Goal: Task Accomplishment & Management: Complete application form

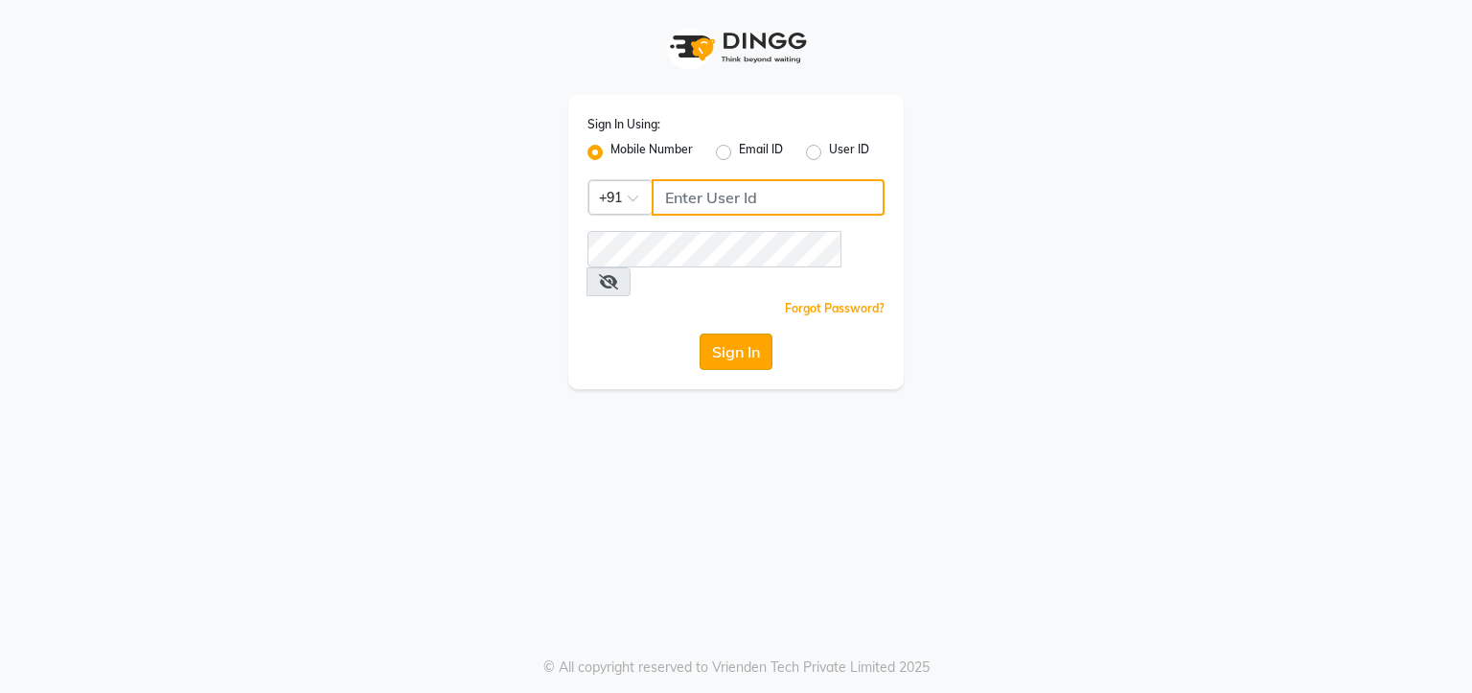
type input "9780209007"
click at [737, 333] on button "Sign In" at bounding box center [735, 351] width 73 height 36
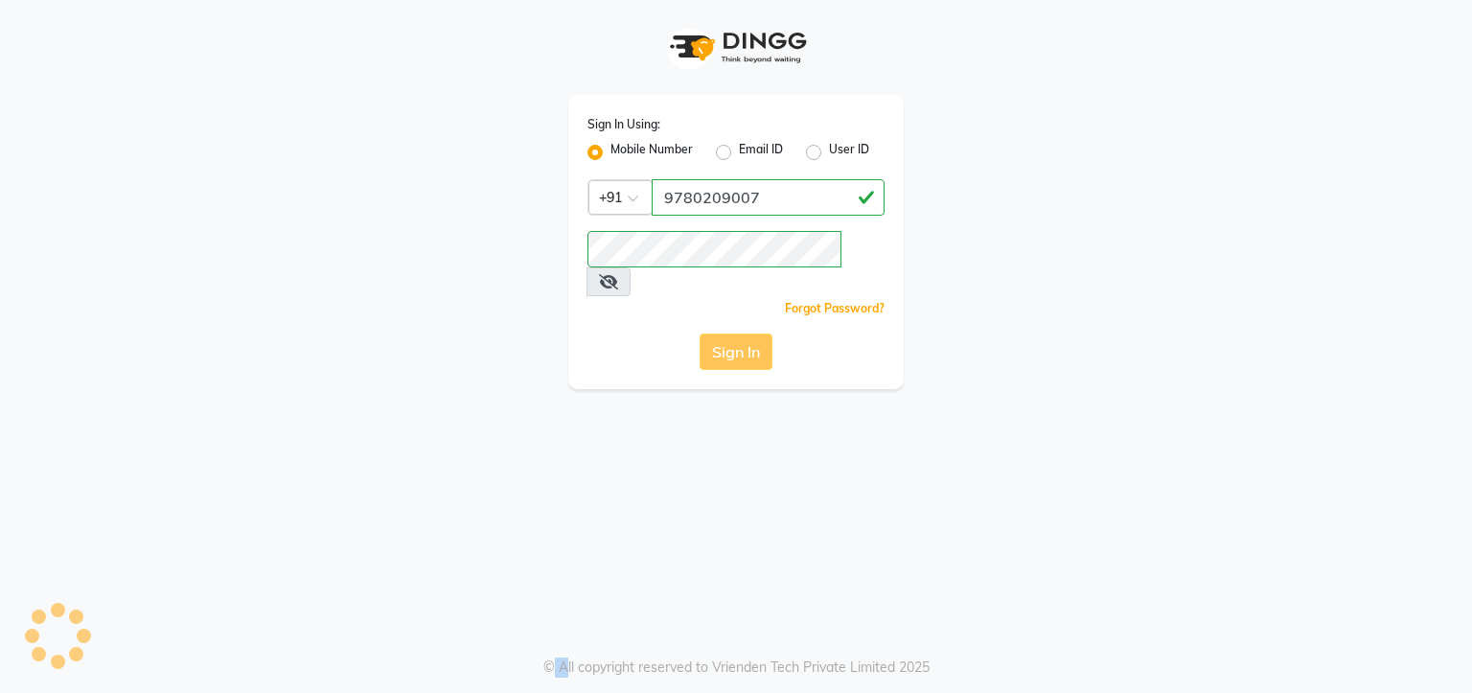
click at [737, 333] on div "Sign In" at bounding box center [735, 351] width 297 height 36
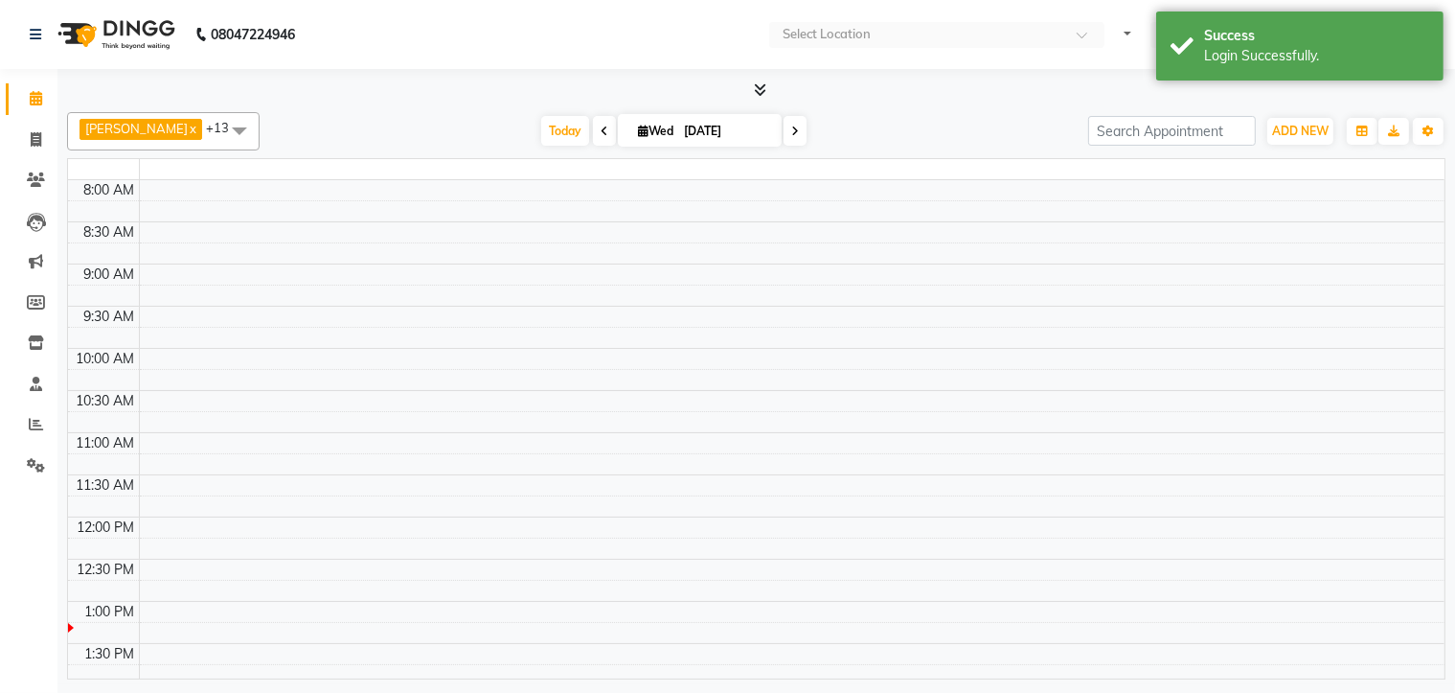
select select "en"
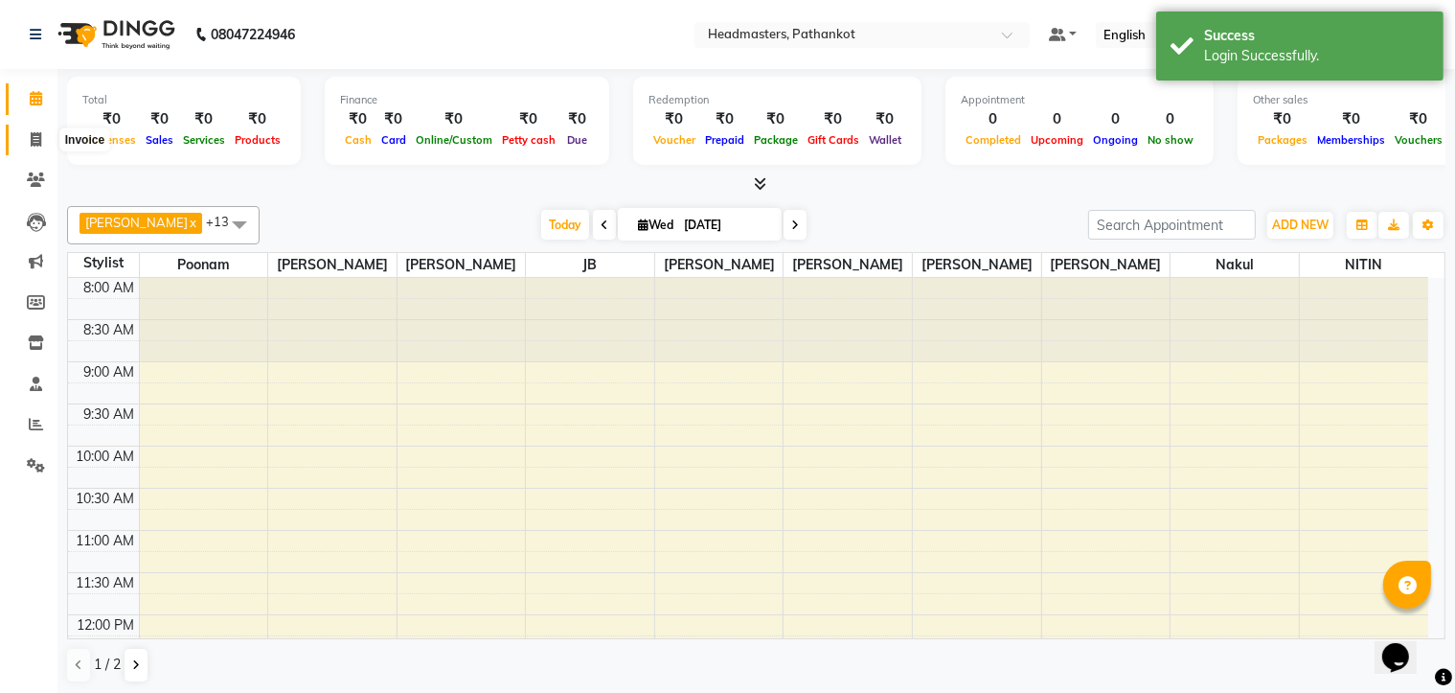
click at [35, 141] on icon at bounding box center [36, 139] width 11 height 14
select select "service"
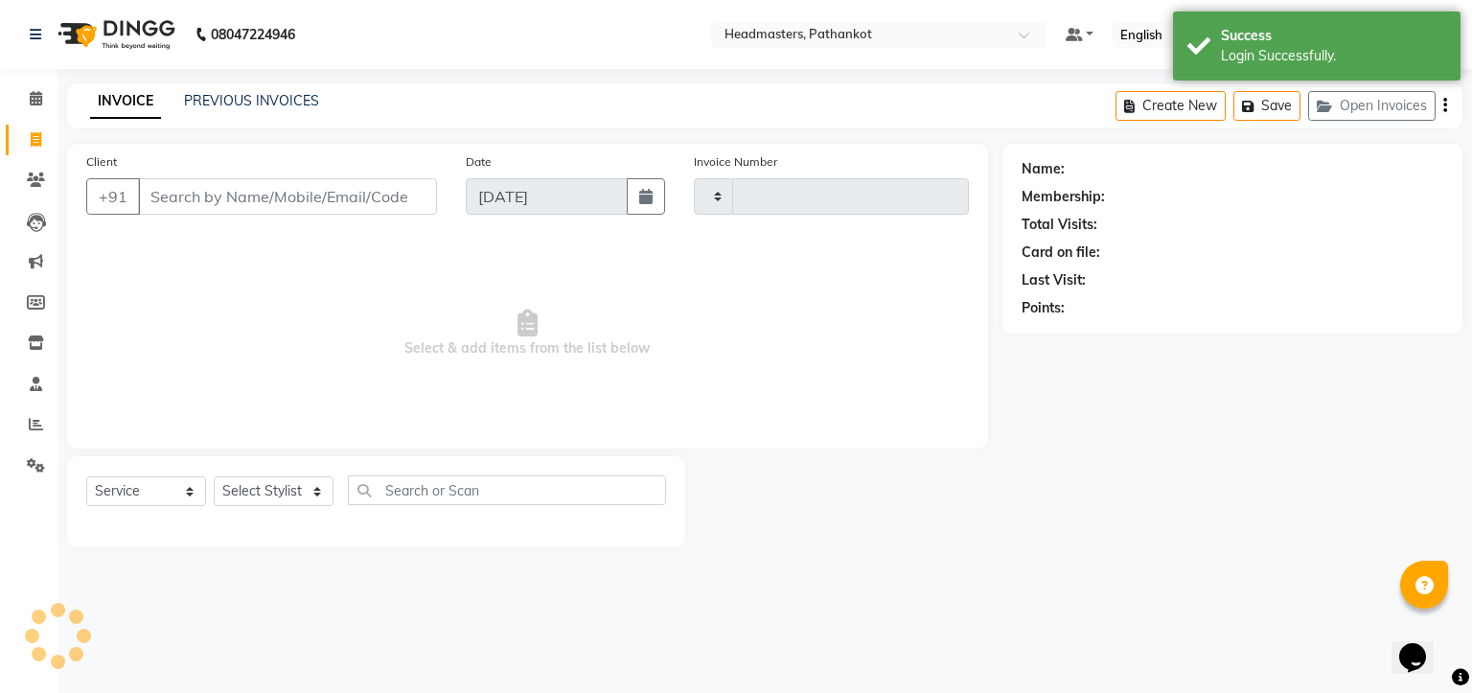
type input "1656"
select select "7530"
select select "66904"
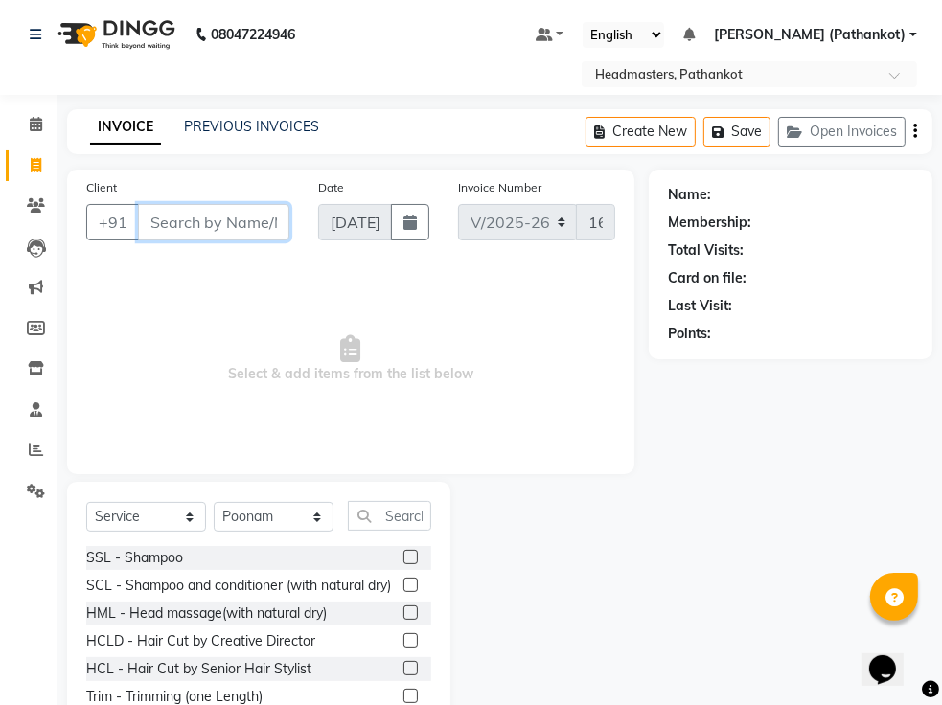
click at [174, 225] on input "Client" at bounding box center [213, 222] width 151 height 36
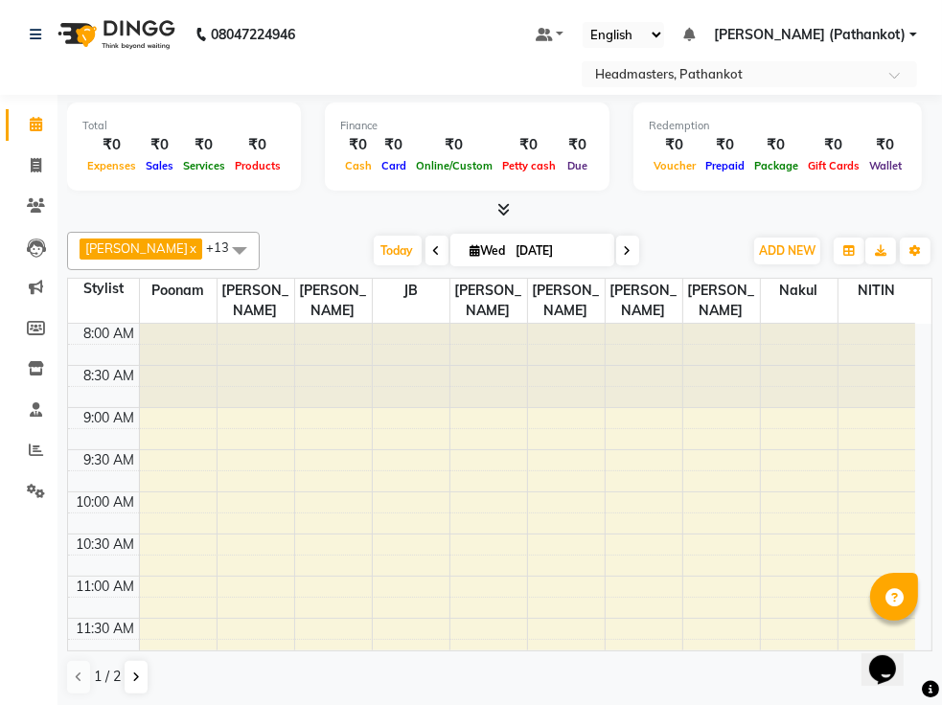
select select "service"
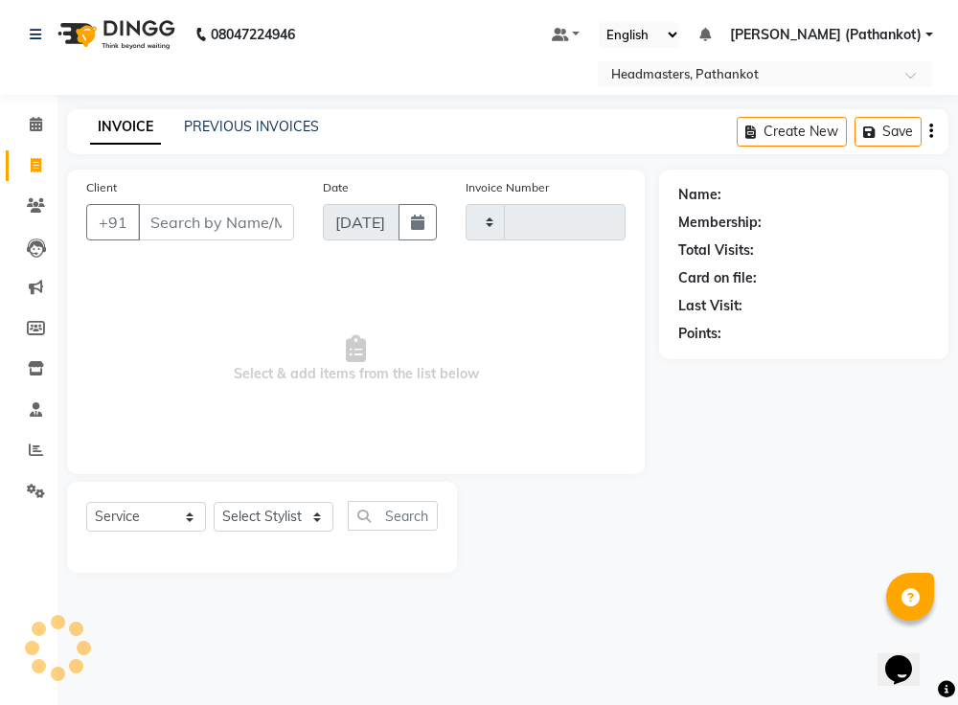
type input "1656"
select select "7530"
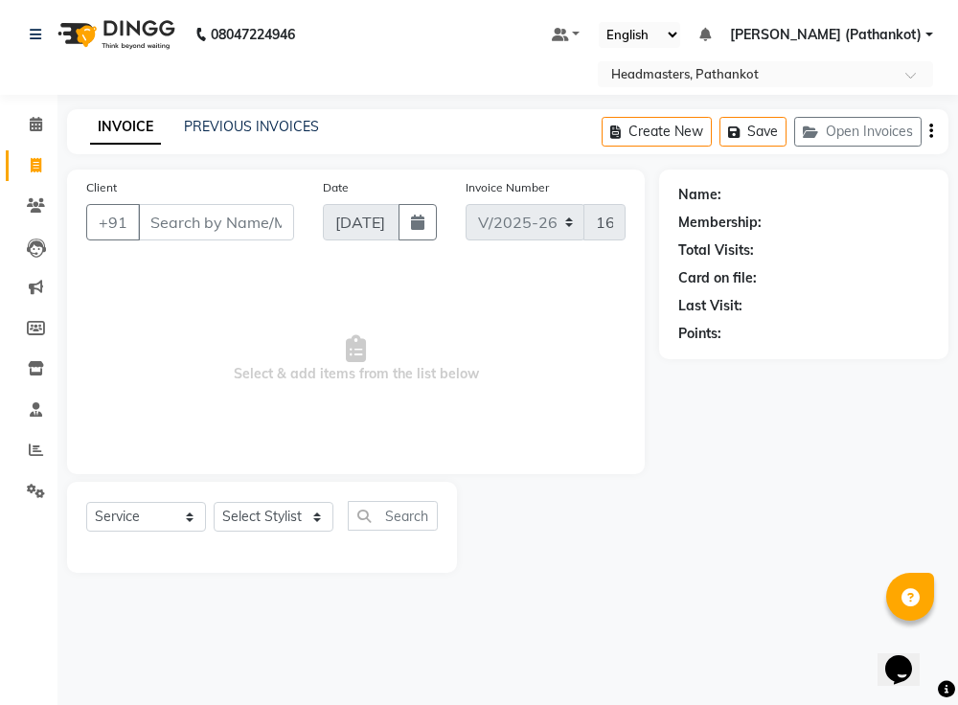
select select "66904"
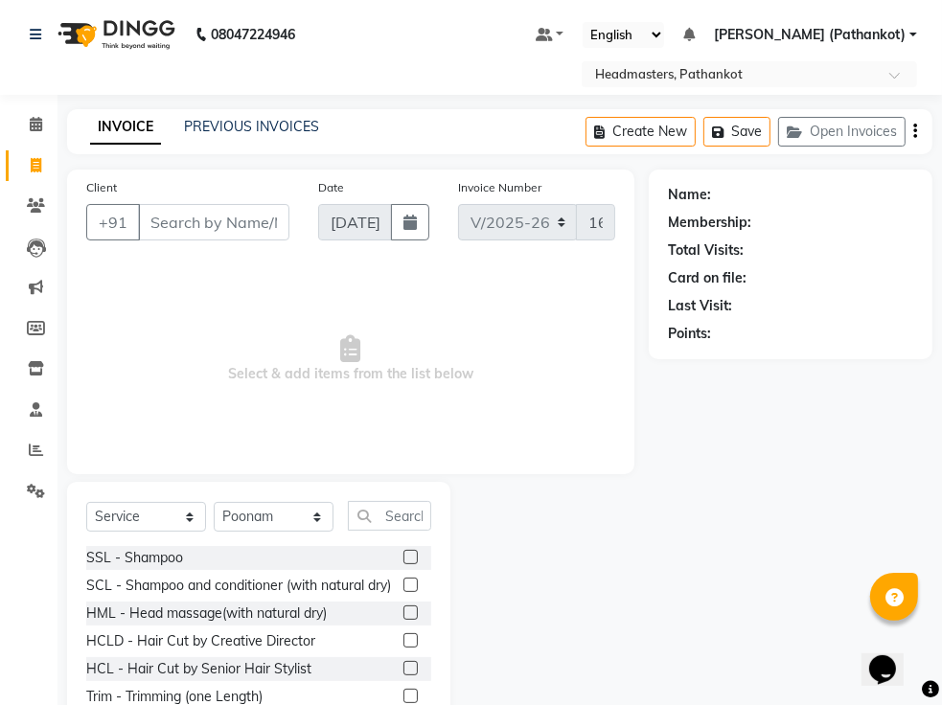
scroll to position [88, 0]
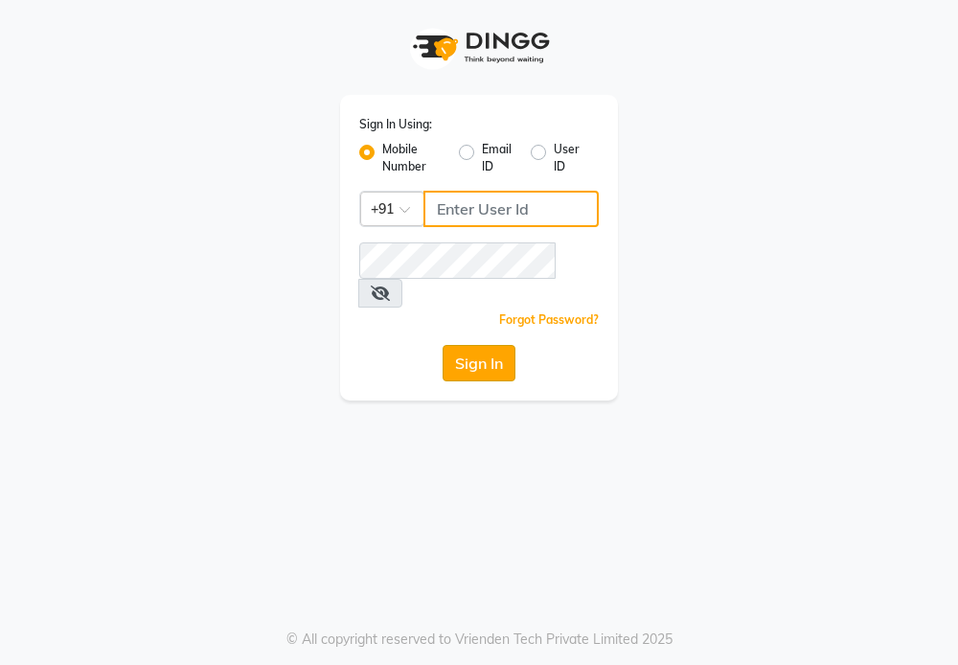
type input "9780209007"
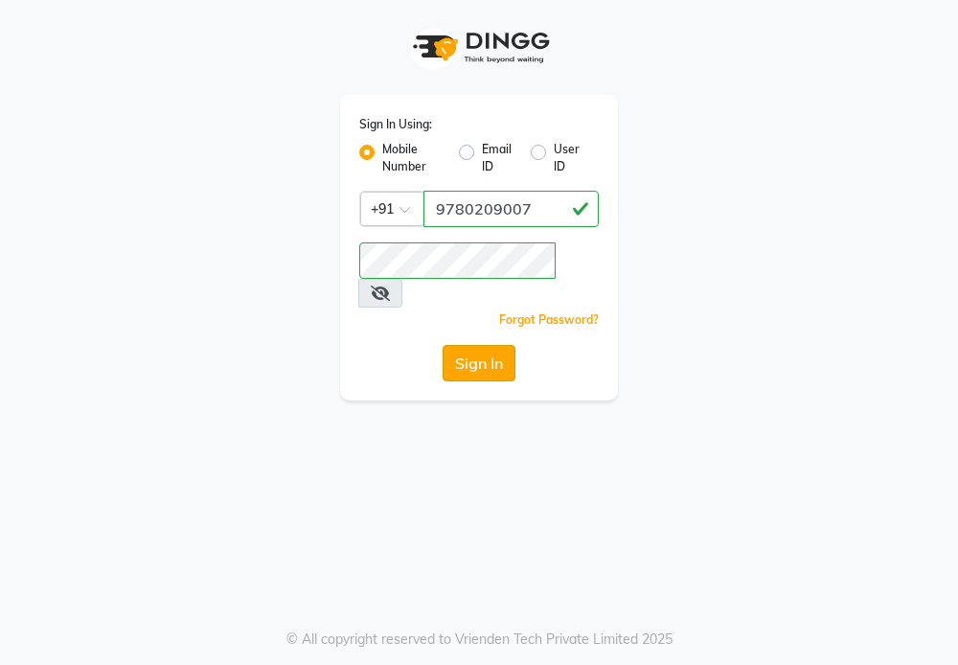
click at [485, 350] on button "Sign In" at bounding box center [479, 363] width 73 height 36
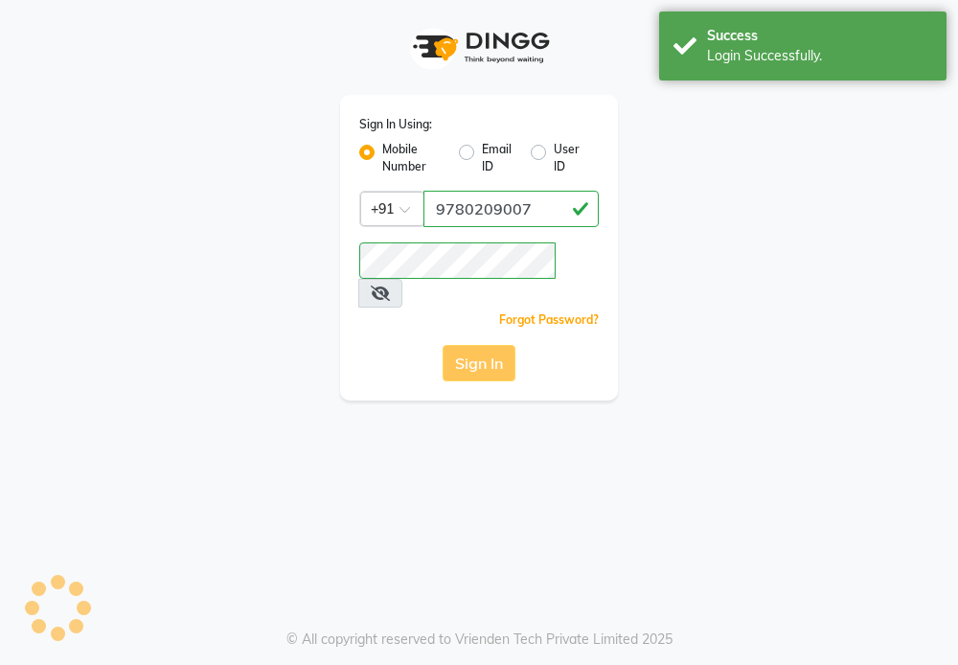
click at [483, 348] on div "Sign In" at bounding box center [479, 363] width 240 height 36
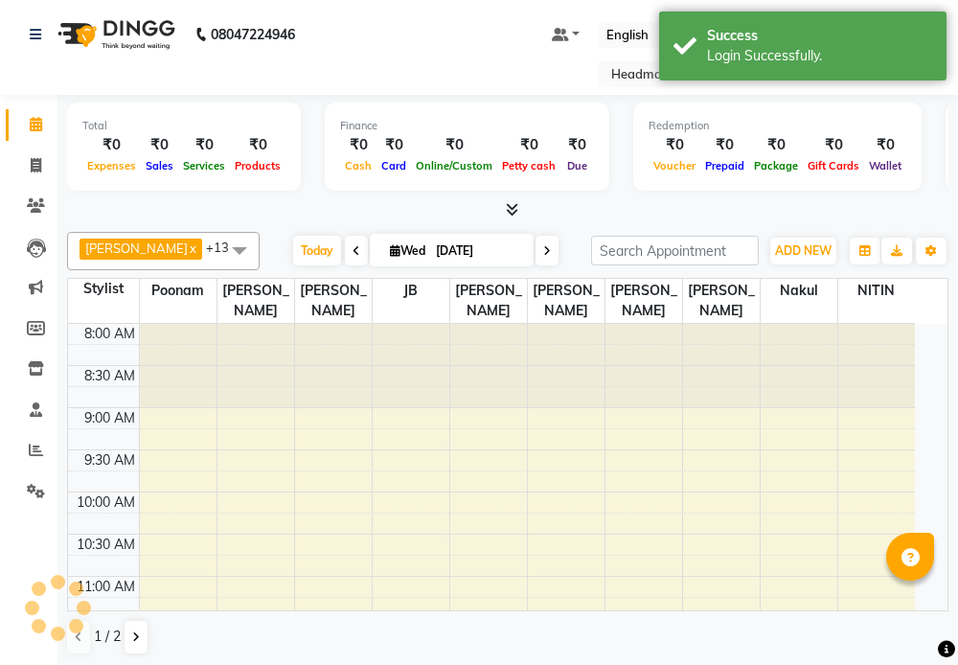
select select "en"
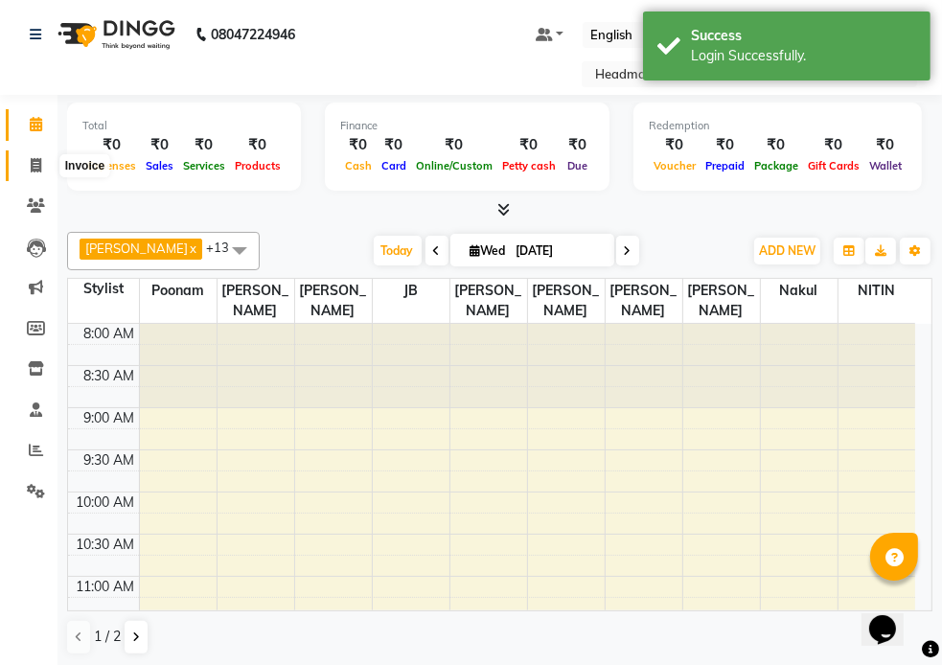
click at [32, 168] on icon at bounding box center [36, 165] width 11 height 14
select select "service"
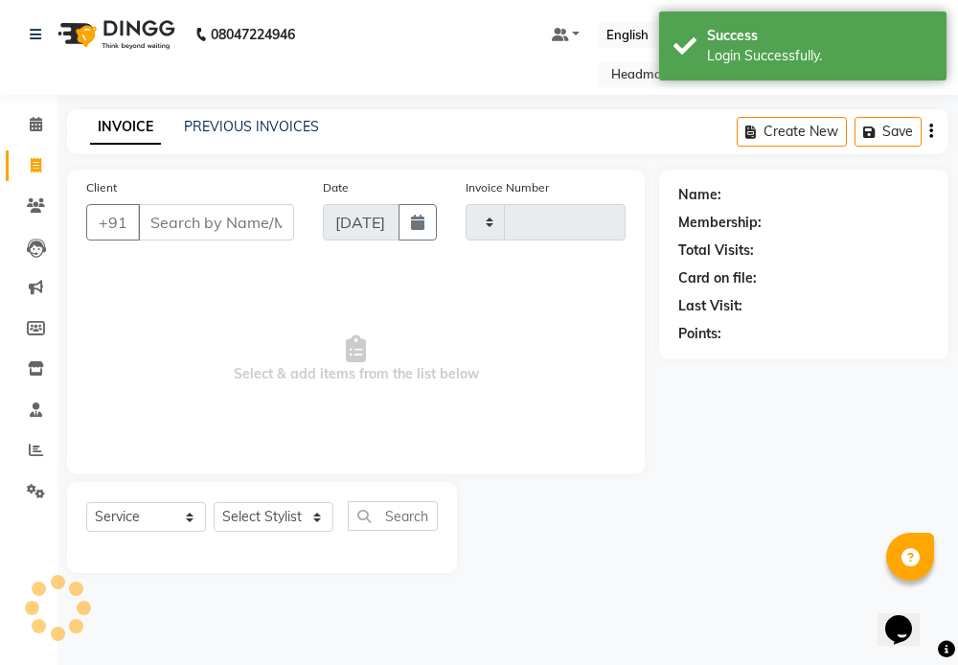
type input "1656"
select select "7530"
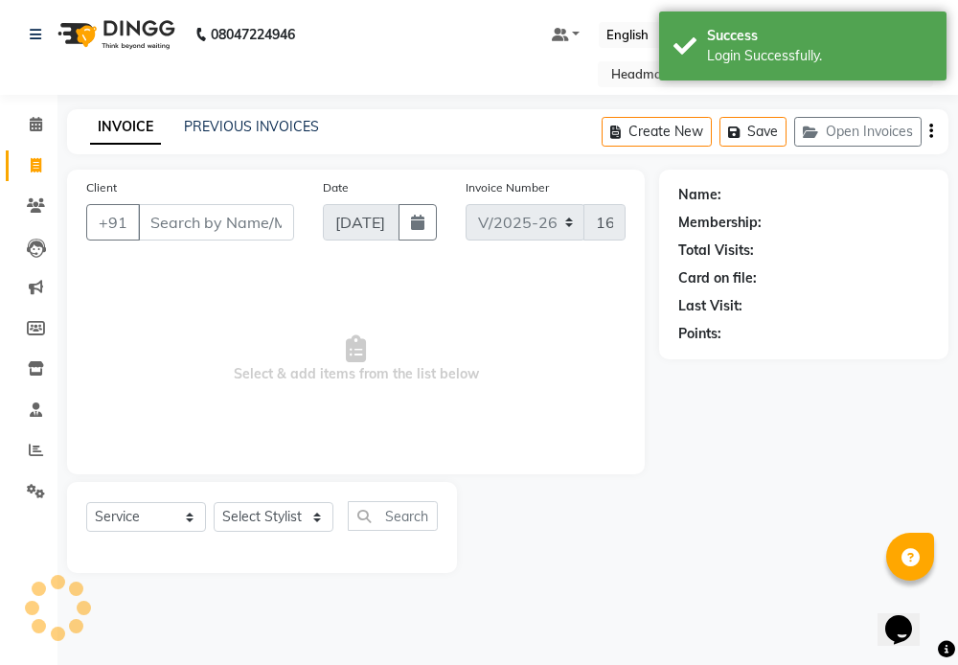
select select "66904"
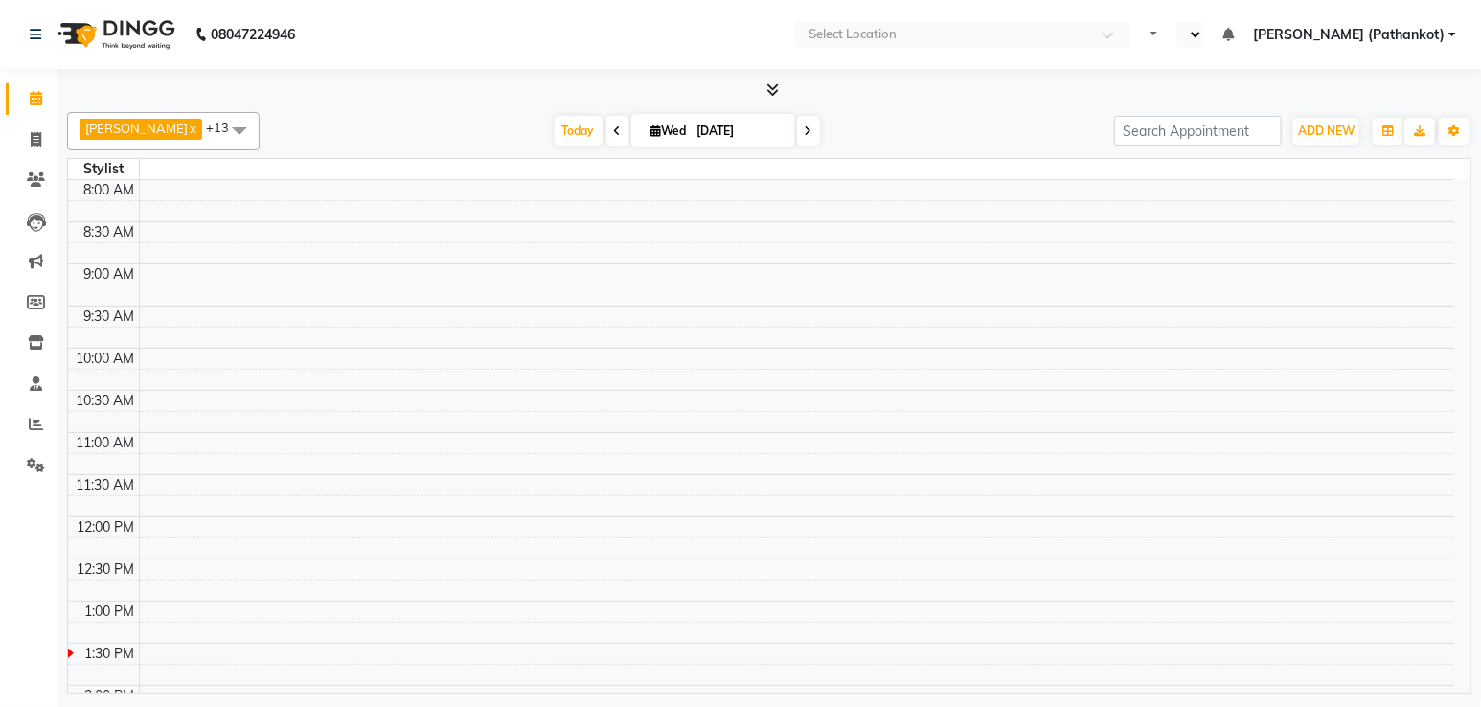
select select "en"
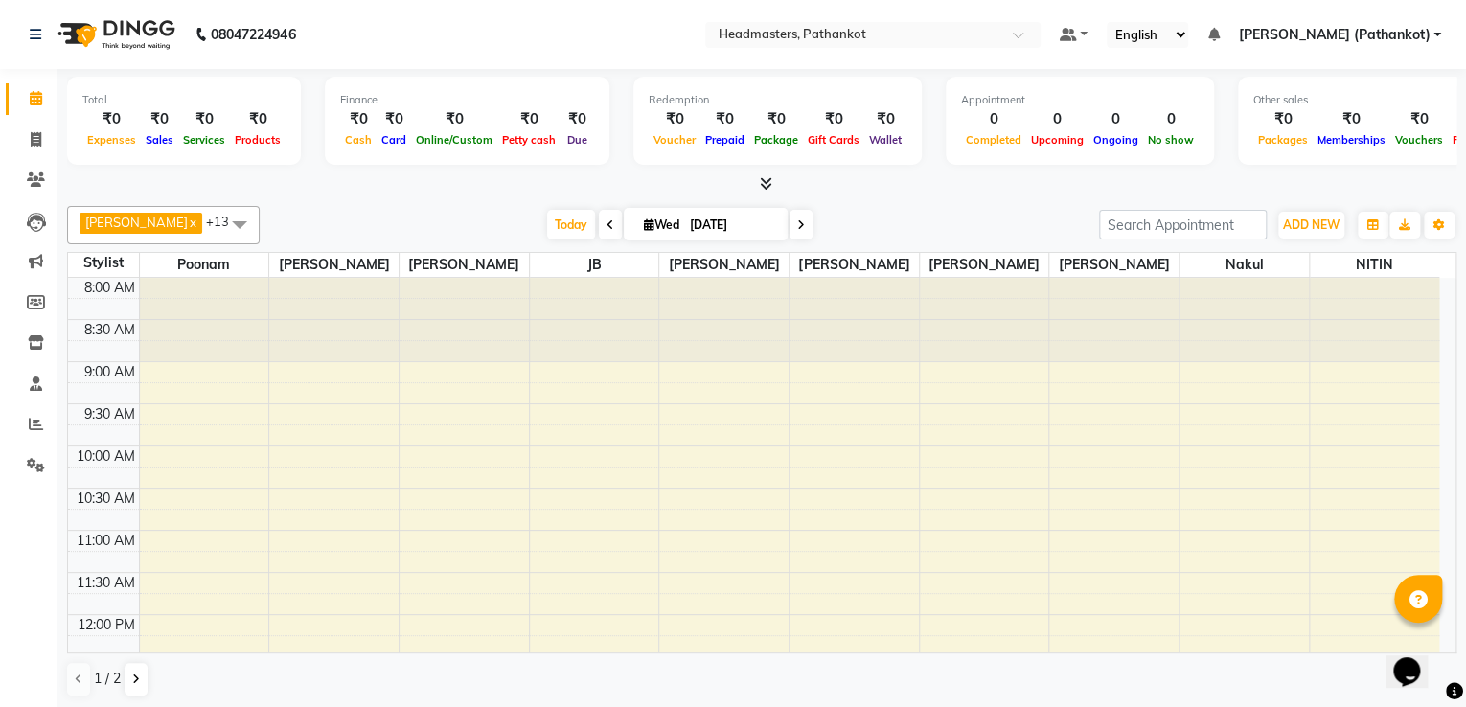
click at [0, 105] on html "08047224946 Select Location × Headmasters, Pathankot Default Panel My Panel Eng…" at bounding box center [733, 353] width 1466 height 707
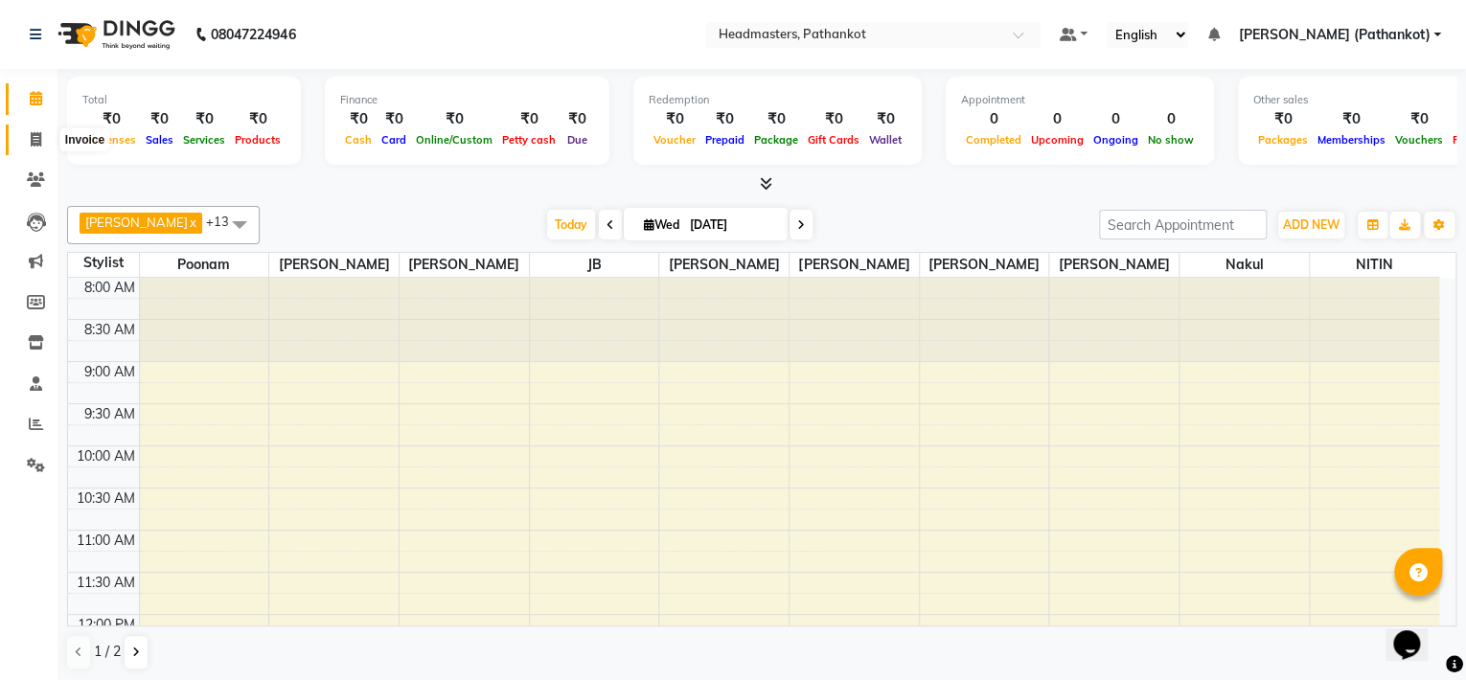
click at [37, 144] on icon at bounding box center [36, 139] width 11 height 14
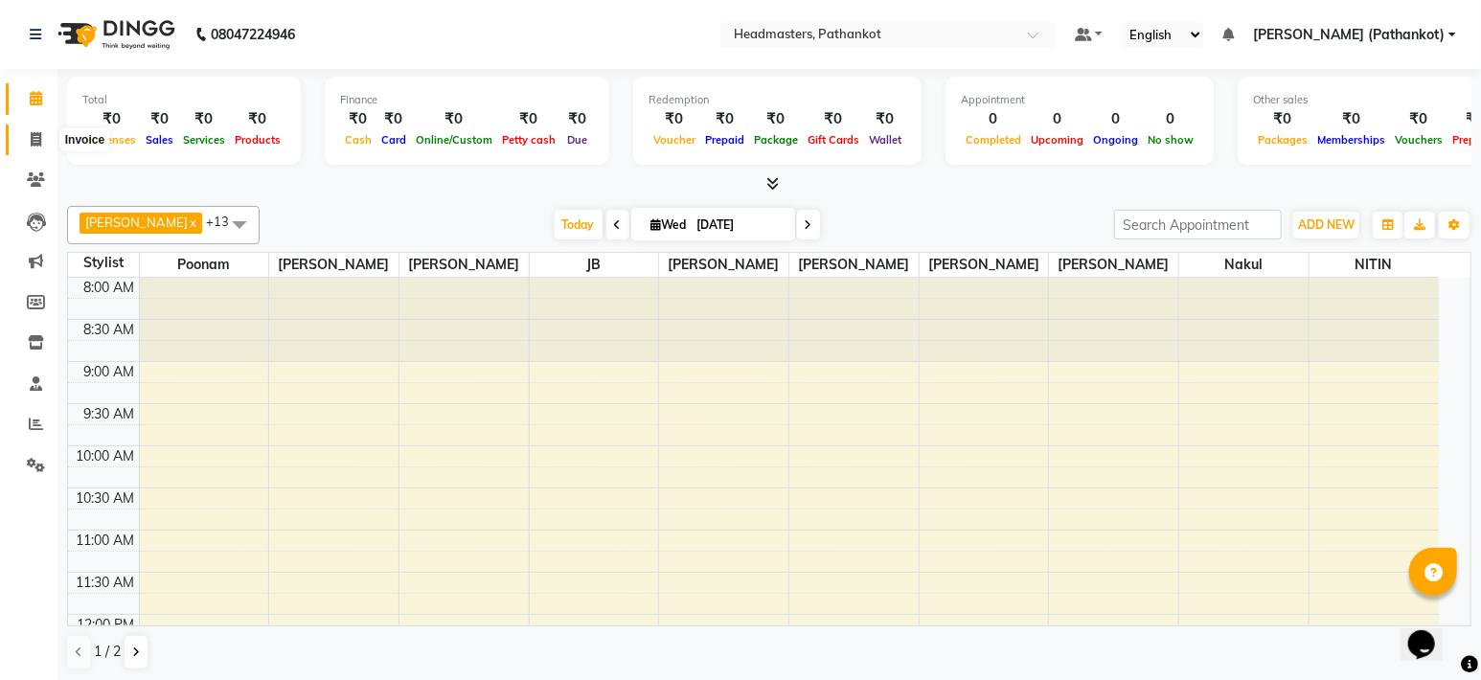
select select "service"
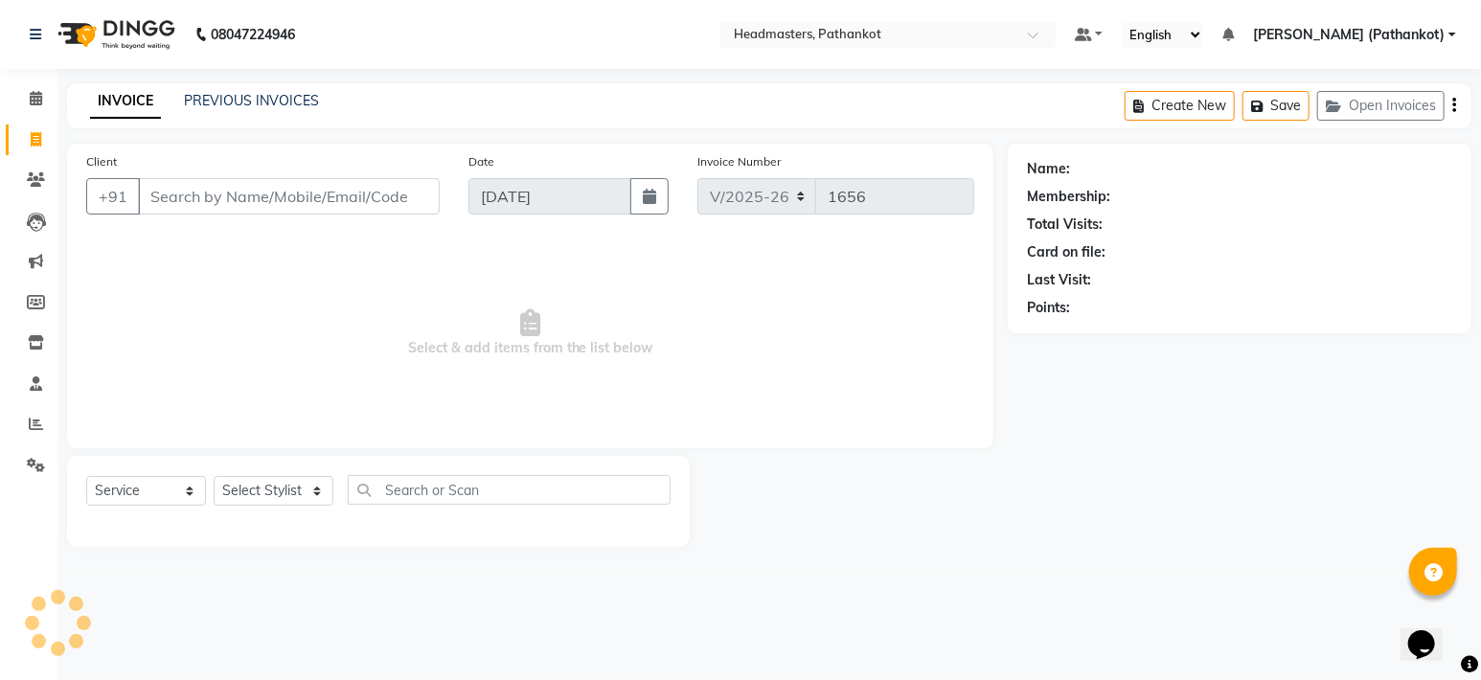
select select "66904"
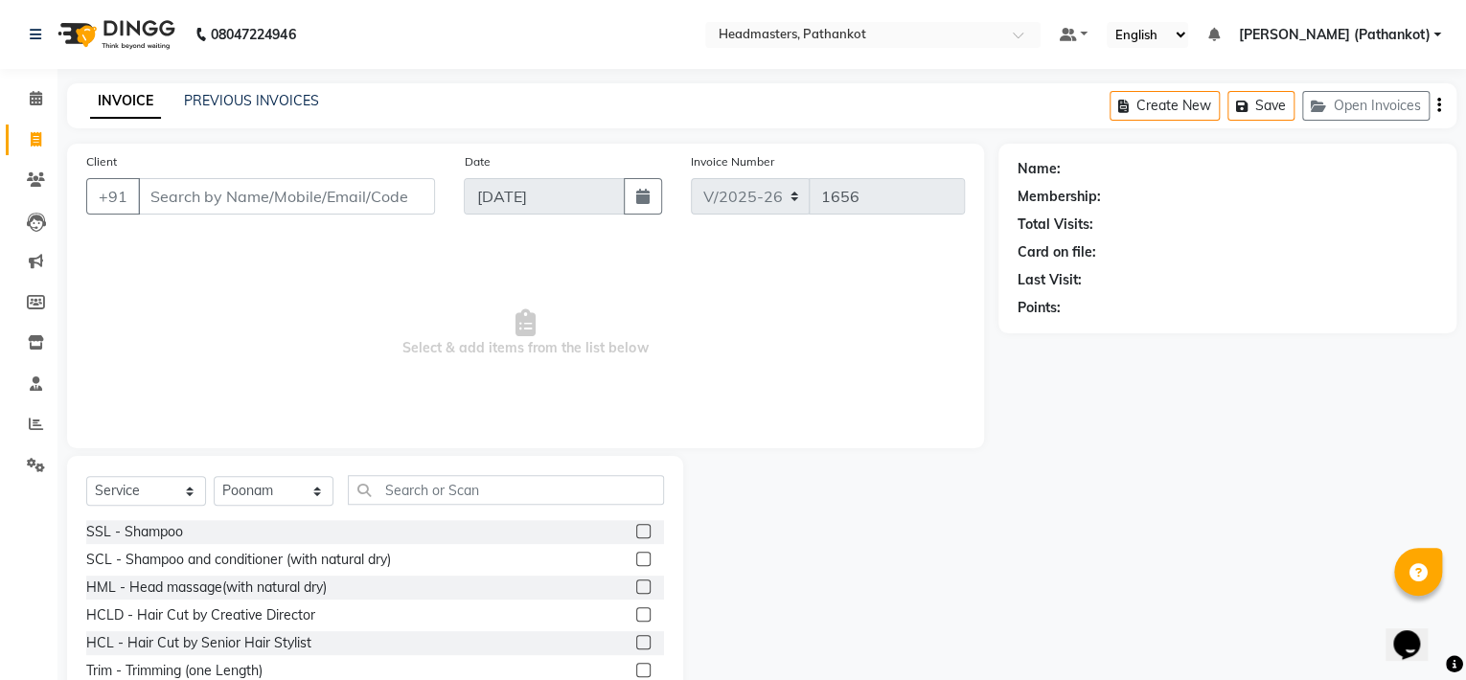
click at [158, 199] on input "Client" at bounding box center [286, 196] width 297 height 36
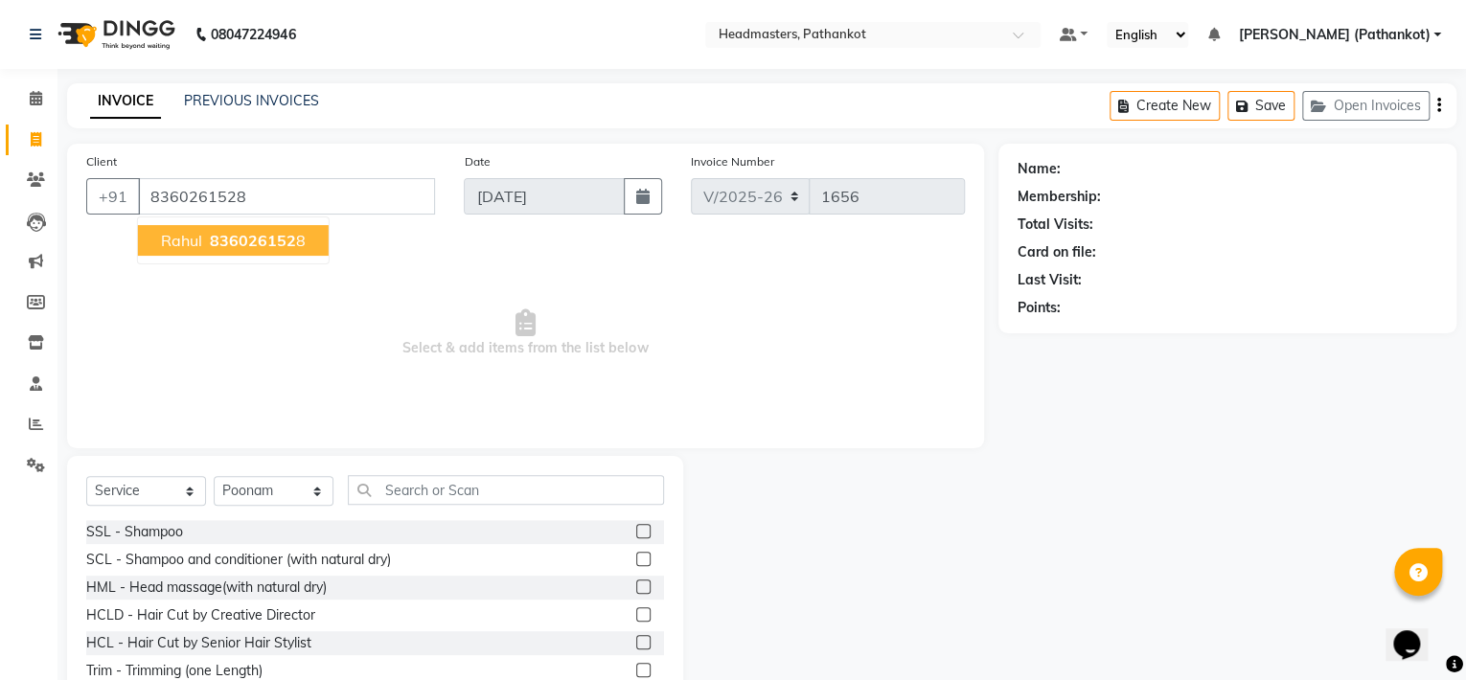
type input "8360261528"
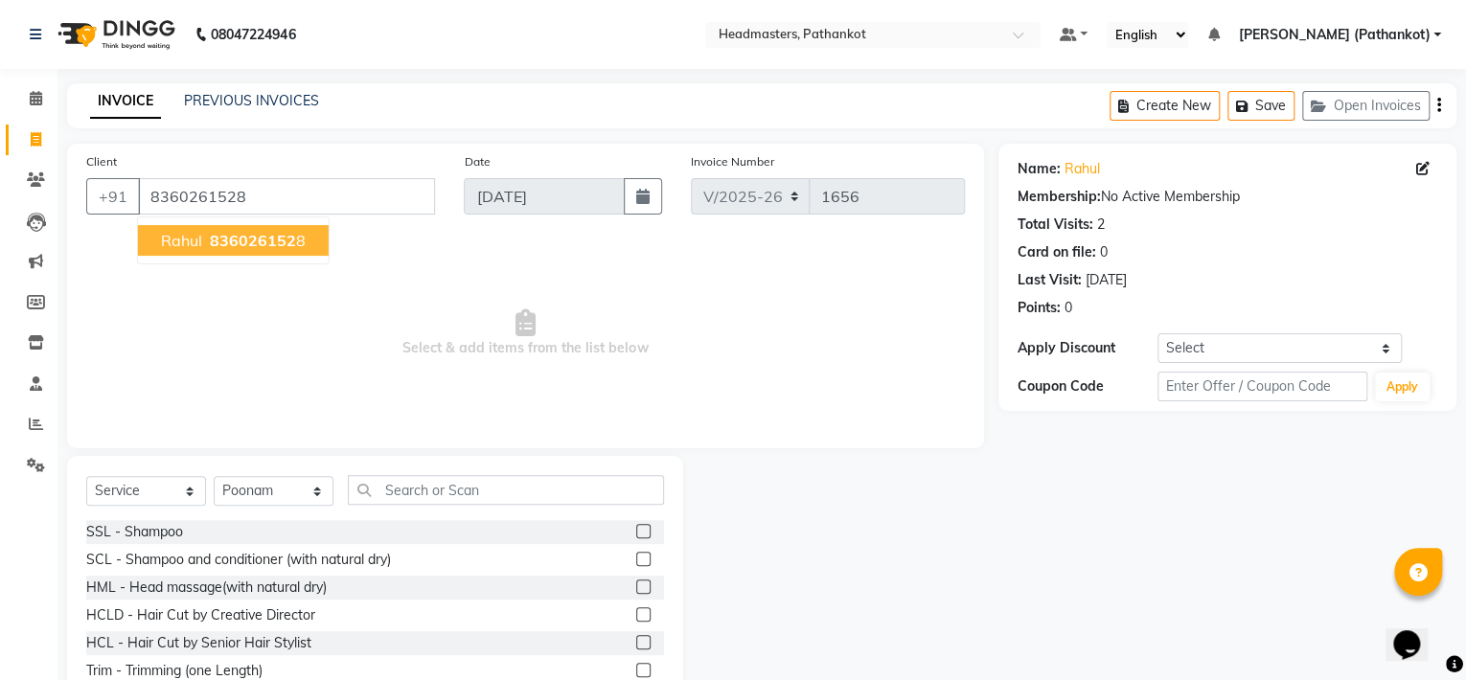
click at [185, 245] on span "rahul" at bounding box center [181, 240] width 41 height 19
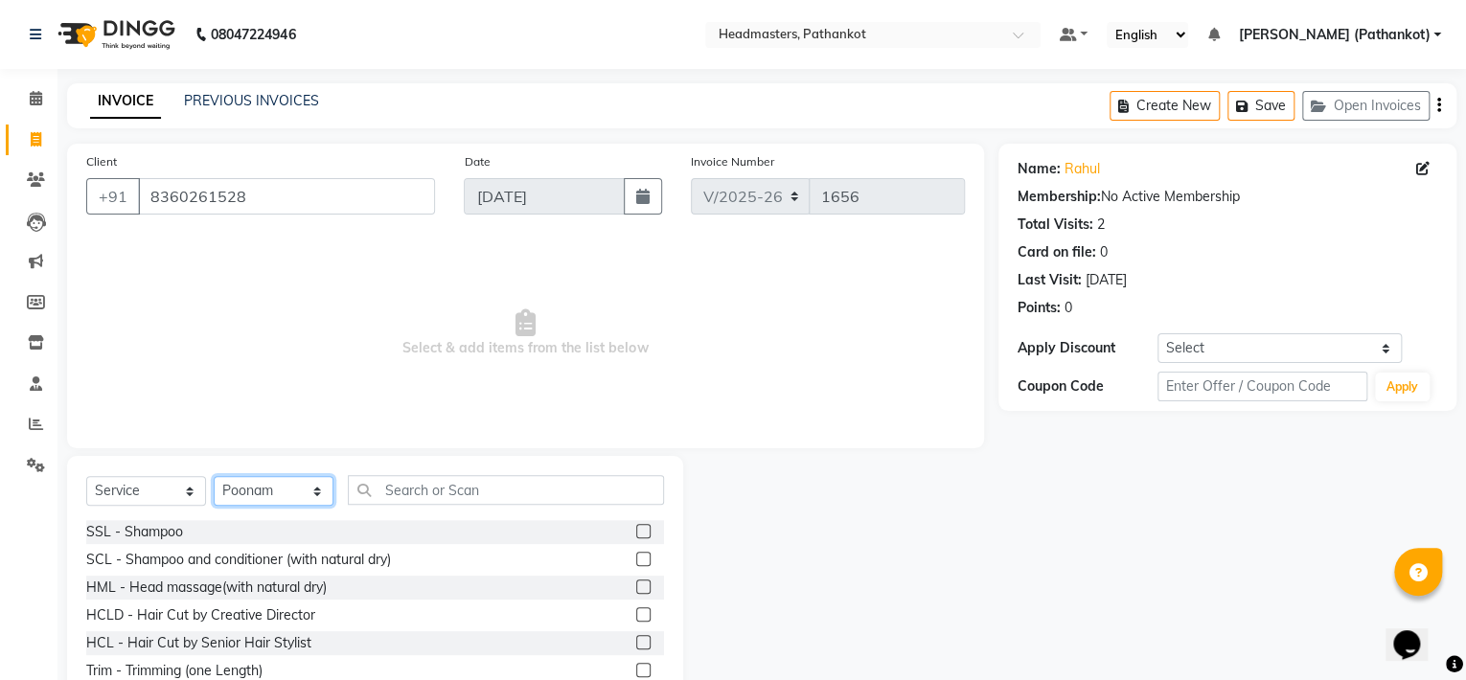
click at [285, 499] on select "Select Stylist Amir HEAD MASTERS jassi jasvir Singh JB Joel Monika sharma Monik…" at bounding box center [274, 491] width 120 height 30
select select "82020"
click at [214, 477] on select "Select Stylist Amir HEAD MASTERS jassi jasvir Singh JB Joel Monika sharma Monik…" at bounding box center [274, 491] width 120 height 30
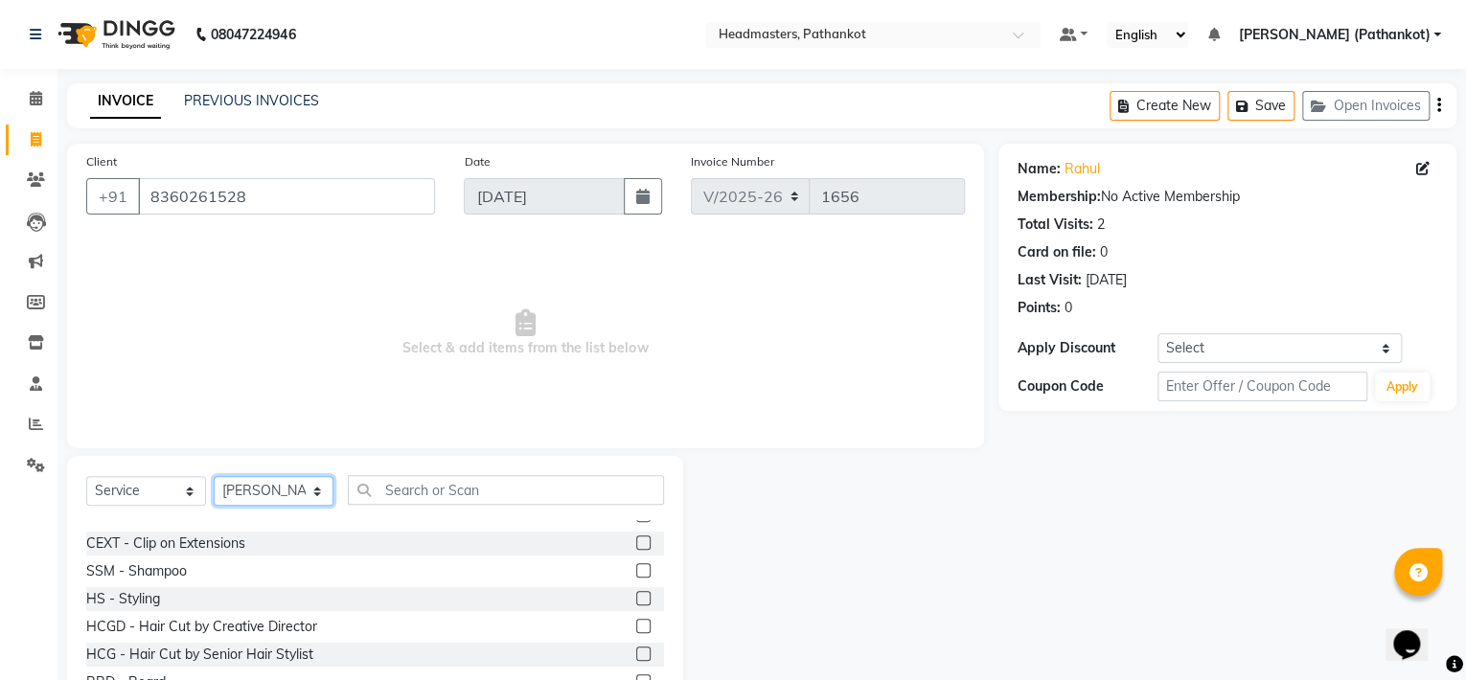
scroll to position [862, 0]
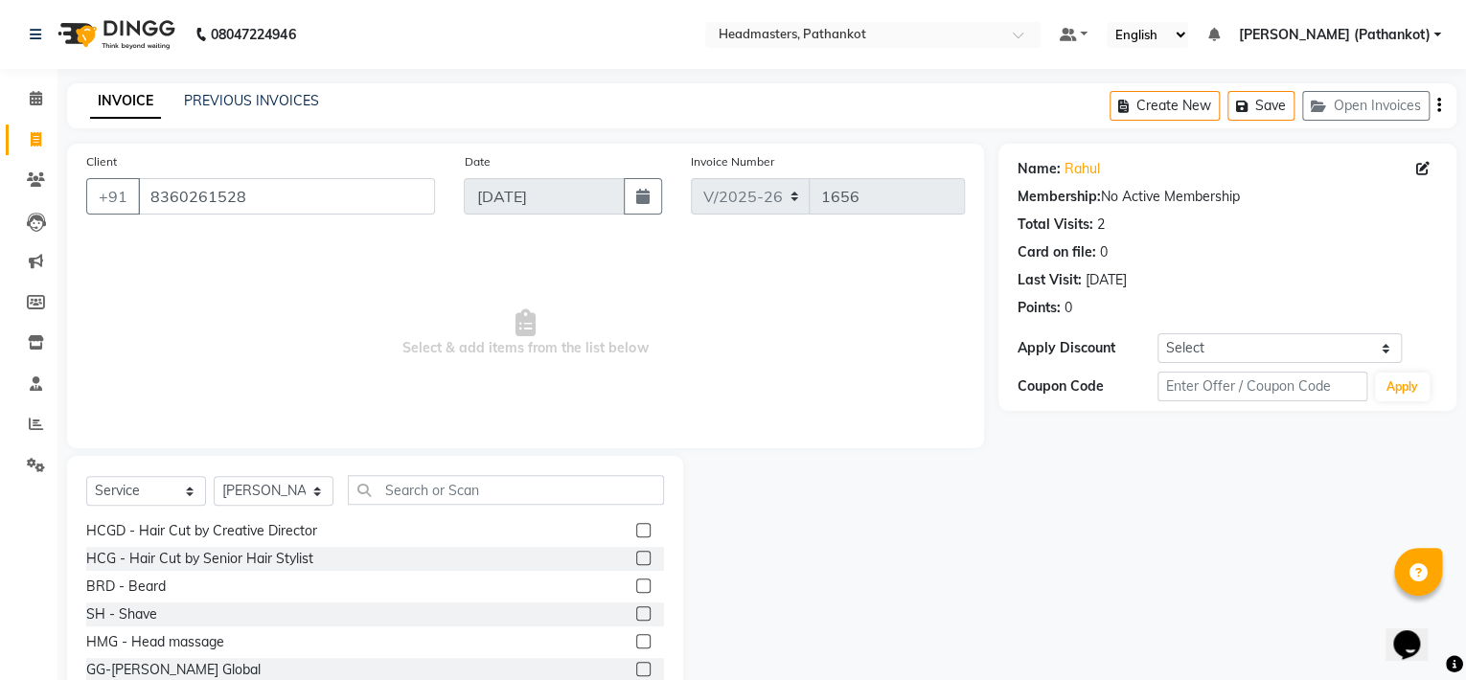
click at [636, 554] on label at bounding box center [643, 558] width 14 height 14
click at [636, 554] on input "checkbox" at bounding box center [642, 559] width 12 height 12
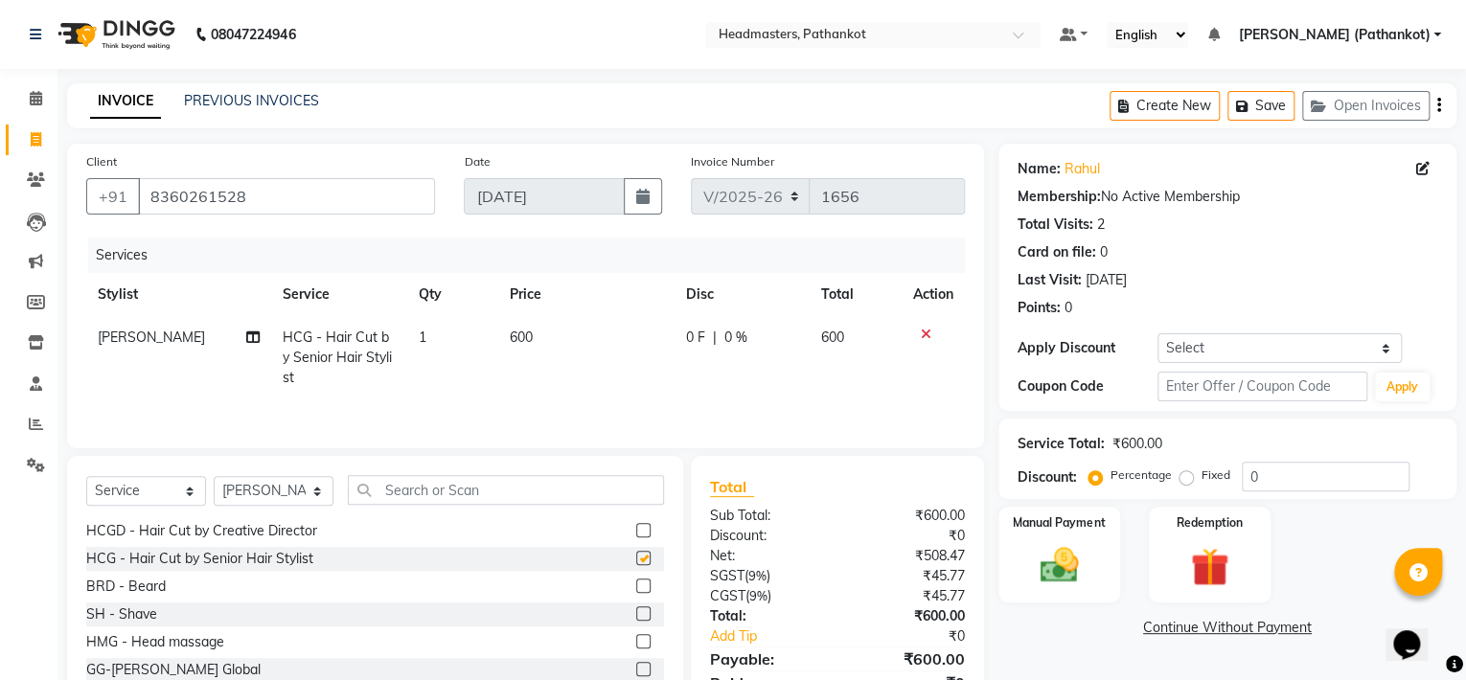
checkbox input "false"
click at [543, 334] on td "600" at bounding box center [585, 357] width 177 height 83
select select "82020"
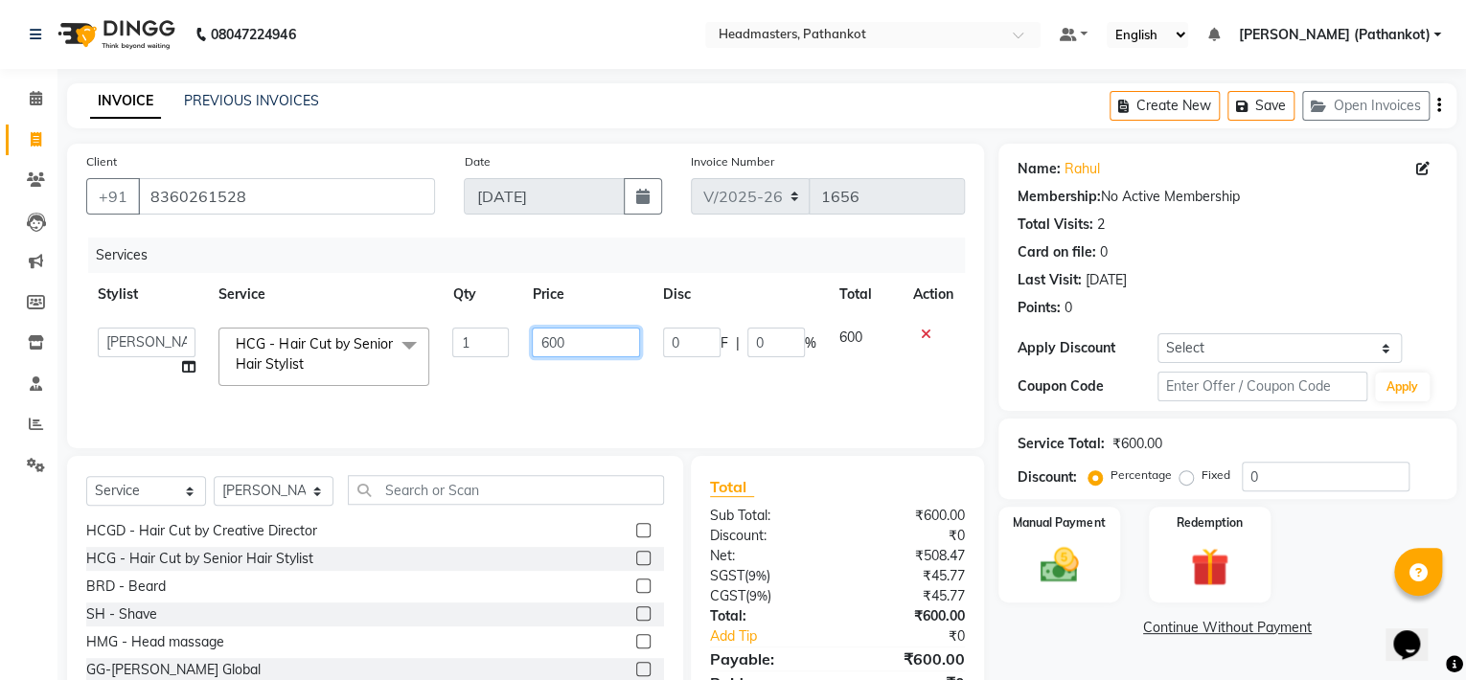
click at [572, 340] on input "600" at bounding box center [585, 343] width 107 height 30
type input "6"
type input "300"
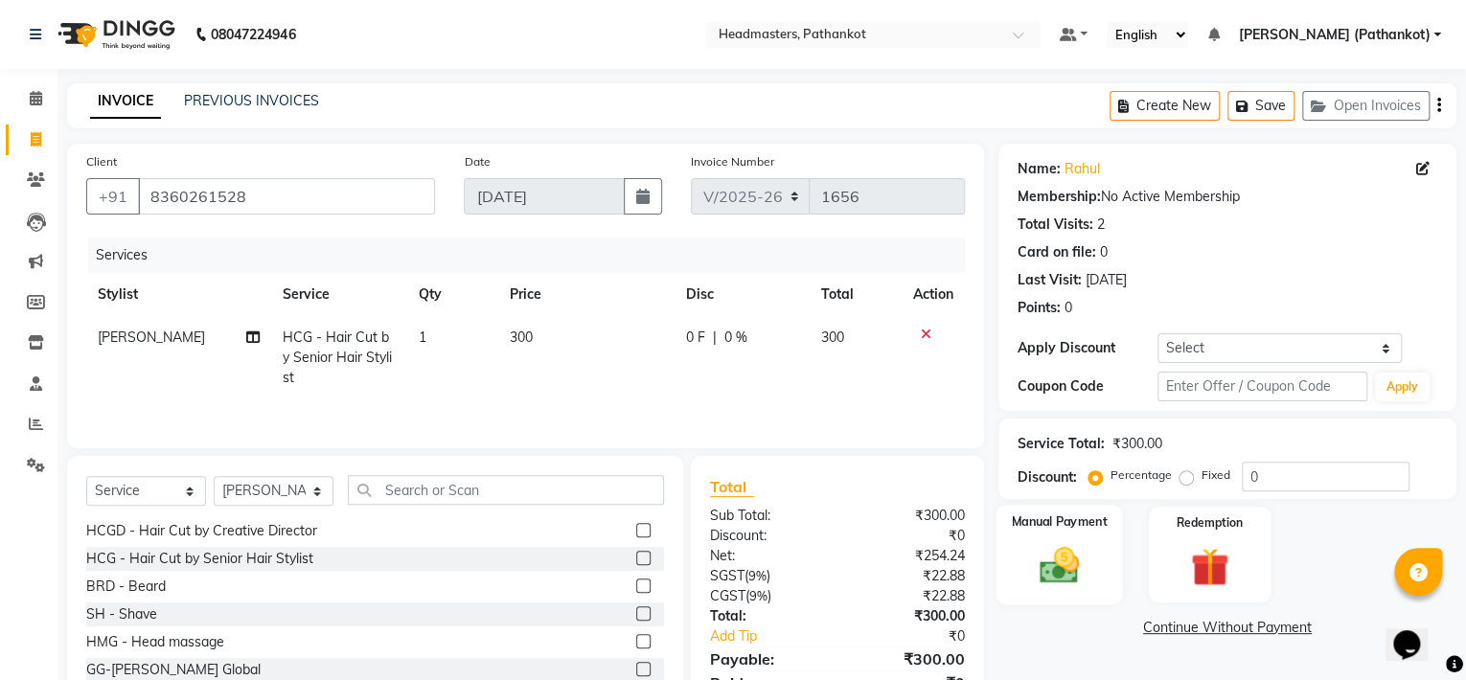
click at [1101, 564] on div "Manual Payment" at bounding box center [1058, 555] width 126 height 100
click at [1154, 629] on span "UPI" at bounding box center [1152, 629] width 30 height 22
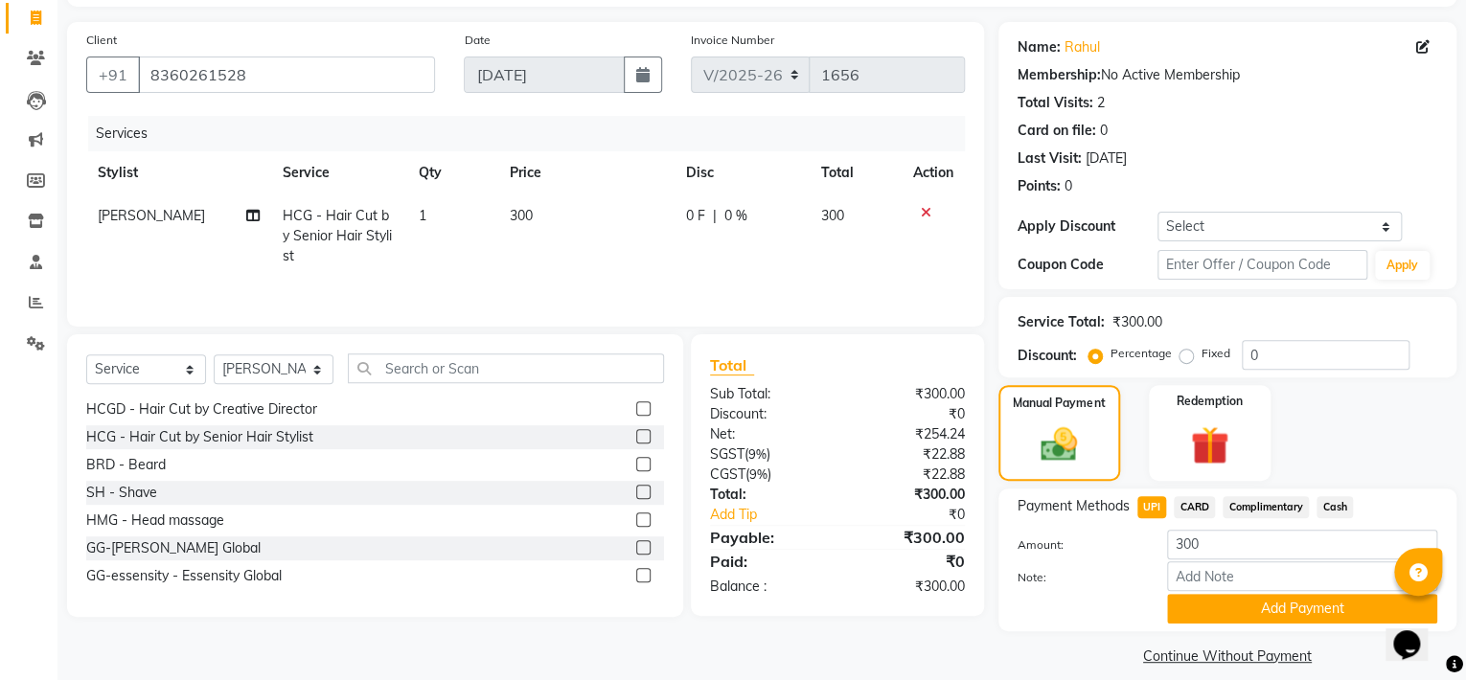
scroll to position [142, 0]
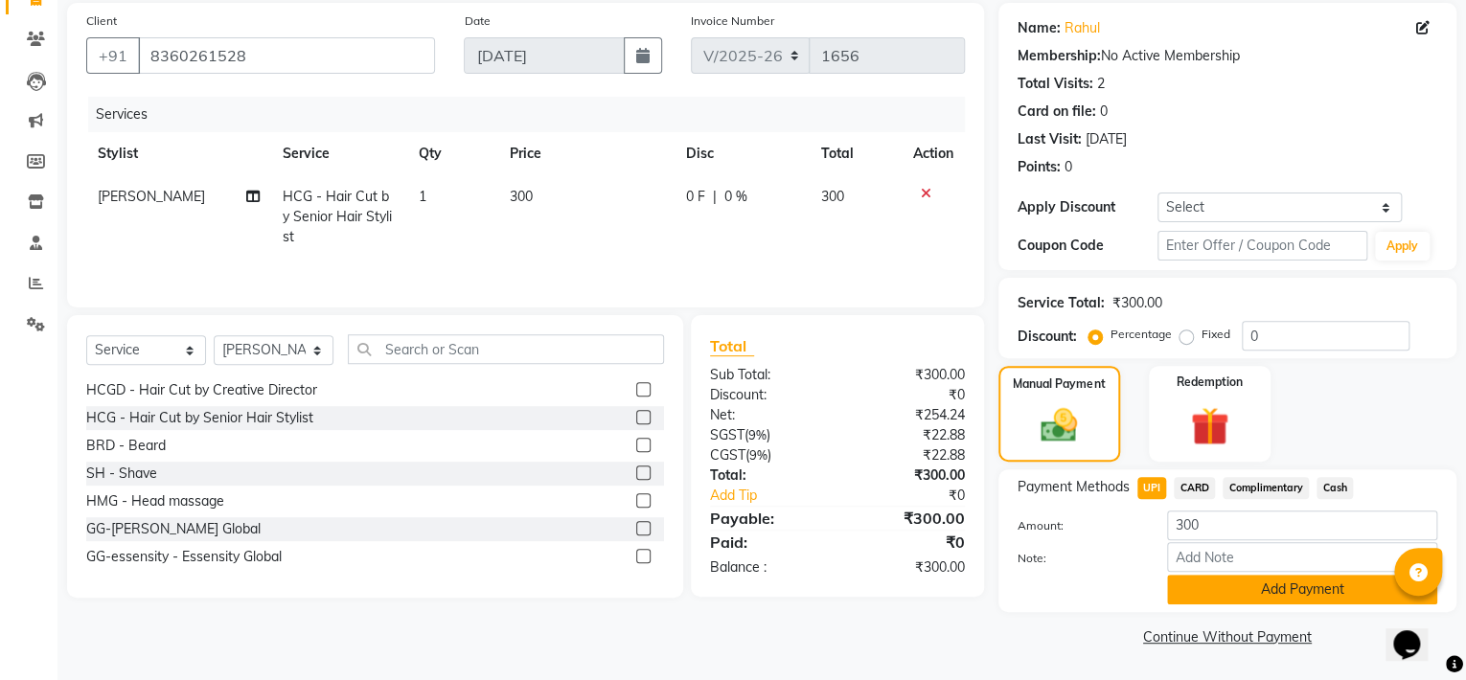
click at [1322, 594] on button "Add Payment" at bounding box center [1302, 590] width 270 height 30
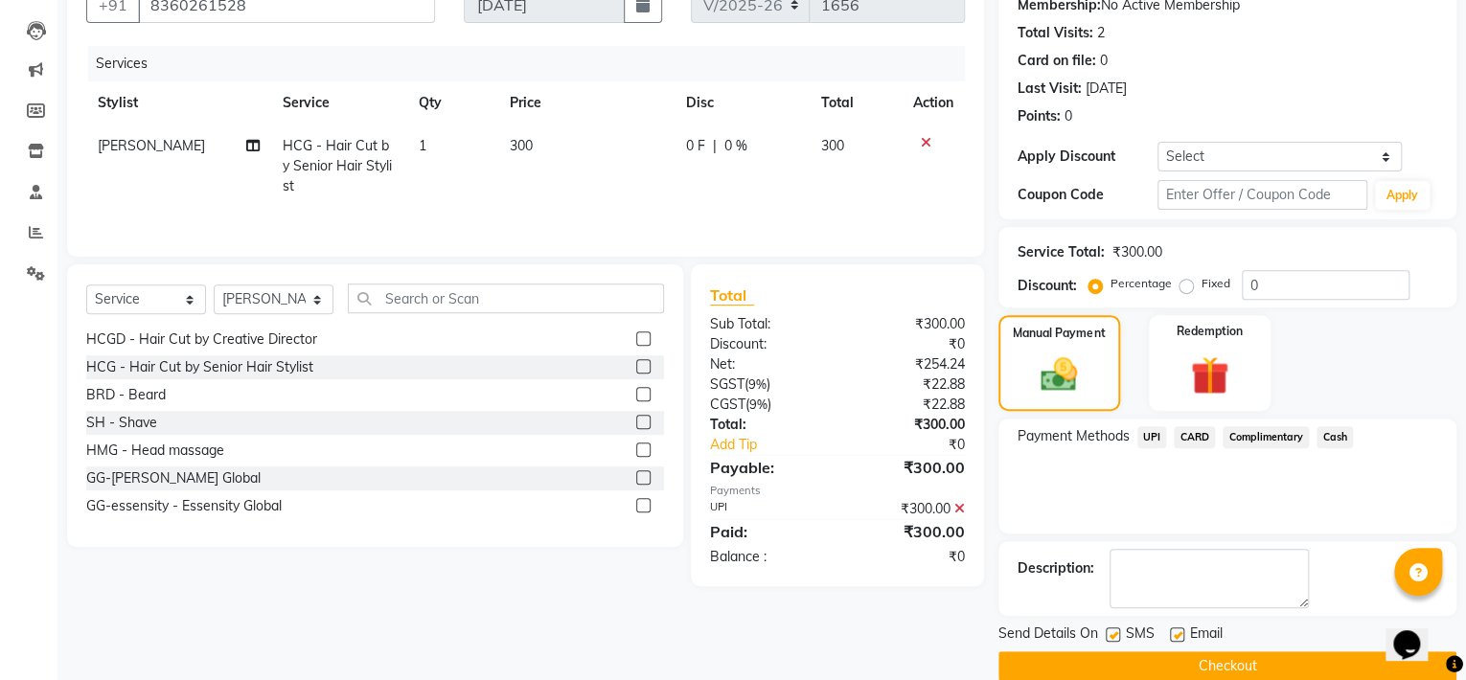
scroll to position [219, 0]
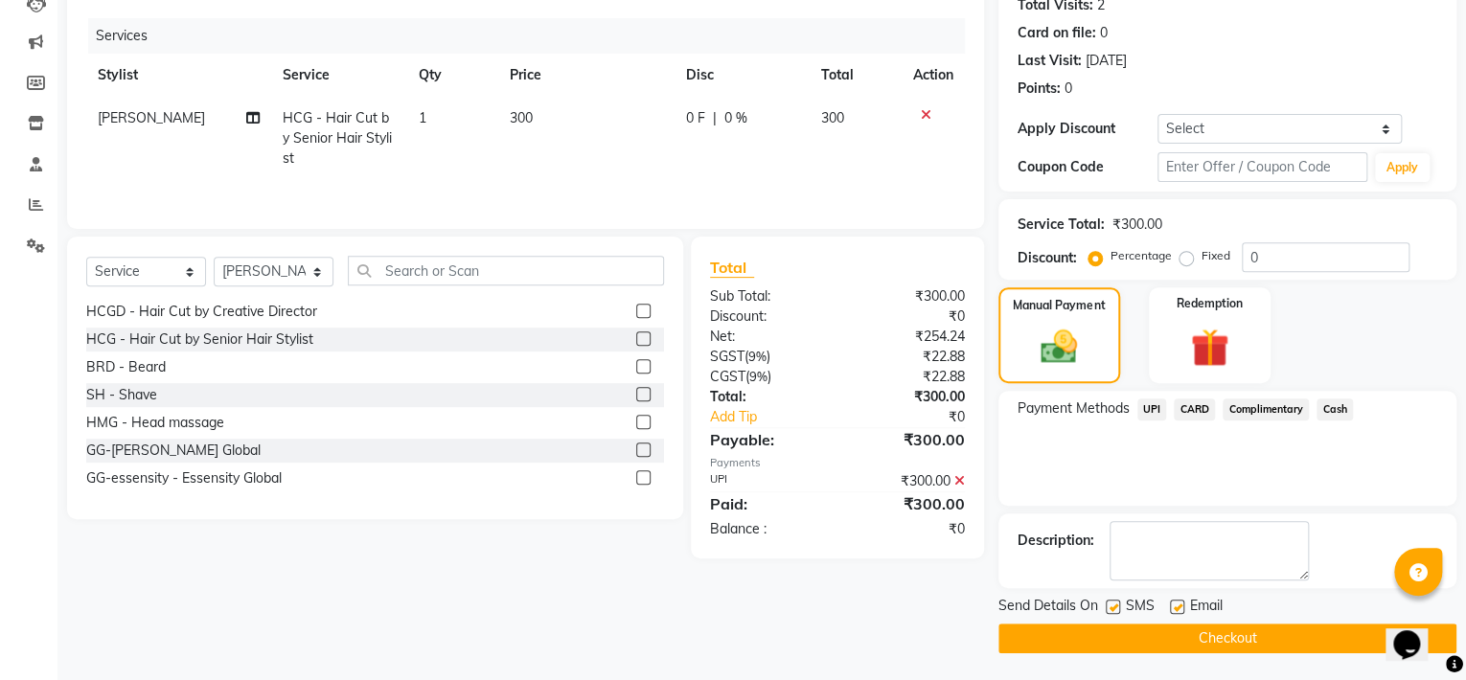
click at [1287, 632] on button "Checkout" at bounding box center [1227, 639] width 458 height 30
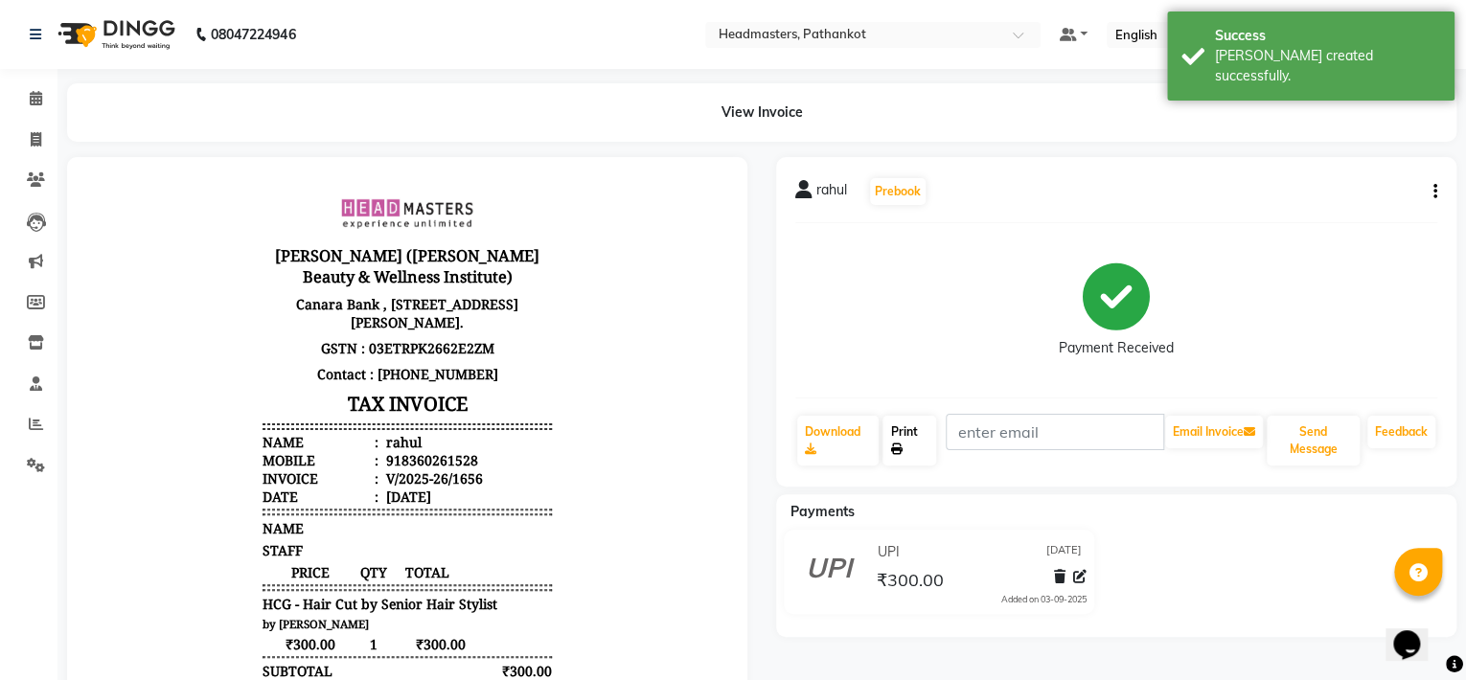
click at [924, 441] on link "Print" at bounding box center [909, 441] width 54 height 50
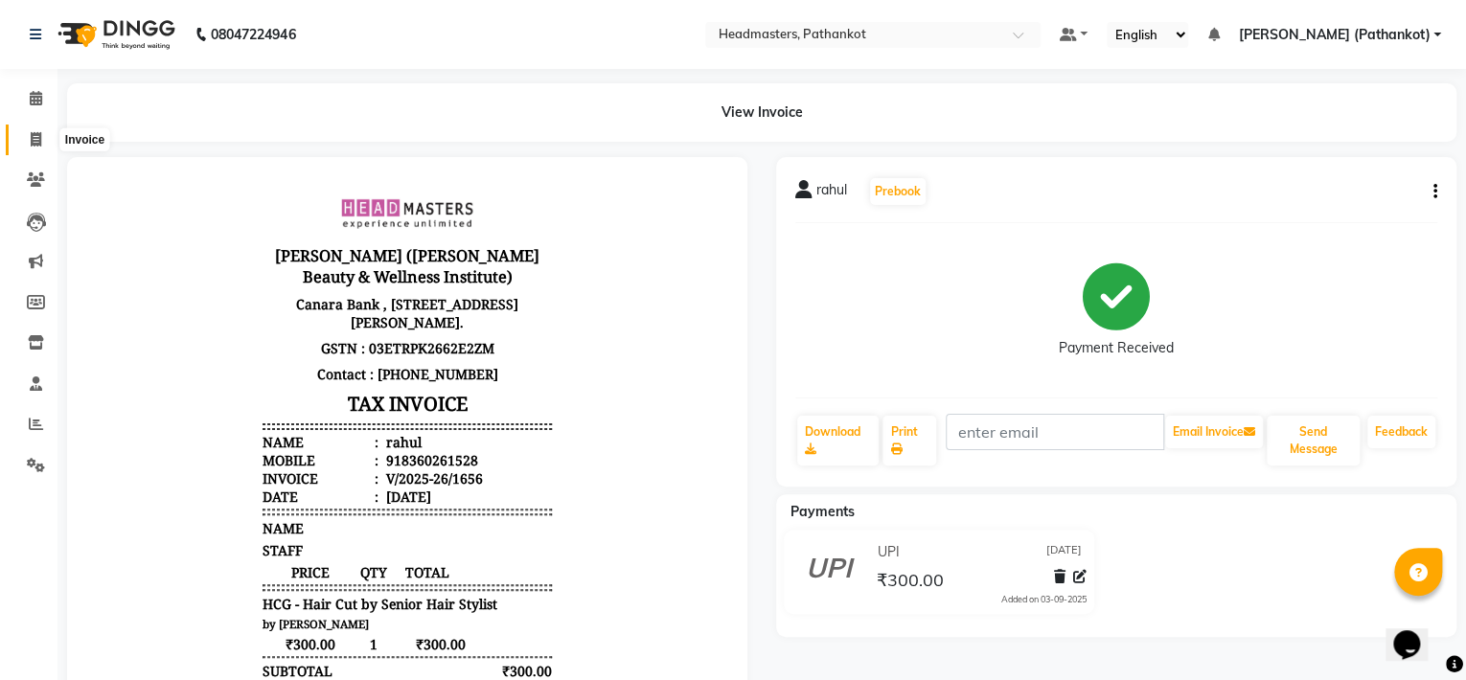
click at [34, 140] on icon at bounding box center [36, 139] width 11 height 14
select select "service"
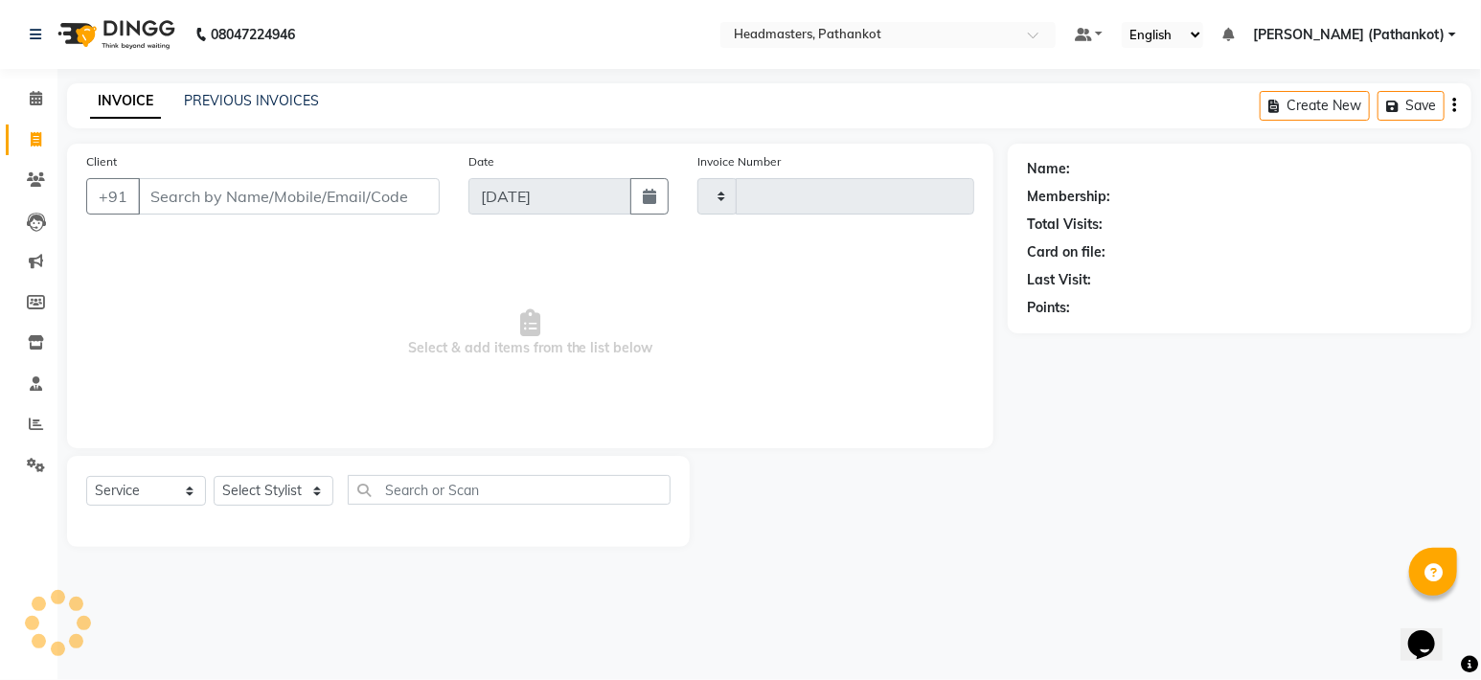
type input "1657"
select select "7530"
select select "66904"
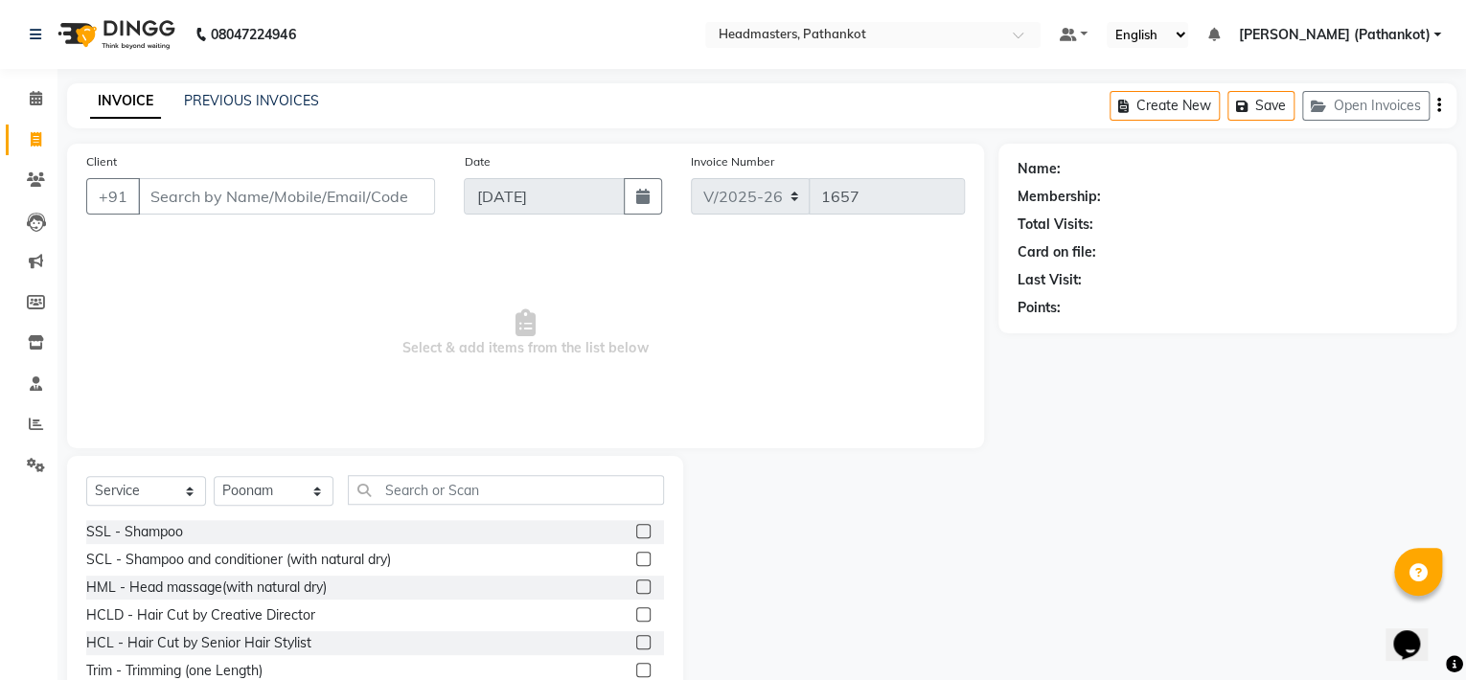
drag, startPoint x: 1407, startPoint y: 444, endPoint x: 1383, endPoint y: 444, distance: 24.0
click at [1384, 444] on div "Name: Membership: Total Visits: Card on file: Last Visit: Points:" at bounding box center [1234, 441] width 472 height 595
click at [72, 278] on div "Client +91 Date 03-09-2025 Invoice Number V/2025-26 1657 Select & add items fro…" at bounding box center [525, 296] width 917 height 305
click at [6, 161] on li "Clients" at bounding box center [28, 180] width 57 height 41
click at [3, 161] on li "Clients" at bounding box center [28, 180] width 57 height 41
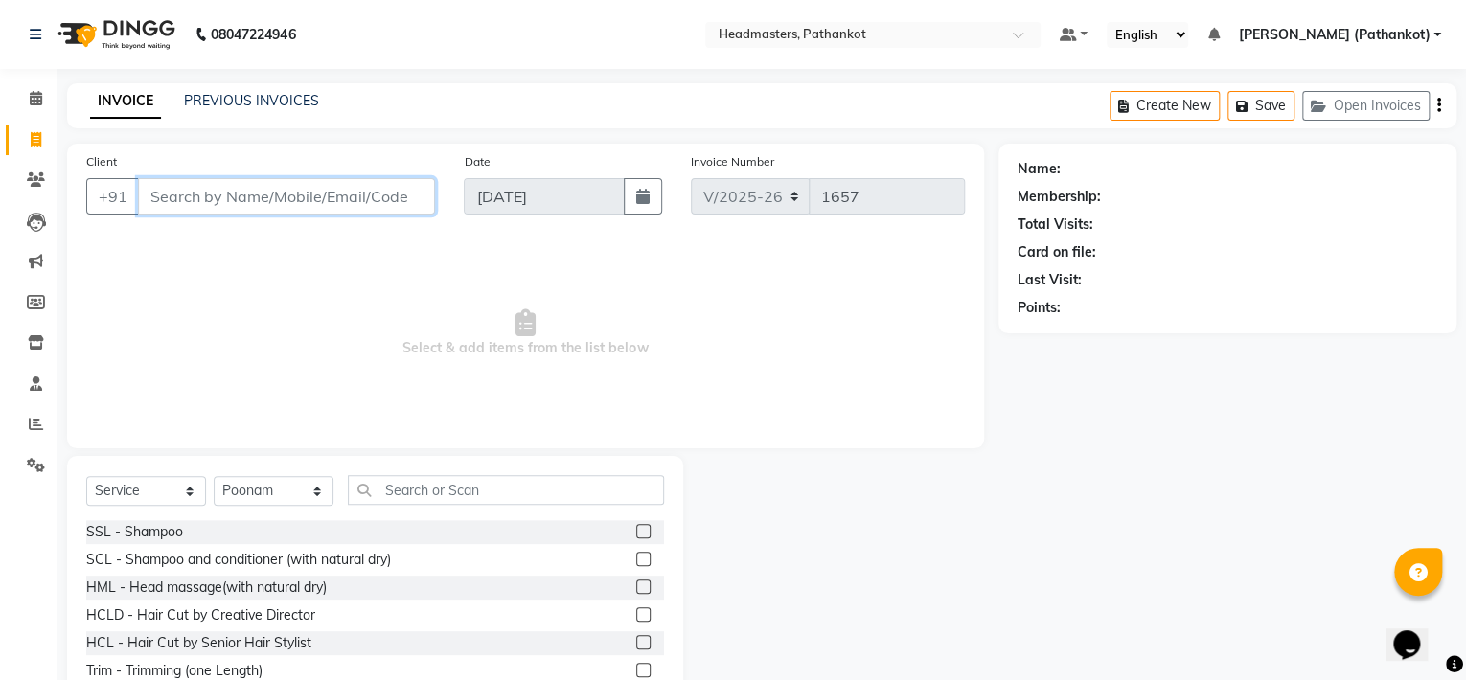
click at [171, 202] on input "Client" at bounding box center [286, 196] width 297 height 36
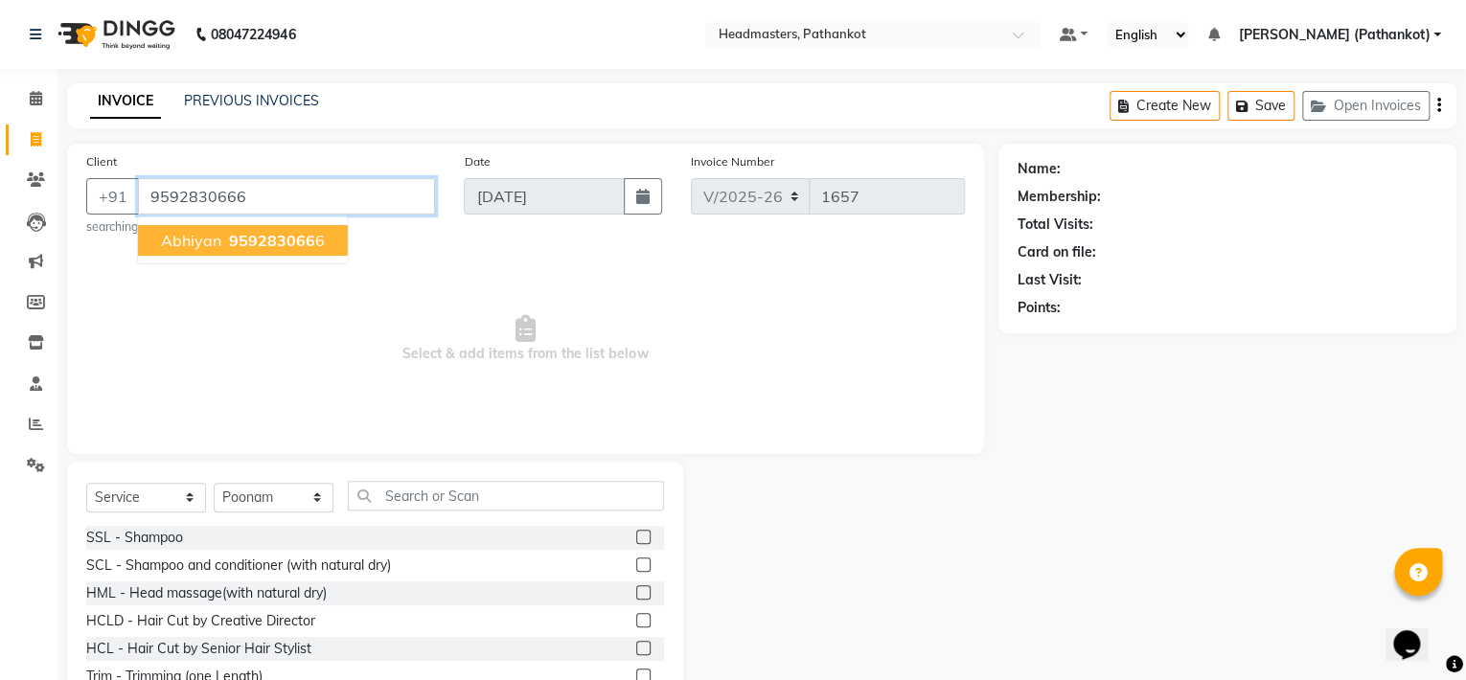
type input "9592830666"
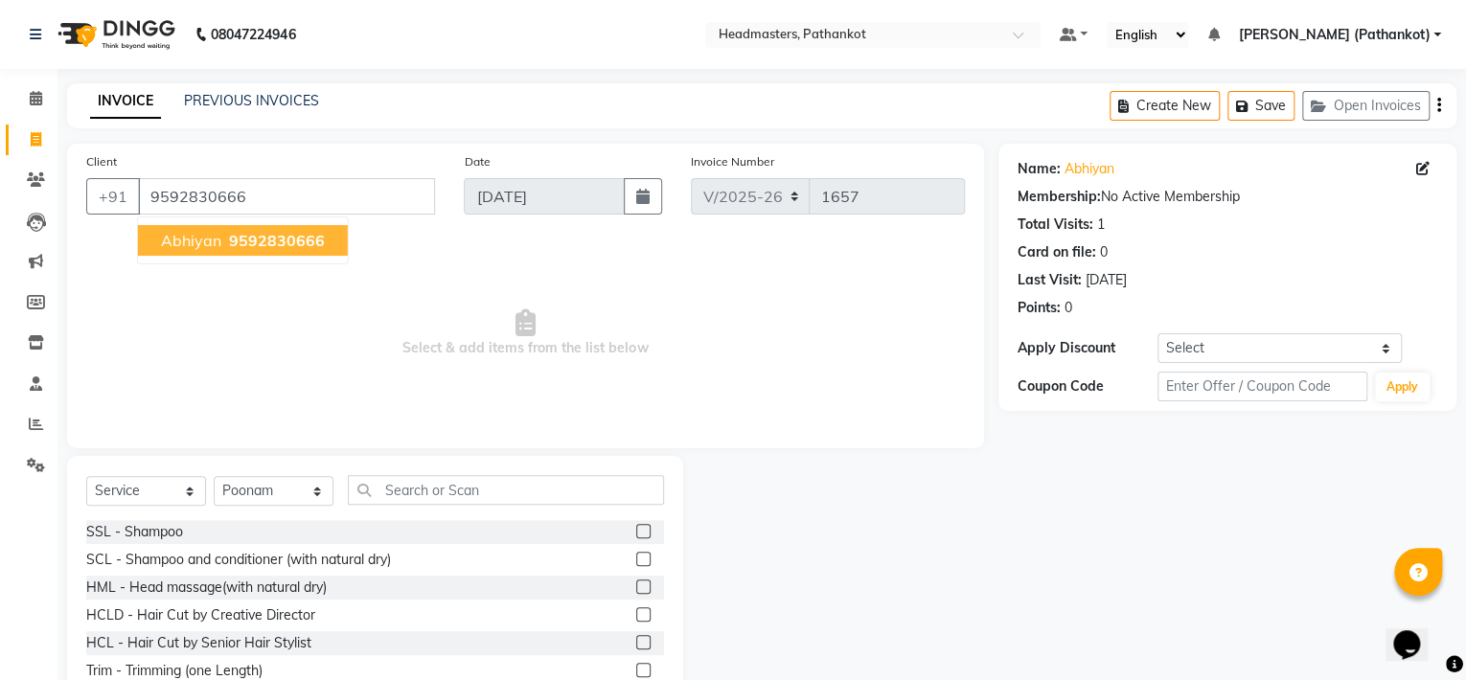
click at [274, 244] on span "9592830666" at bounding box center [277, 240] width 96 height 19
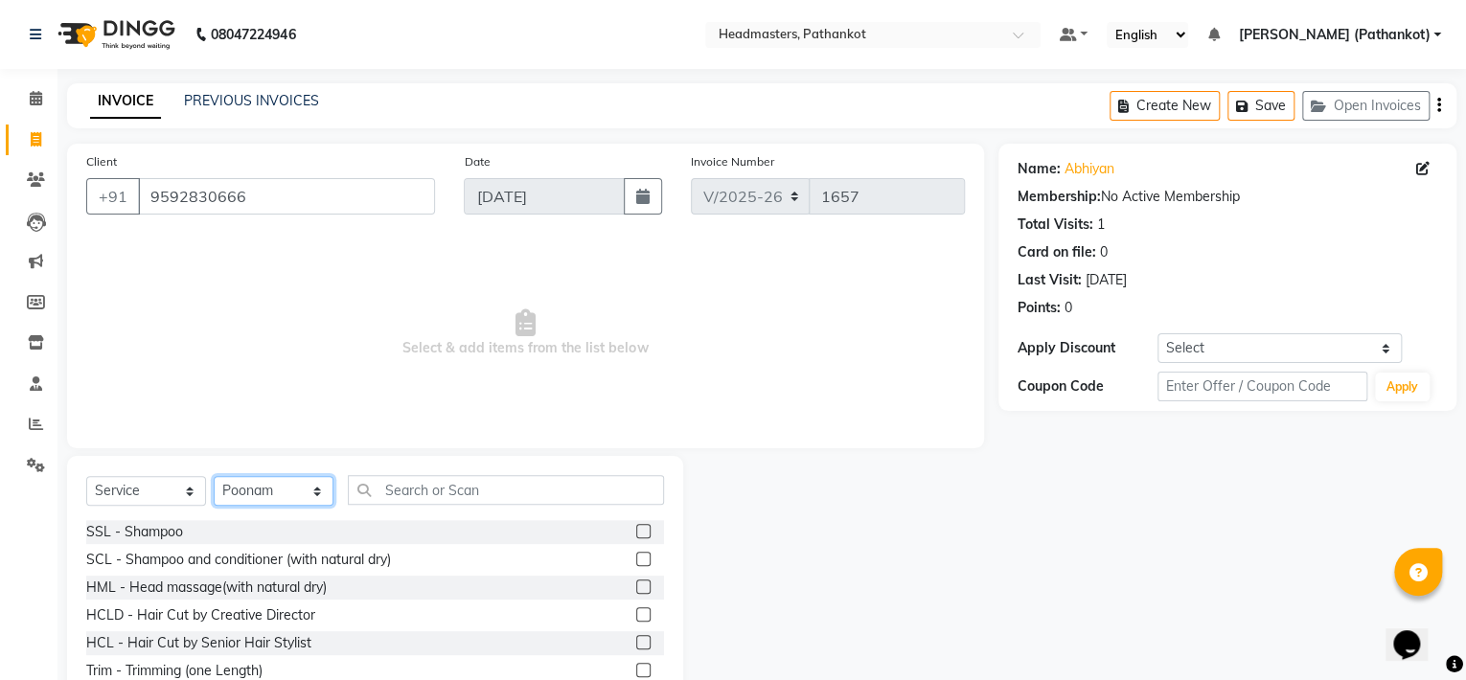
click at [287, 494] on select "Select Stylist Amir HEAD MASTERS jassi jasvir Singh JB Joel Monika sharma Monik…" at bounding box center [274, 491] width 120 height 30
select select "66907"
click at [214, 477] on select "Select Stylist Amir HEAD MASTERS jassi jasvir Singh JB Joel Monika sharma Monik…" at bounding box center [274, 491] width 120 height 30
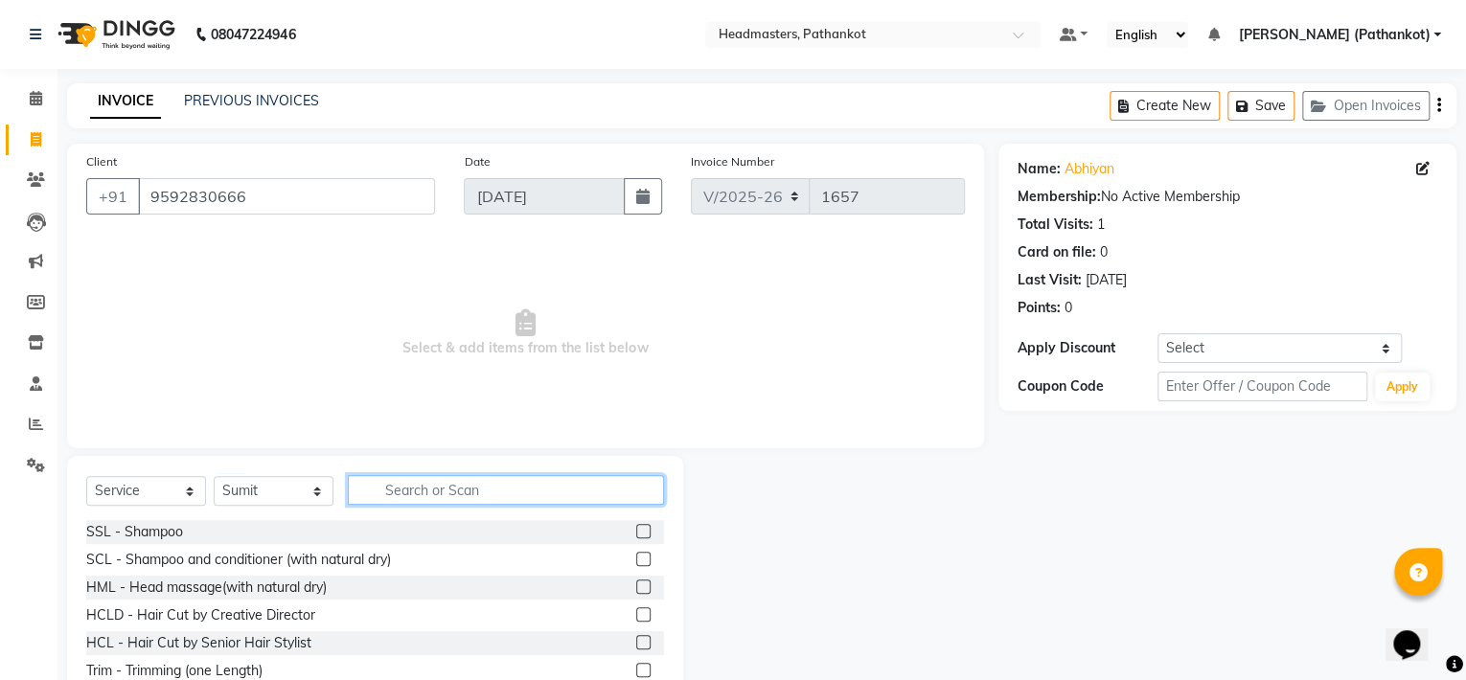
click at [392, 493] on input "text" at bounding box center [506, 490] width 316 height 30
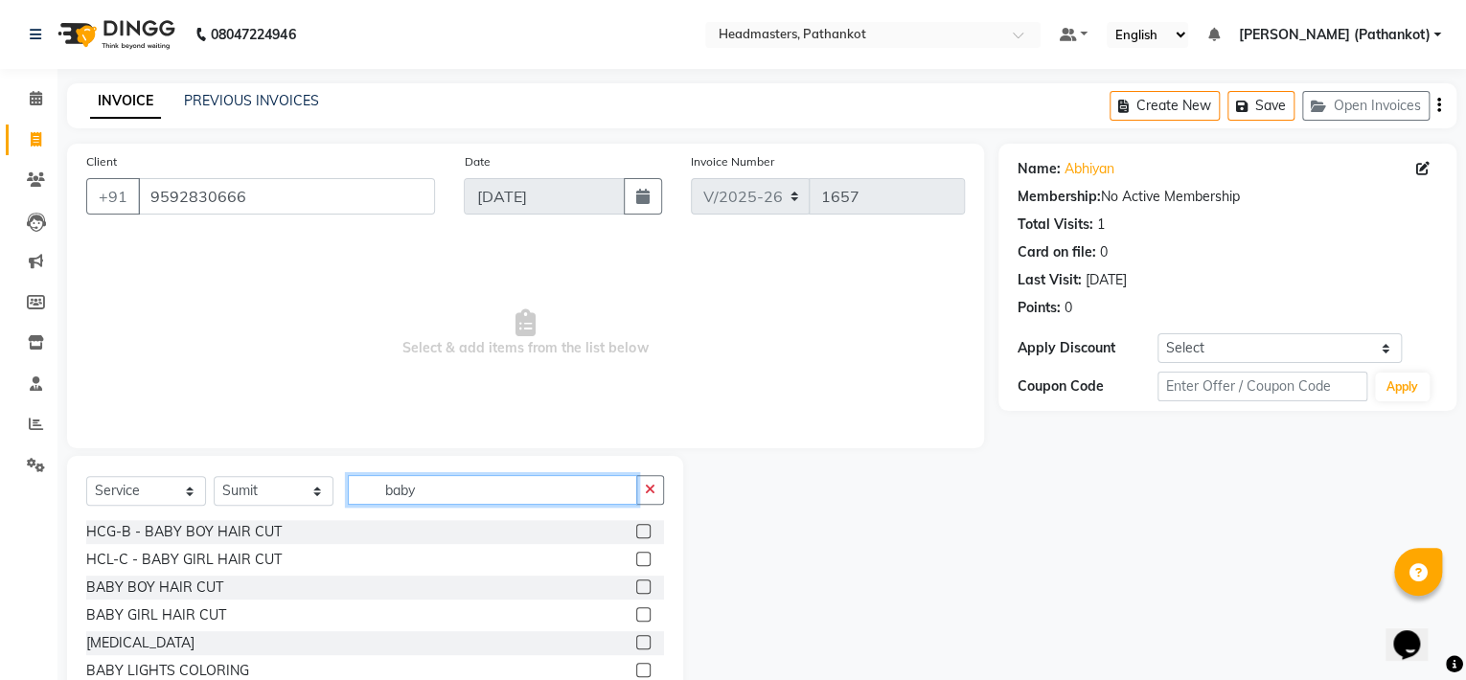
type input "baby"
click at [645, 533] on label at bounding box center [643, 531] width 14 height 14
click at [645, 533] on input "checkbox" at bounding box center [642, 532] width 12 height 12
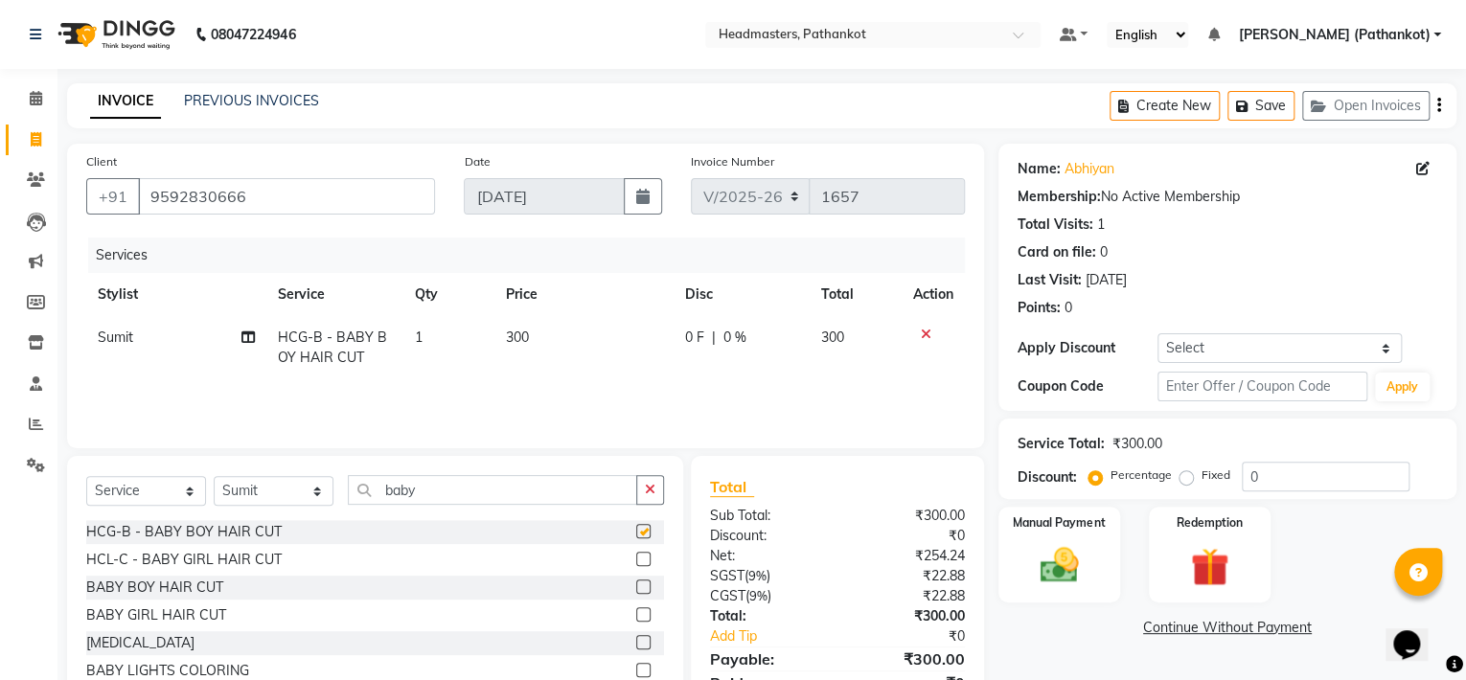
checkbox input "false"
click at [538, 337] on td "300" at bounding box center [583, 347] width 179 height 63
select select "66907"
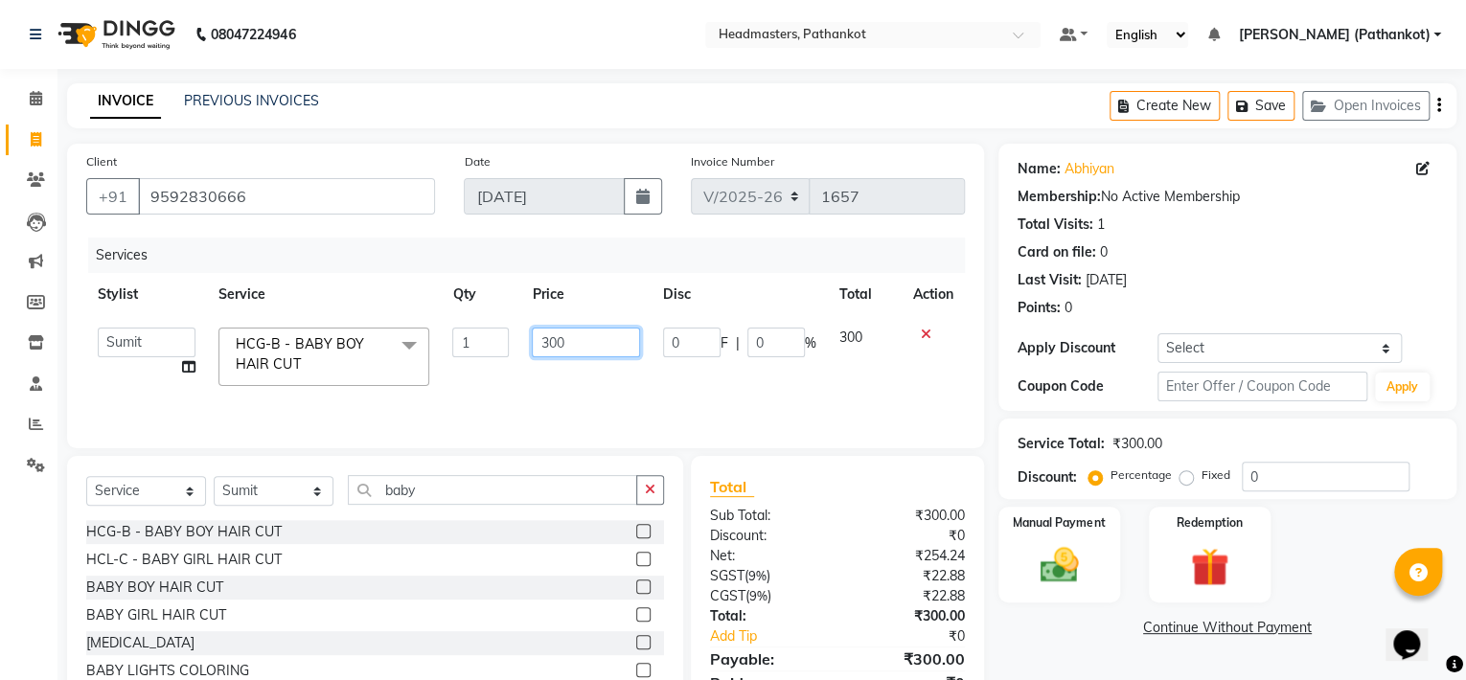
click at [569, 338] on input "300" at bounding box center [585, 343] width 107 height 30
type input "3"
type input "1"
type input "200"
click at [921, 333] on icon at bounding box center [926, 334] width 11 height 13
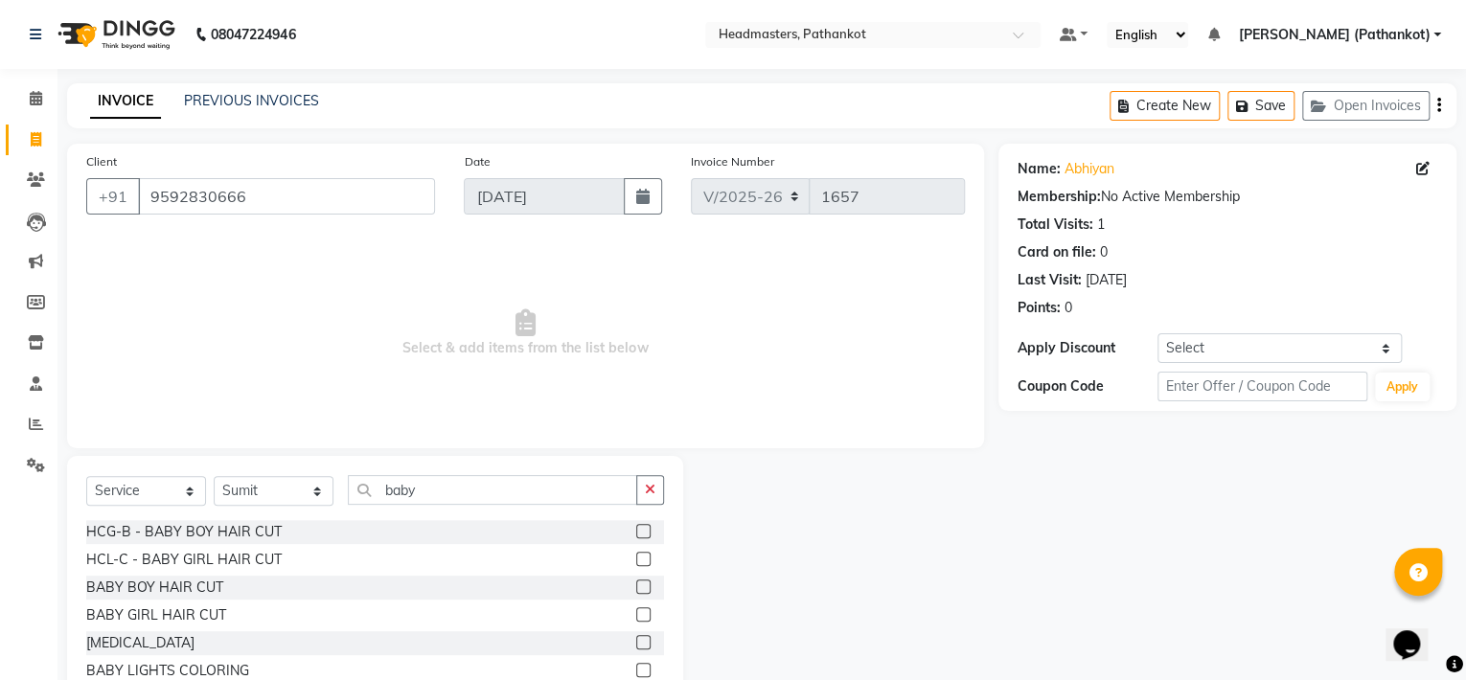
click at [423, 529] on div "HCG-B - BABY BOY HAIR CUT" at bounding box center [375, 532] width 578 height 24
click at [643, 532] on label at bounding box center [643, 531] width 14 height 14
click at [643, 532] on input "checkbox" at bounding box center [642, 532] width 12 height 12
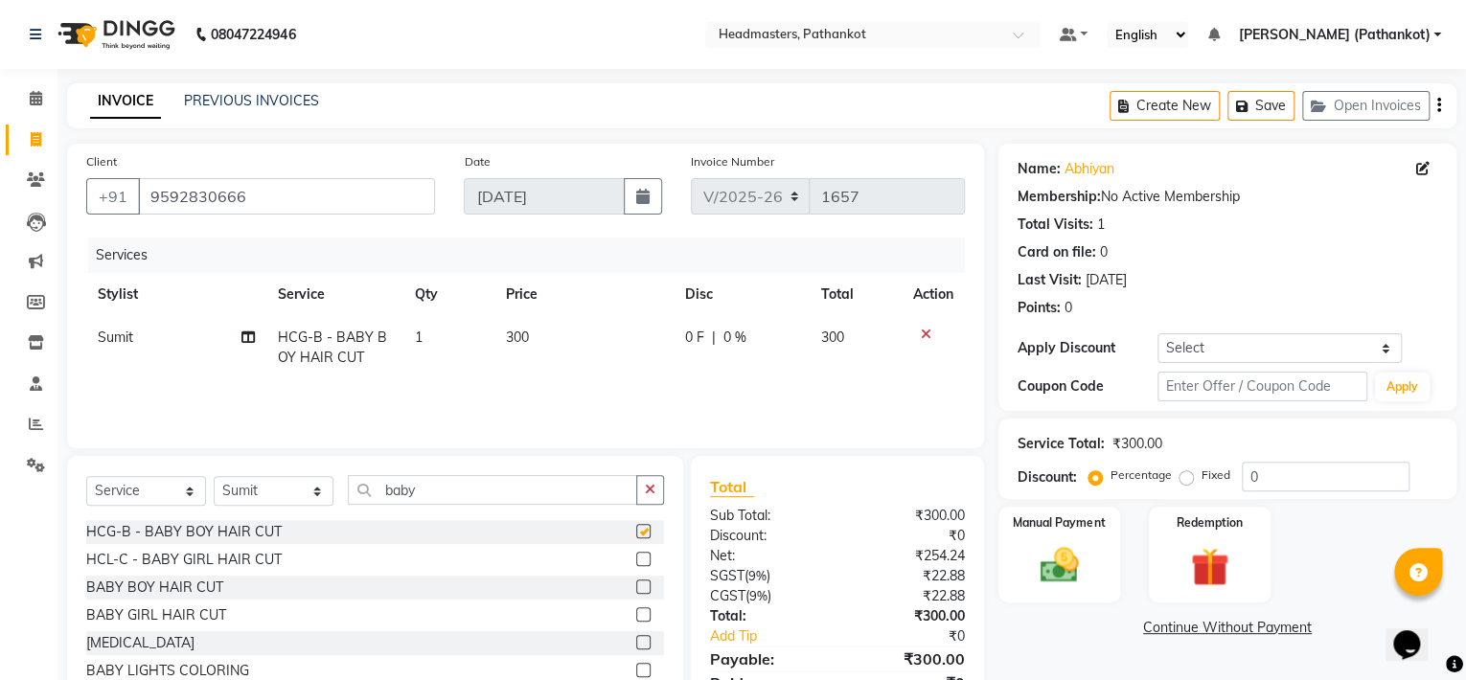
checkbox input "false"
click at [533, 333] on td "300" at bounding box center [583, 347] width 179 height 63
select select "66907"
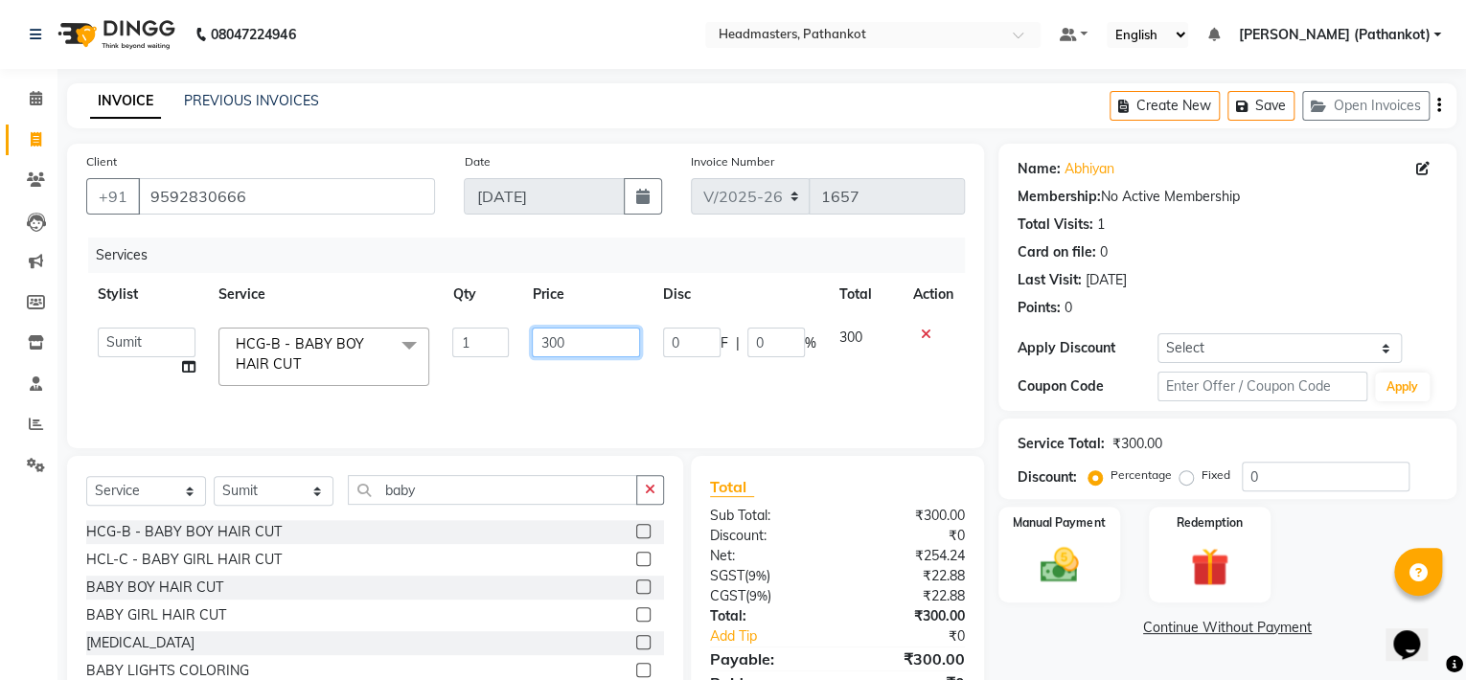
click at [568, 341] on input "300" at bounding box center [585, 343] width 107 height 30
type input "3"
type input "200"
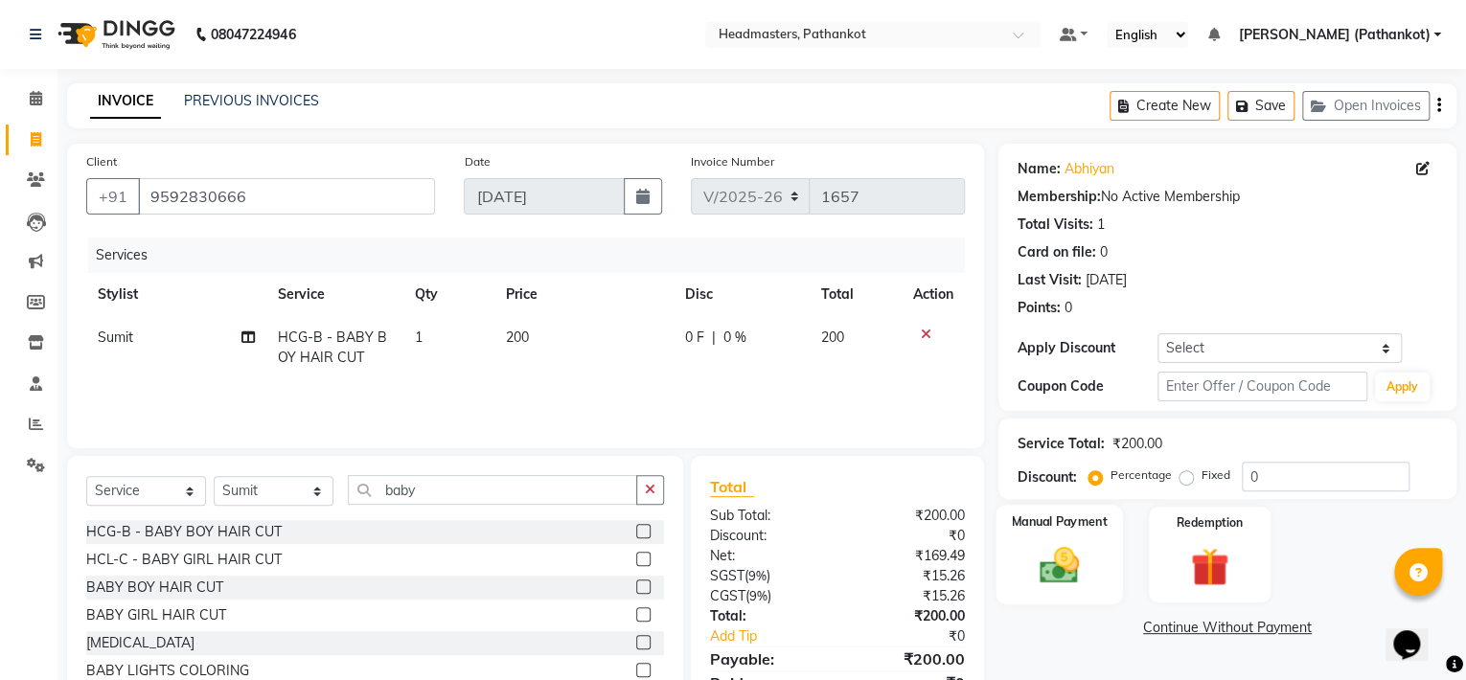
click at [1103, 570] on div "Manual Payment" at bounding box center [1058, 555] width 126 height 100
click at [1154, 630] on span "UPI" at bounding box center [1152, 629] width 30 height 22
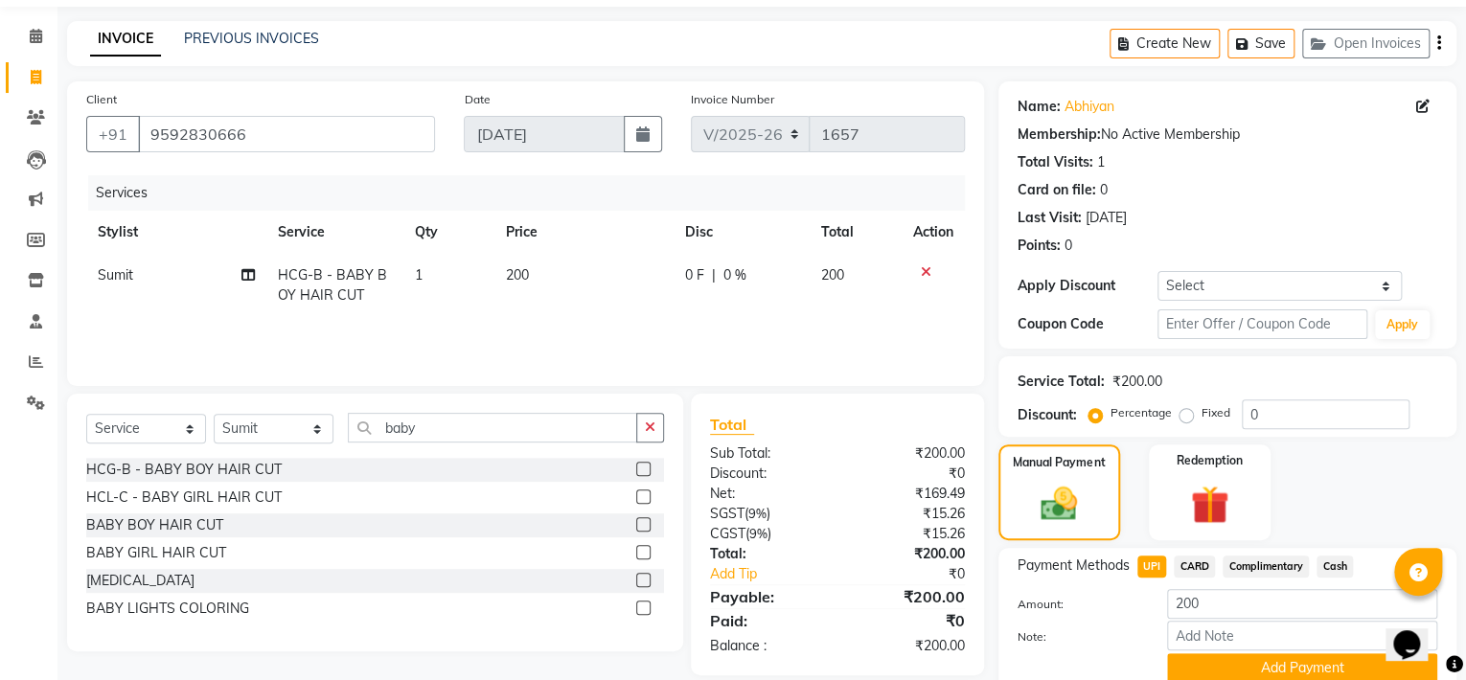
scroll to position [142, 0]
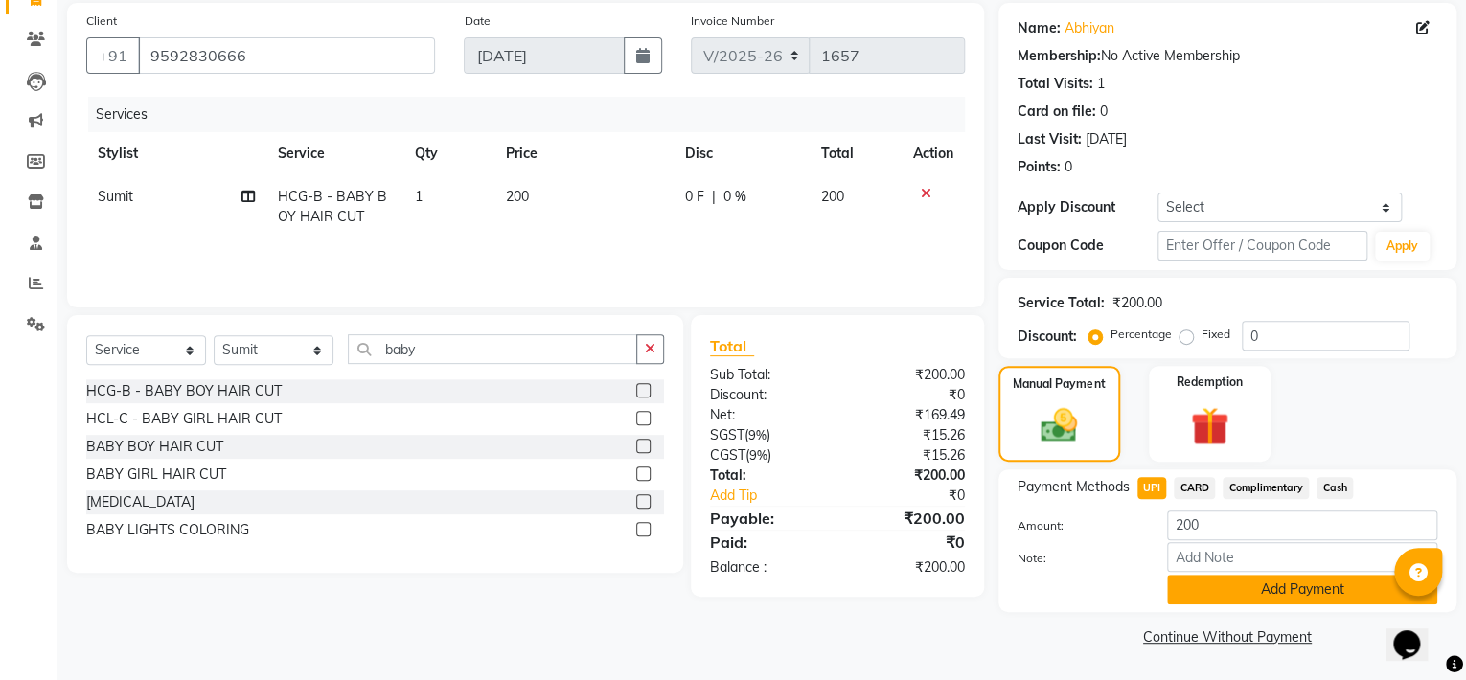
click at [1254, 586] on button "Add Payment" at bounding box center [1302, 590] width 270 height 30
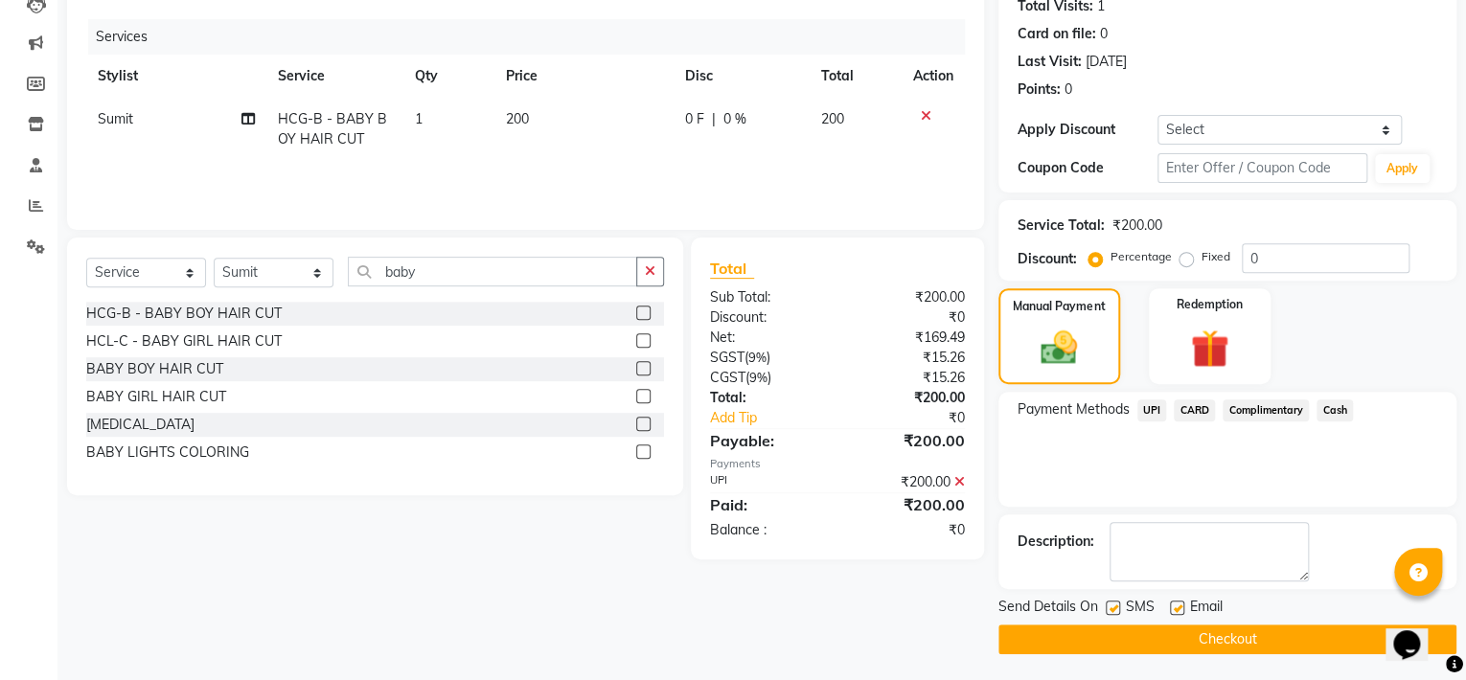
scroll to position [219, 0]
click at [1211, 640] on button "Checkout" at bounding box center [1227, 639] width 458 height 30
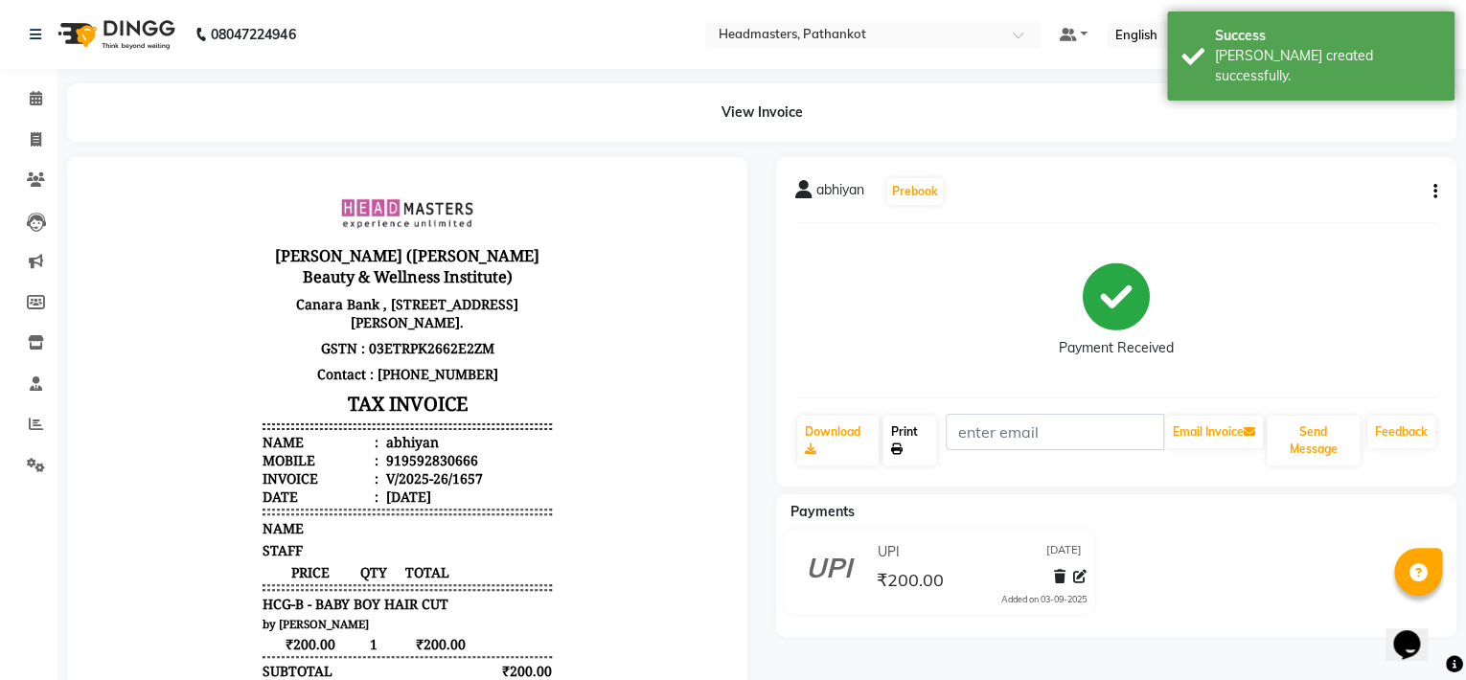
click at [914, 444] on link "Print" at bounding box center [909, 441] width 54 height 50
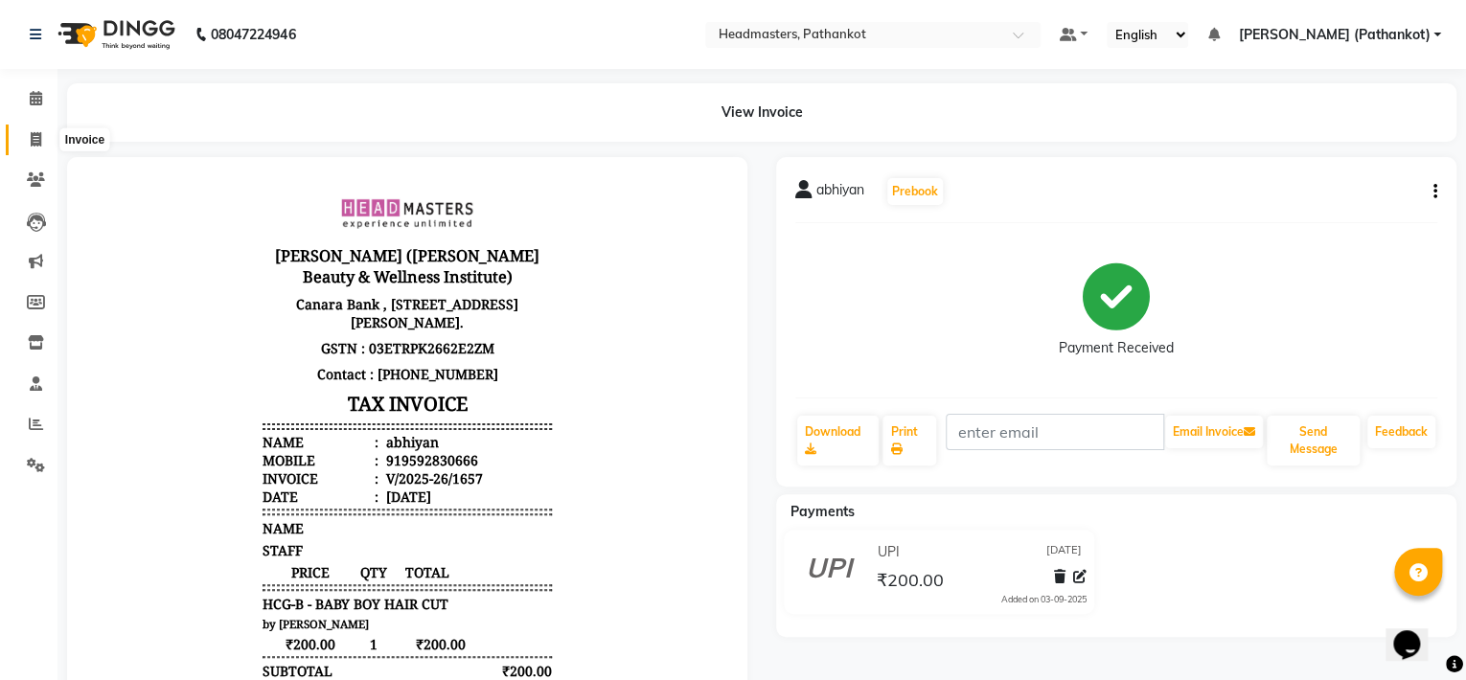
click at [34, 142] on icon at bounding box center [36, 139] width 11 height 14
select select "service"
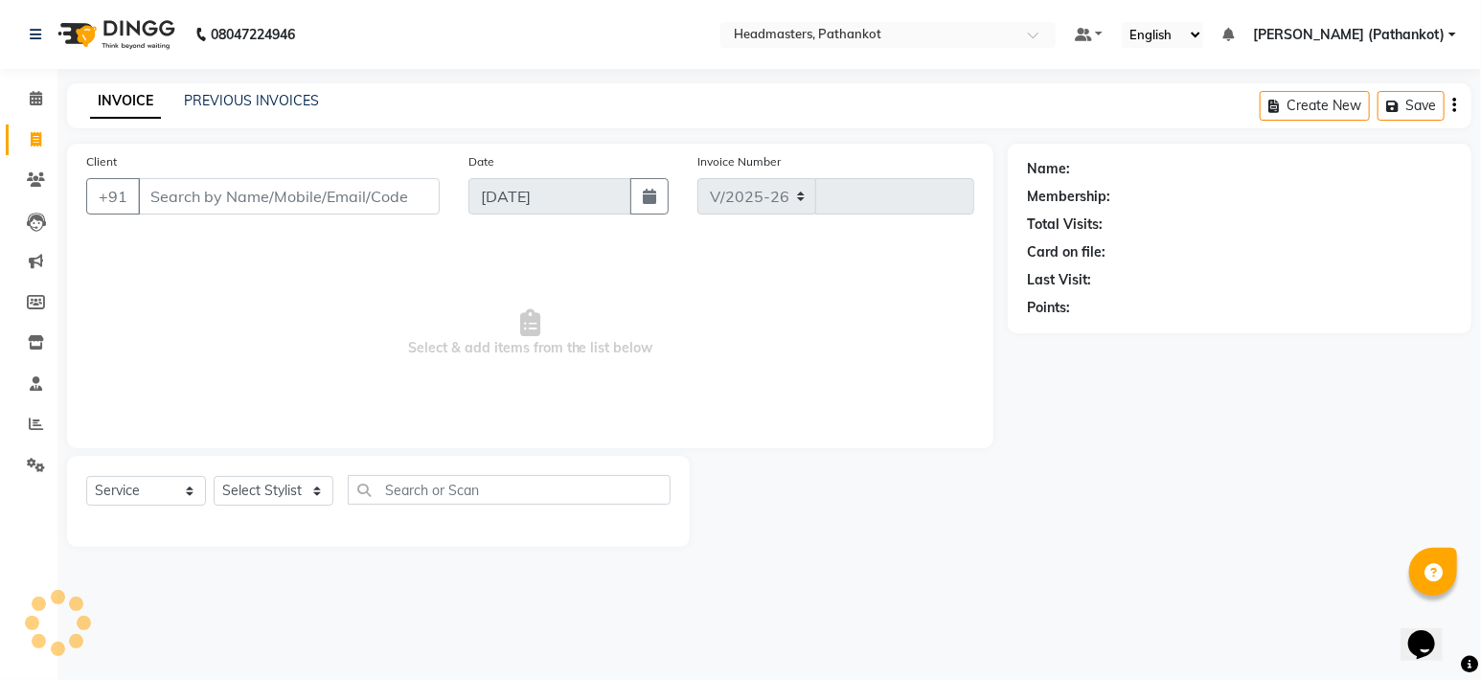
select select "7530"
type input "1658"
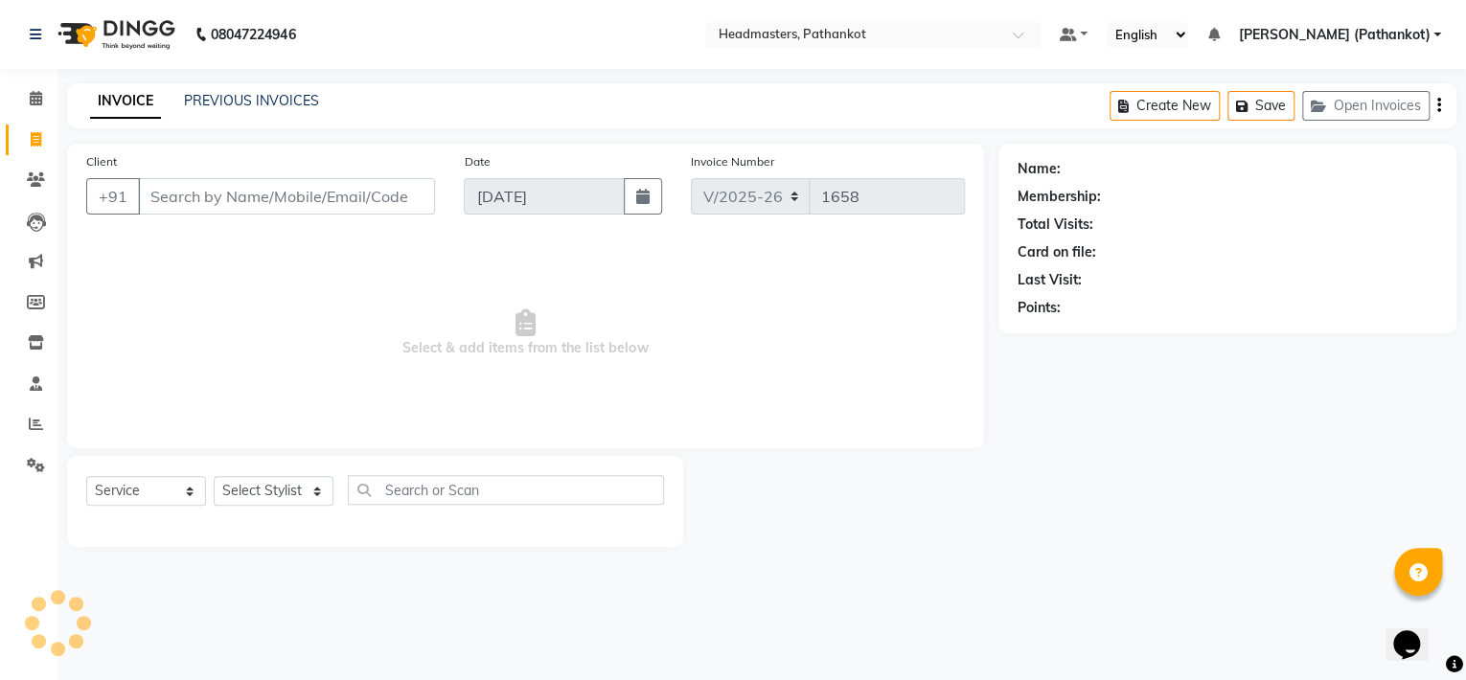
select select "66904"
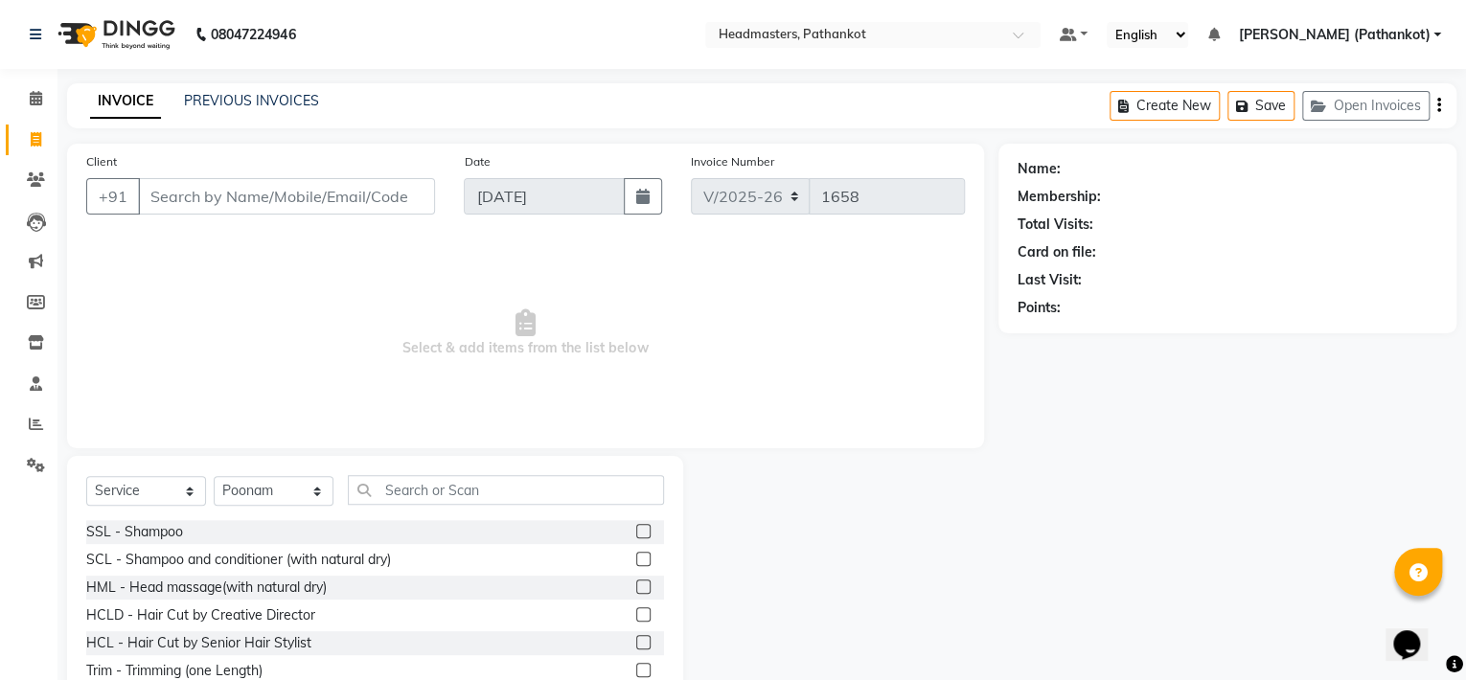
type input "+"
click at [170, 191] on input "+" at bounding box center [286, 196] width 297 height 36
click at [164, 202] on input "+" at bounding box center [286, 196] width 297 height 36
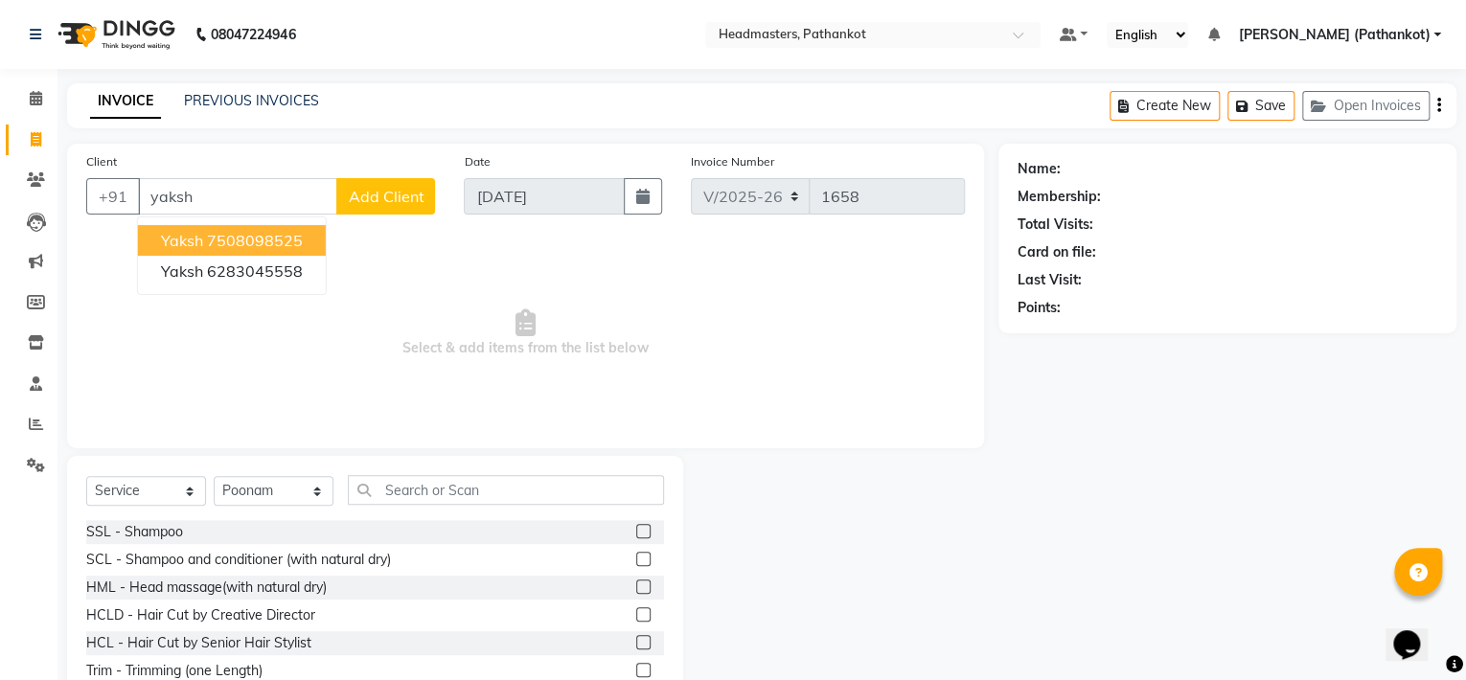
click at [257, 245] on ngb-highlight "7508098525" at bounding box center [255, 240] width 96 height 19
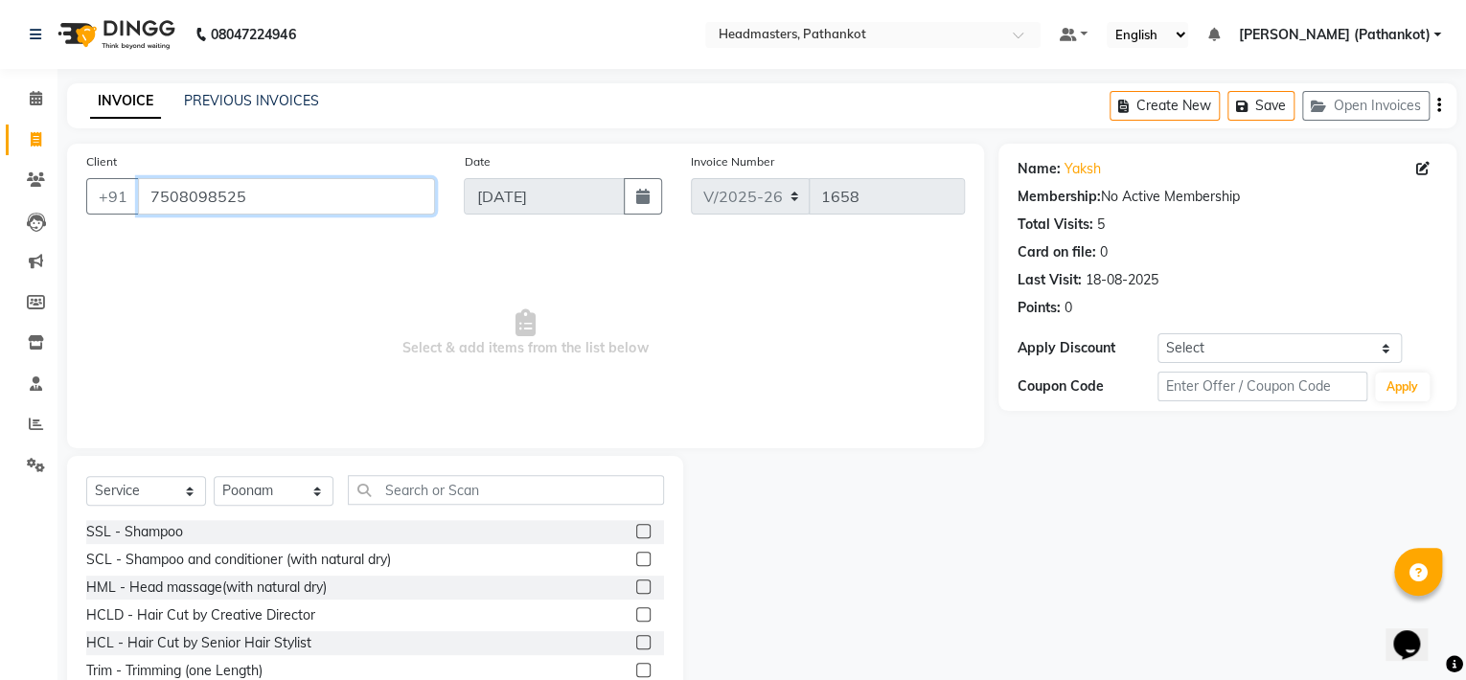
click at [251, 193] on input "7508098525" at bounding box center [286, 196] width 297 height 36
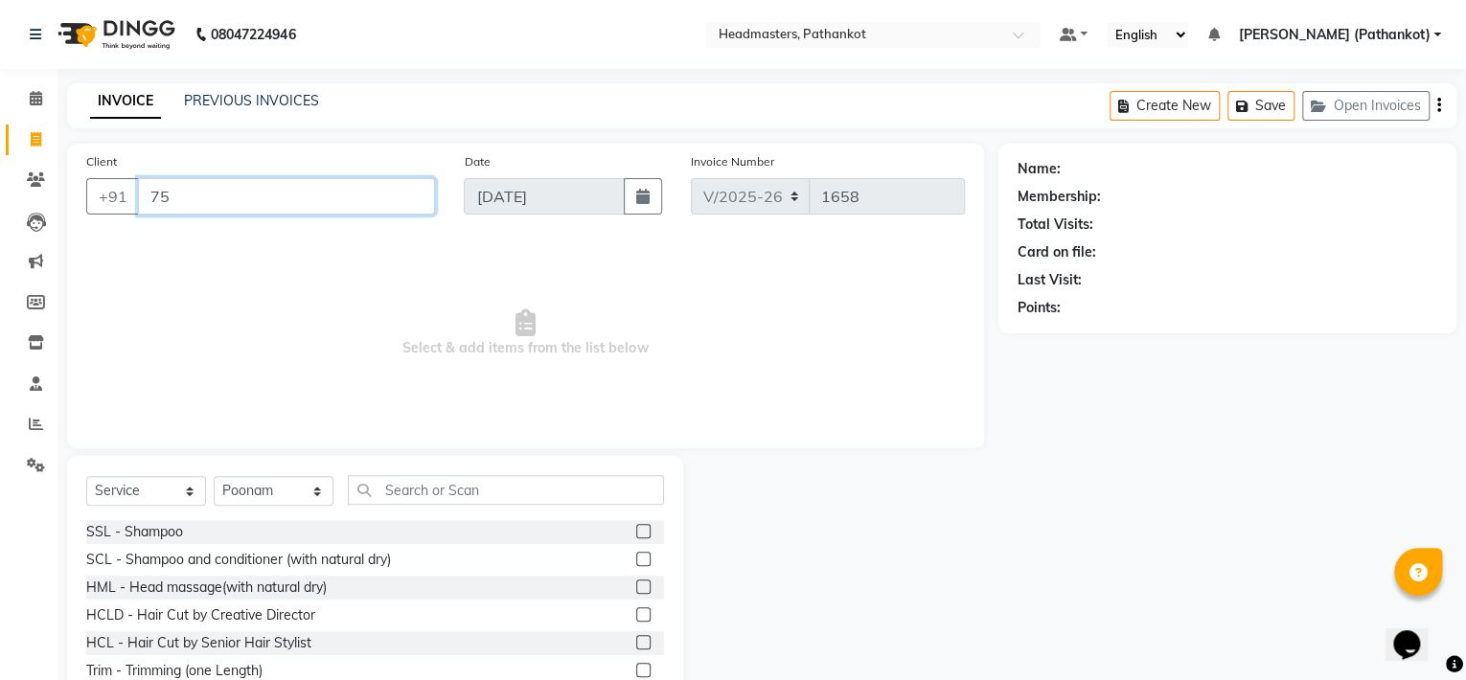
type input "7"
type input "9646619106"
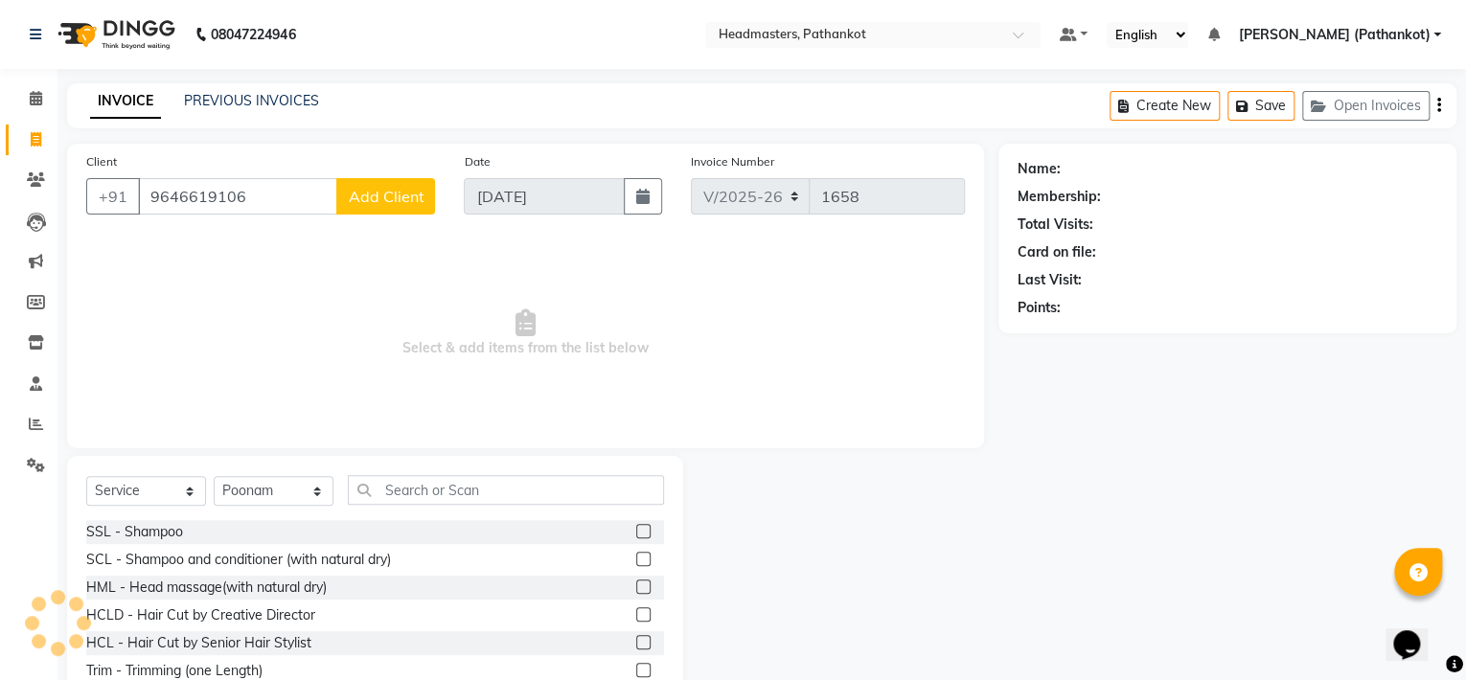
click at [373, 194] on span "Add Client" at bounding box center [386, 196] width 76 height 19
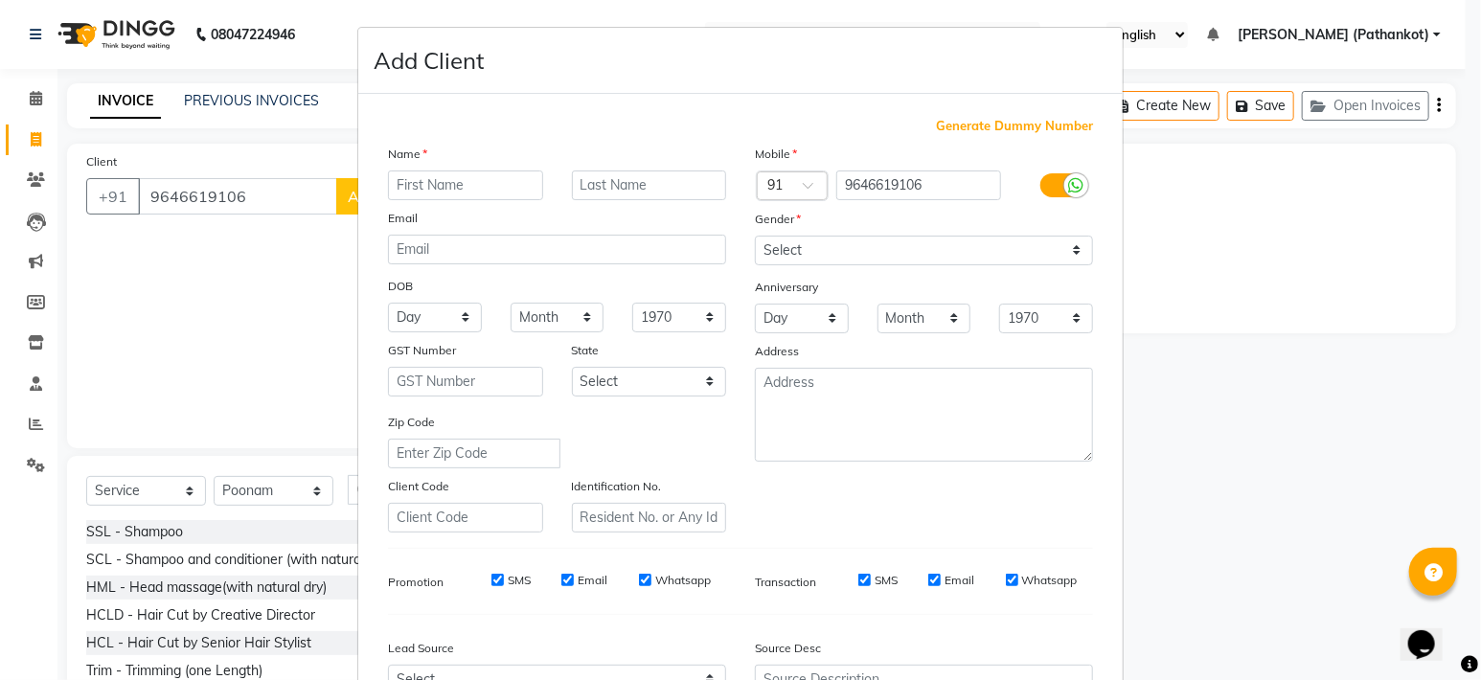
click at [399, 187] on input "text" at bounding box center [465, 186] width 155 height 30
type input "nishi"
click at [839, 248] on select "Select Male Female Other Prefer Not To Say" at bounding box center [924, 251] width 338 height 30
select select "male"
click at [755, 237] on select "Select Male Female Other Prefer Not To Say" at bounding box center [924, 251] width 338 height 30
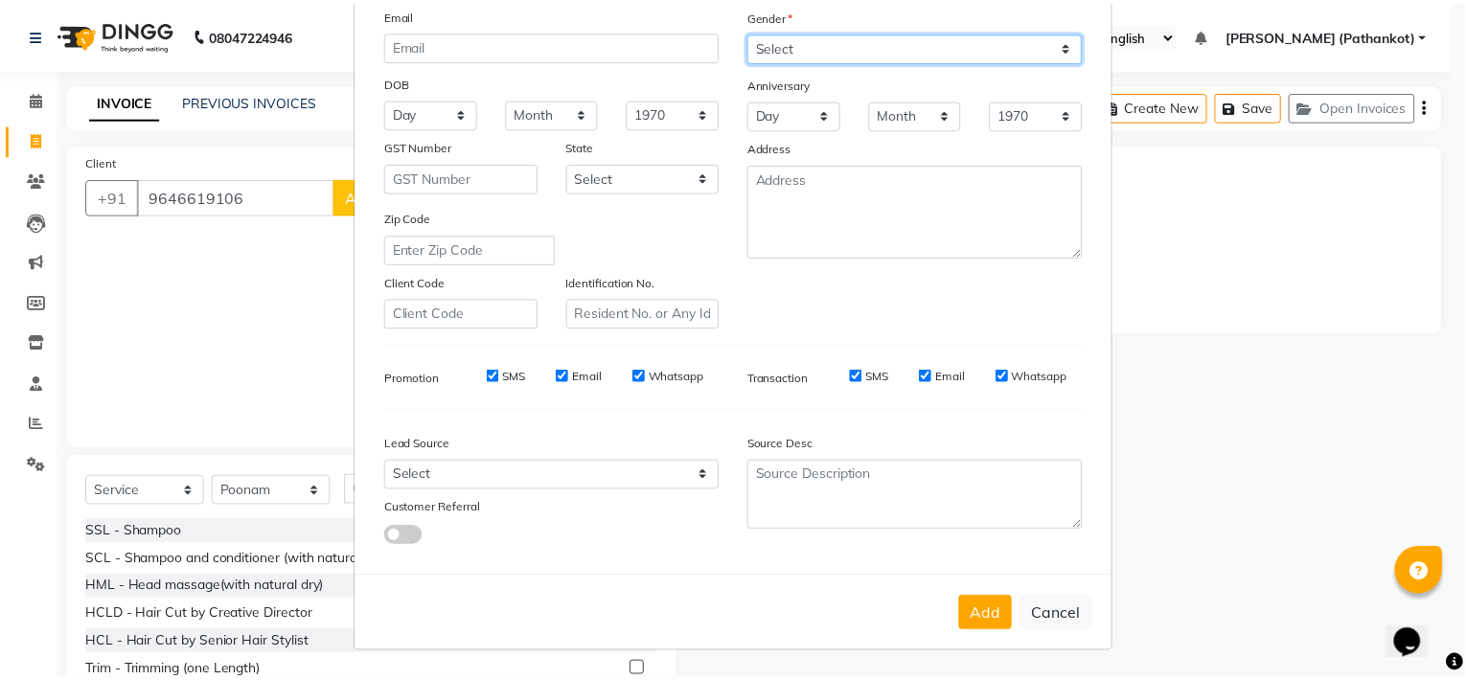
scroll to position [213, 0]
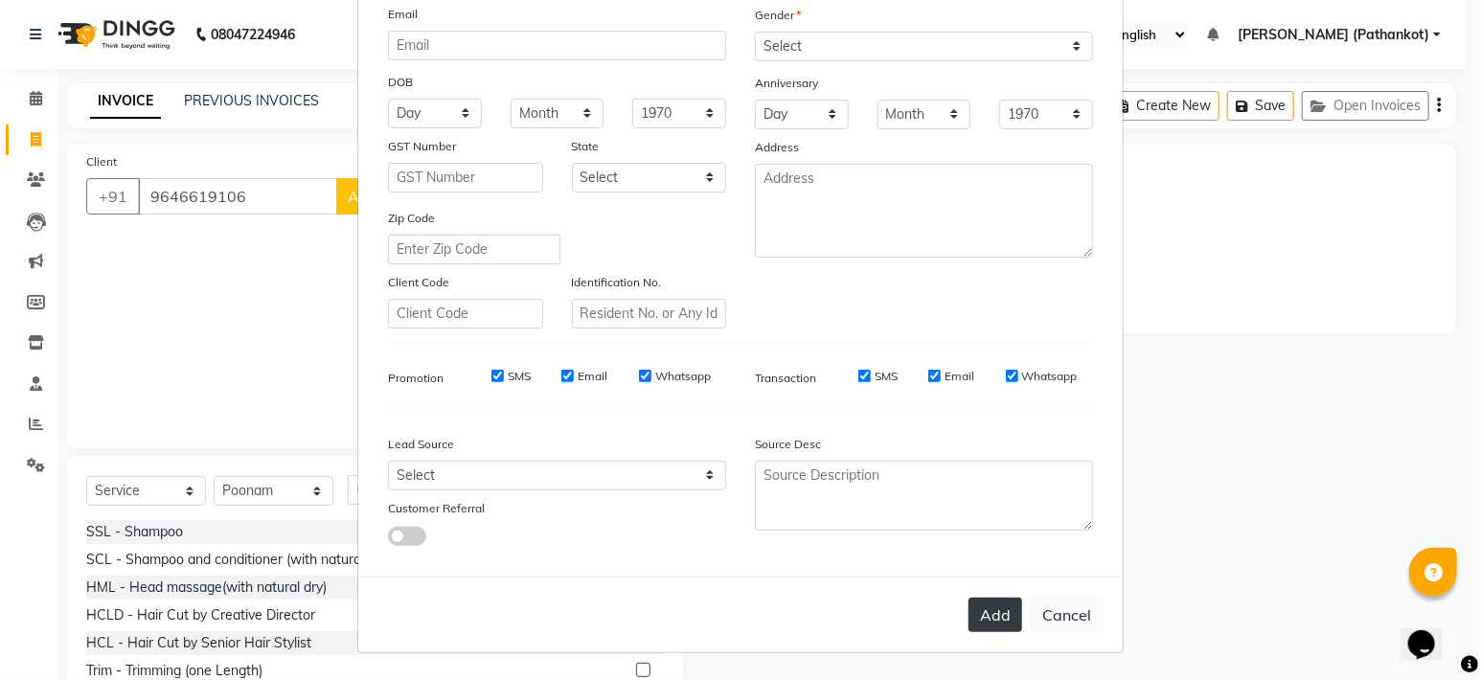
click at [988, 613] on button "Add" at bounding box center [996, 615] width 54 height 34
select select
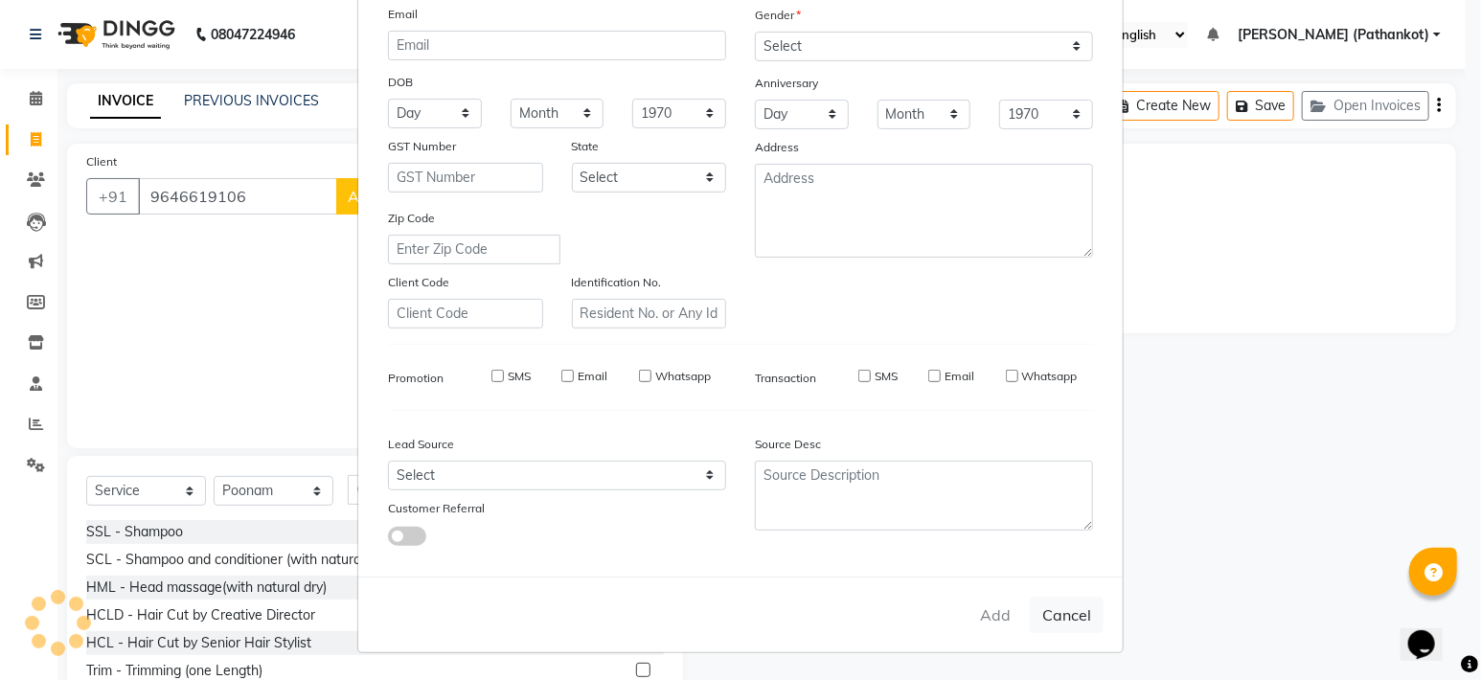
select select
checkbox input "false"
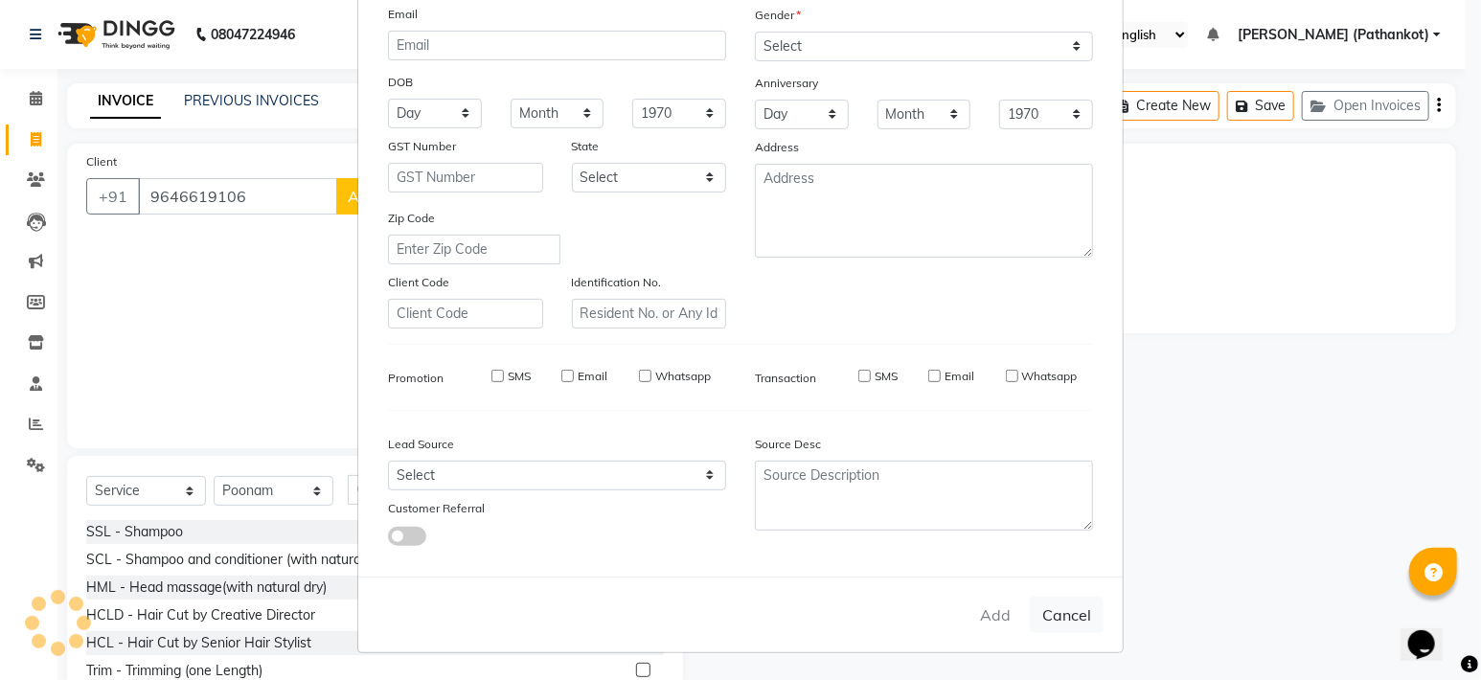
checkbox input "false"
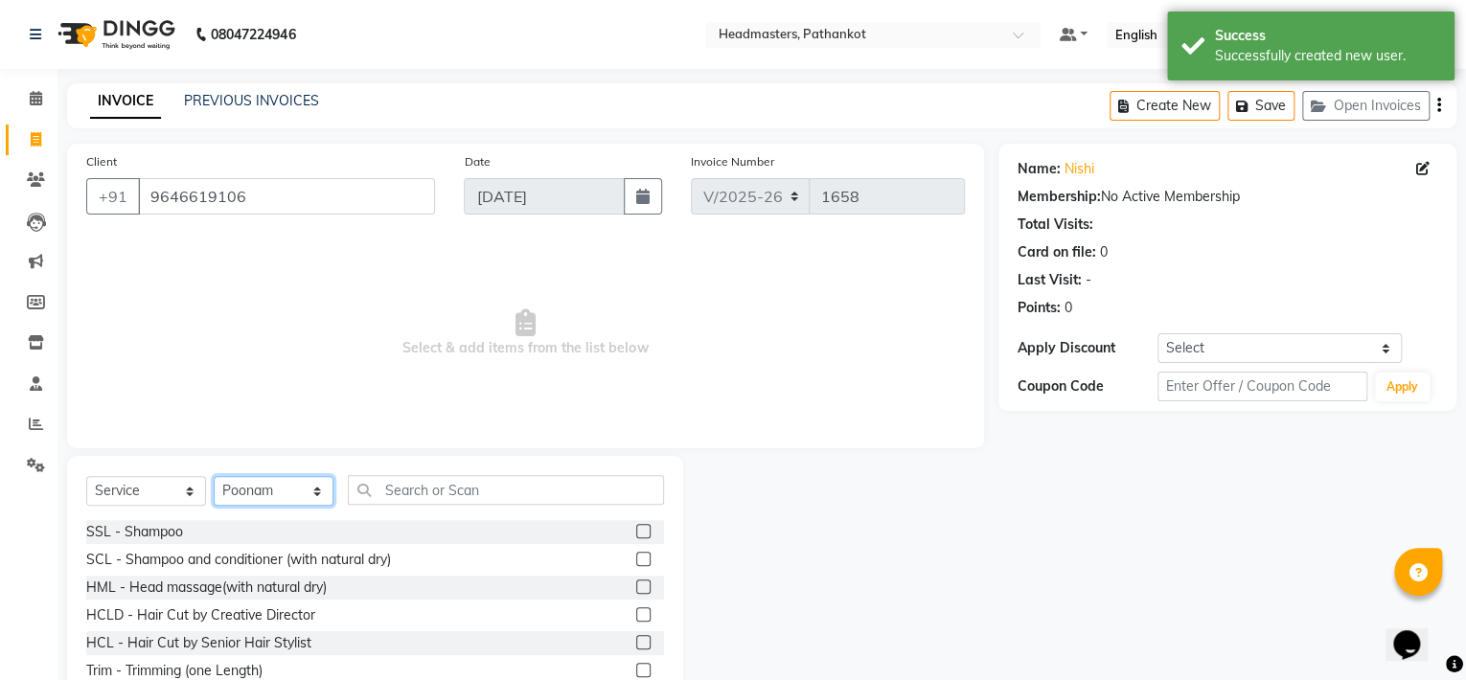
click at [295, 489] on select "Select Stylist Amir HEAD MASTERS jassi jasvir Singh JB Joel Monika sharma Monik…" at bounding box center [274, 491] width 120 height 30
select select "82020"
click at [214, 477] on select "Select Stylist Amir HEAD MASTERS jassi jasvir Singh JB Joel Monika sharma Monik…" at bounding box center [274, 491] width 120 height 30
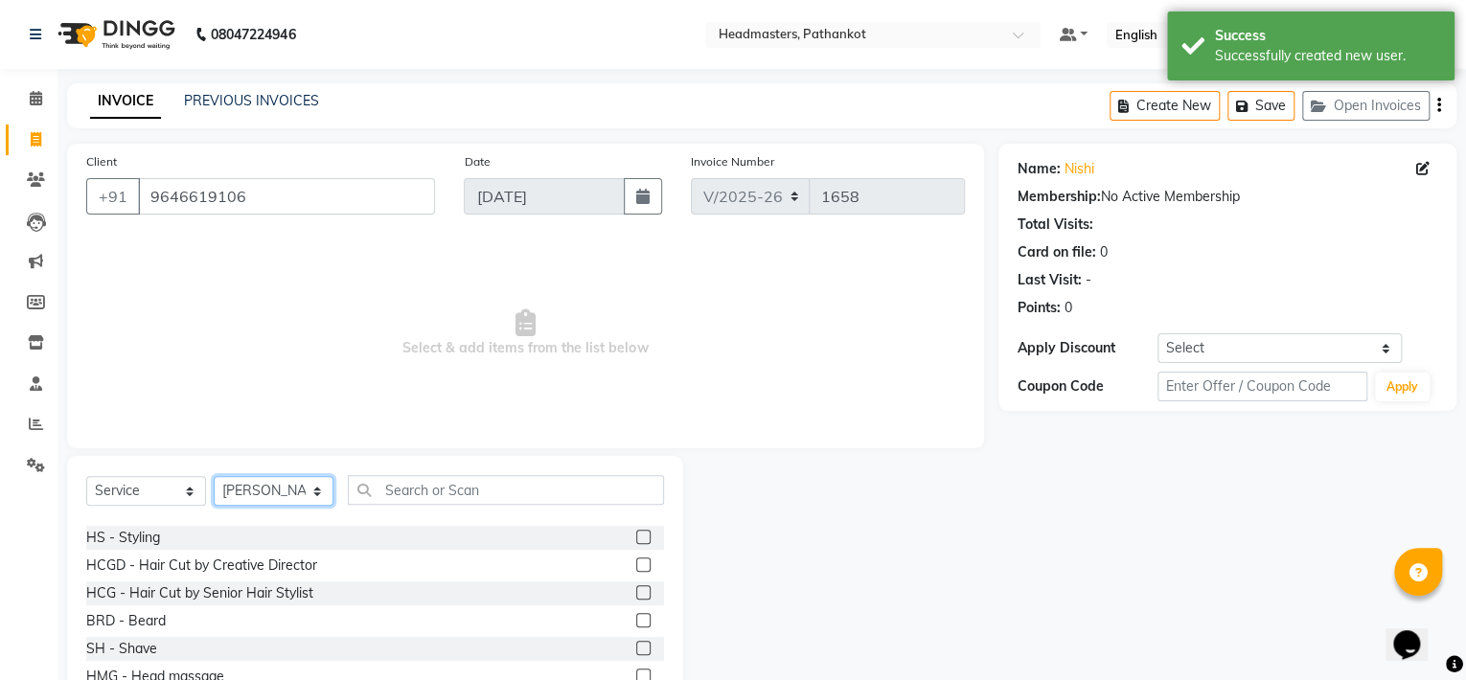
scroll to position [862, 0]
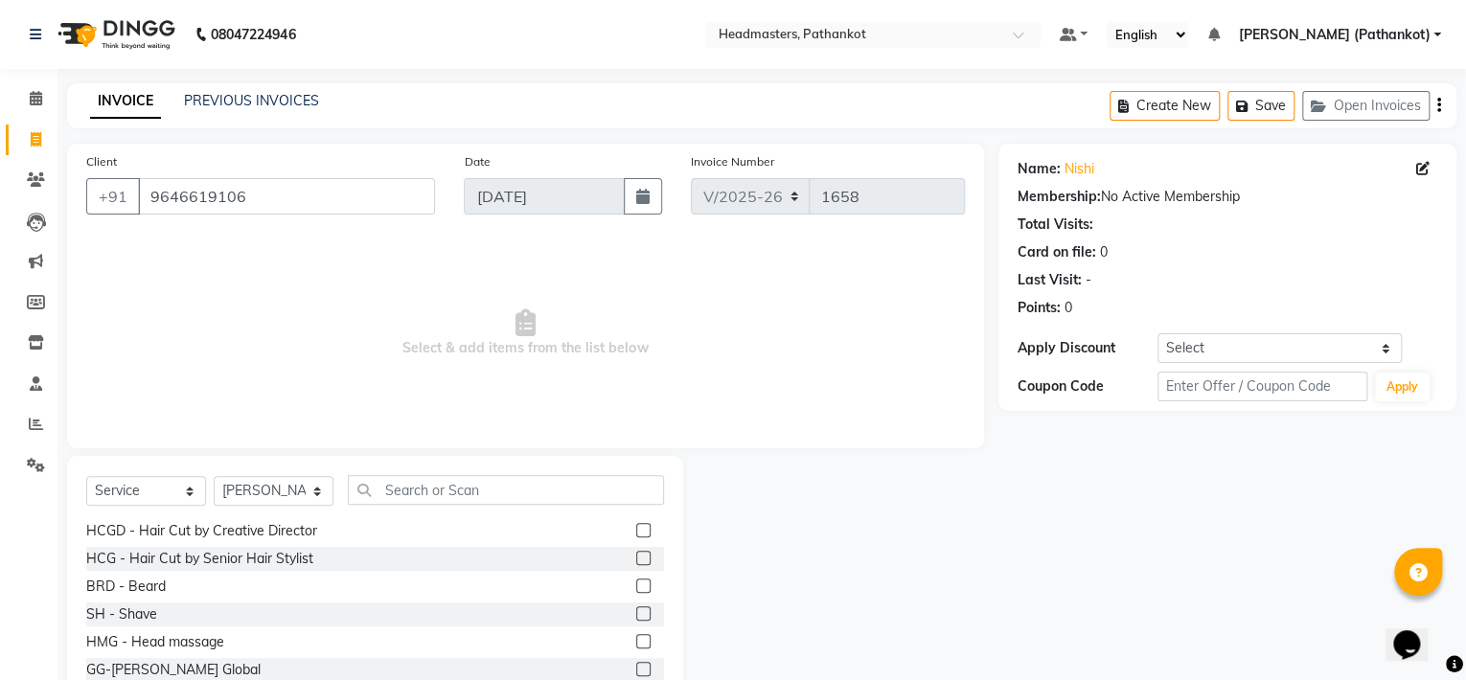
click at [636, 556] on label at bounding box center [643, 558] width 14 height 14
click at [636, 556] on input "checkbox" at bounding box center [642, 559] width 12 height 12
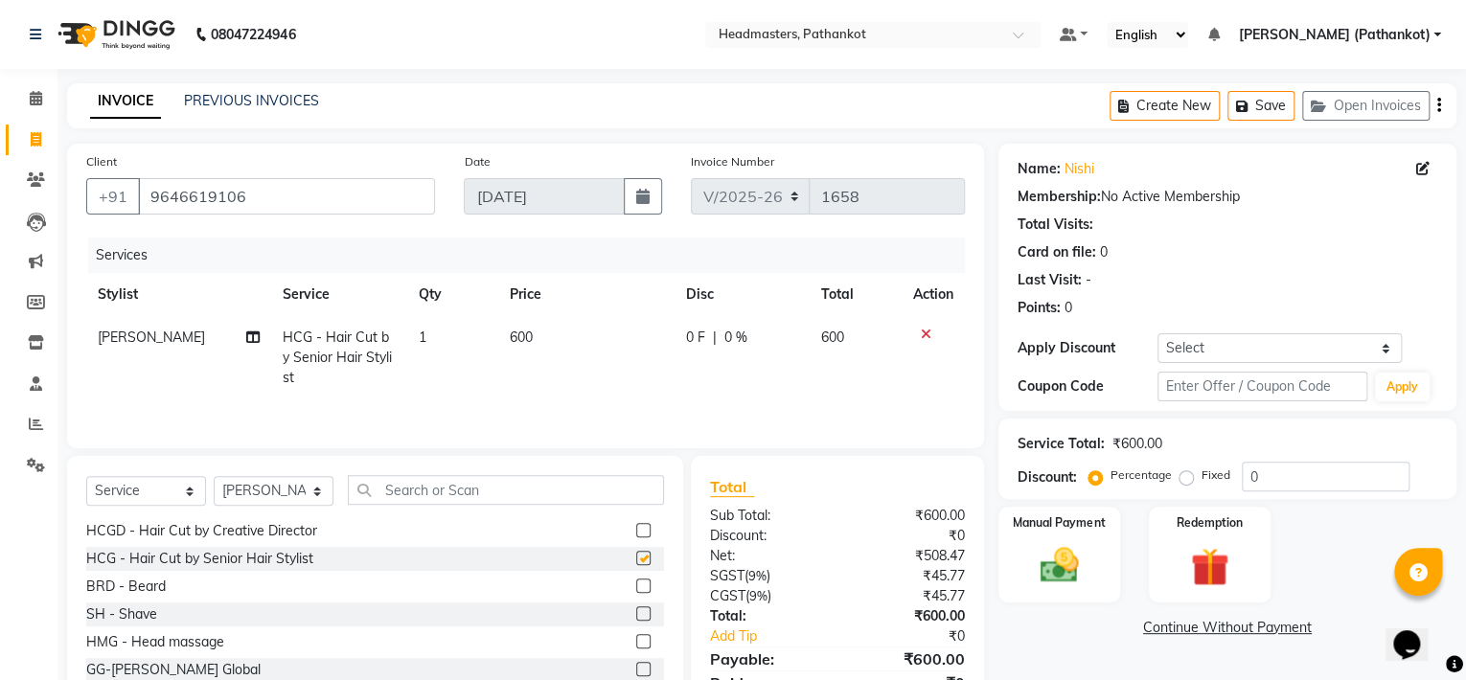
checkbox input "false"
click at [636, 586] on label at bounding box center [643, 586] width 14 height 14
click at [636, 586] on input "checkbox" at bounding box center [642, 587] width 12 height 12
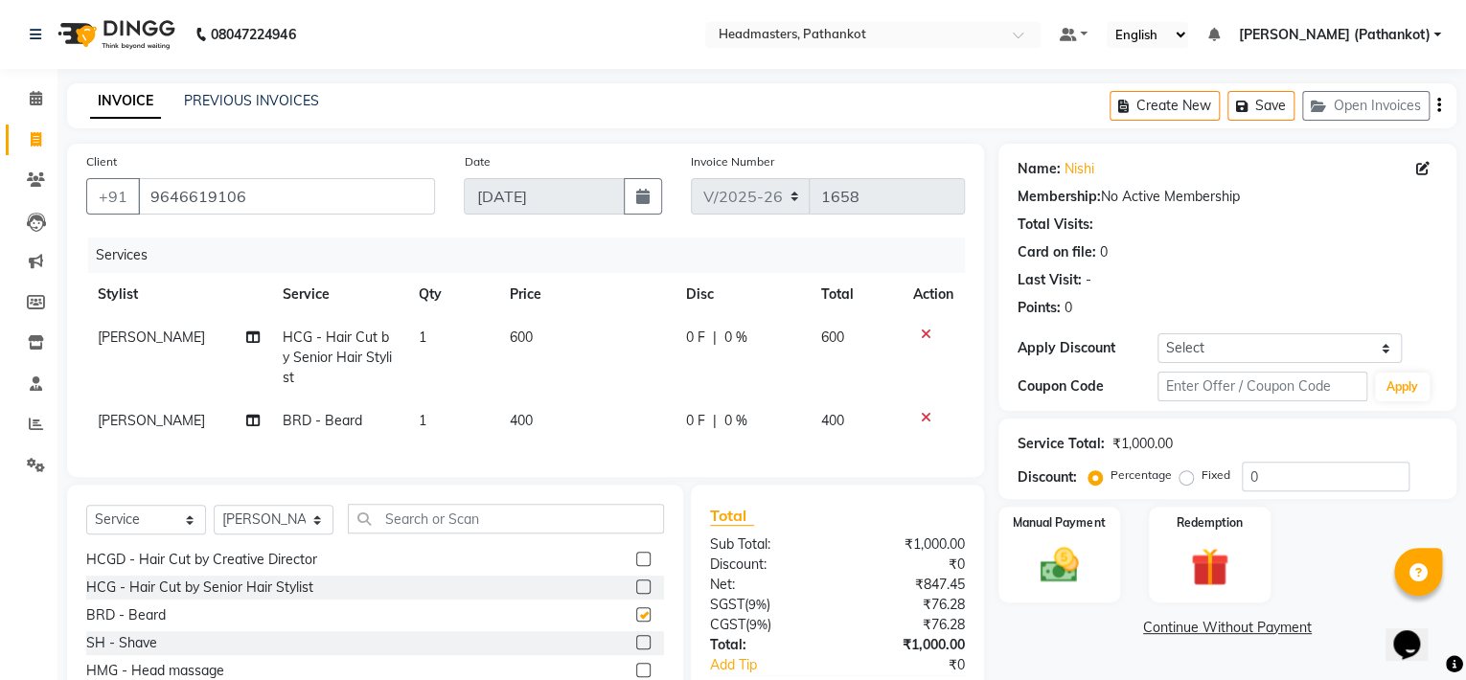
checkbox input "false"
click at [537, 333] on td "600" at bounding box center [585, 357] width 177 height 83
select select "82020"
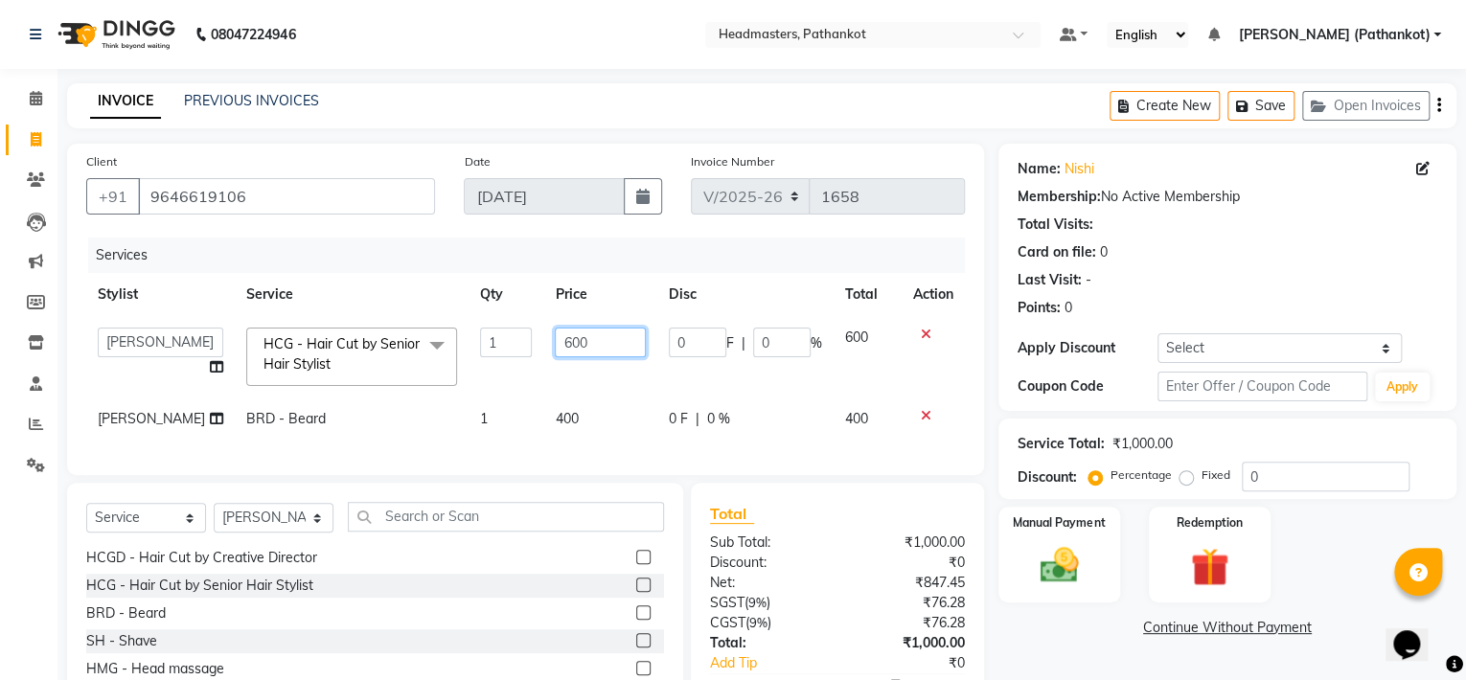
click at [567, 340] on input "600" at bounding box center [600, 343] width 91 height 30
type input "6"
type input "300"
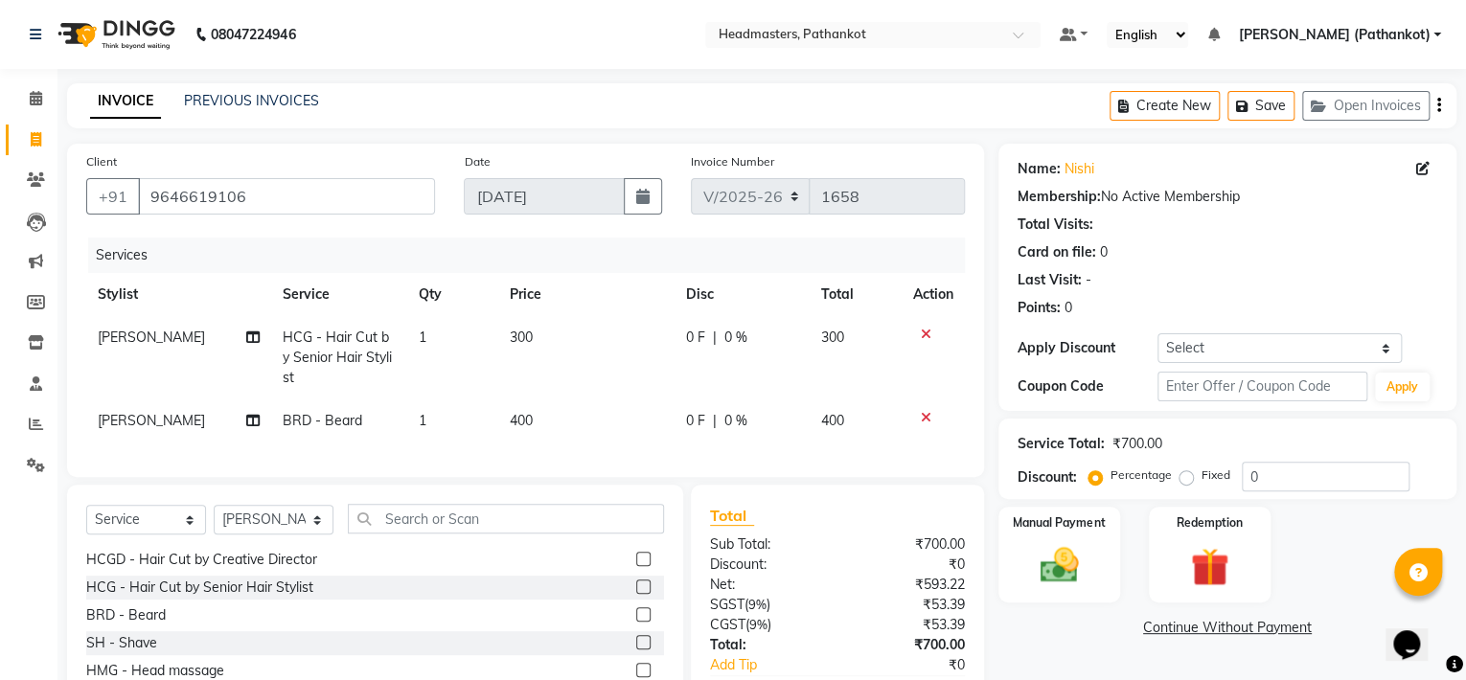
click at [561, 417] on td "400" at bounding box center [585, 421] width 177 height 43
select select "82020"
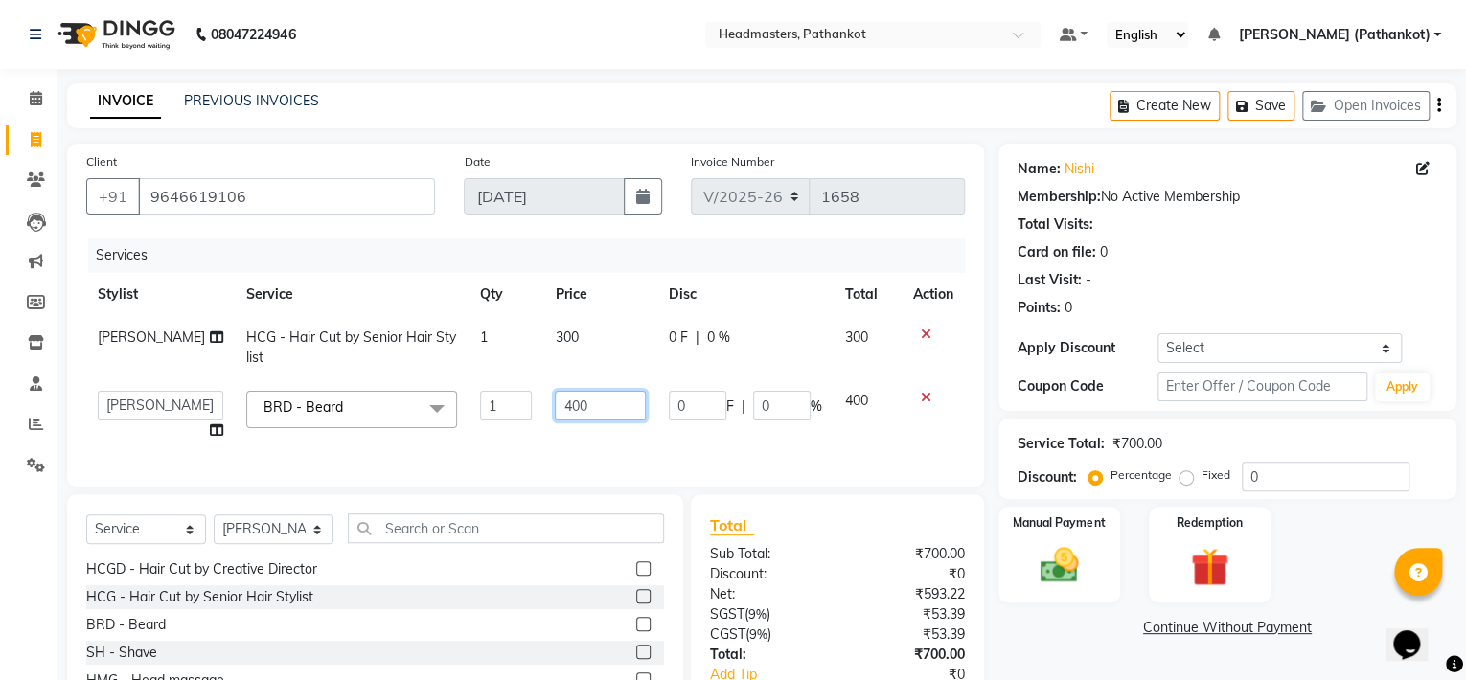
click at [567, 403] on input "400" at bounding box center [600, 406] width 91 height 30
type input "4"
type input "150"
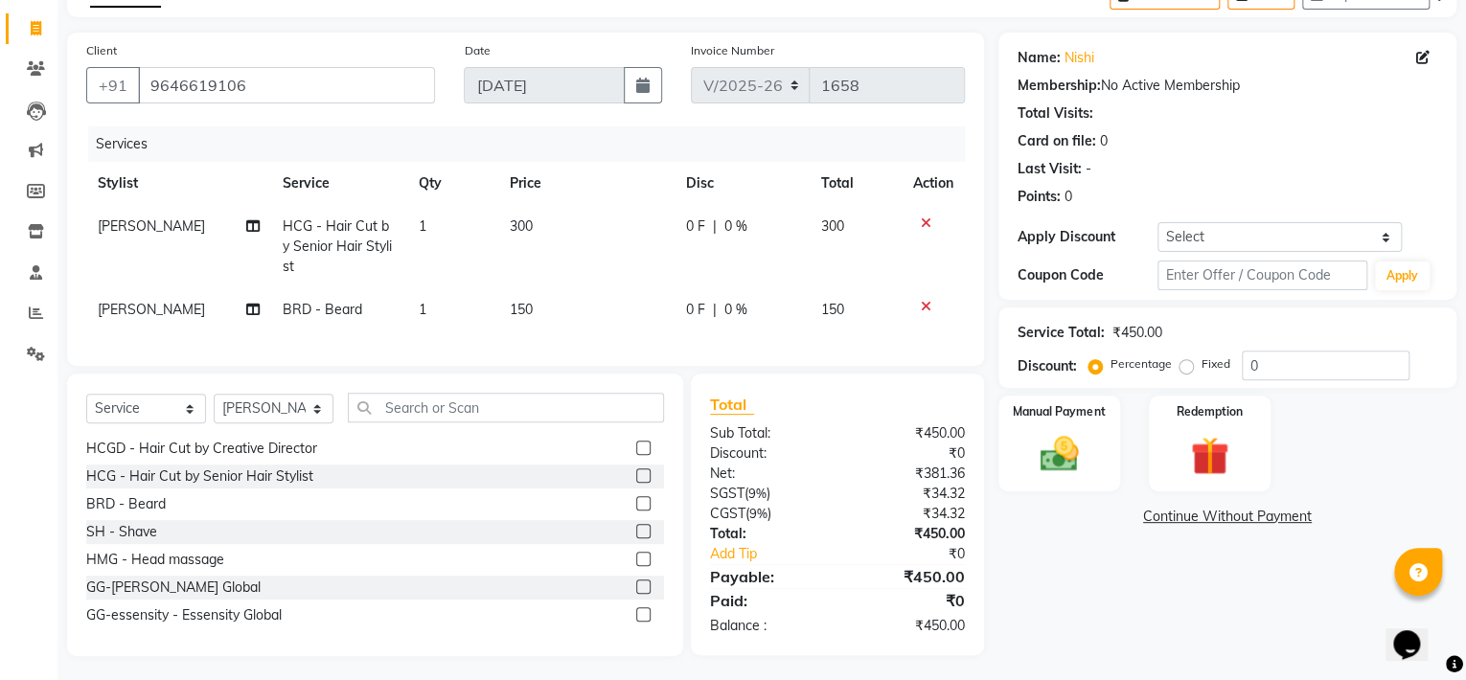
scroll to position [112, 0]
click at [1088, 458] on img at bounding box center [1058, 454] width 65 height 46
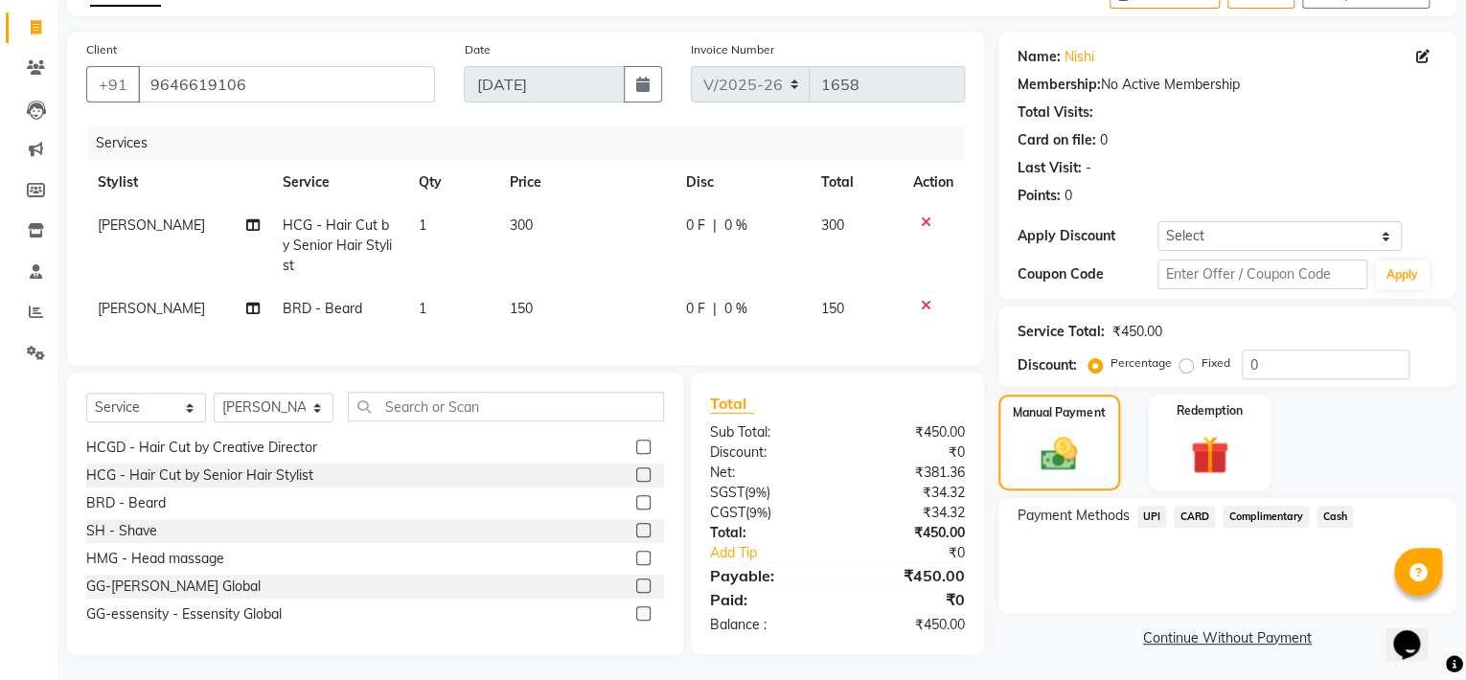
click at [1338, 514] on span "Cash" at bounding box center [1334, 517] width 36 height 22
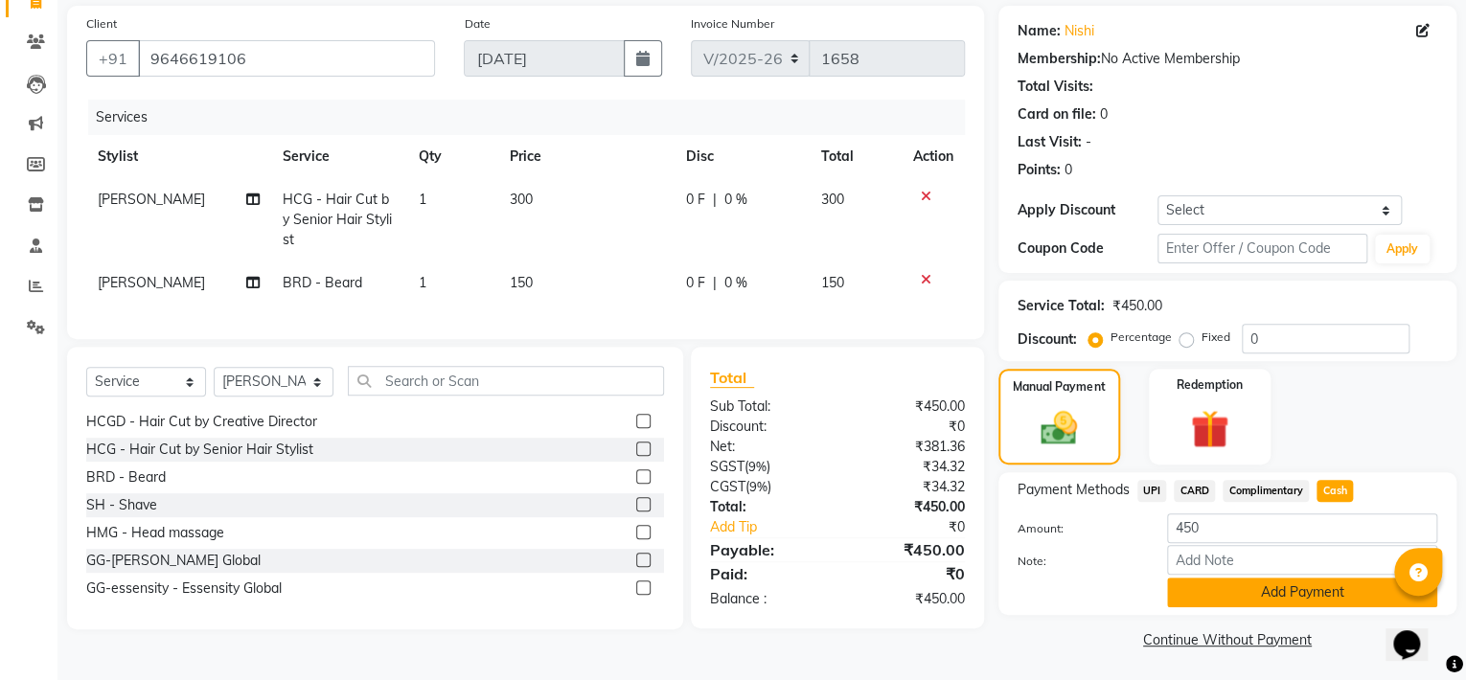
scroll to position [142, 0]
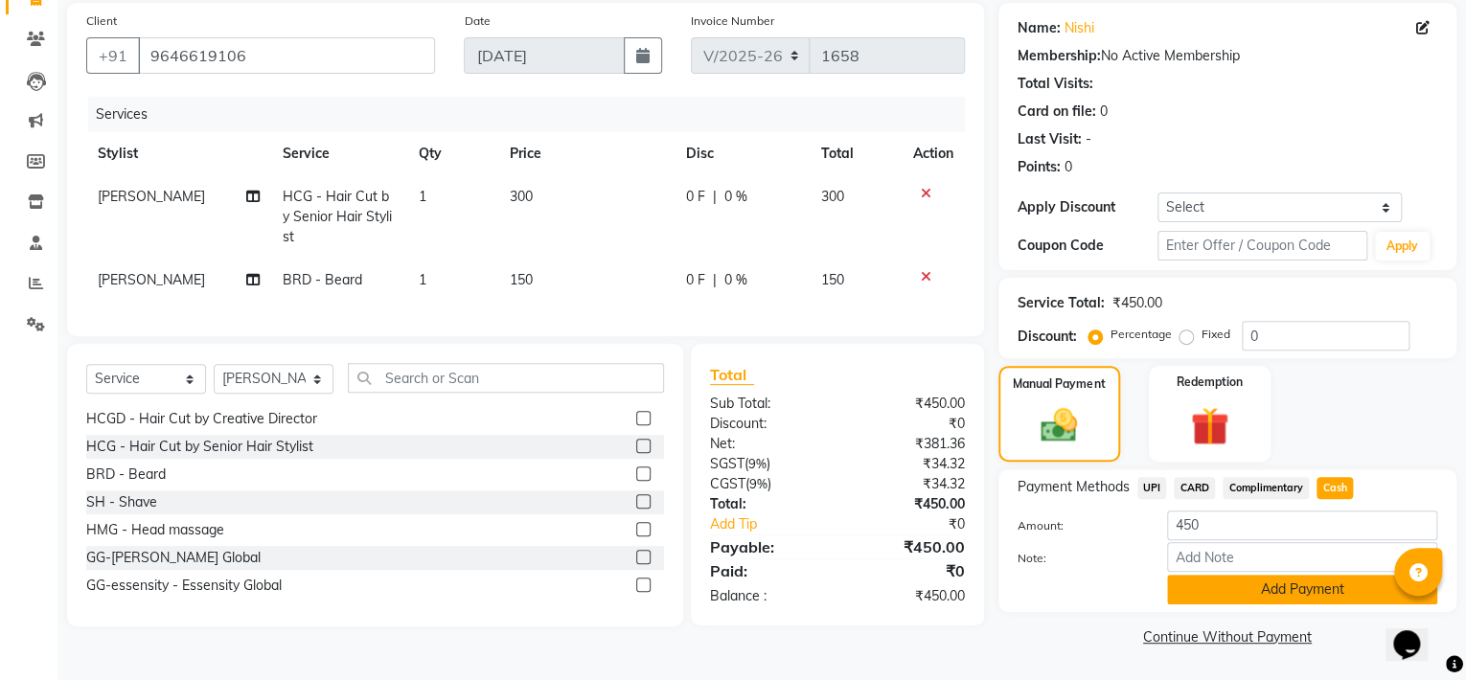
click at [1276, 587] on button "Add Payment" at bounding box center [1302, 590] width 270 height 30
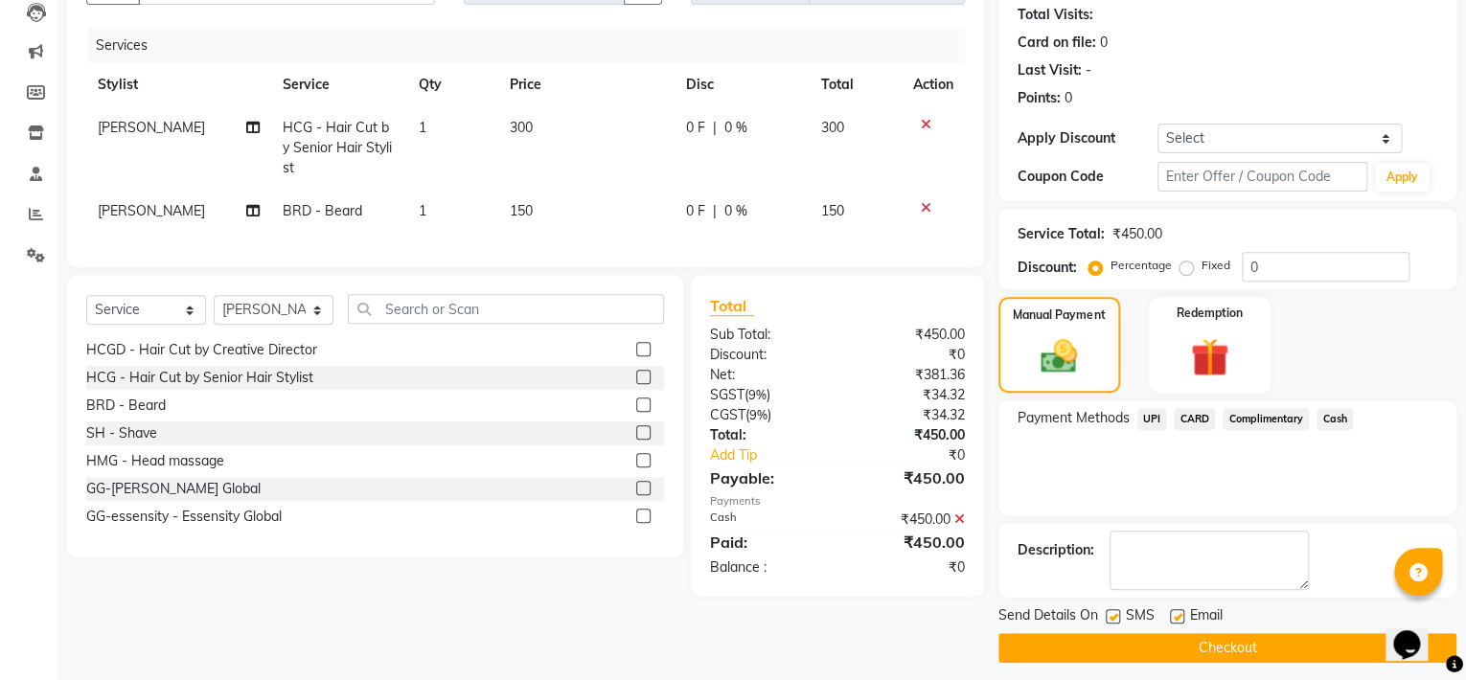
scroll to position [219, 0]
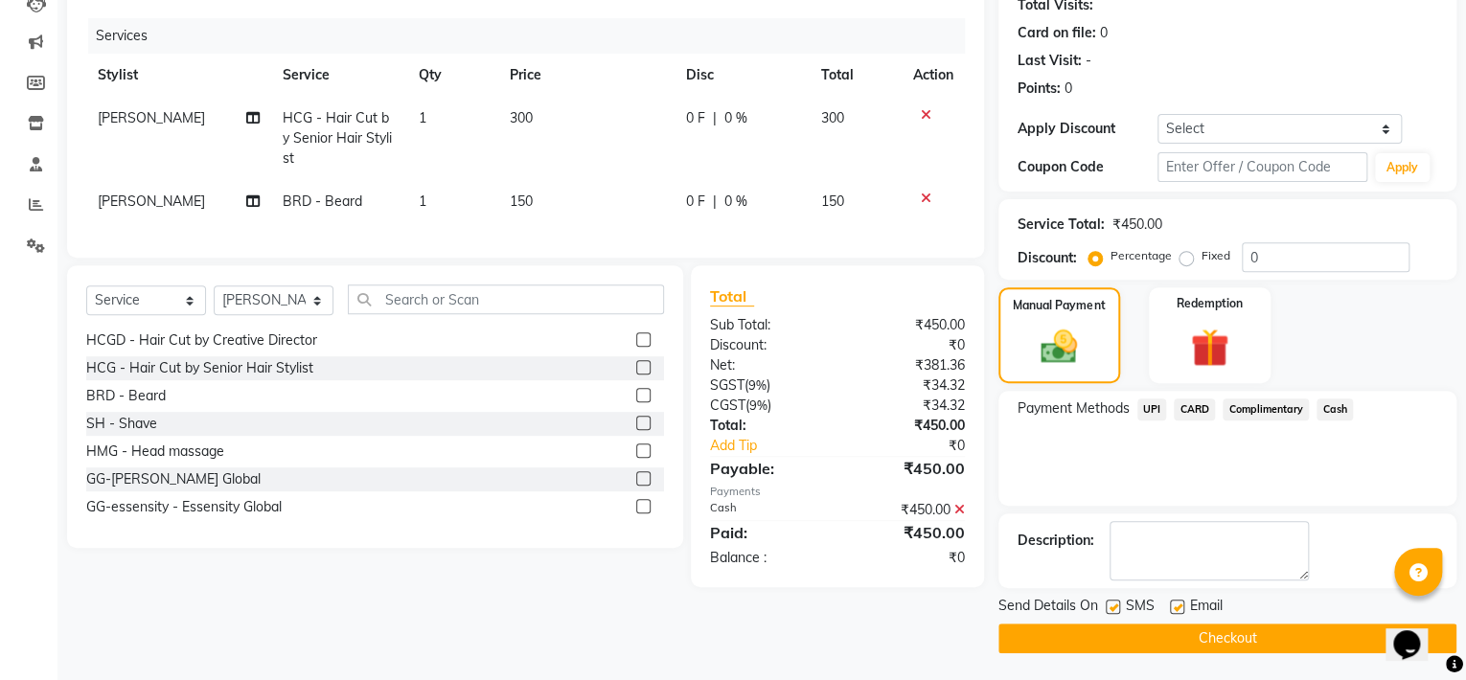
click at [1275, 625] on button "Checkout" at bounding box center [1227, 639] width 458 height 30
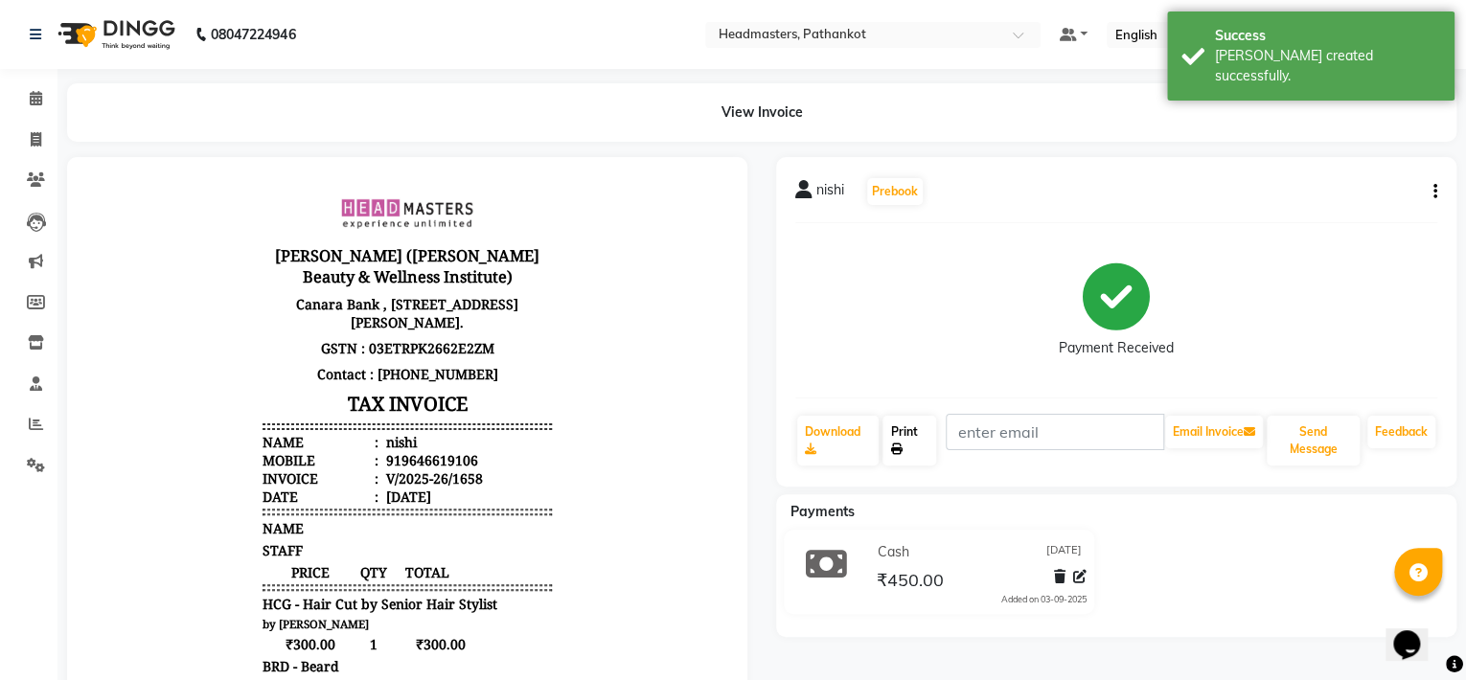
click at [910, 458] on link "Print" at bounding box center [909, 441] width 54 height 50
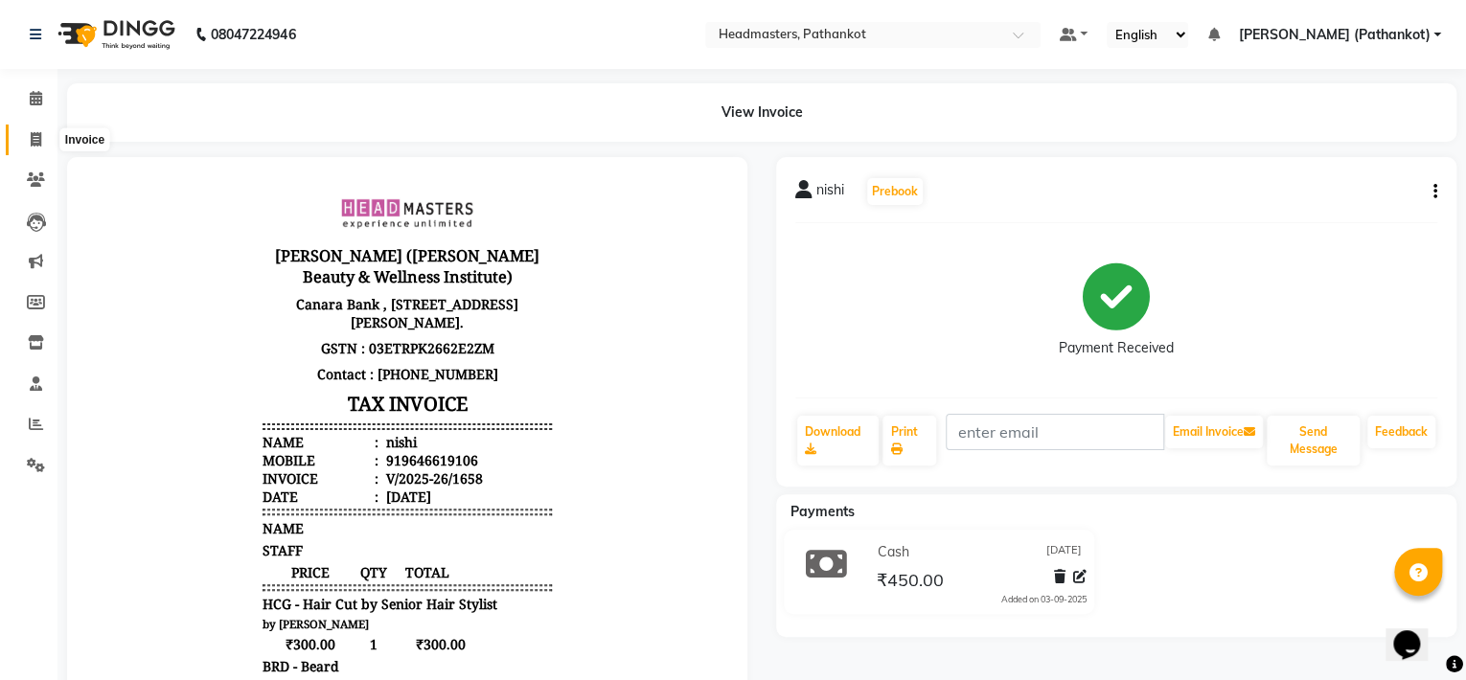
click at [35, 142] on icon at bounding box center [36, 139] width 11 height 14
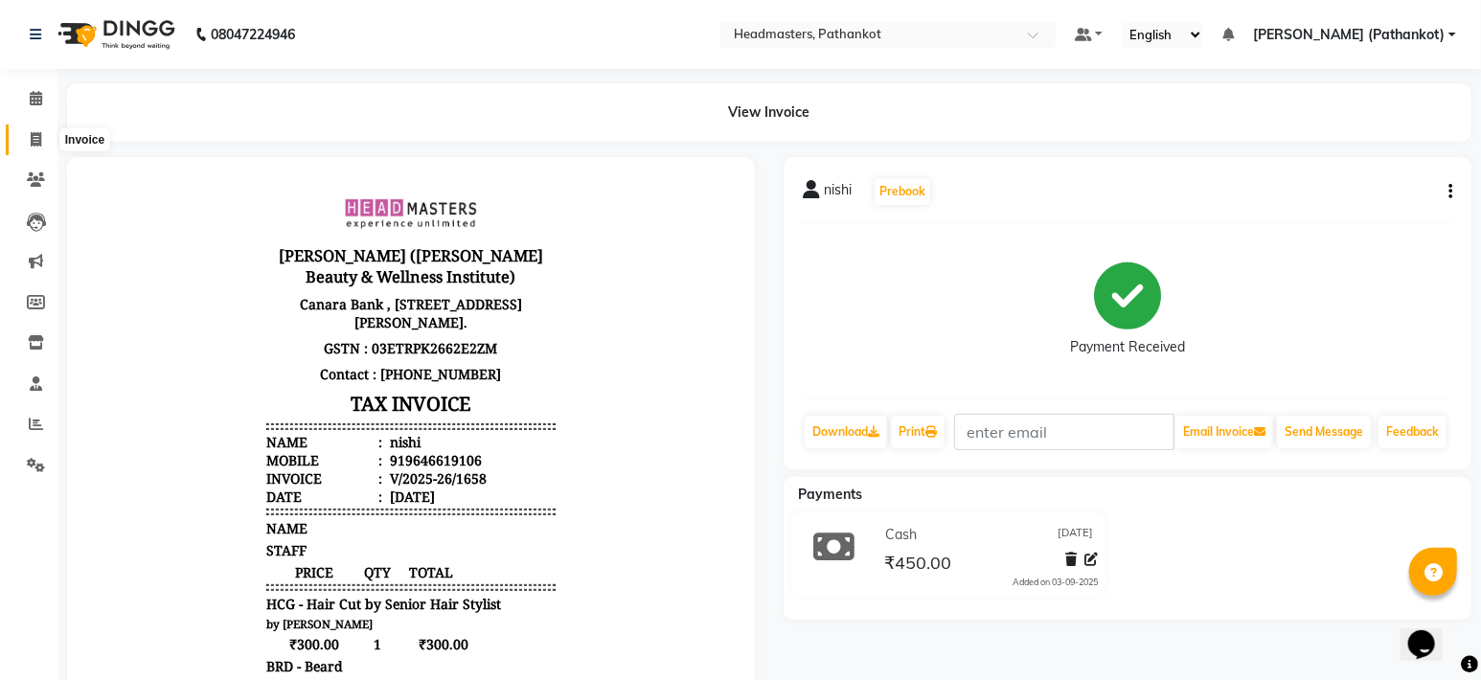
select select "service"
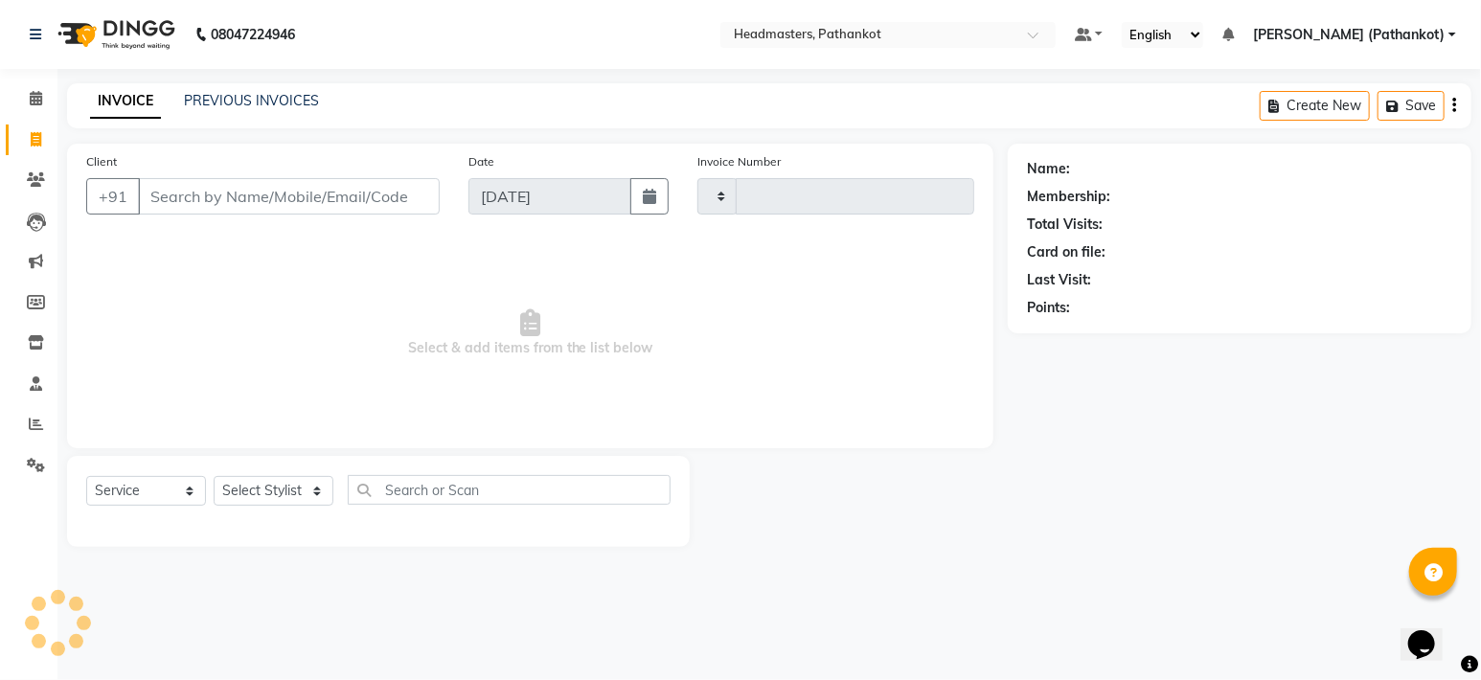
type input "1659"
select select "7530"
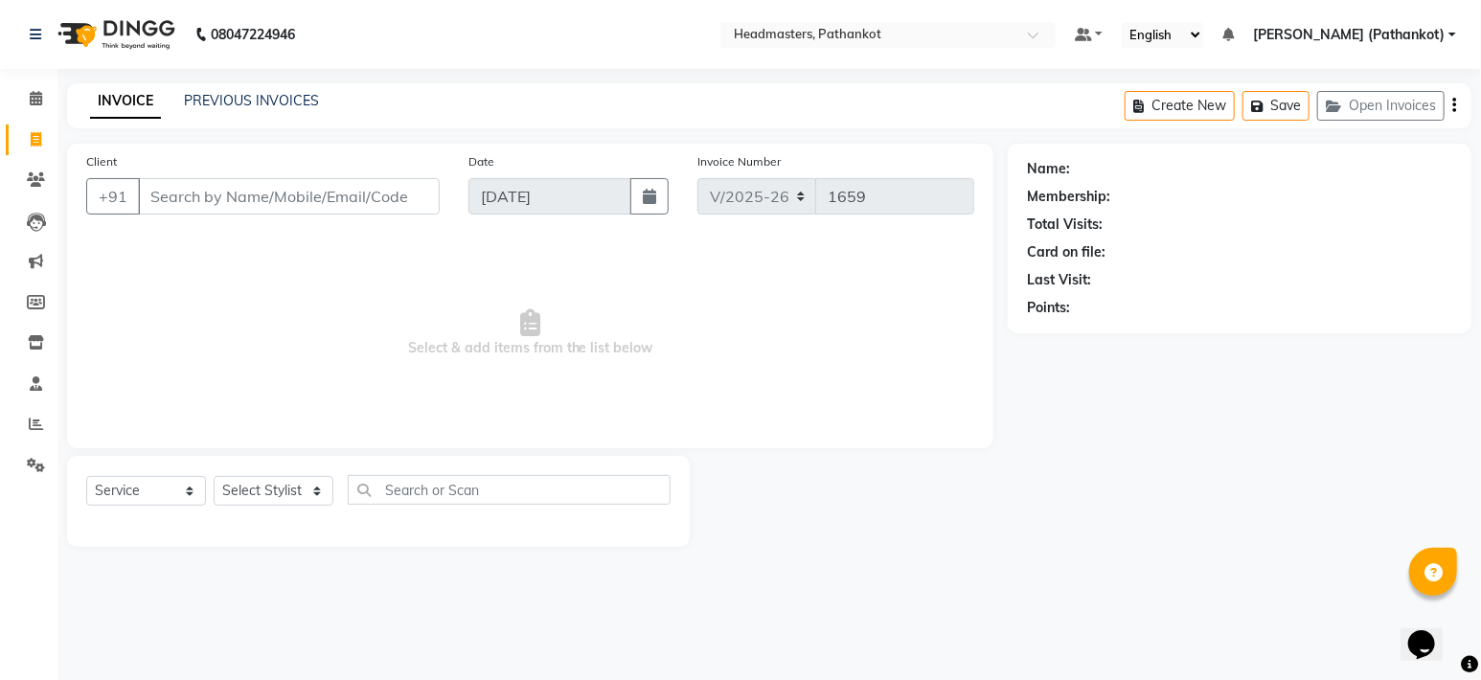
click at [157, 197] on input "Client" at bounding box center [289, 196] width 302 height 36
select select "66904"
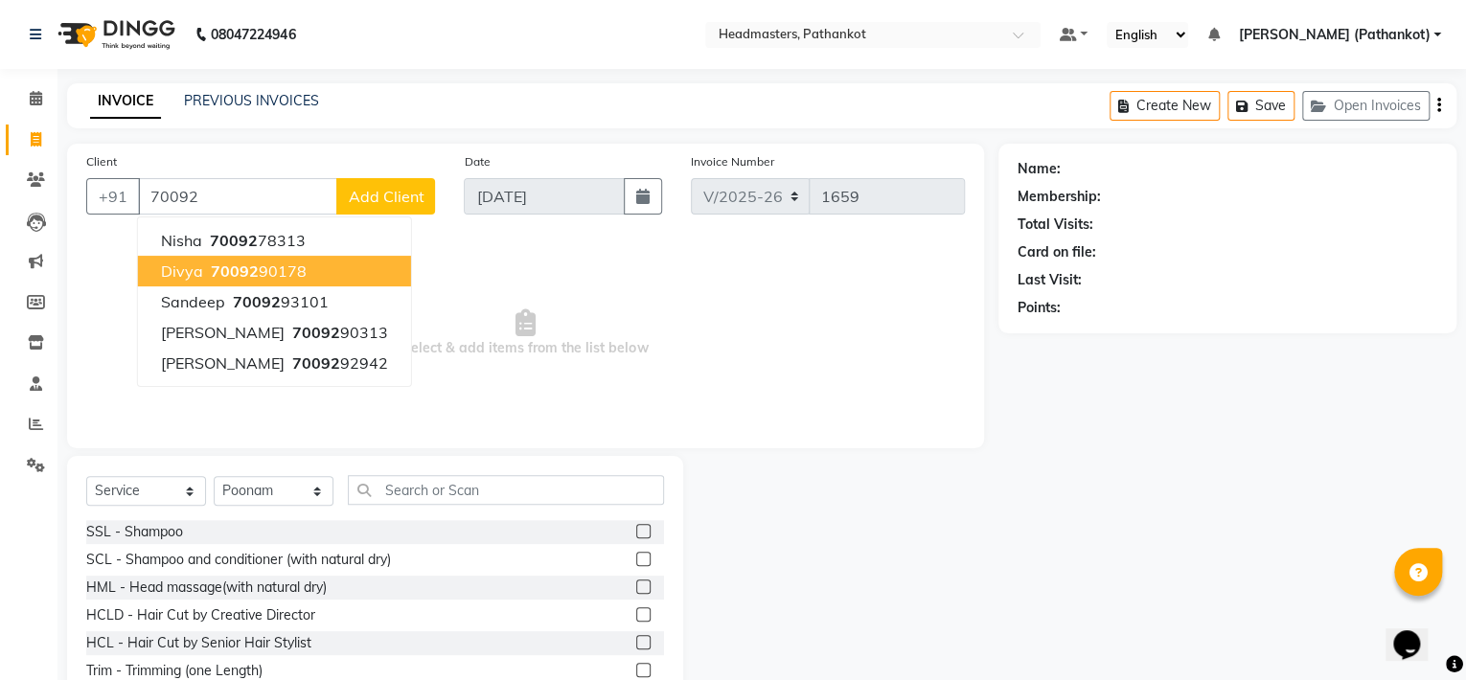
click at [226, 274] on span "70092" at bounding box center [235, 271] width 48 height 19
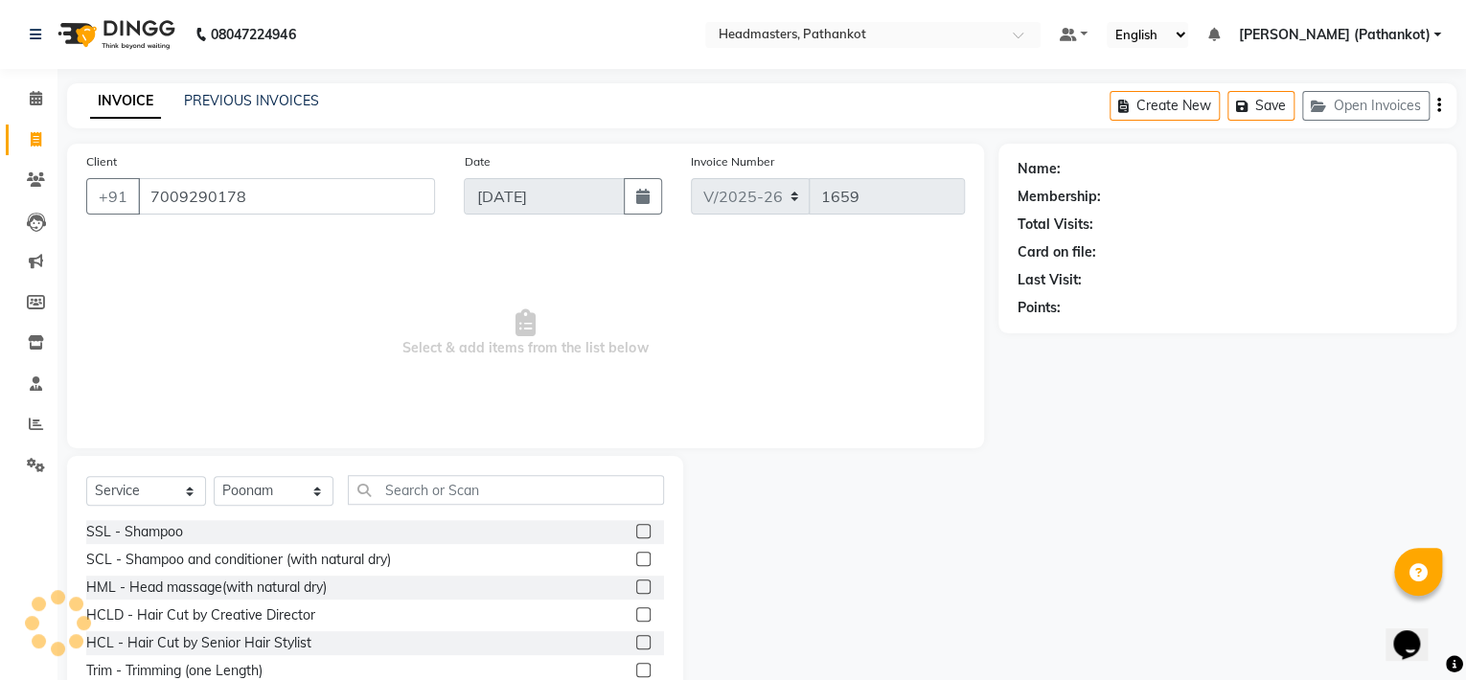
type input "7009290178"
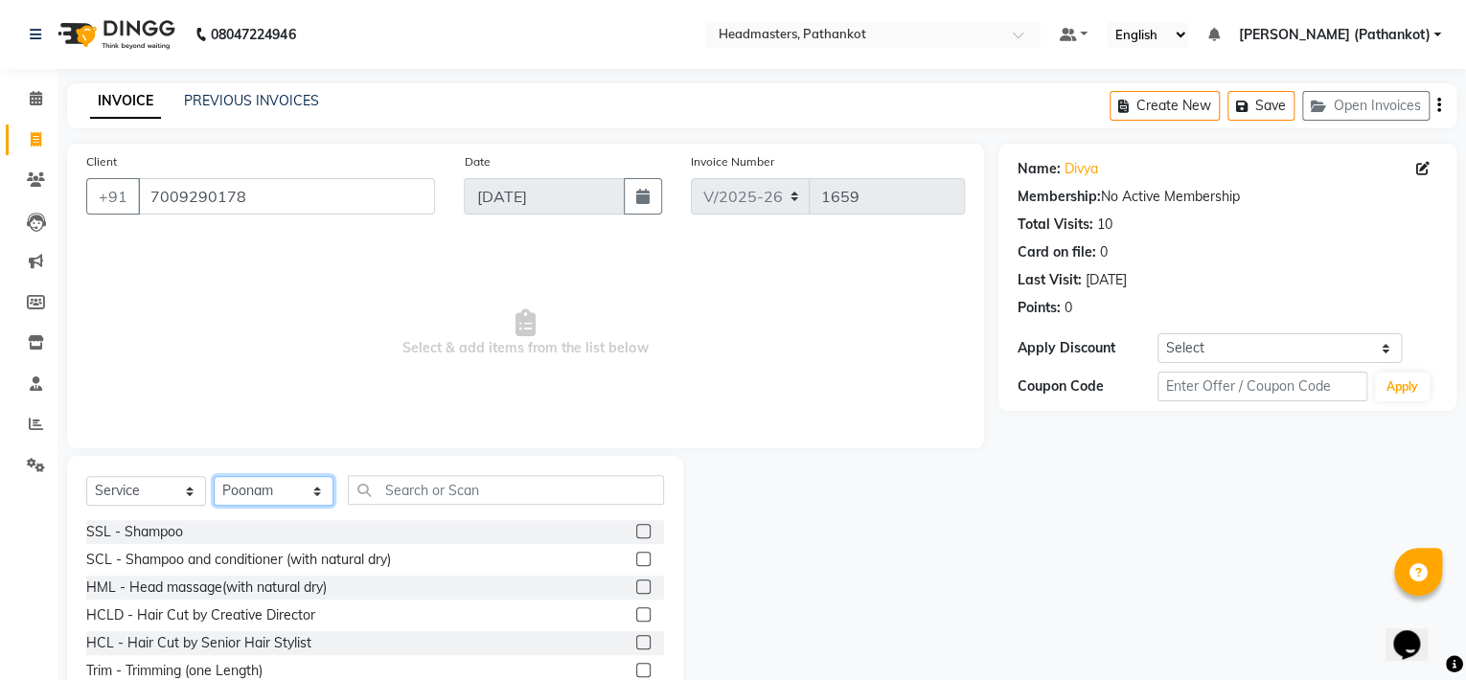
click at [298, 498] on select "Select Stylist Amir HEAD MASTERS jassi jasvir Singh JB Joel Monika sharma Monik…" at bounding box center [274, 491] width 120 height 30
select select "83490"
click at [214, 477] on select "Select Stylist Amir HEAD MASTERS jassi jasvir Singh JB Joel Monika sharma Monik…" at bounding box center [274, 491] width 120 height 30
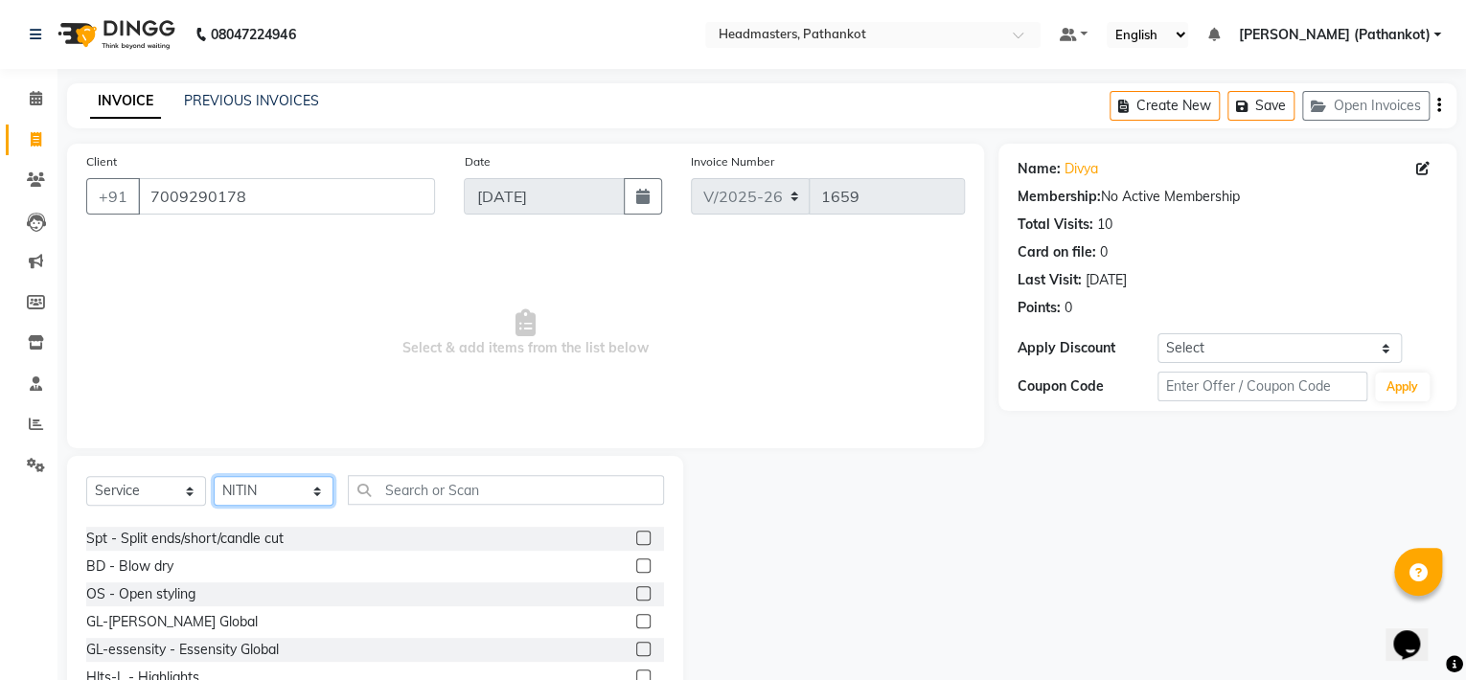
scroll to position [192, 0]
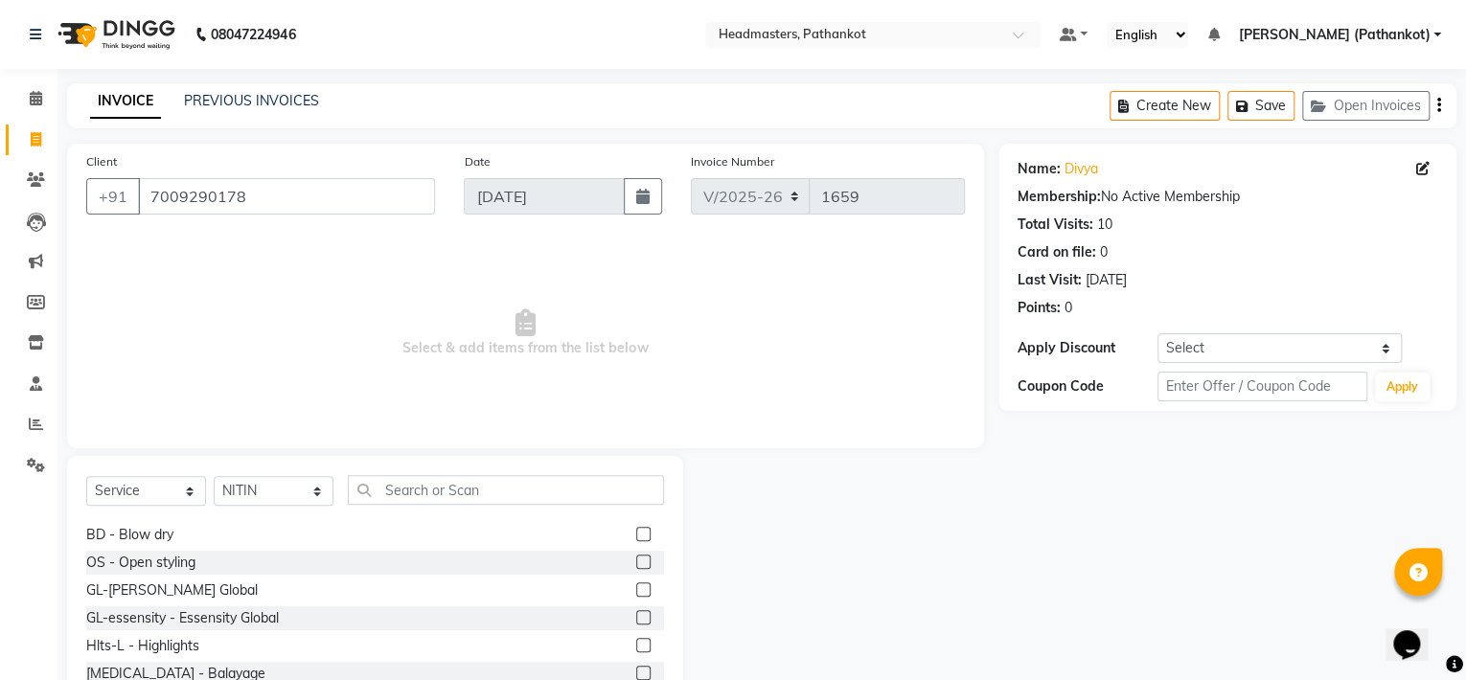
click at [636, 535] on label at bounding box center [643, 534] width 14 height 14
click at [636, 535] on input "checkbox" at bounding box center [642, 535] width 12 height 12
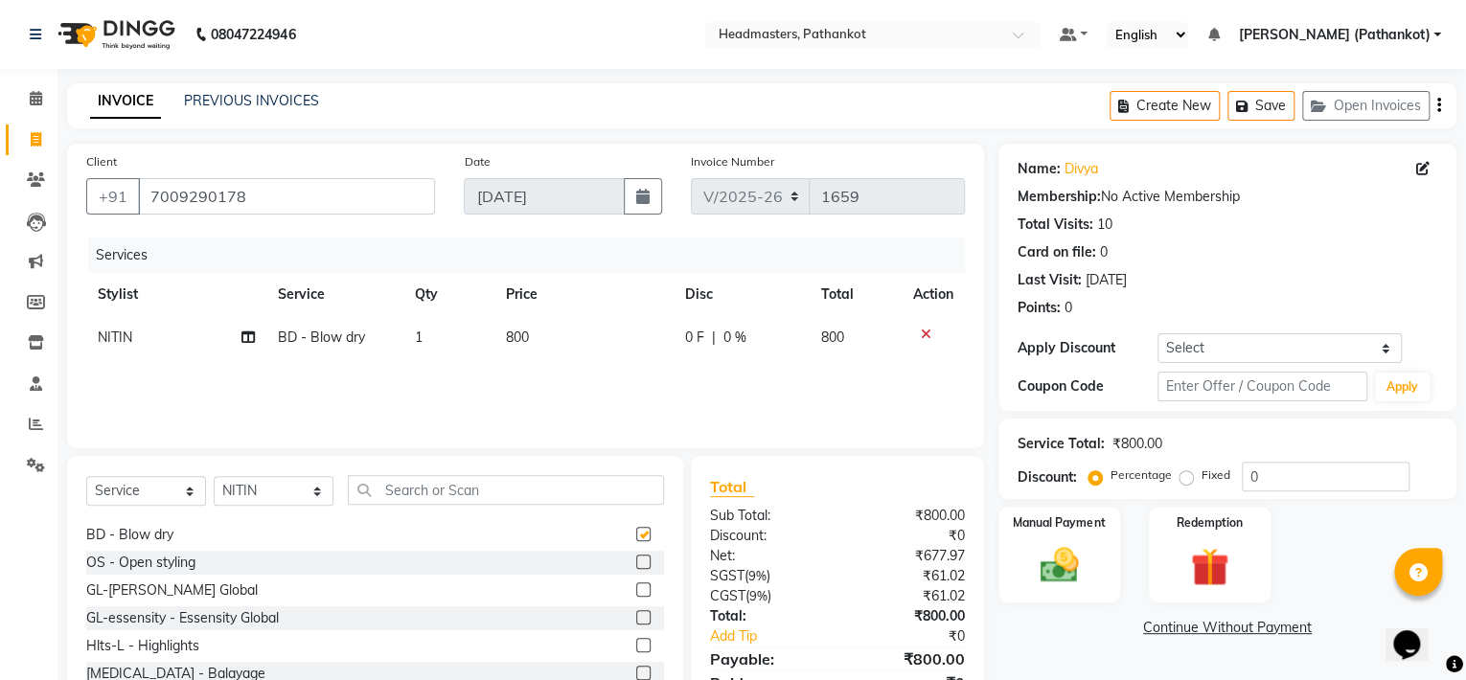
checkbox input "false"
click at [537, 332] on td "800" at bounding box center [583, 337] width 179 height 43
select select "83490"
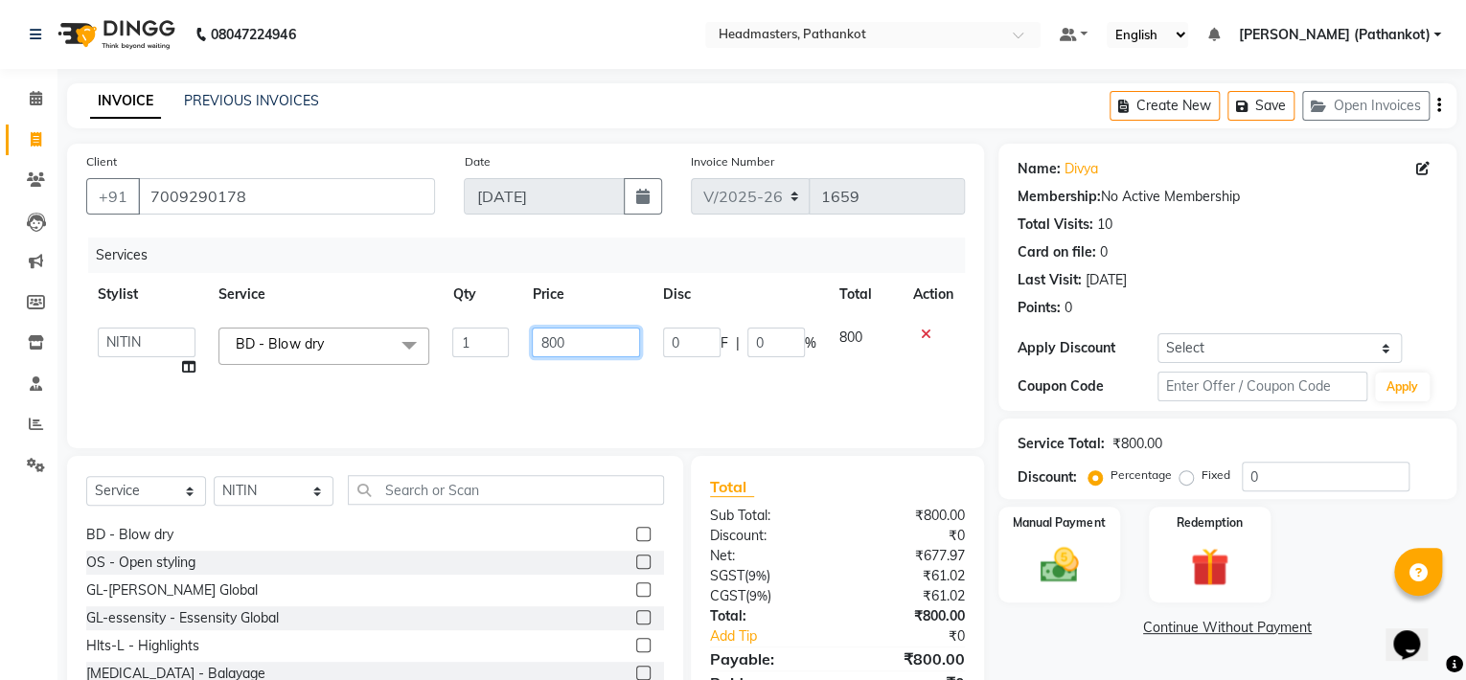
click at [570, 339] on input "800" at bounding box center [585, 343] width 107 height 30
type input "8"
type input "300"
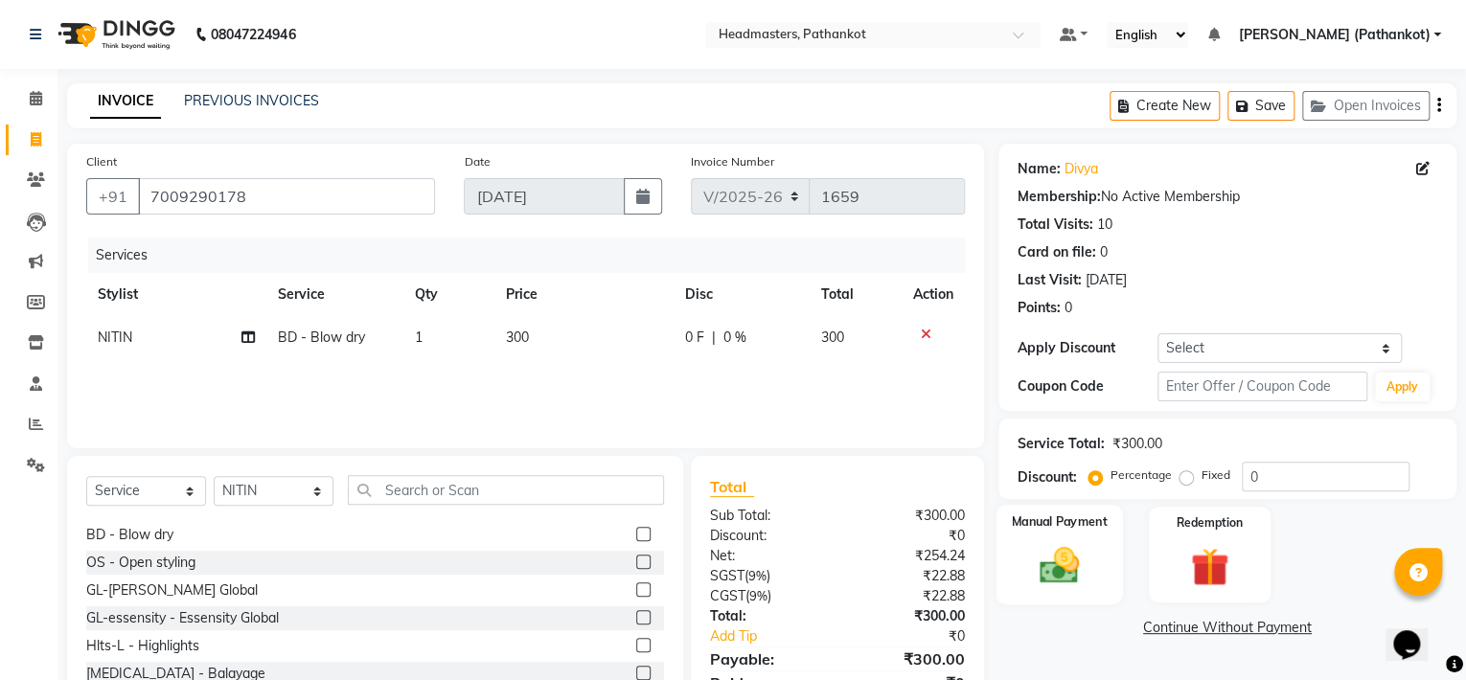
click at [1104, 537] on div "Manual Payment" at bounding box center [1058, 555] width 126 height 100
click at [1338, 631] on span "Cash" at bounding box center [1334, 629] width 36 height 22
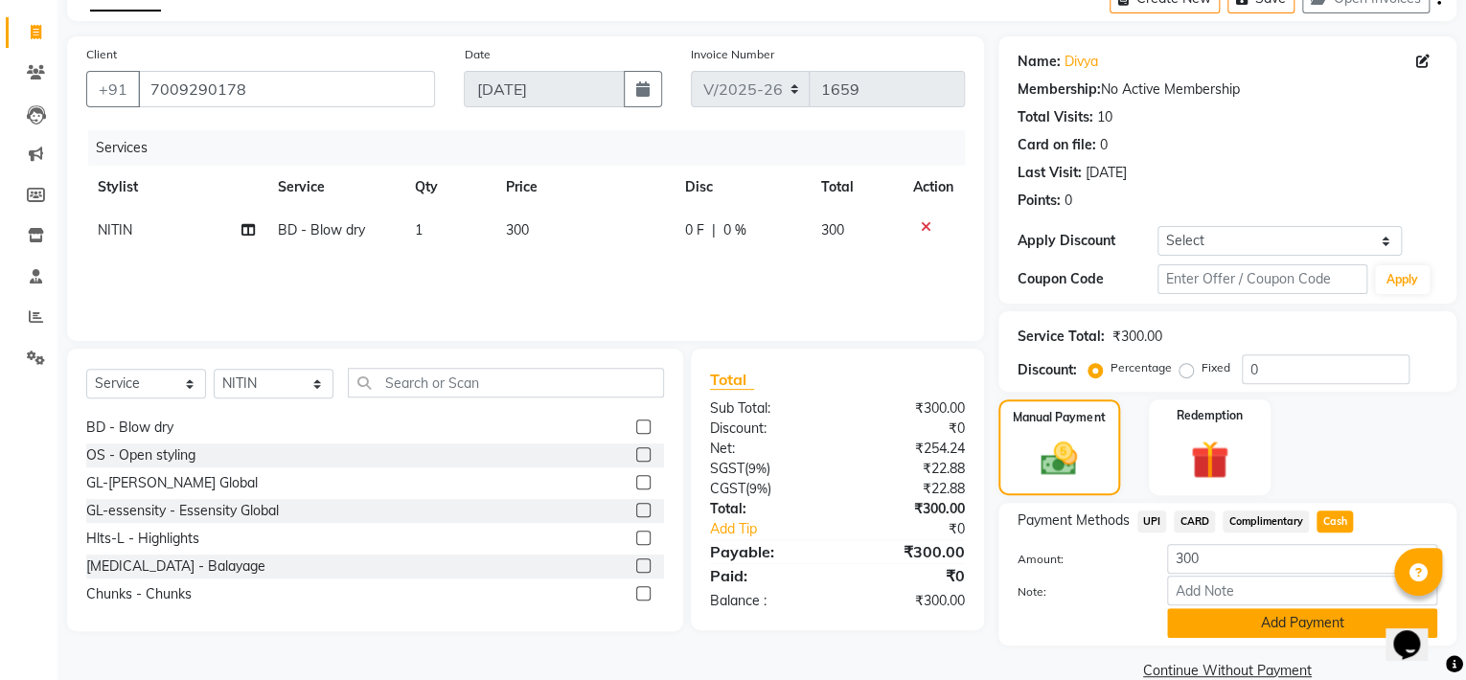
scroll to position [142, 0]
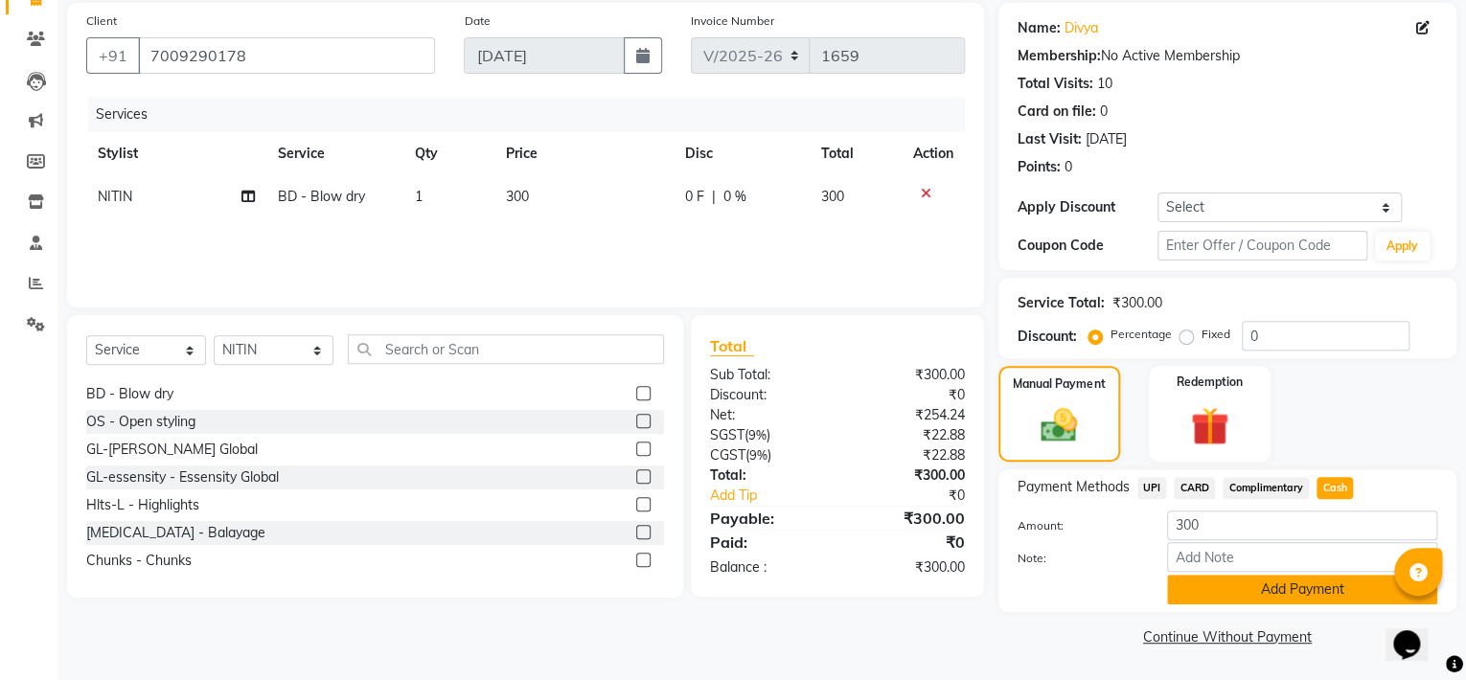
click at [1230, 586] on button "Add Payment" at bounding box center [1302, 590] width 270 height 30
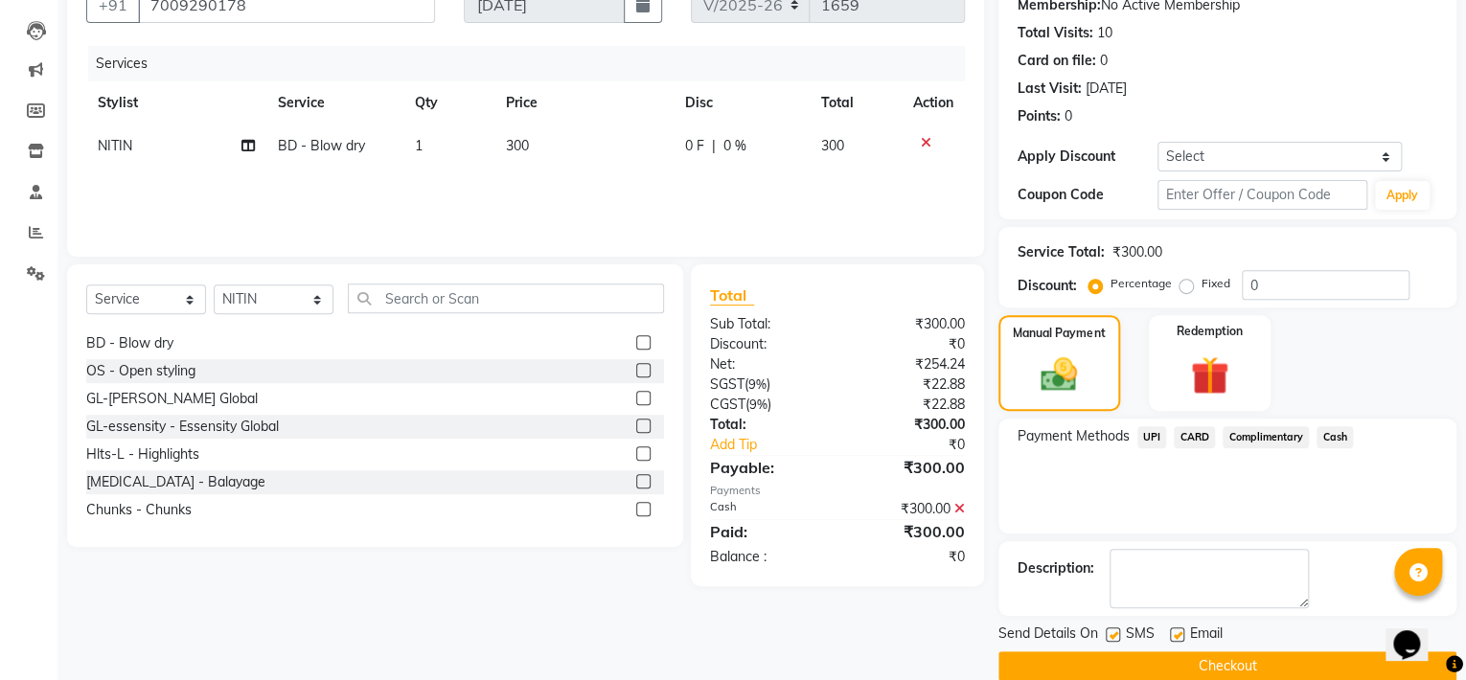
scroll to position [219, 0]
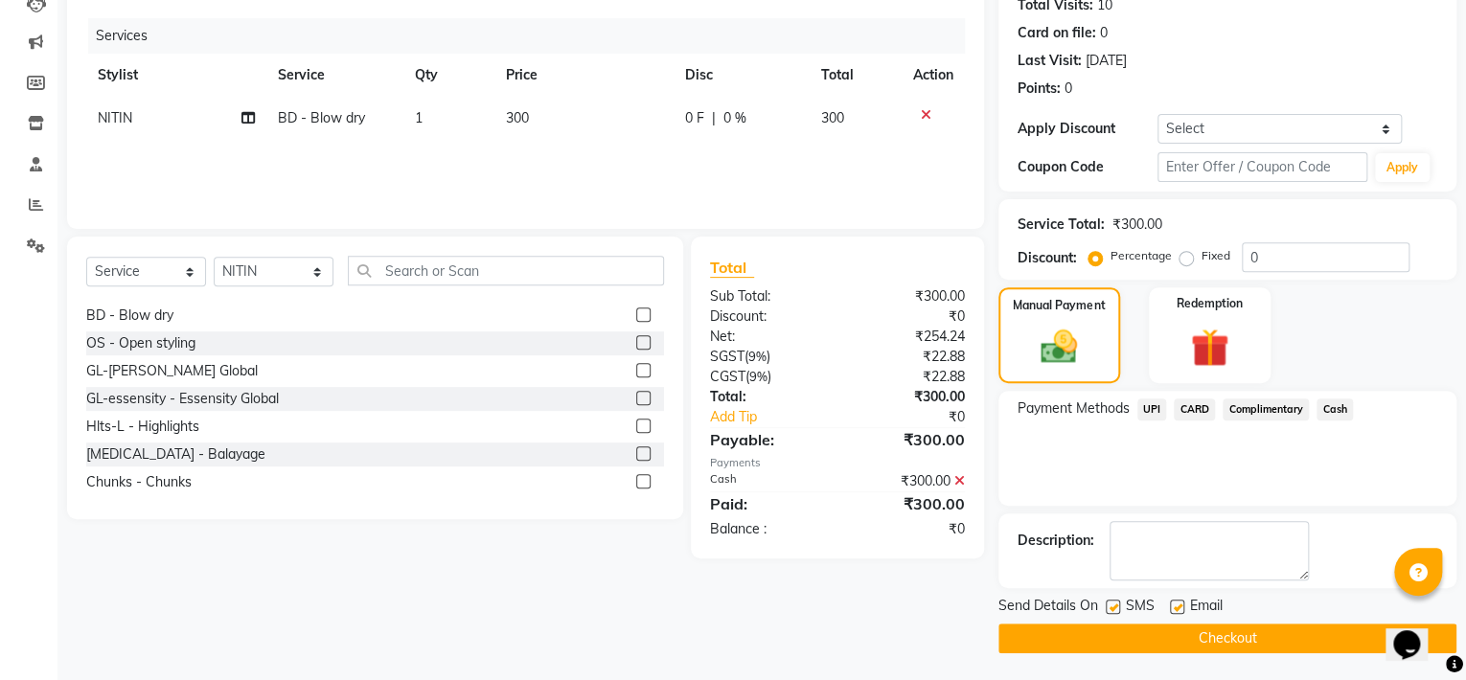
click at [1178, 630] on button "Checkout" at bounding box center [1227, 639] width 458 height 30
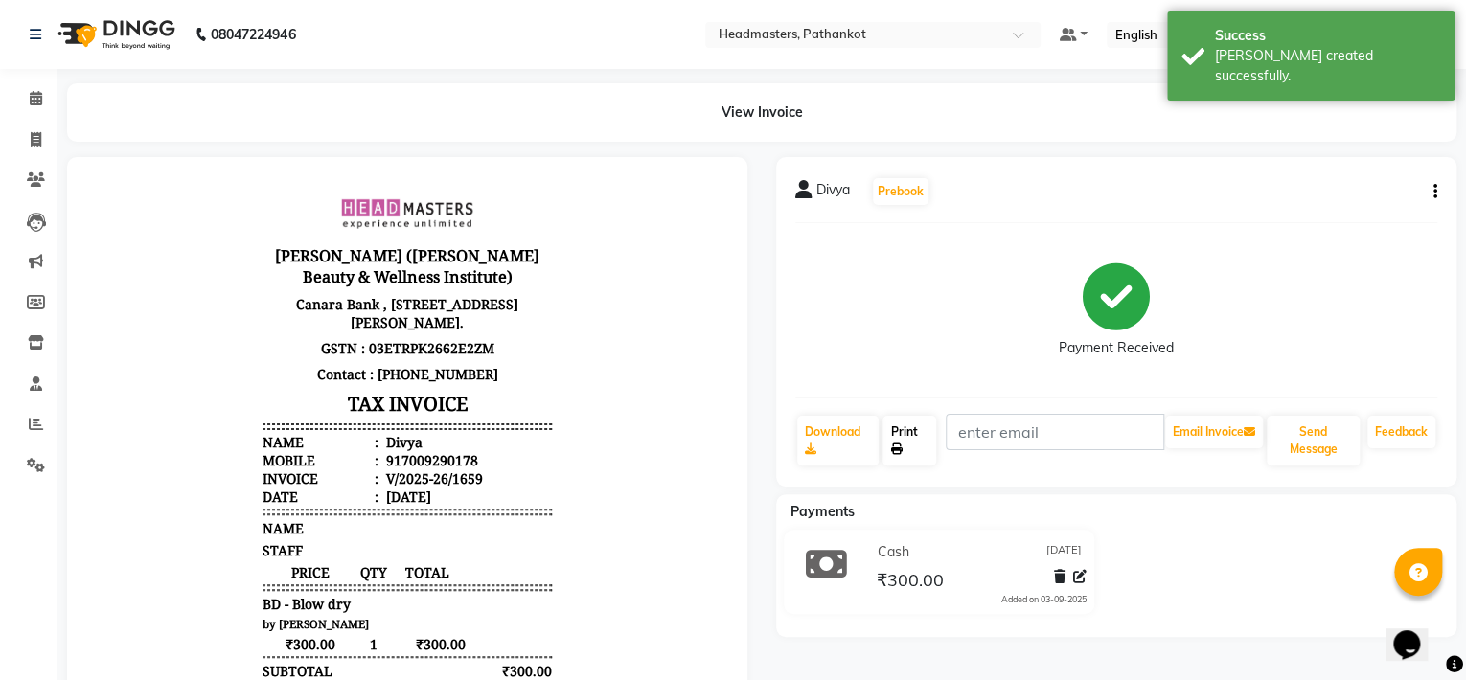
click at [920, 448] on link "Print" at bounding box center [909, 441] width 54 height 50
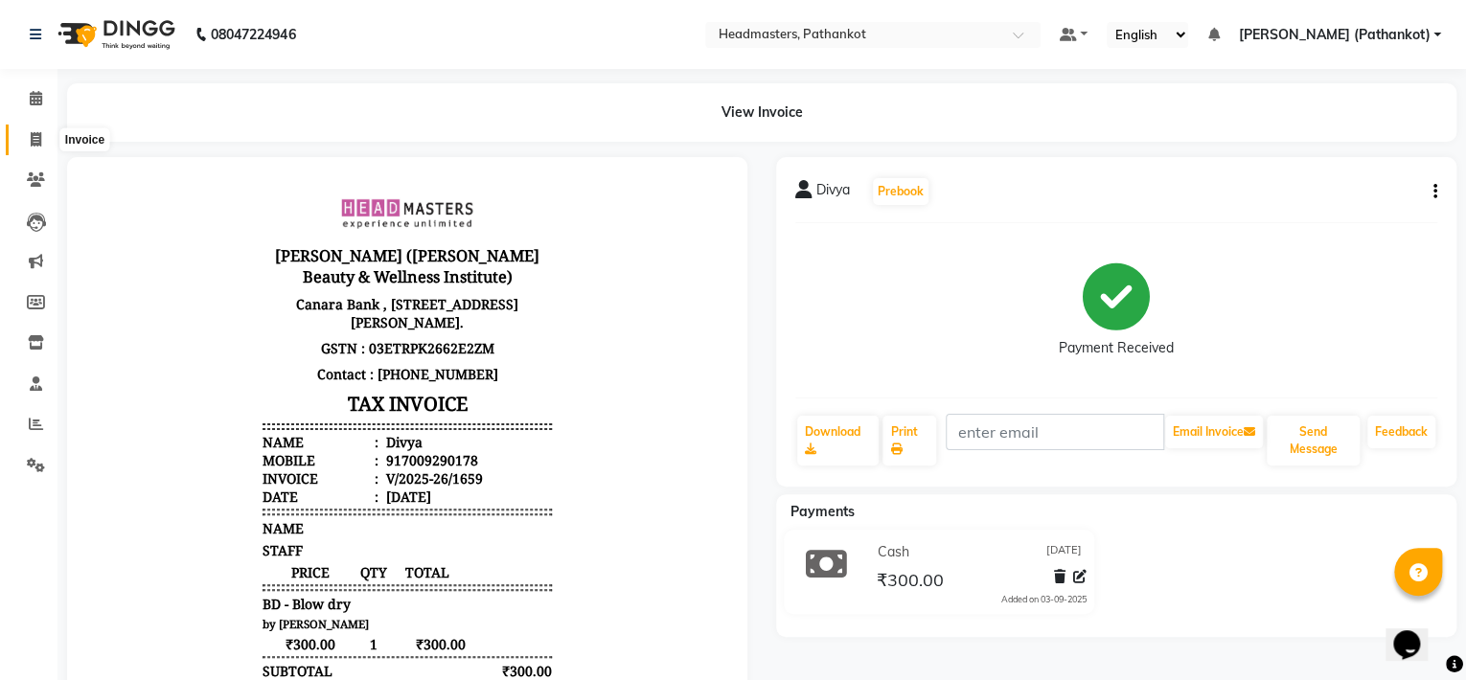
click at [34, 140] on icon at bounding box center [36, 139] width 11 height 14
select select "service"
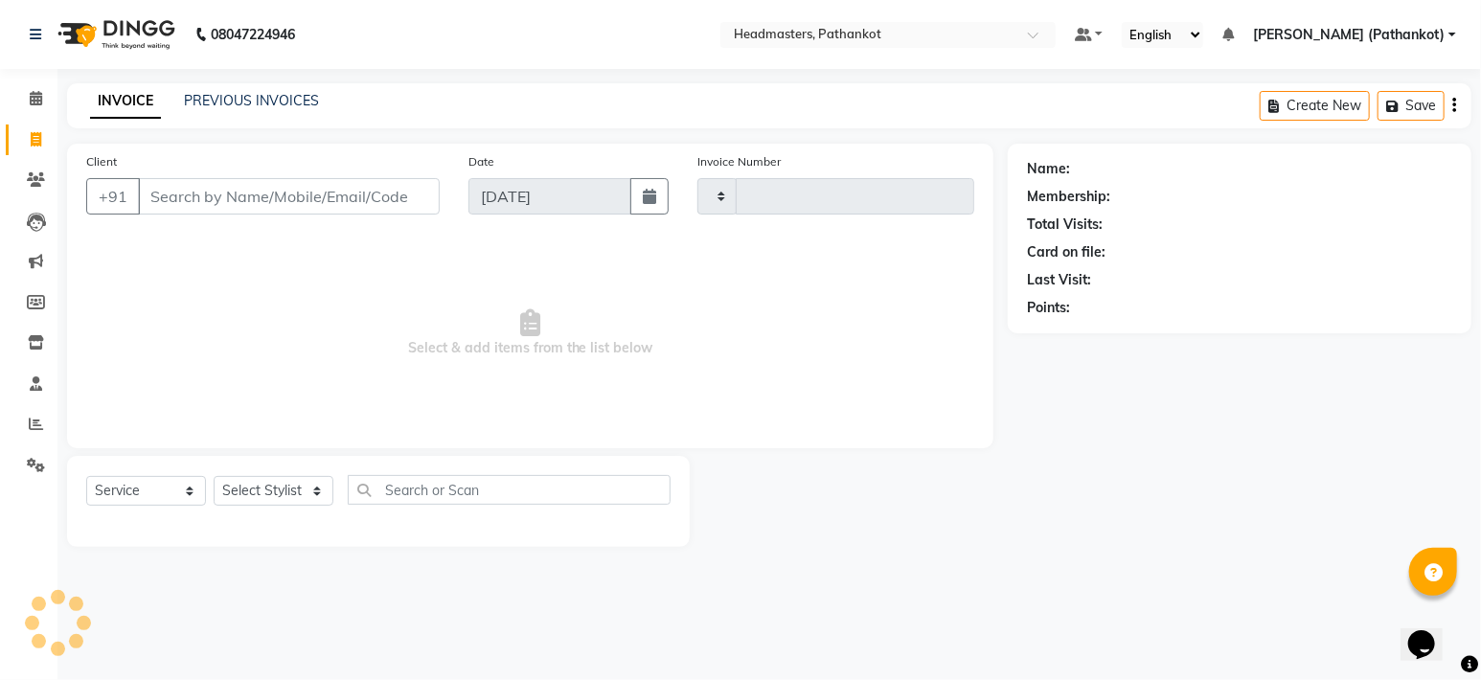
type input "1660"
select select "7530"
select select "66904"
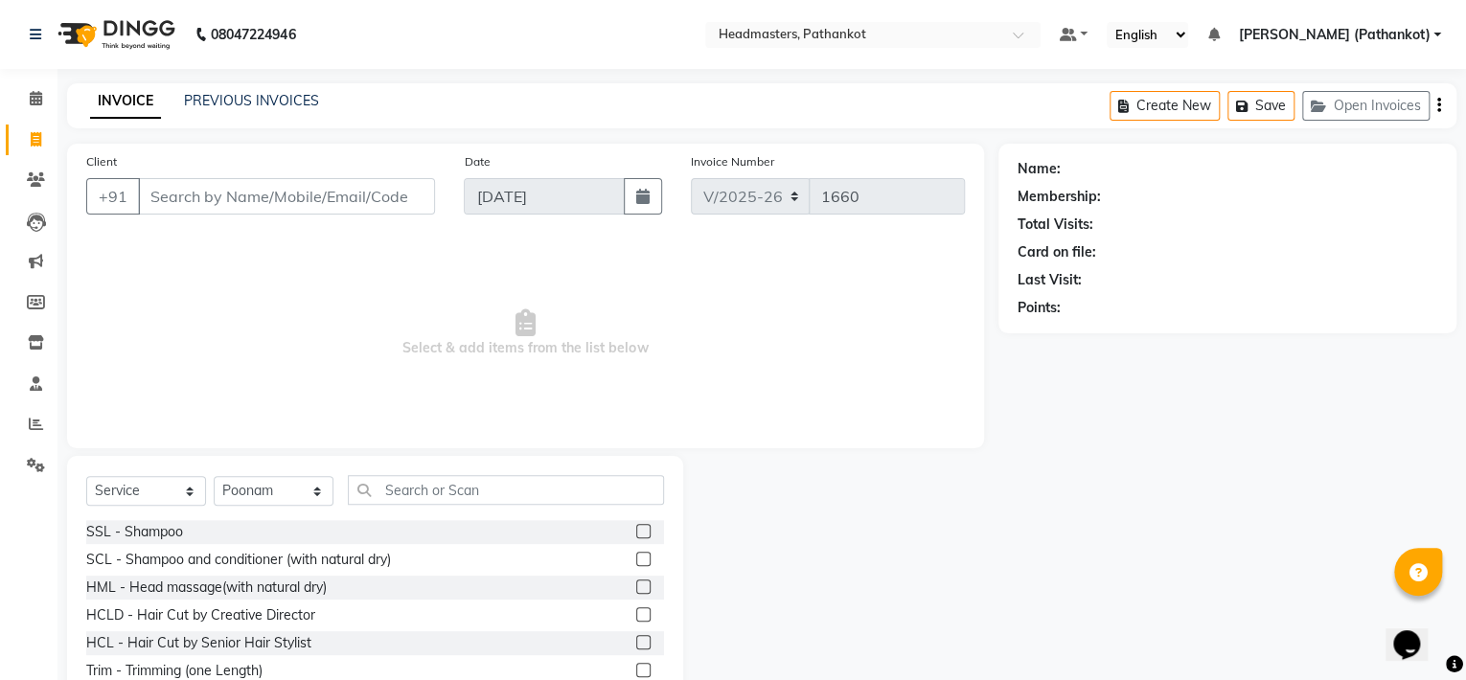
click at [159, 197] on input "Client" at bounding box center [286, 196] width 297 height 36
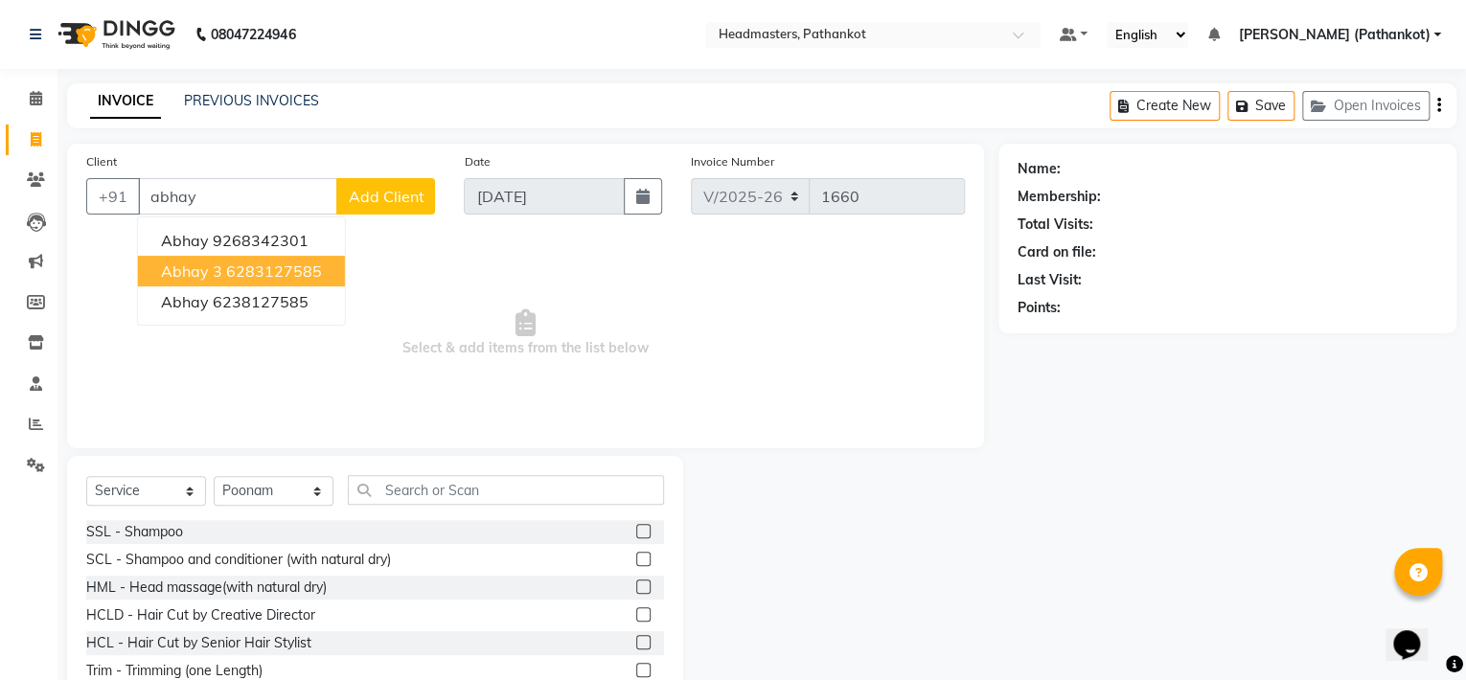
click at [231, 270] on ngb-highlight "6283127585" at bounding box center [274, 271] width 96 height 19
type input "6283127585"
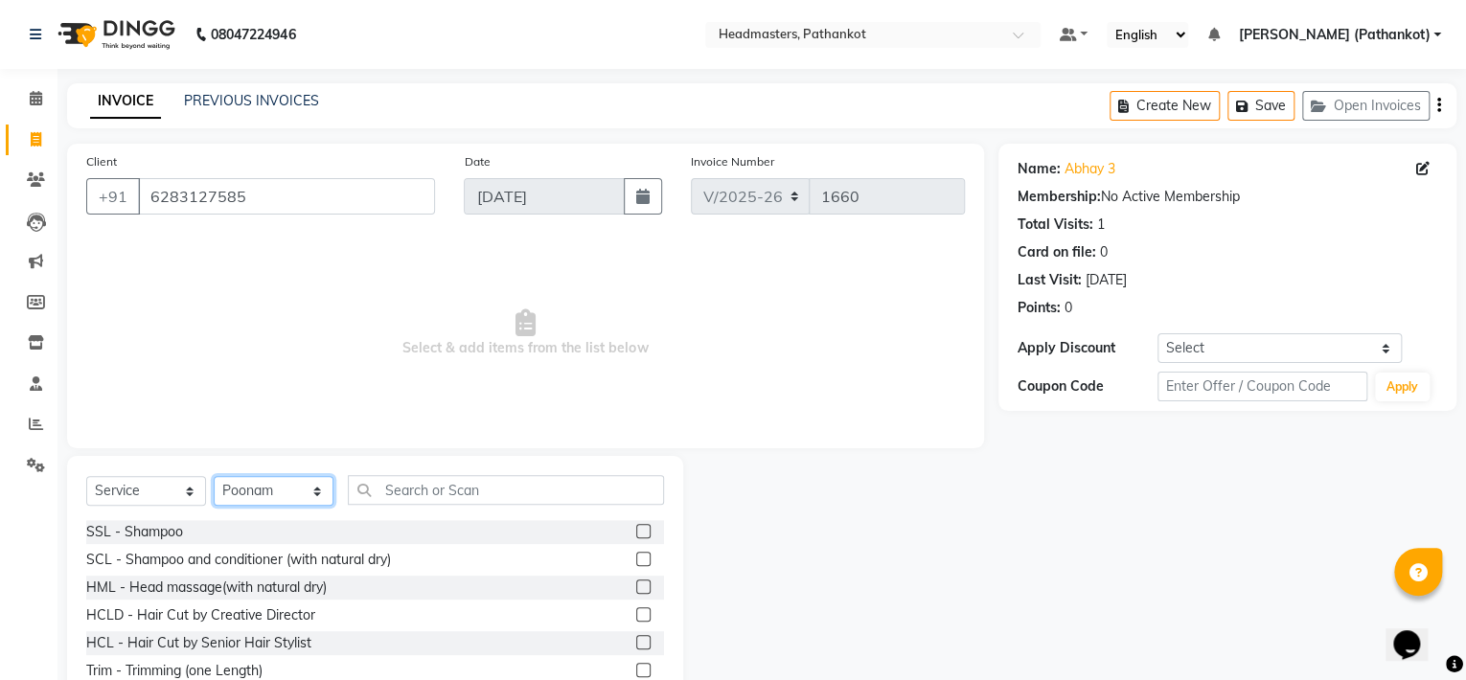
click at [285, 491] on select "Select Stylist Amir HEAD MASTERS jassi jasvir Singh JB Joel Monika sharma Monik…" at bounding box center [274, 491] width 120 height 30
select select "66907"
click at [214, 477] on select "Select Stylist Amir HEAD MASTERS jassi jasvir Singh JB Joel Monika sharma Monik…" at bounding box center [274, 491] width 120 height 30
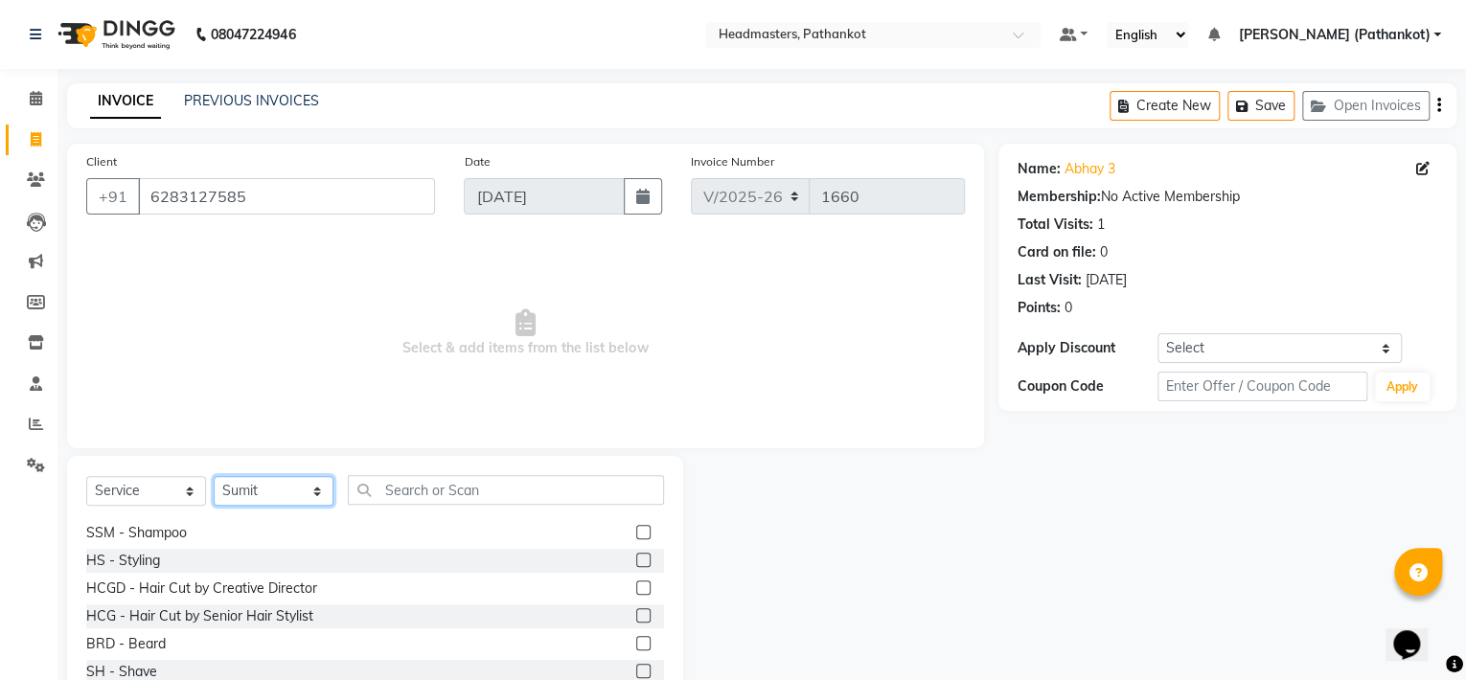
scroll to position [862, 0]
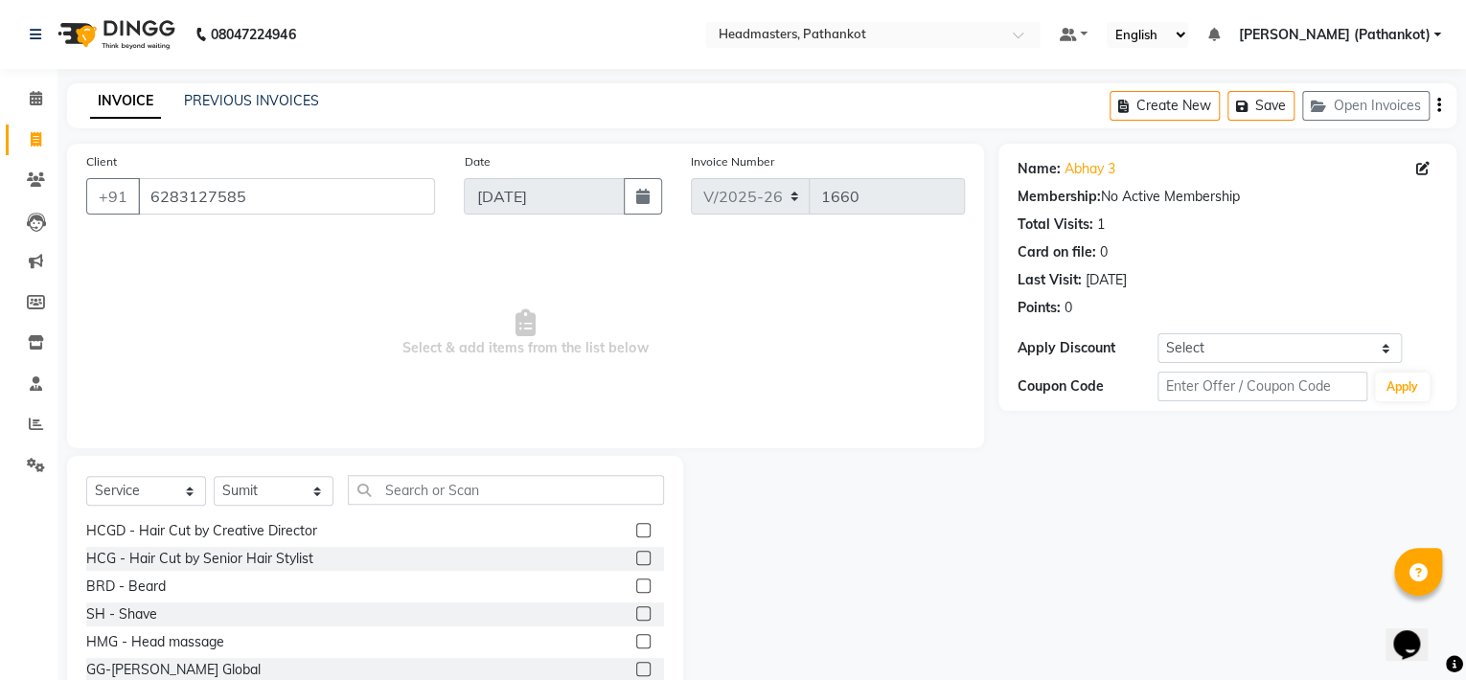
click at [636, 560] on label at bounding box center [643, 558] width 14 height 14
click at [636, 560] on input "checkbox" at bounding box center [642, 559] width 12 height 12
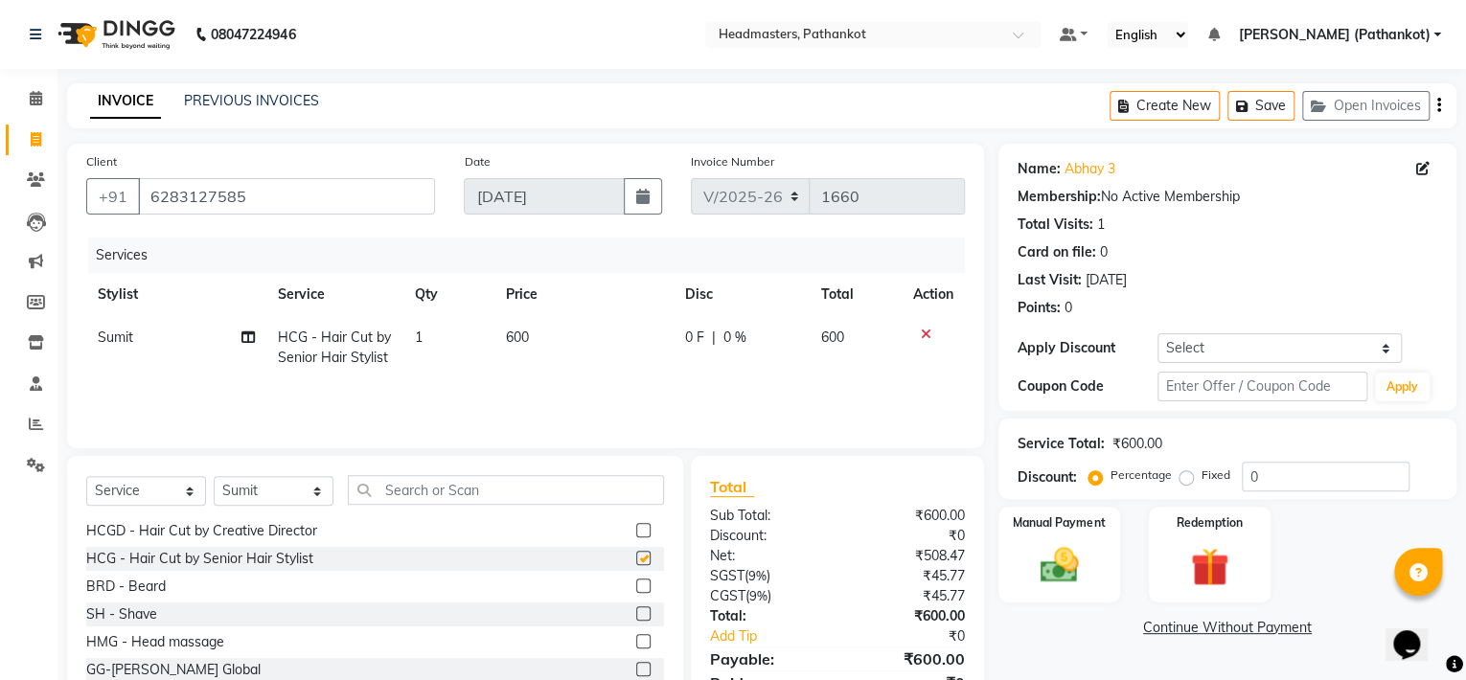
checkbox input "false"
click at [536, 333] on td "600" at bounding box center [583, 347] width 179 height 63
select select "66907"
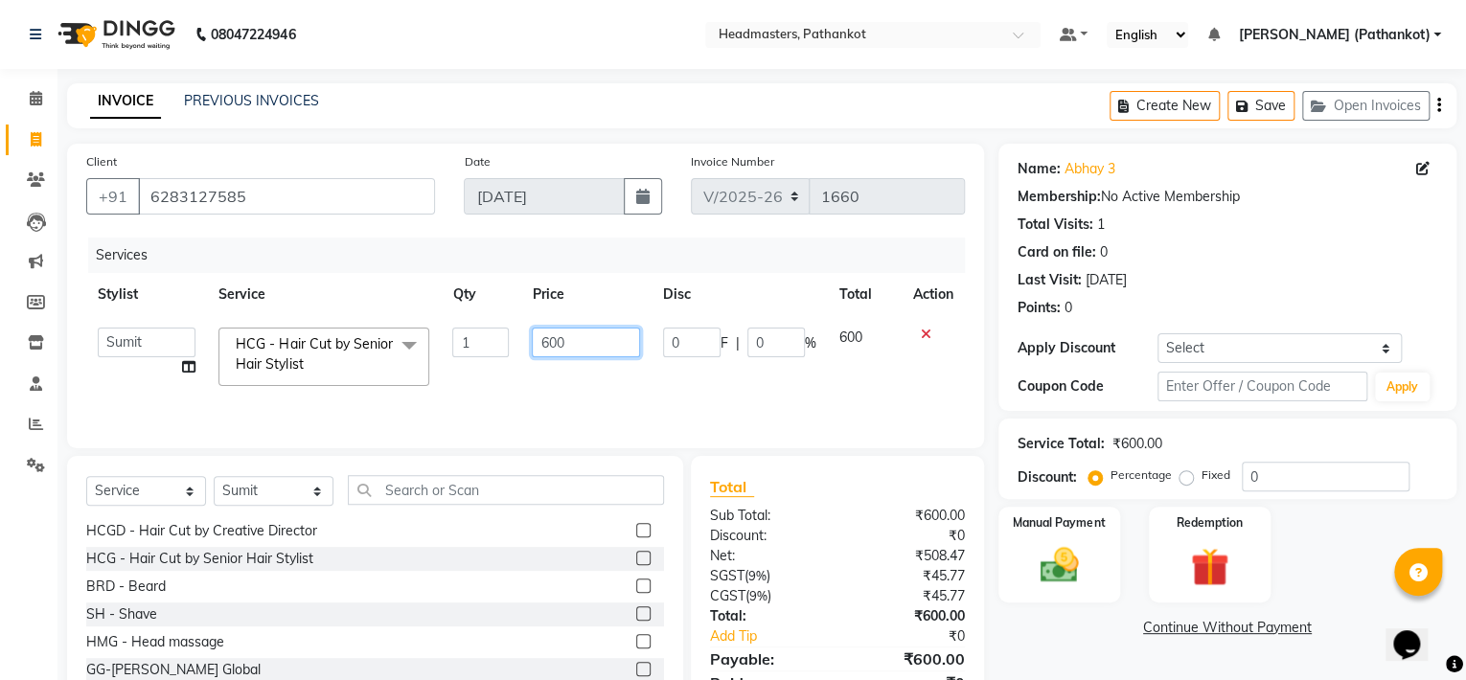
click at [575, 341] on input "600" at bounding box center [585, 343] width 107 height 30
type input "6"
type input "300"
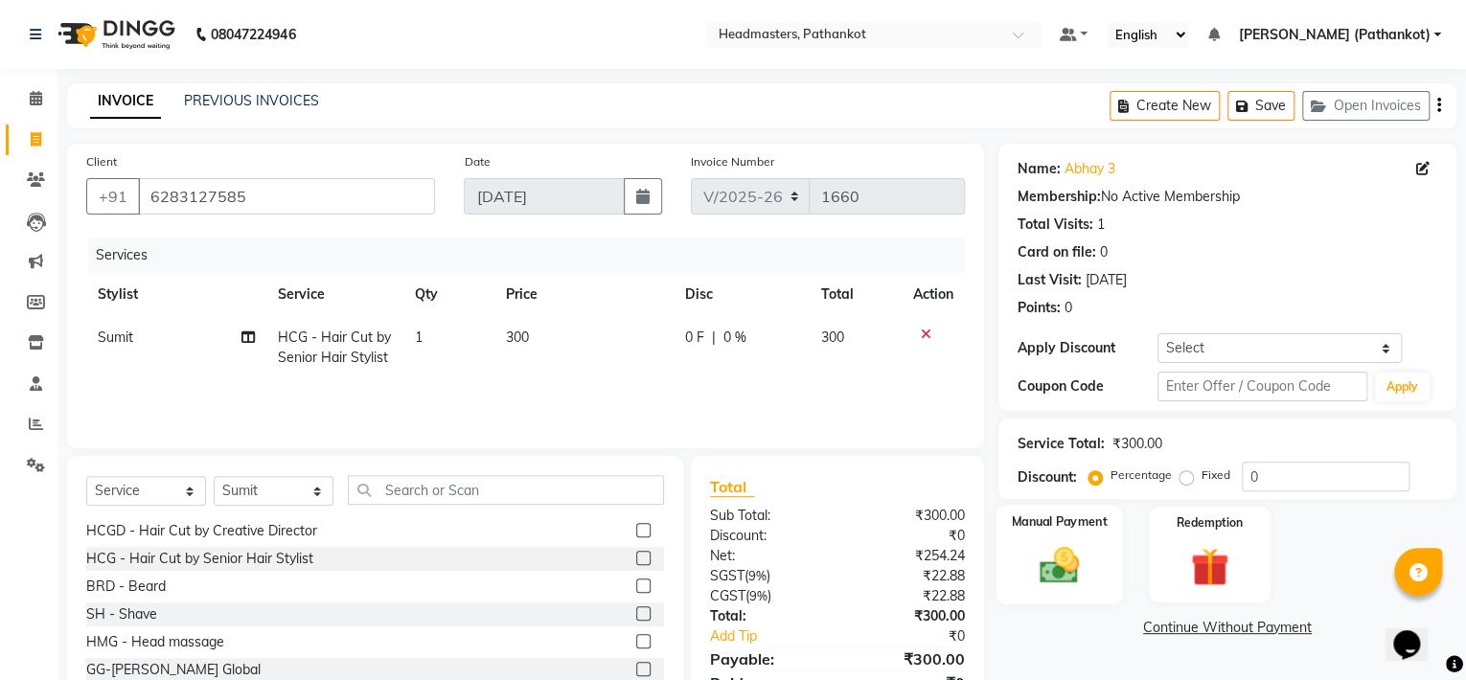
click at [1100, 561] on div "Manual Payment" at bounding box center [1058, 555] width 126 height 100
click at [1149, 633] on span "UPI" at bounding box center [1152, 629] width 30 height 22
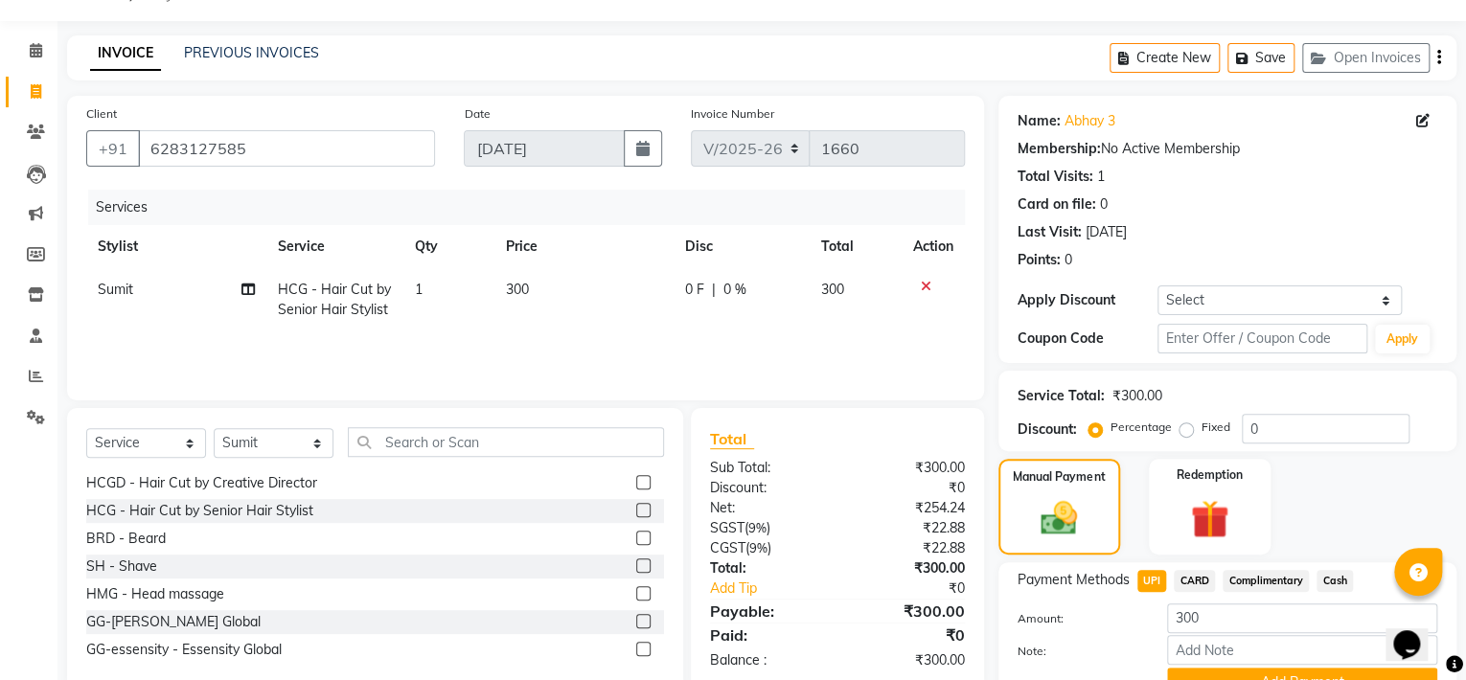
scroll to position [142, 0]
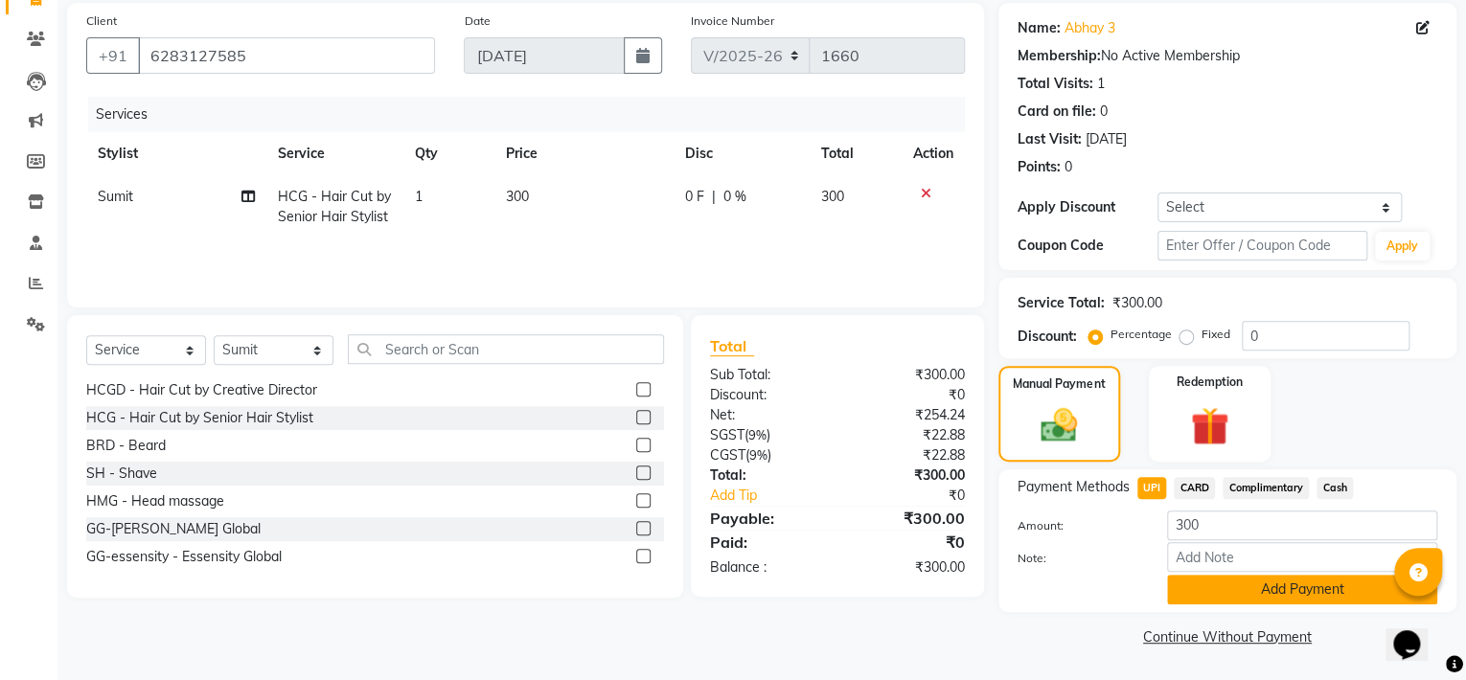
click at [1282, 594] on button "Add Payment" at bounding box center [1302, 590] width 270 height 30
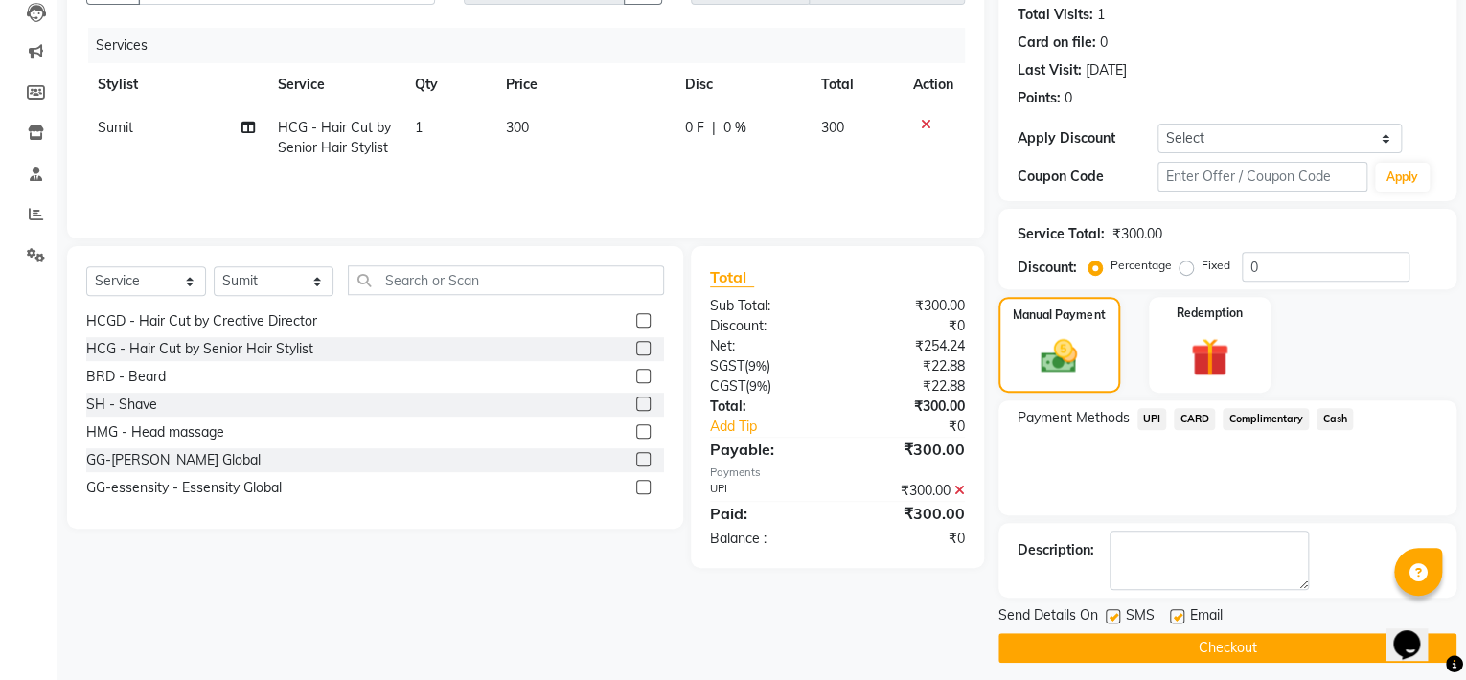
scroll to position [219, 0]
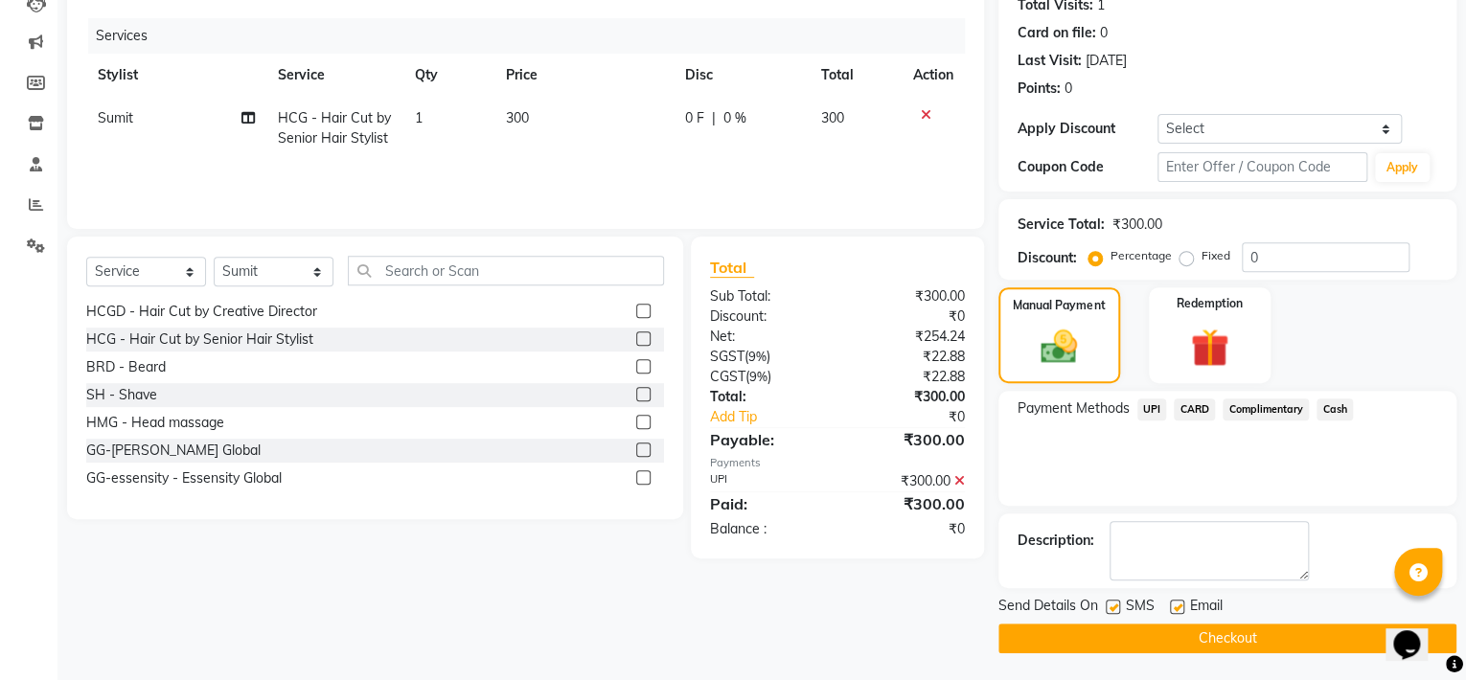
click at [1234, 634] on button "Checkout" at bounding box center [1227, 639] width 458 height 30
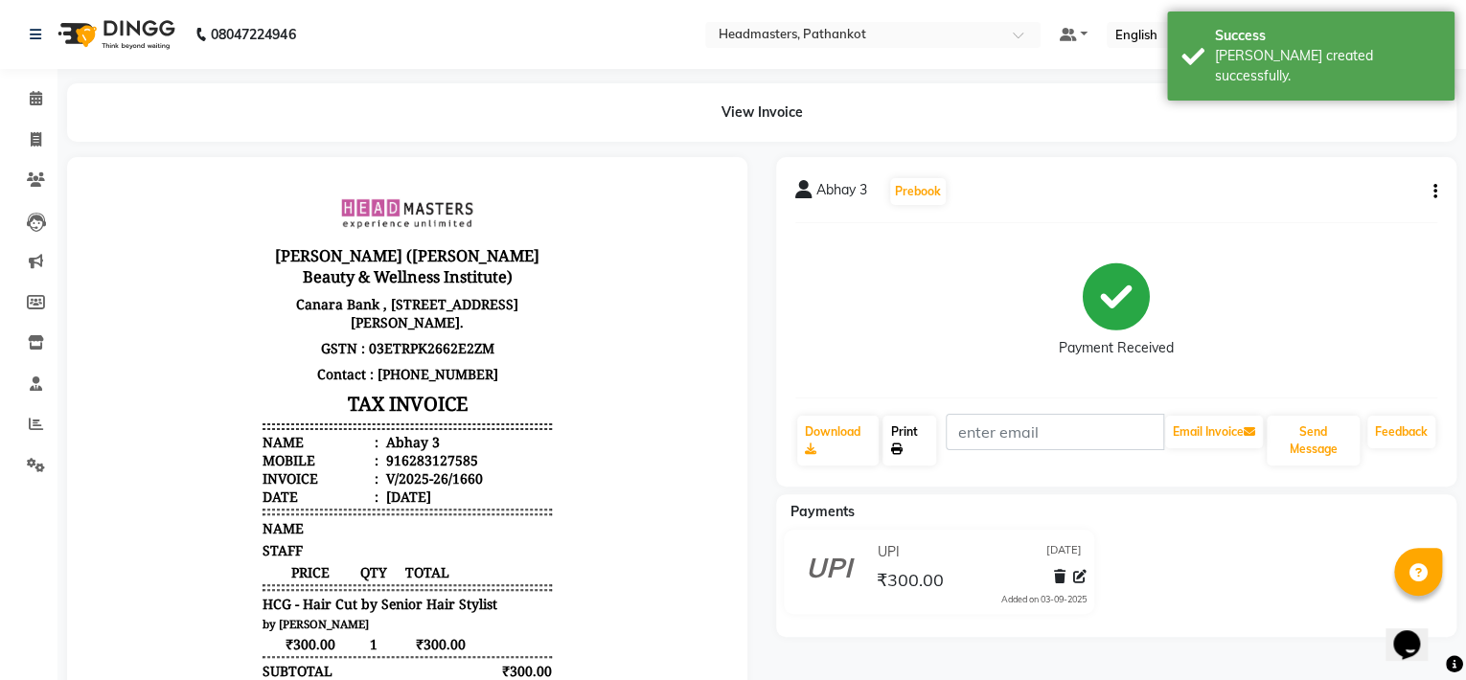
click at [908, 448] on link "Print" at bounding box center [909, 441] width 54 height 50
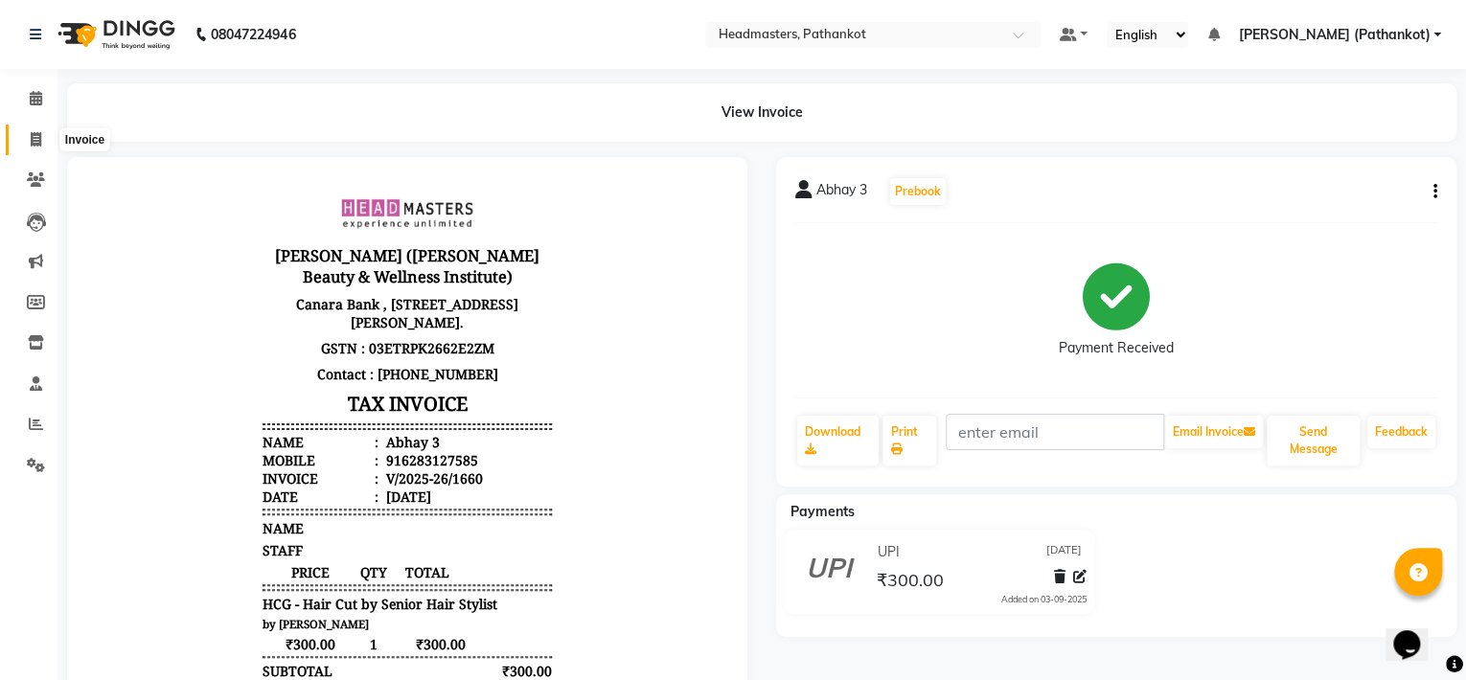
click at [21, 139] on span at bounding box center [36, 140] width 34 height 22
select select "service"
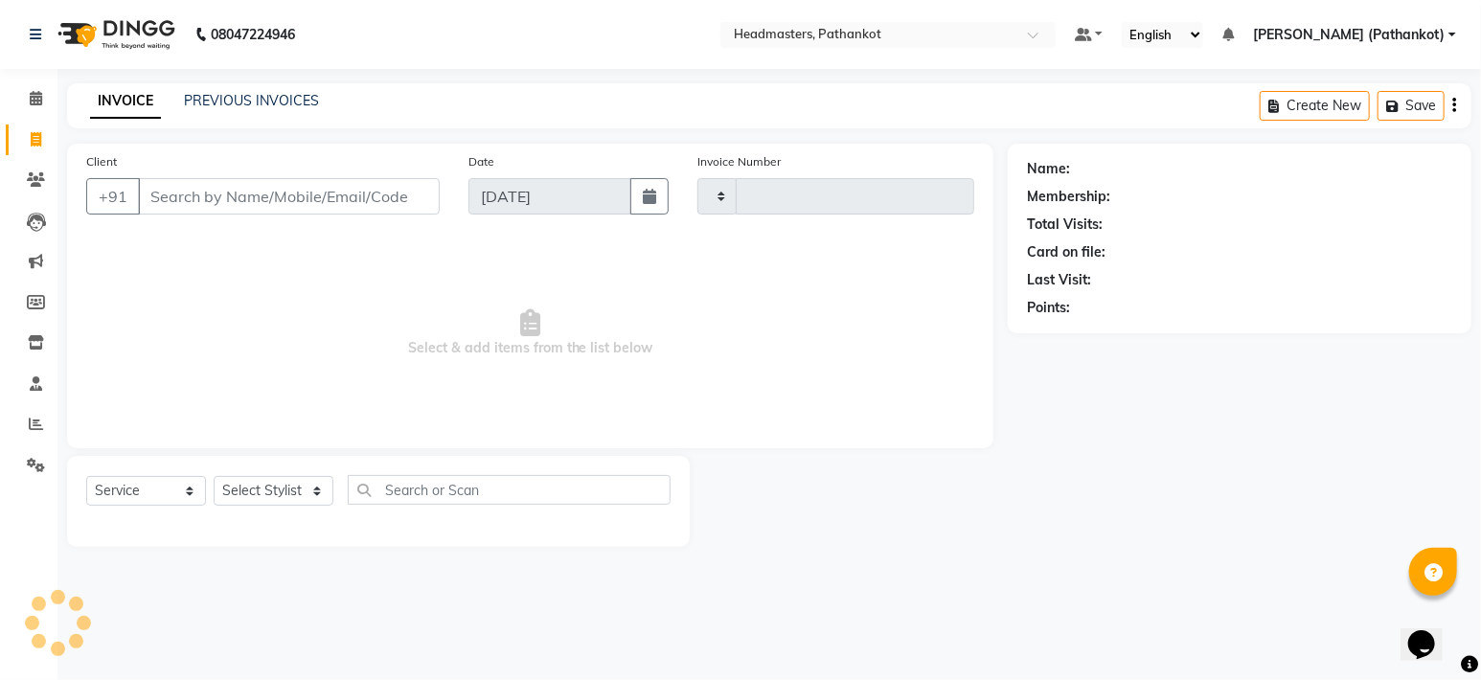
type input "1661"
select select "7530"
select select "66904"
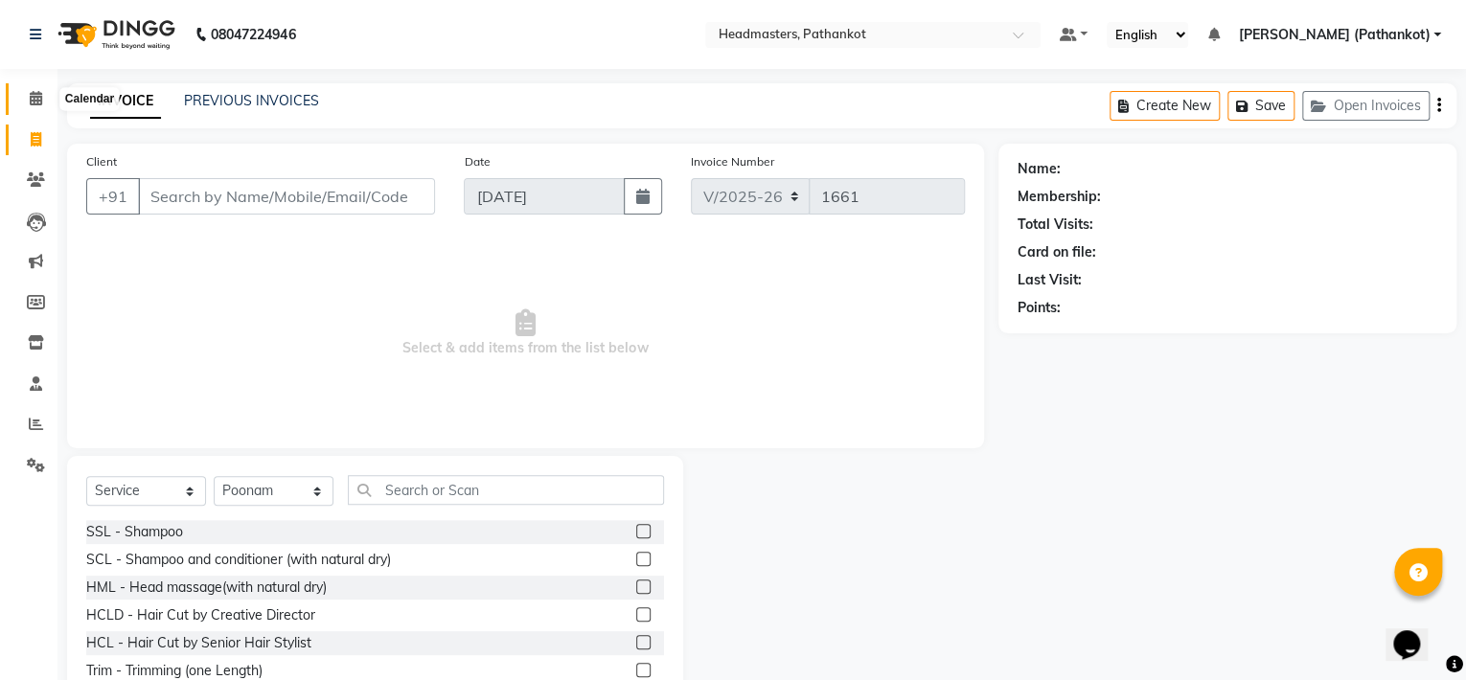
click at [40, 97] on icon at bounding box center [36, 98] width 12 height 14
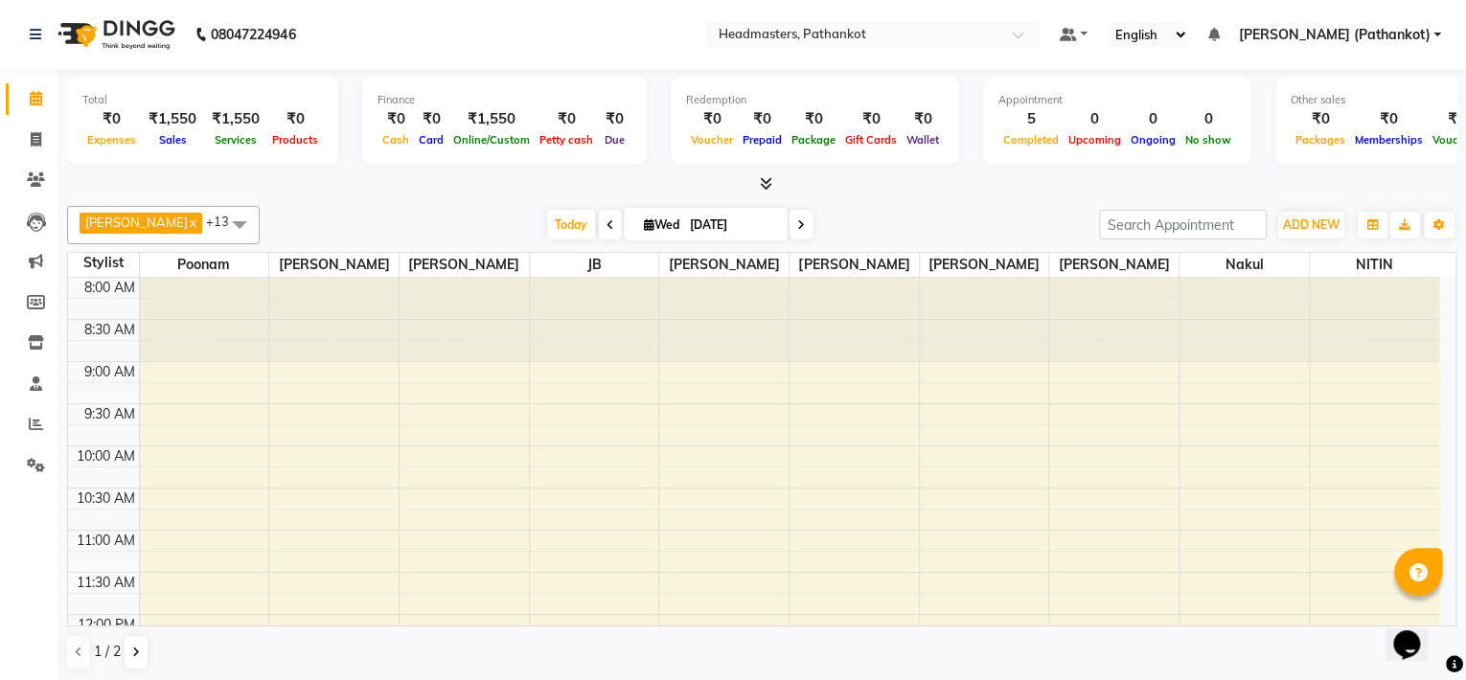
click at [220, 221] on span at bounding box center [239, 224] width 38 height 36
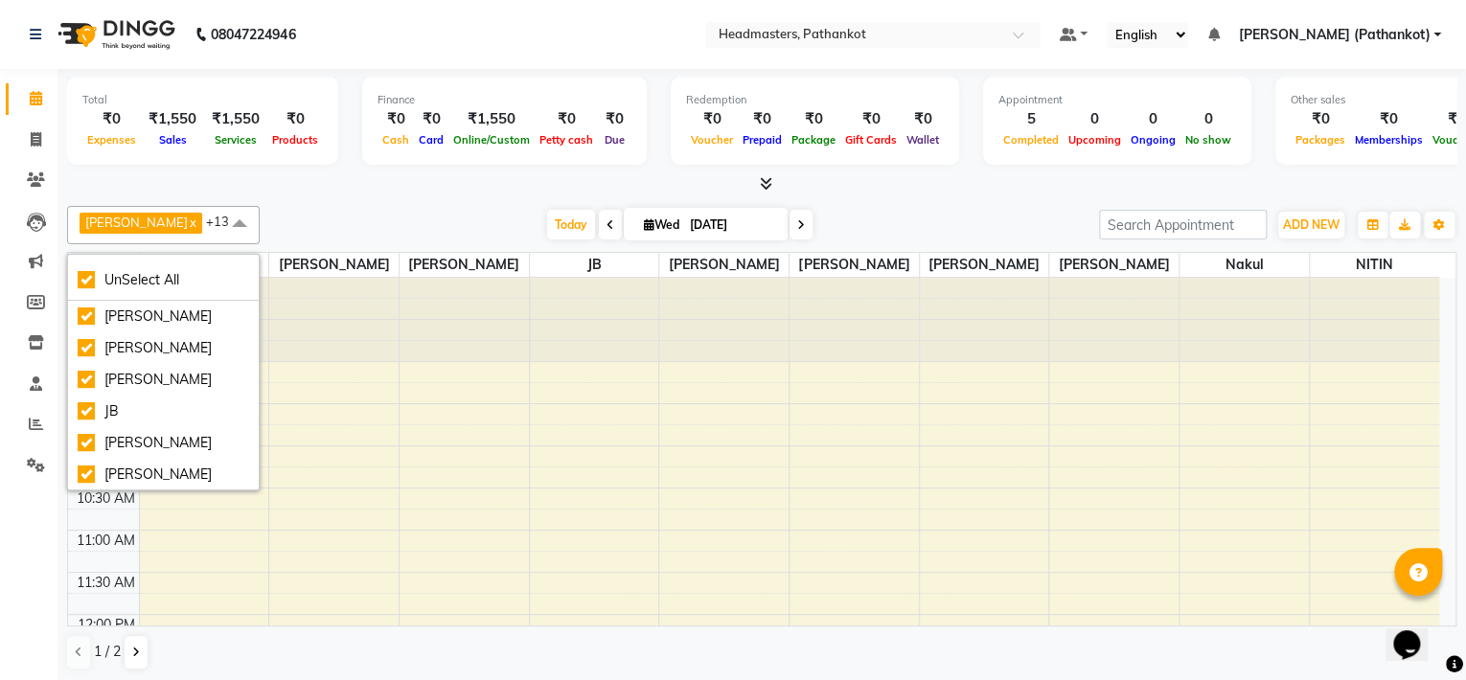
click at [220, 221] on span at bounding box center [239, 224] width 38 height 36
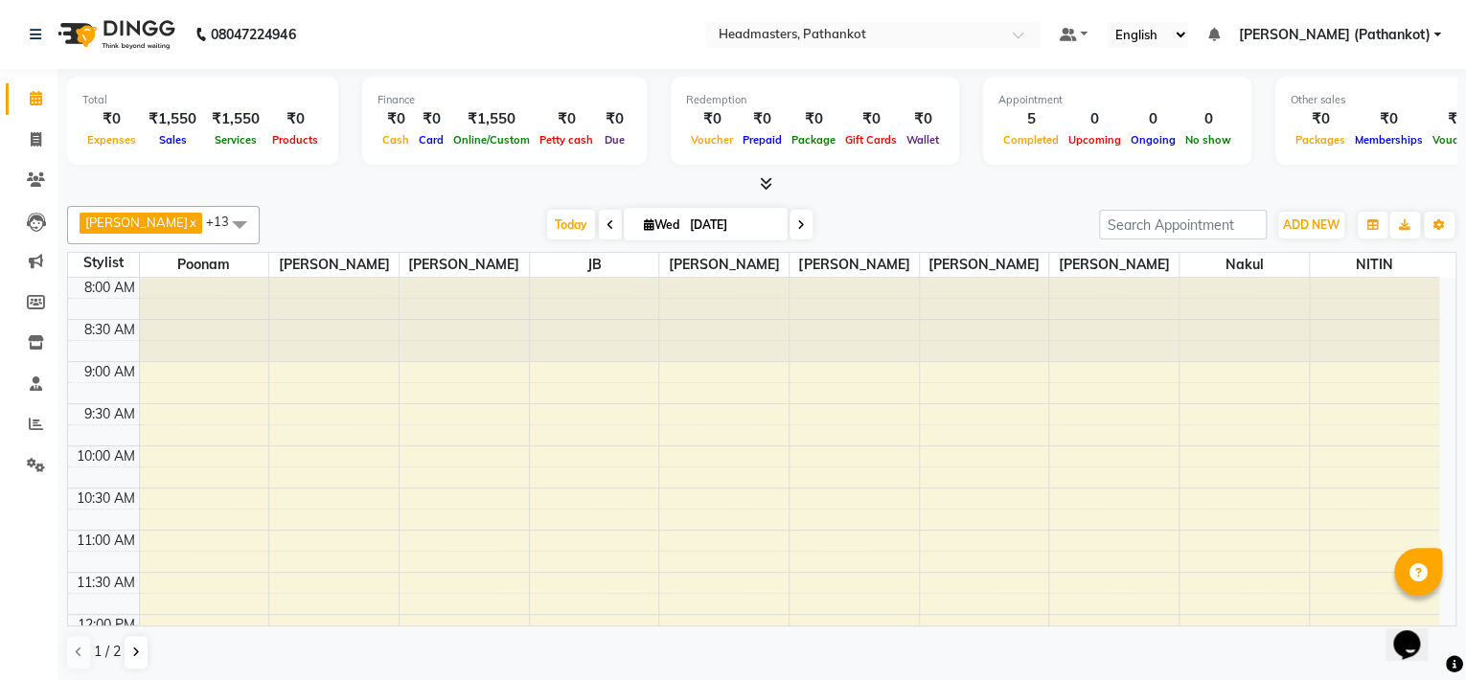
click at [606, 225] on icon at bounding box center [610, 224] width 8 height 11
type input "02-09-2025"
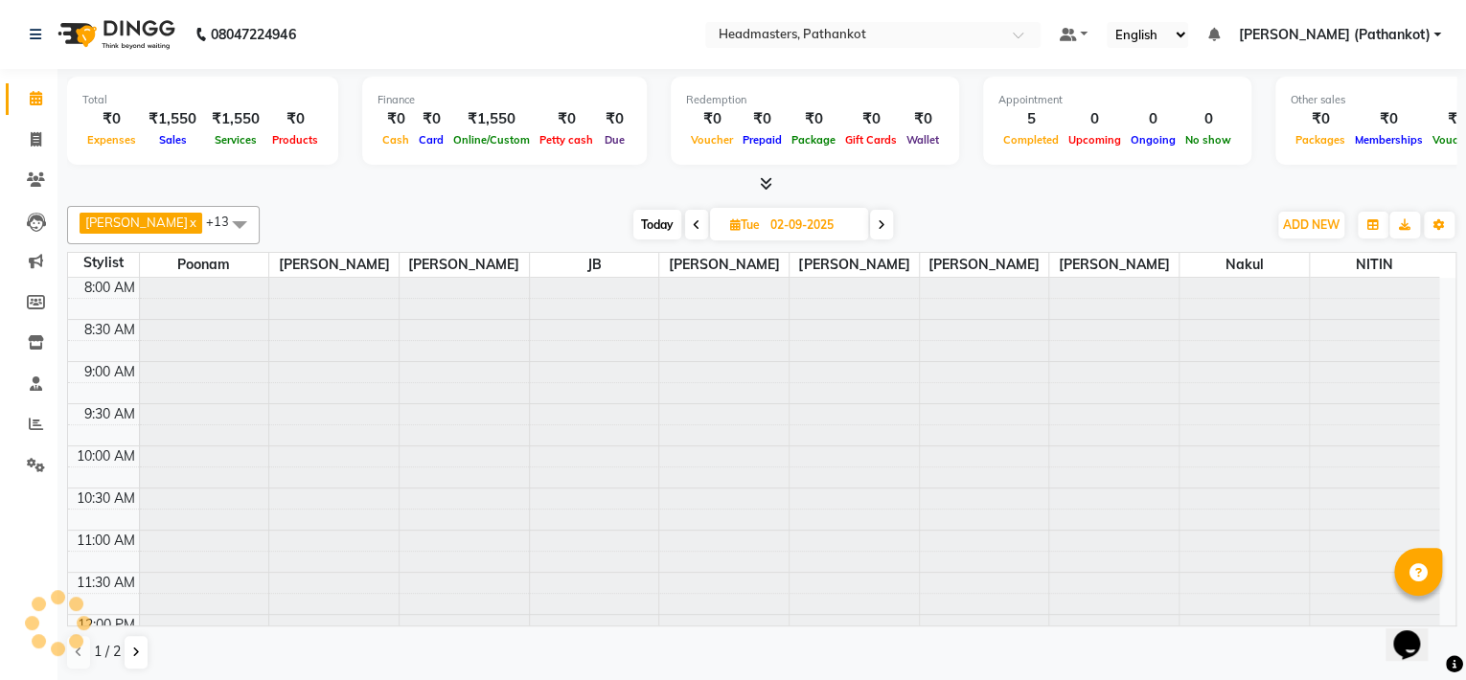
scroll to position [502, 0]
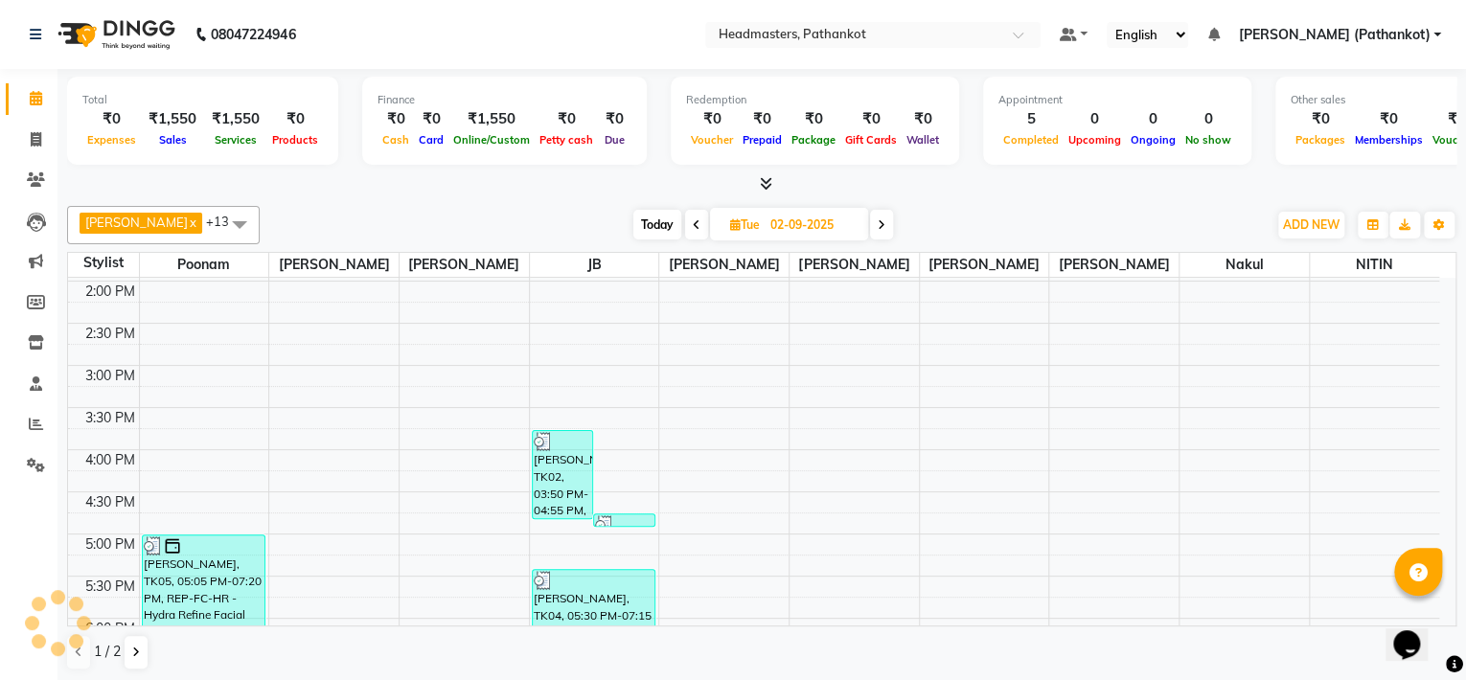
click at [796, 226] on input "02-09-2025" at bounding box center [813, 225] width 96 height 29
select select "9"
select select "2025"
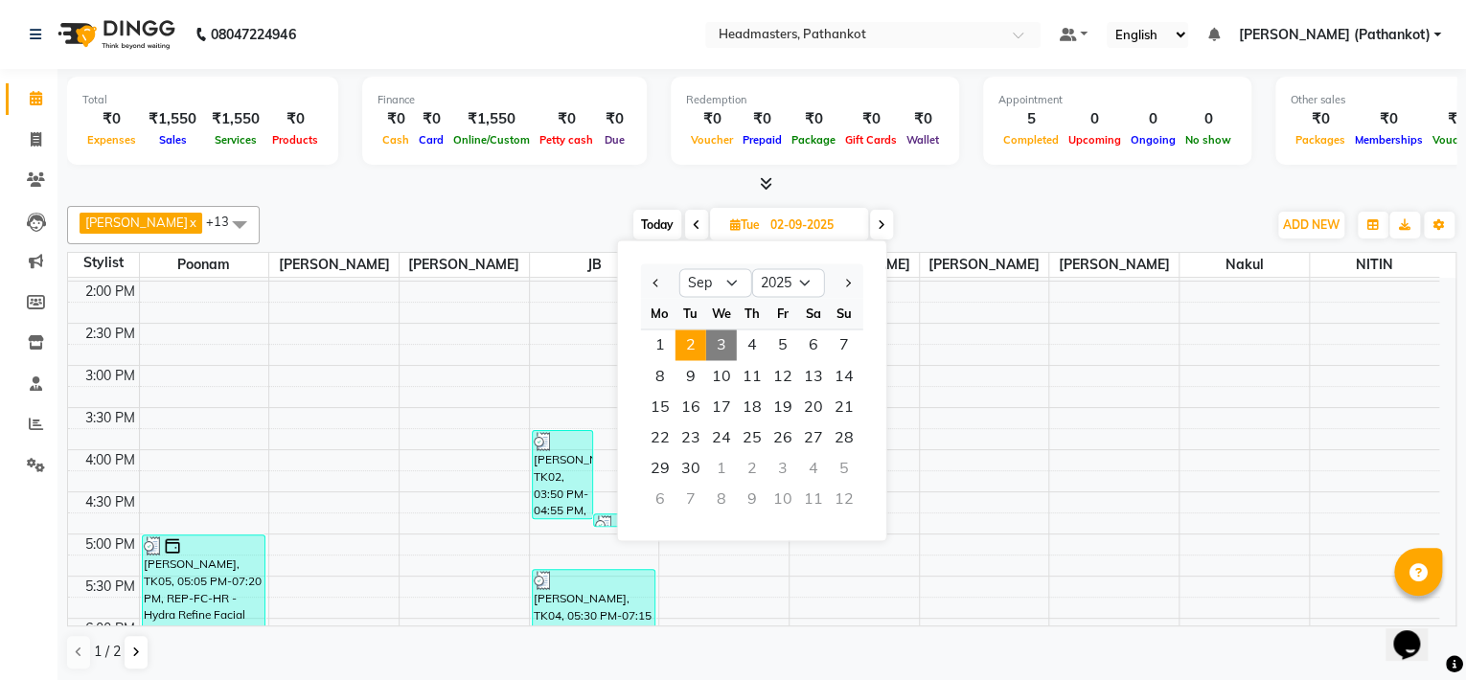
click at [895, 231] on div "Today Tue 02-09-2025 Jan Feb Mar Apr May Jun Jul Aug Sep Oct Nov Dec 2015 2016 …" at bounding box center [763, 225] width 988 height 29
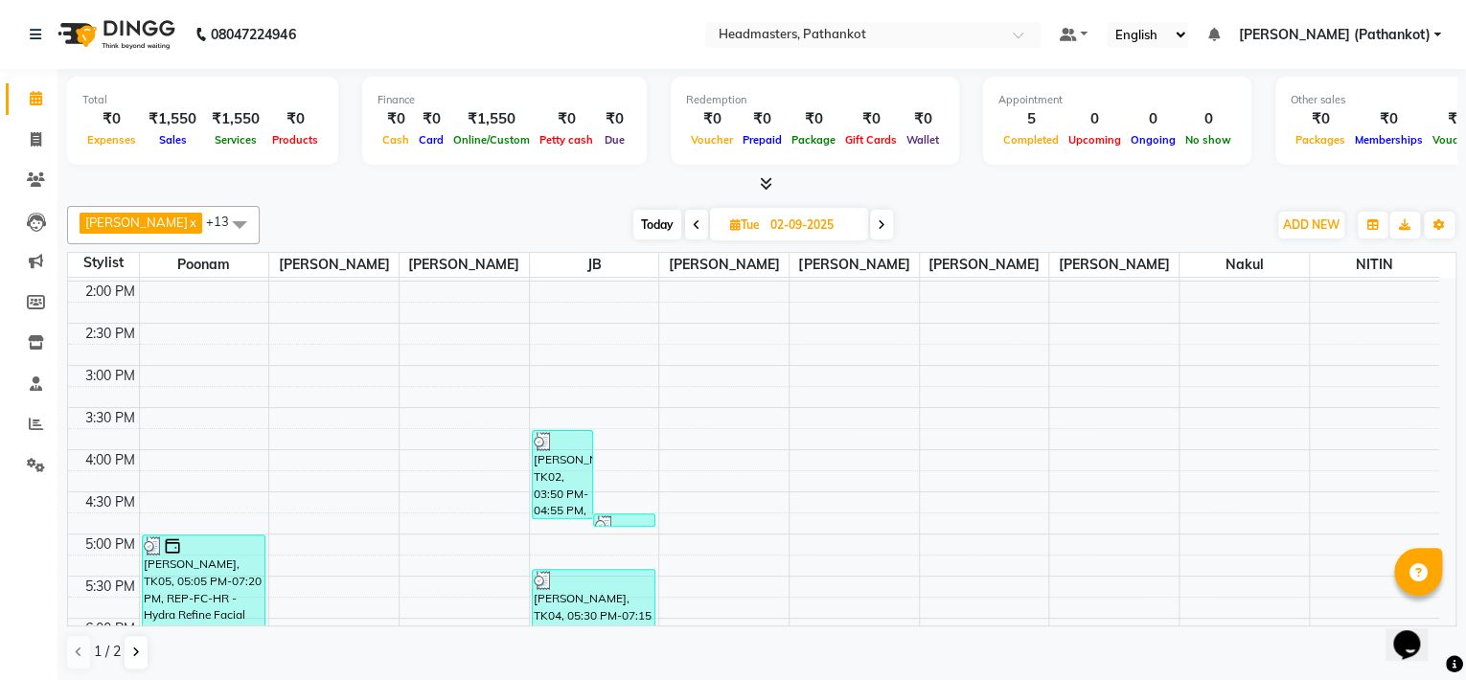
click at [870, 224] on span at bounding box center [881, 225] width 23 height 30
type input "[DATE]"
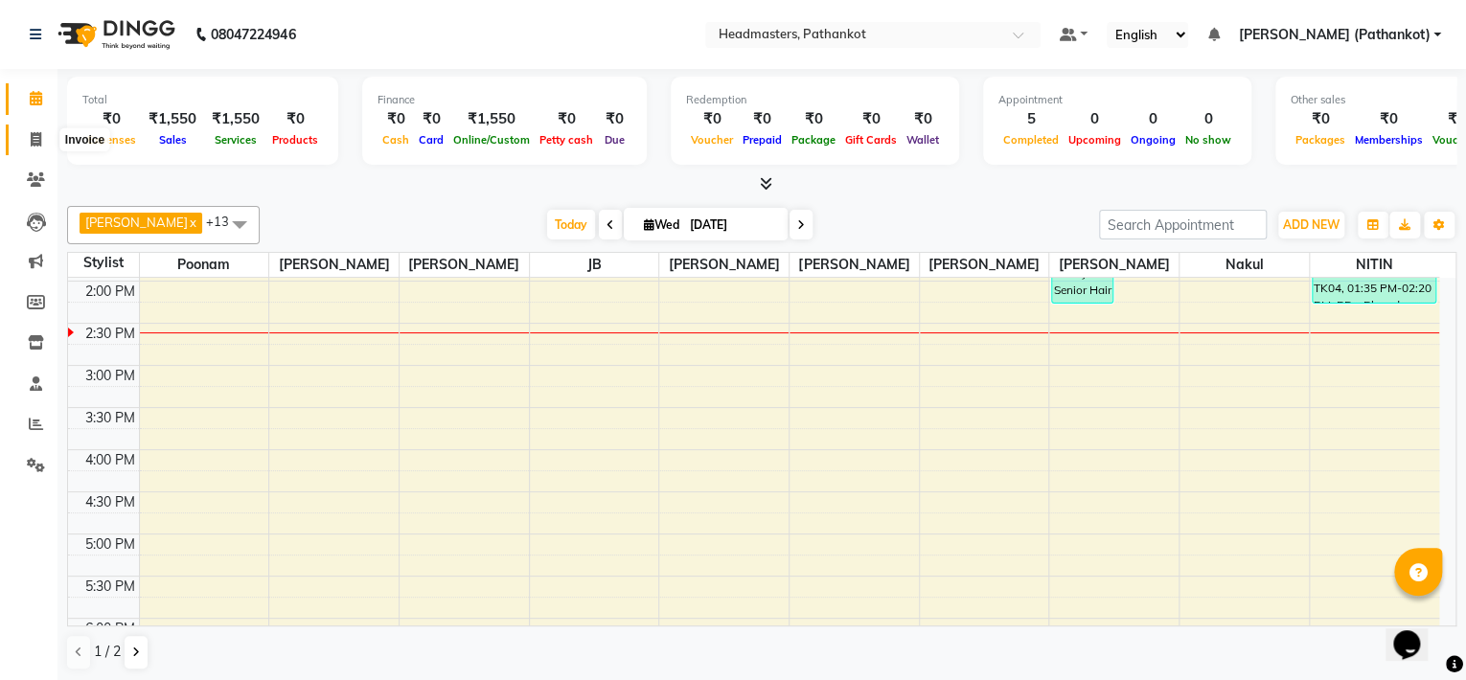
click at [33, 136] on icon at bounding box center [36, 139] width 11 height 14
select select "service"
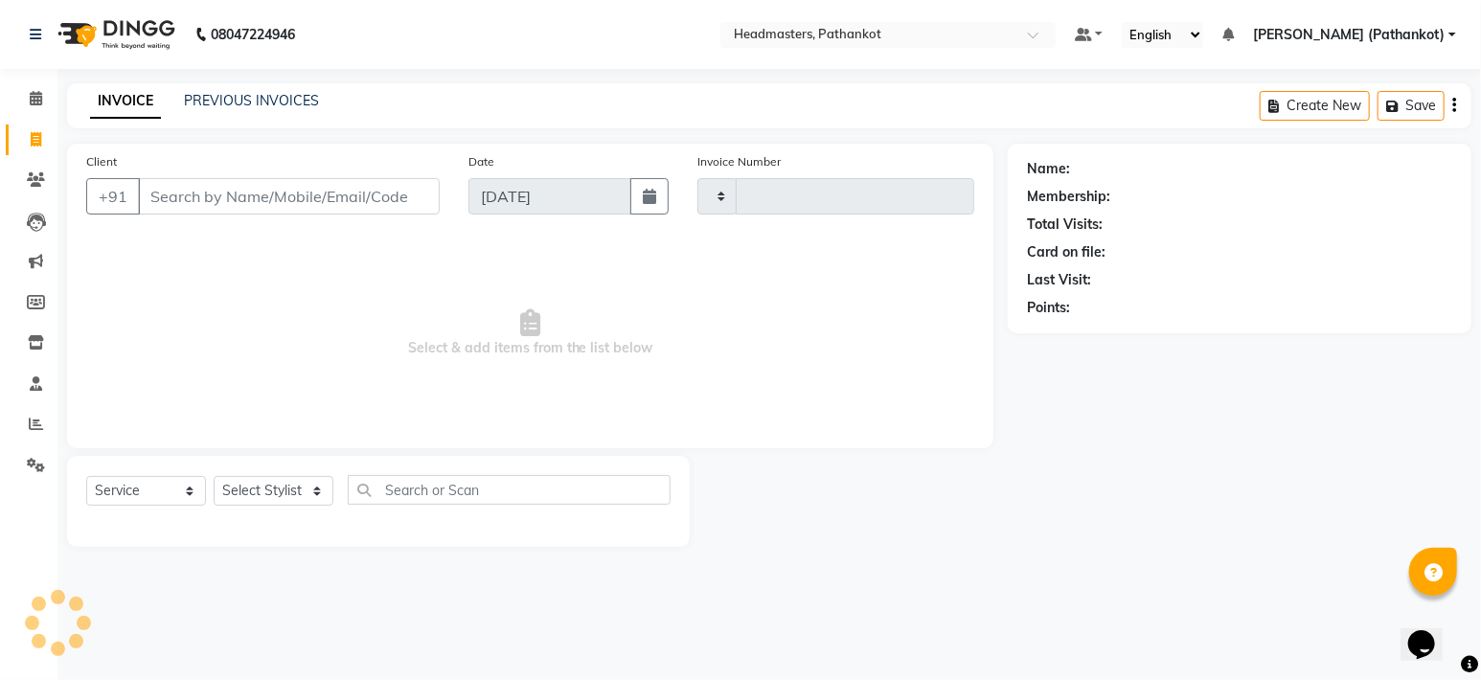
type input "1661"
select select "7530"
select select "66904"
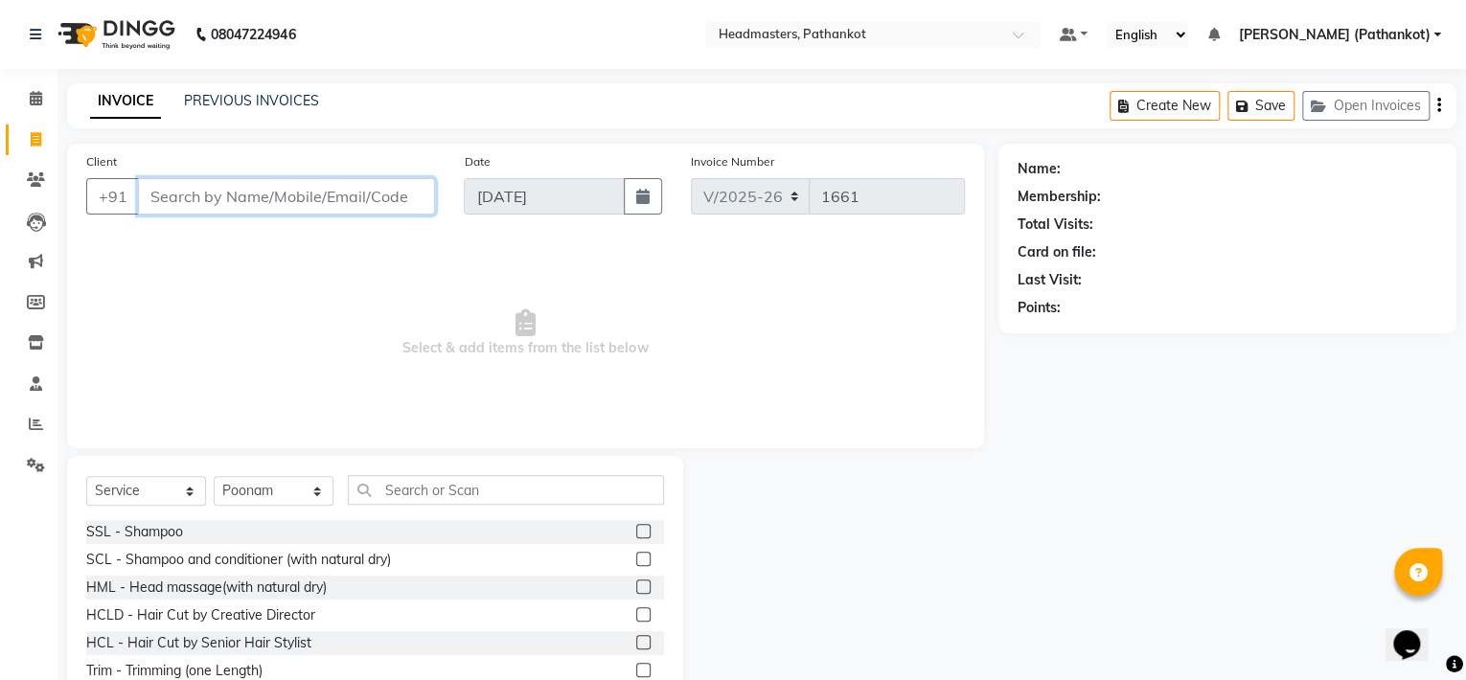
drag, startPoint x: 274, startPoint y: 192, endPoint x: 447, endPoint y: 81, distance: 205.5
click at [307, 175] on div "Client +91" at bounding box center [260, 190] width 377 height 79
click at [288, 210] on input "Client" at bounding box center [286, 196] width 297 height 36
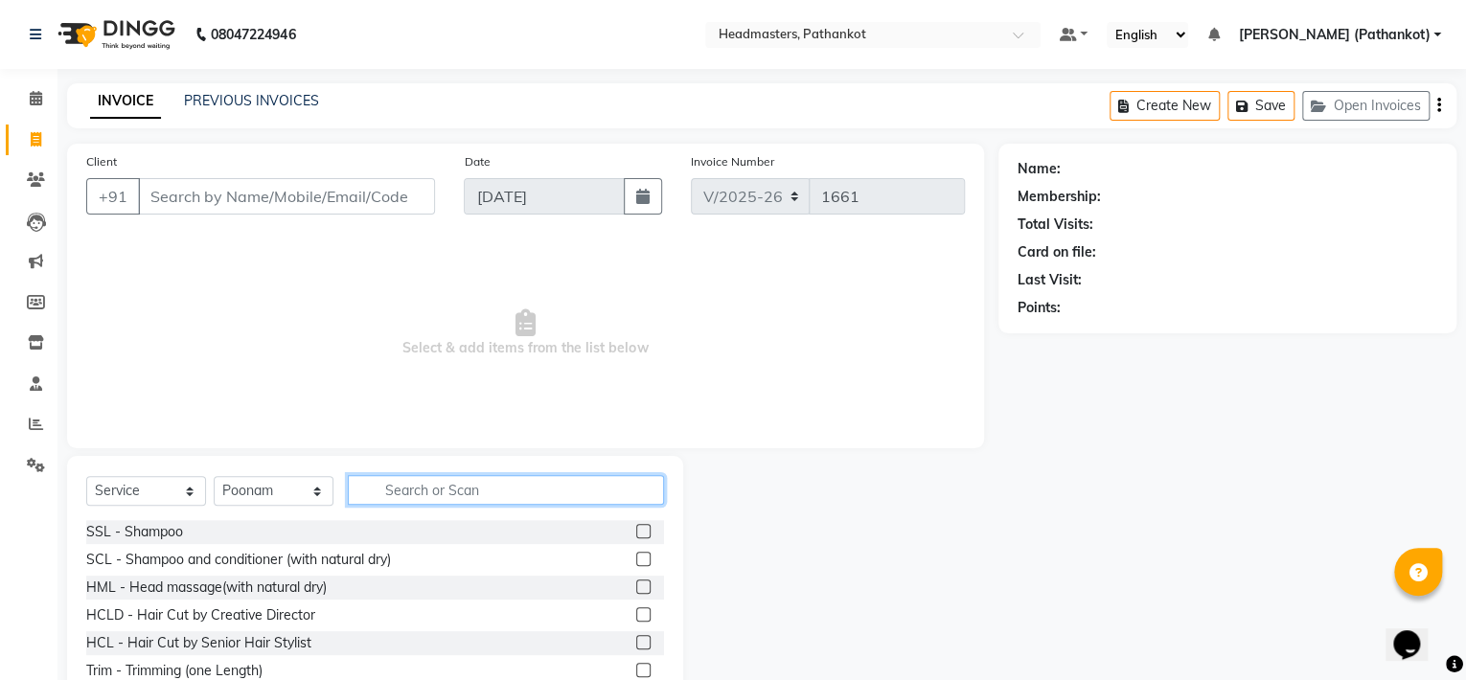
click at [460, 491] on input "text" at bounding box center [506, 490] width 316 height 30
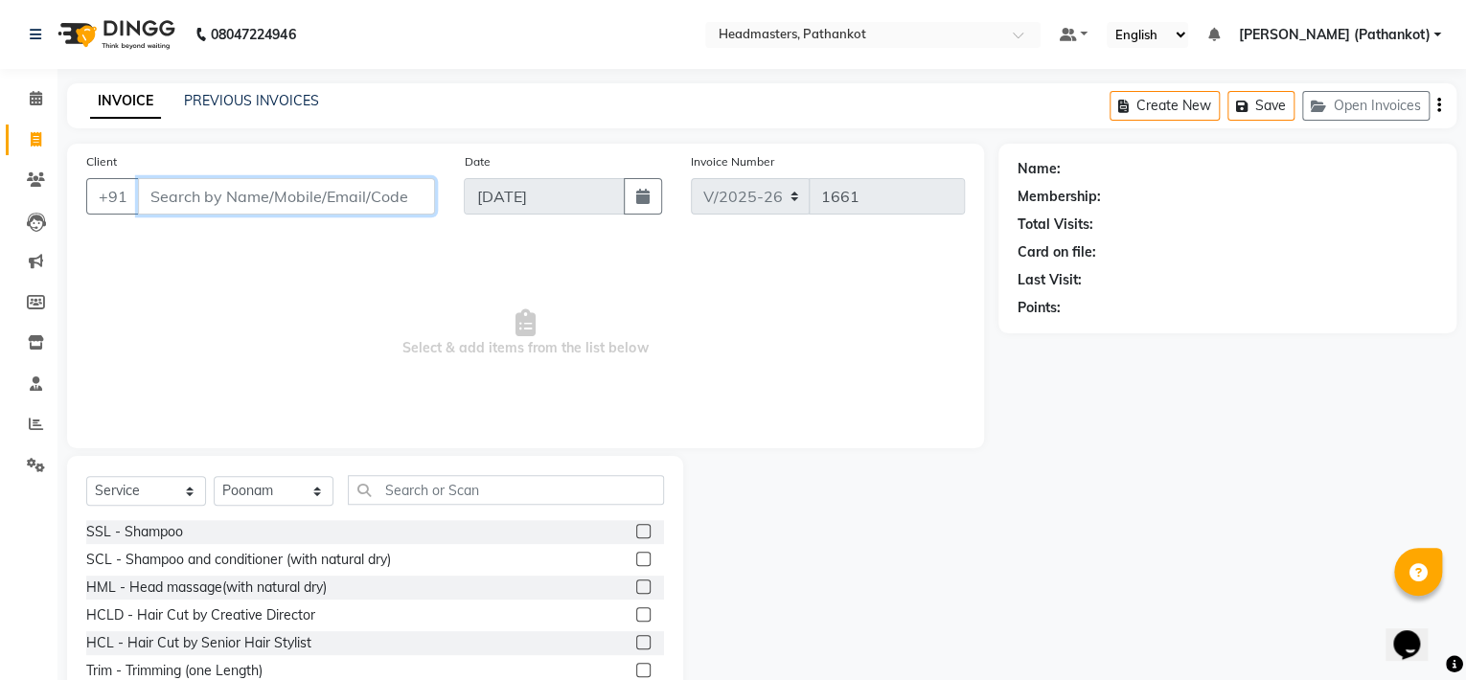
click at [161, 198] on input "Client" at bounding box center [286, 196] width 297 height 36
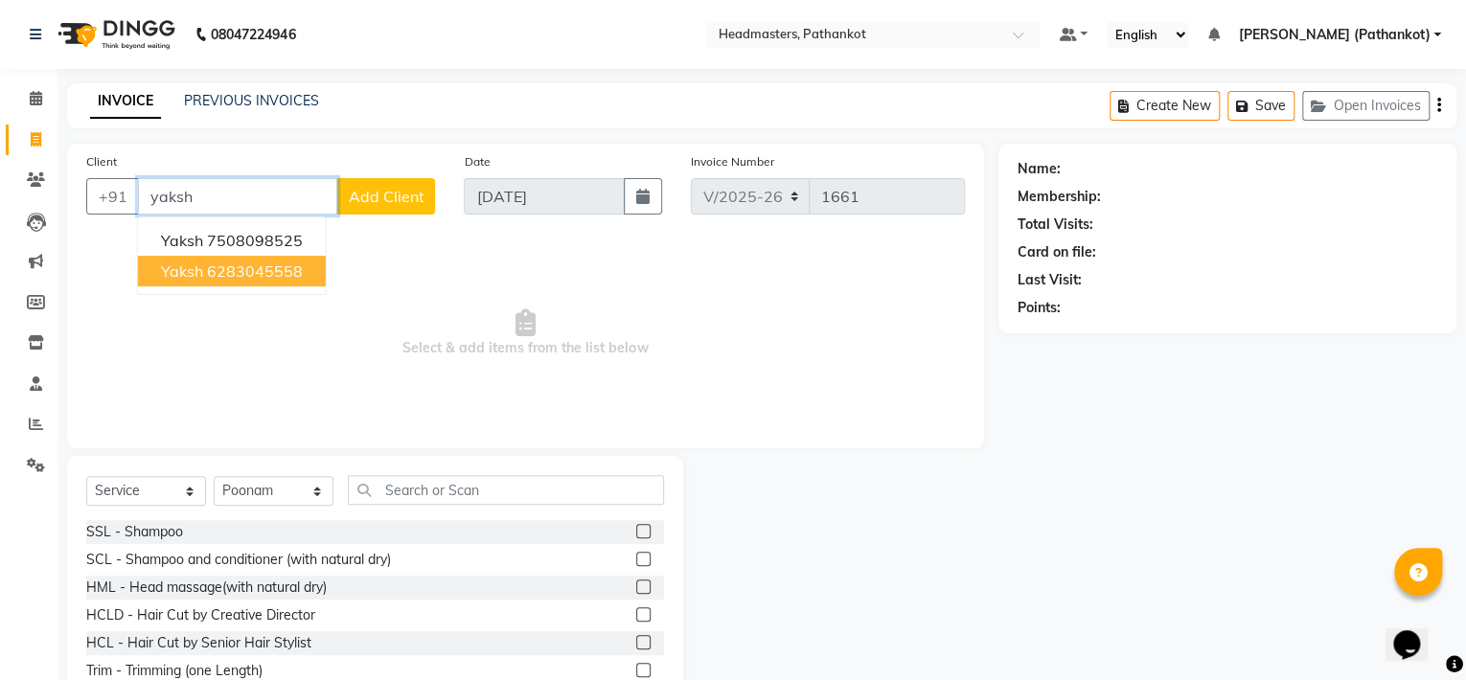
click at [229, 273] on ngb-highlight "6283045558" at bounding box center [255, 271] width 96 height 19
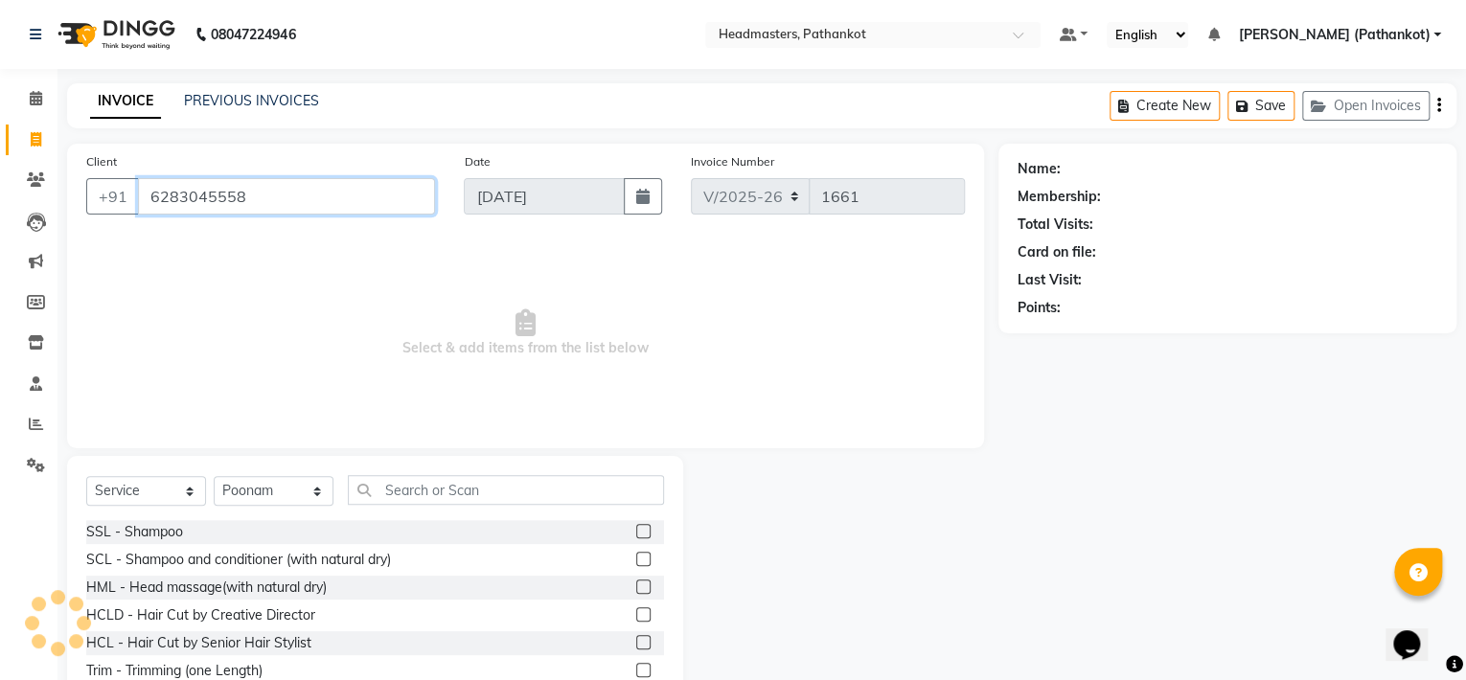
type input "6283045558"
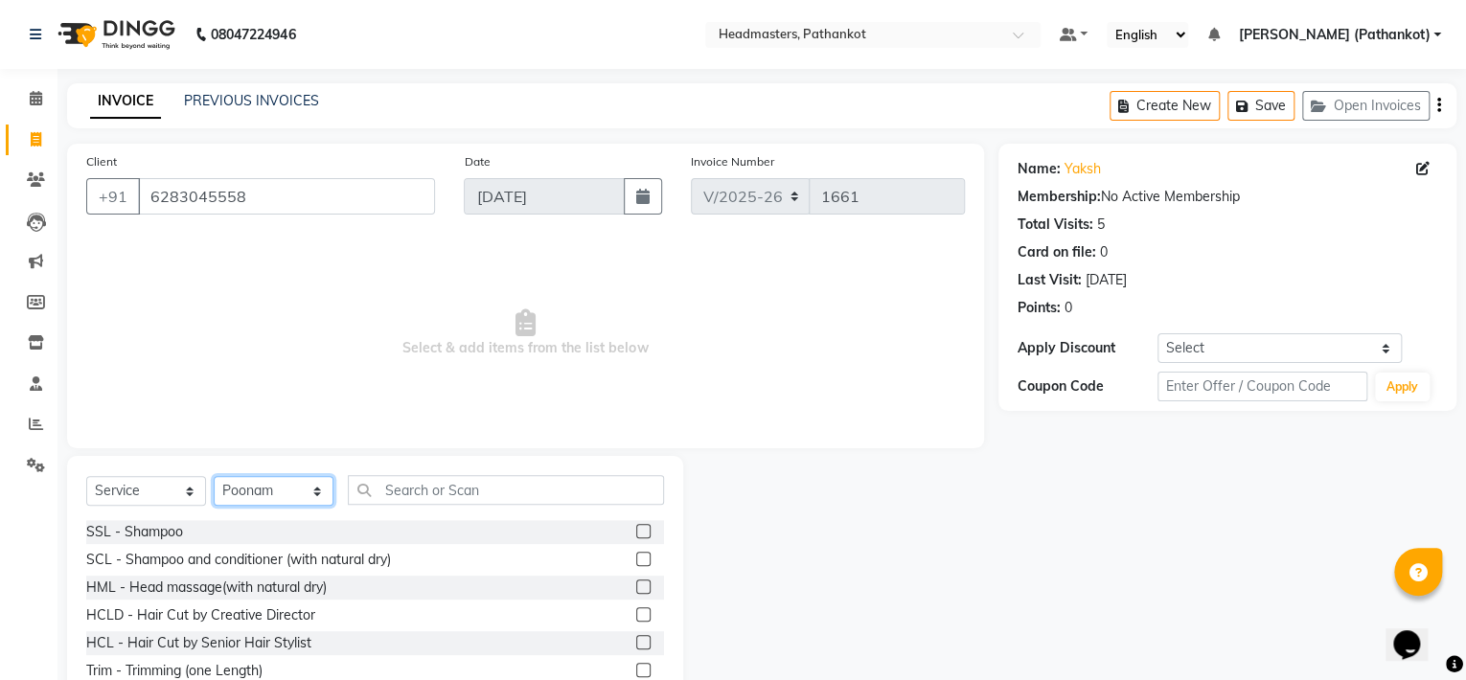
click at [280, 491] on select "Select Stylist Amir HEAD MASTERS jassi jasvir Singh JB Joel Monika sharma Monik…" at bounding box center [274, 491] width 120 height 30
select select "83139"
click at [214, 477] on select "Select Stylist Amir HEAD MASTERS jassi jasvir Singh JB Joel Monika sharma Monik…" at bounding box center [274, 491] width 120 height 30
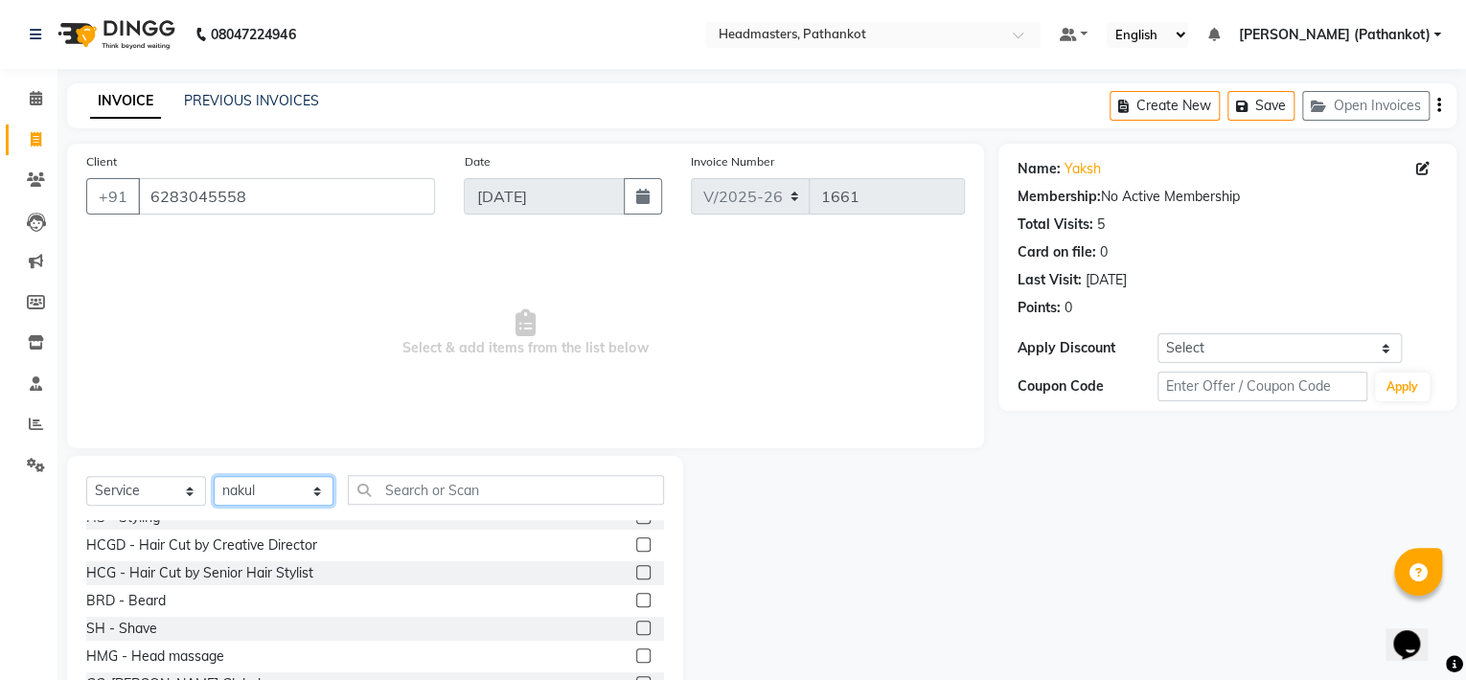
scroll to position [862, 0]
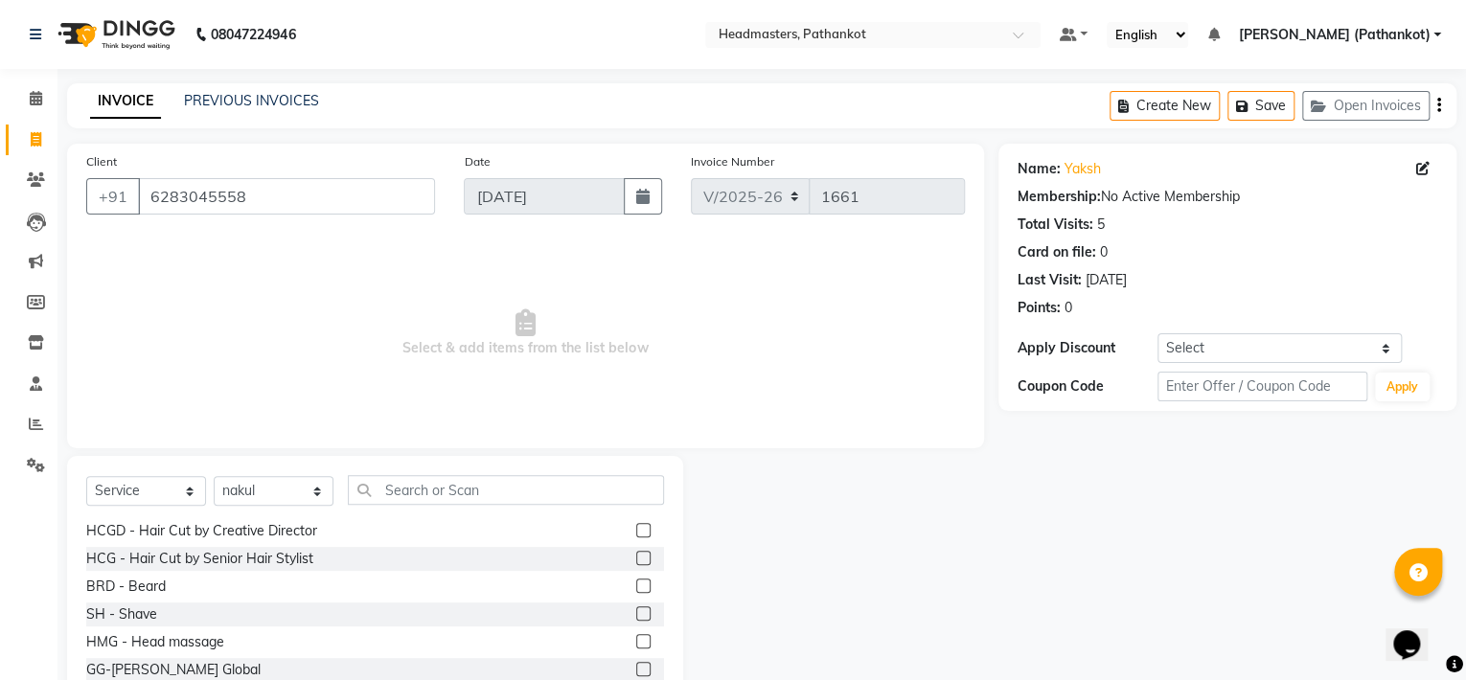
click at [636, 560] on label at bounding box center [643, 558] width 14 height 14
click at [636, 560] on input "checkbox" at bounding box center [642, 559] width 12 height 12
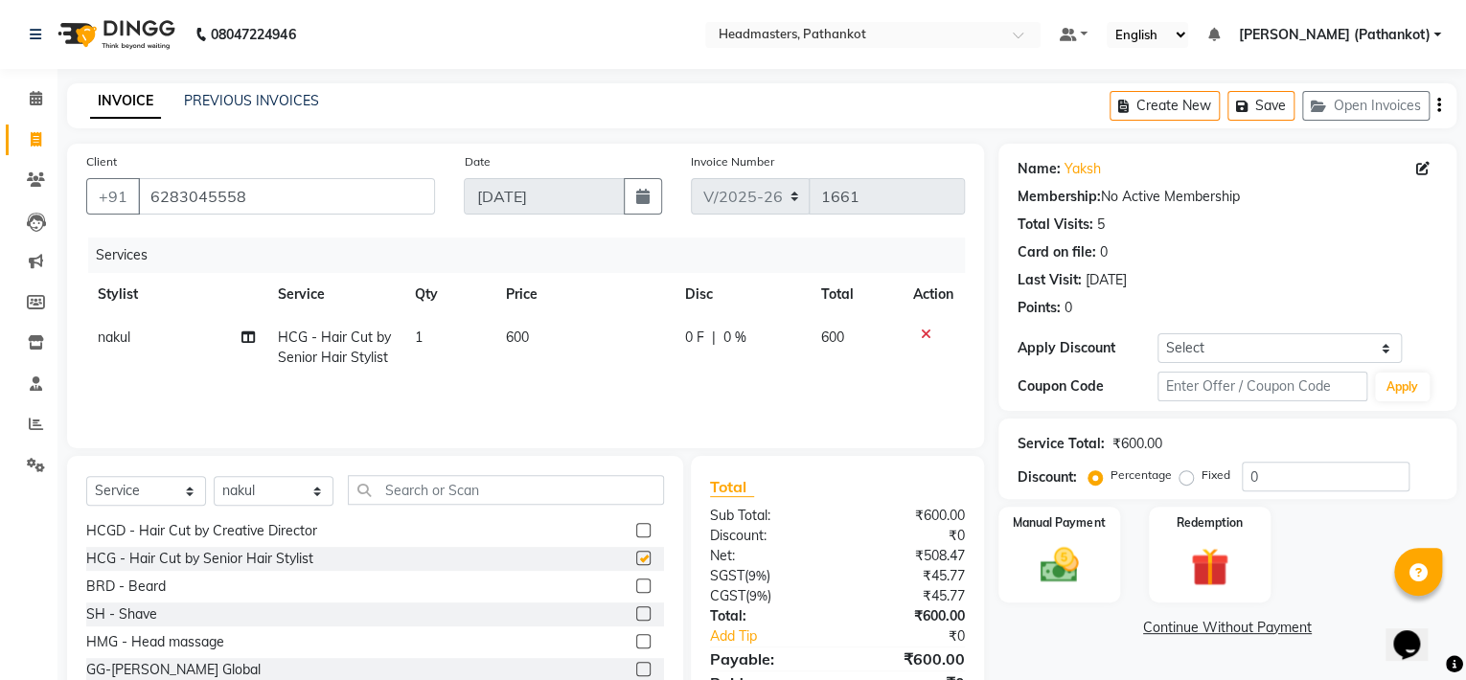
checkbox input "false"
click at [636, 589] on label at bounding box center [643, 586] width 14 height 14
click at [636, 589] on input "checkbox" at bounding box center [642, 587] width 12 height 12
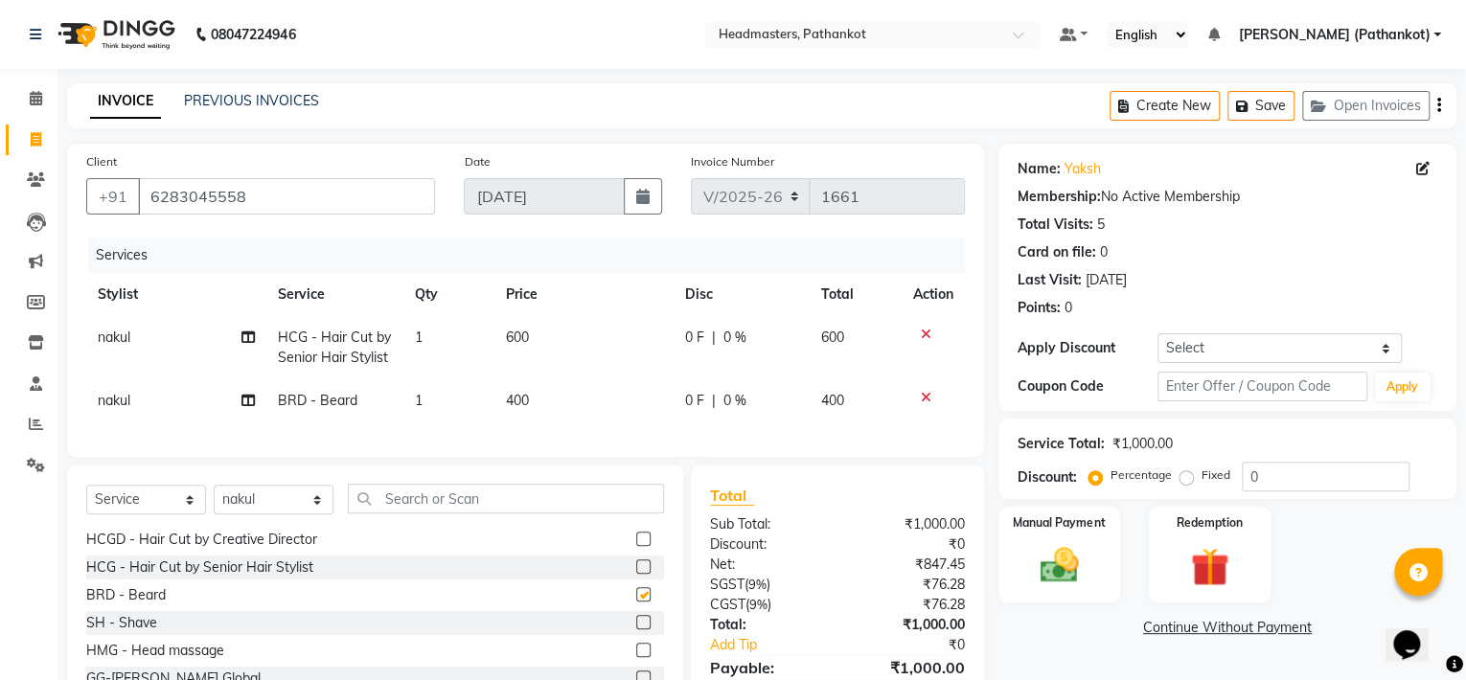
checkbox input "false"
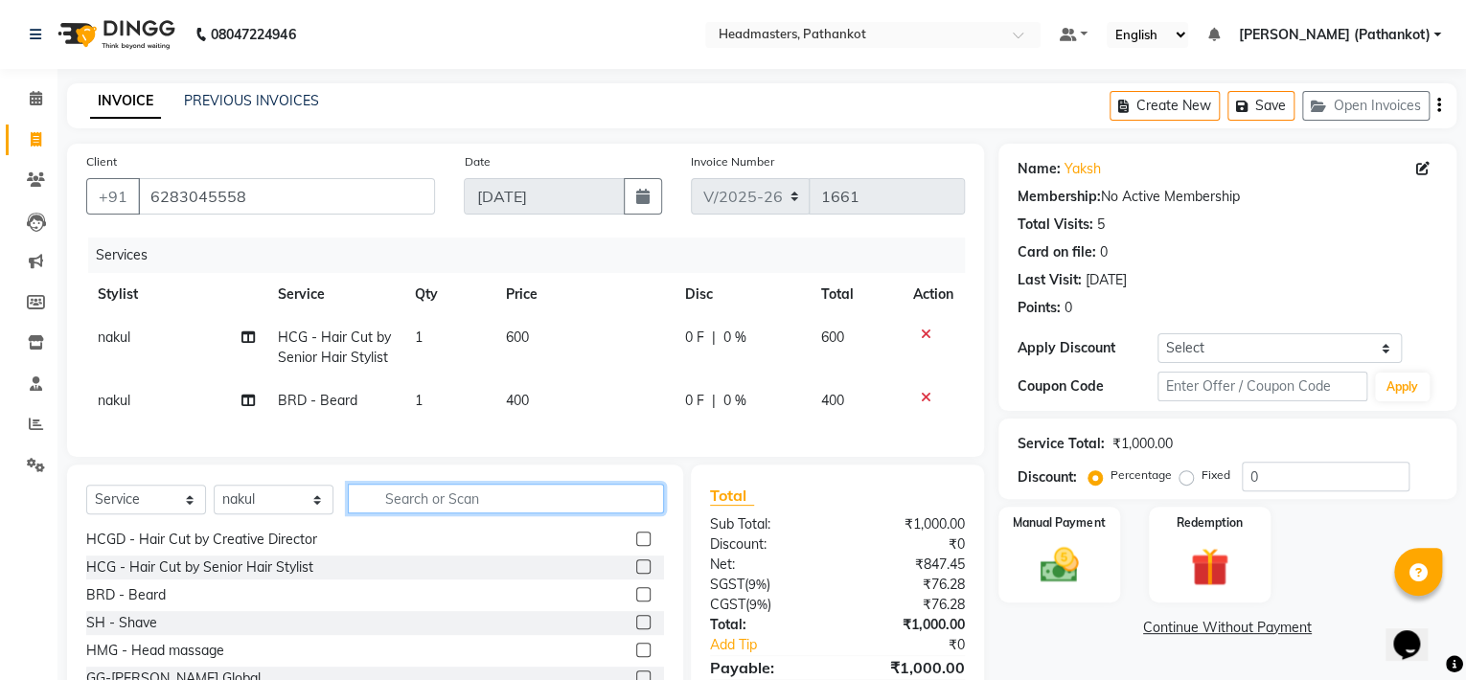
click at [386, 514] on input "text" at bounding box center [506, 499] width 316 height 30
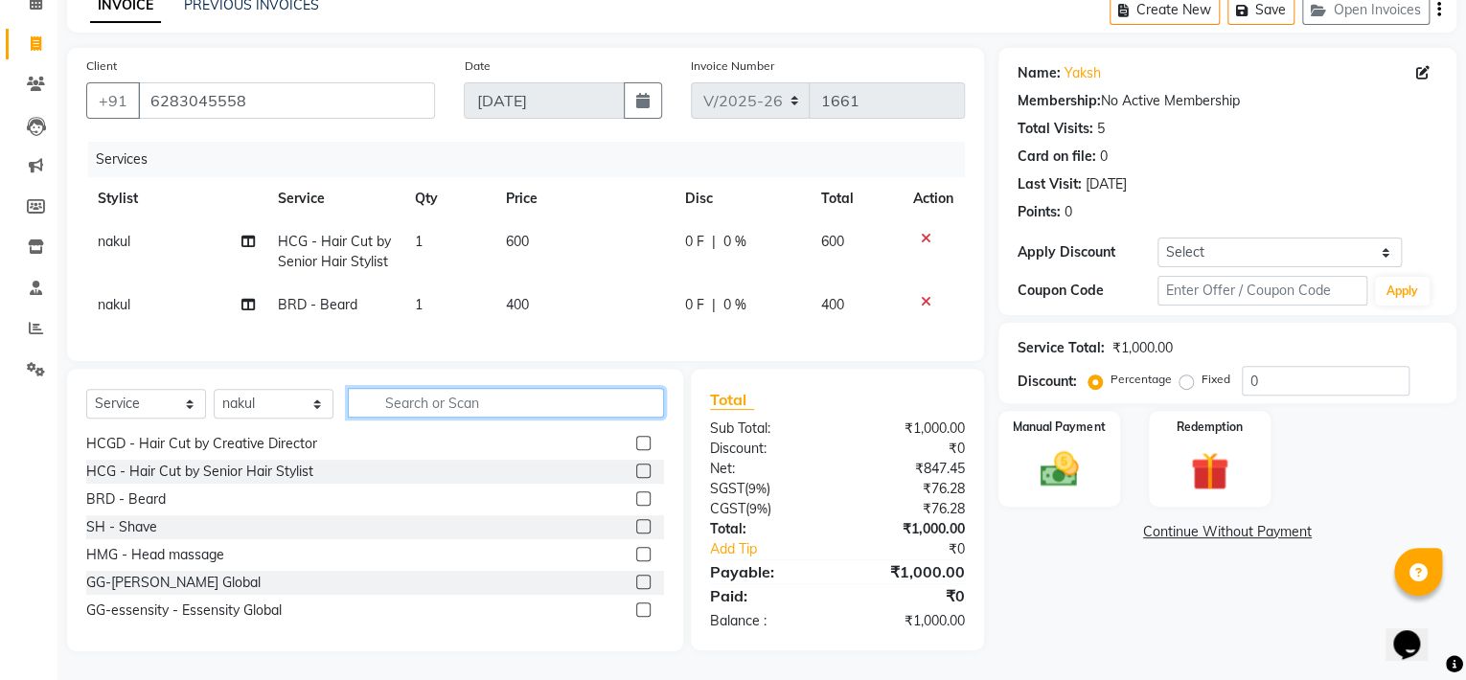
scroll to position [958, 0]
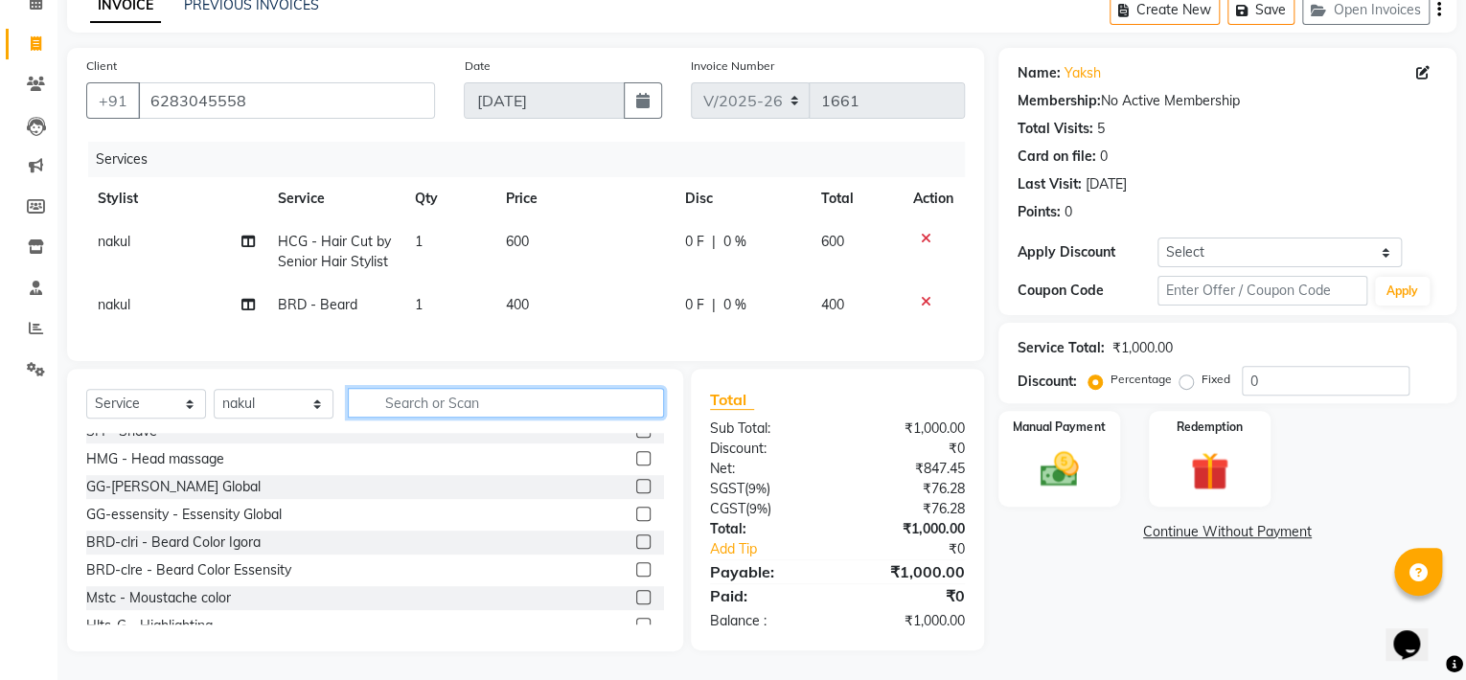
click at [384, 400] on input "text" at bounding box center [506, 403] width 316 height 30
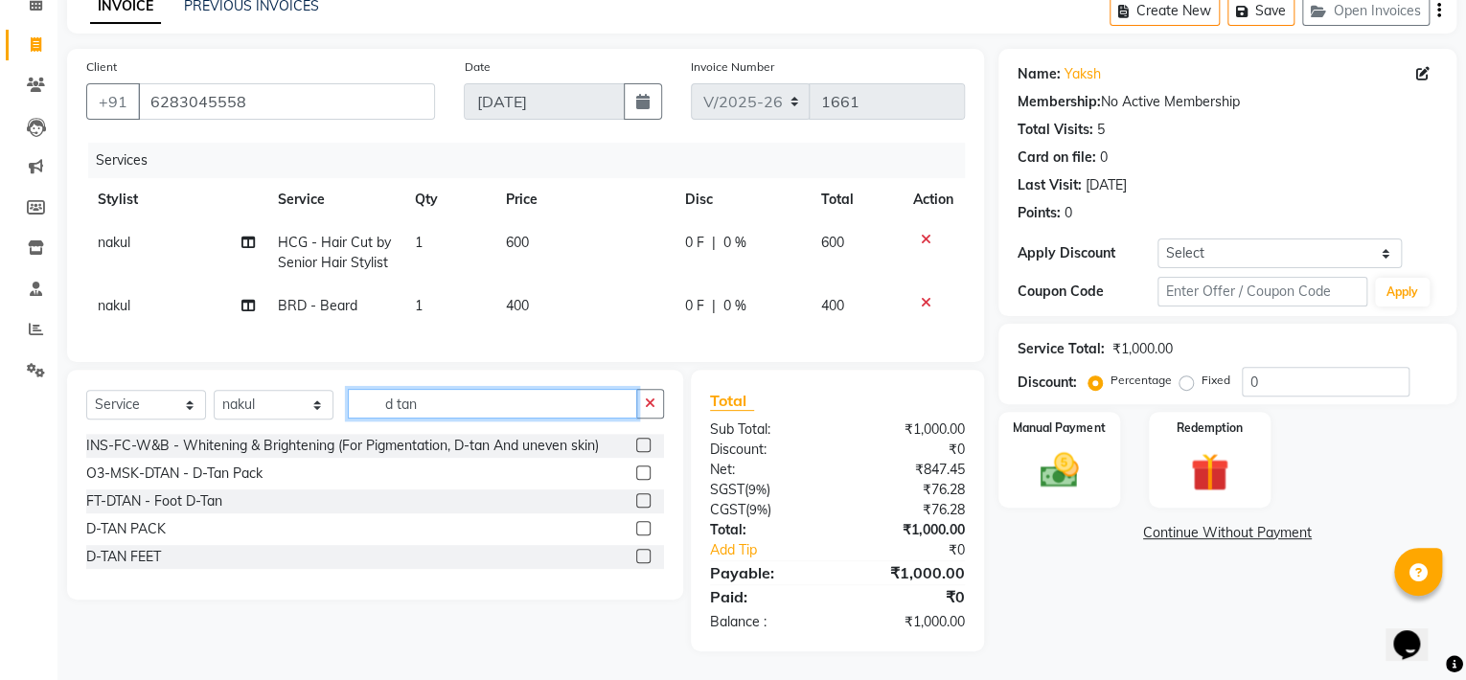
scroll to position [111, 0]
type input "d tan"
click at [641, 529] on label at bounding box center [643, 528] width 14 height 14
click at [641, 529] on input "checkbox" at bounding box center [642, 529] width 12 height 12
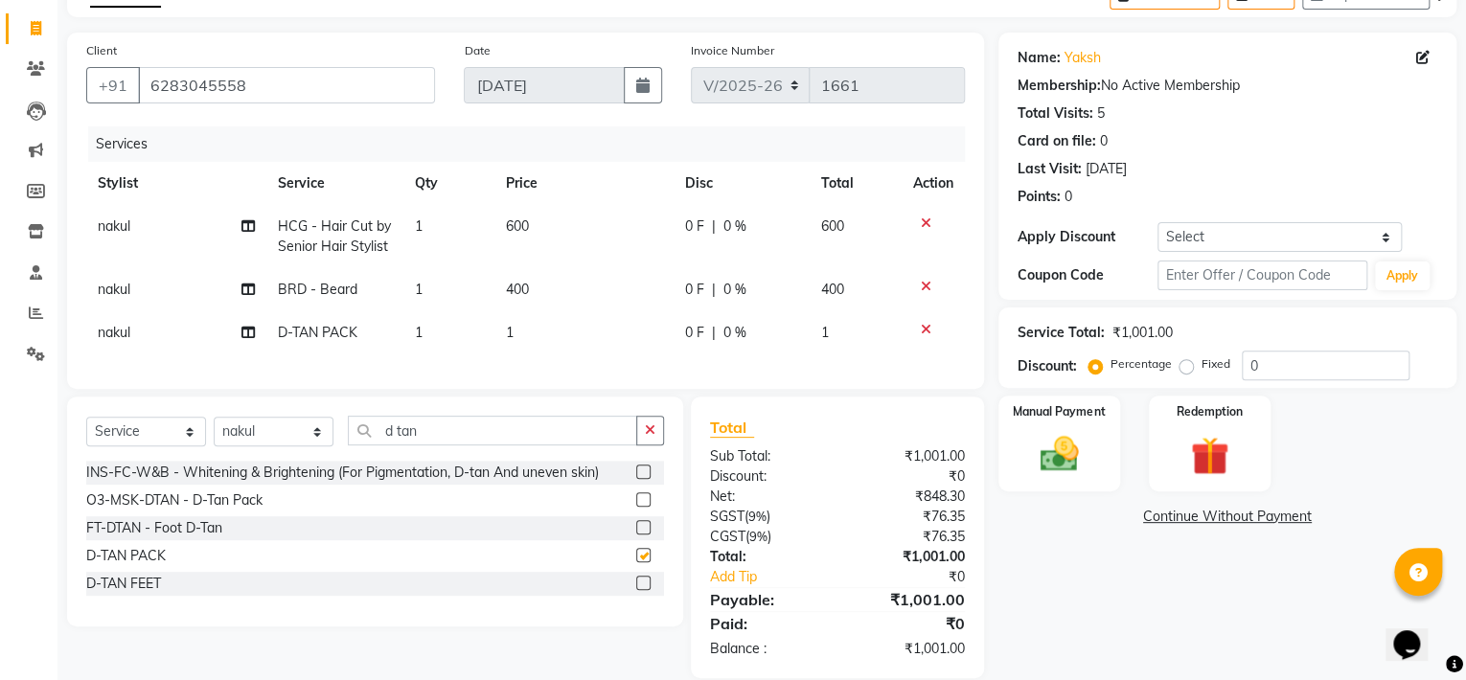
checkbox input "false"
click at [515, 326] on td "1" at bounding box center [583, 332] width 179 height 43
select select "83139"
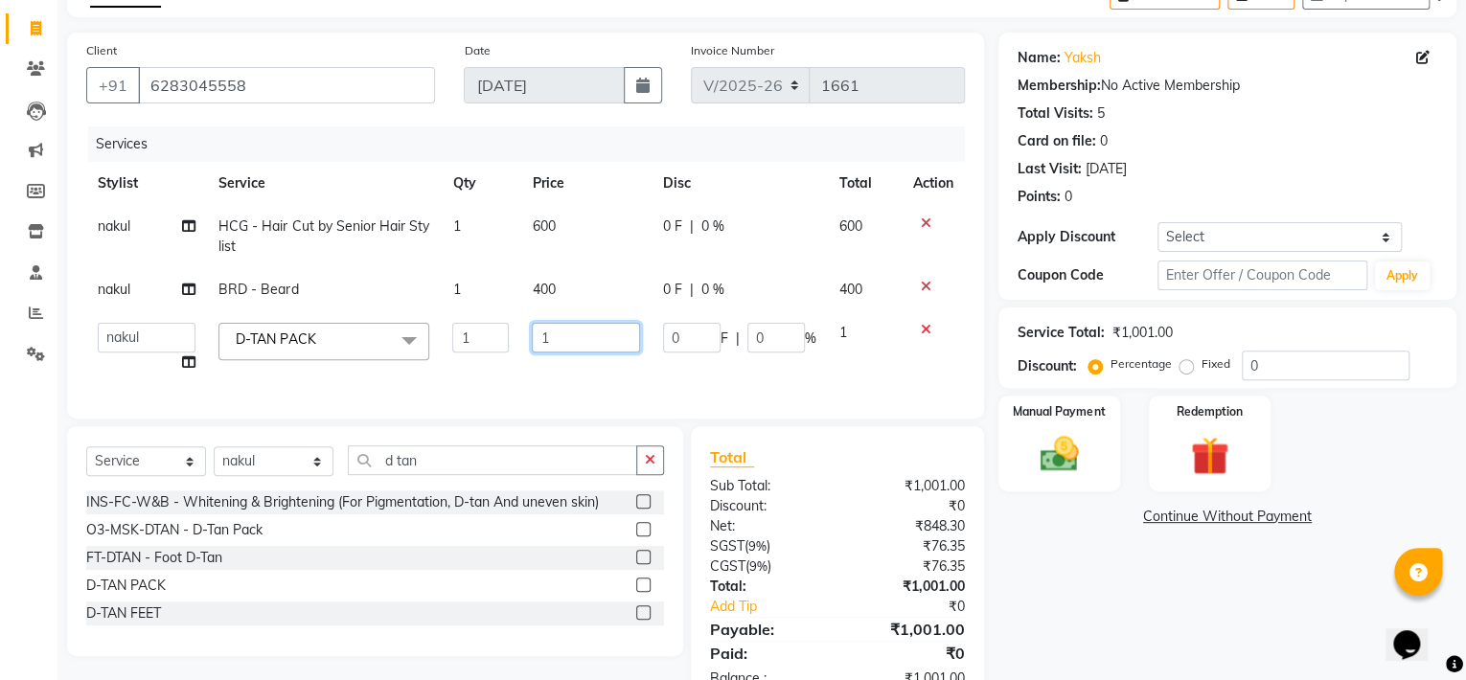
click at [555, 334] on input "1" at bounding box center [585, 338] width 107 height 30
type input "400"
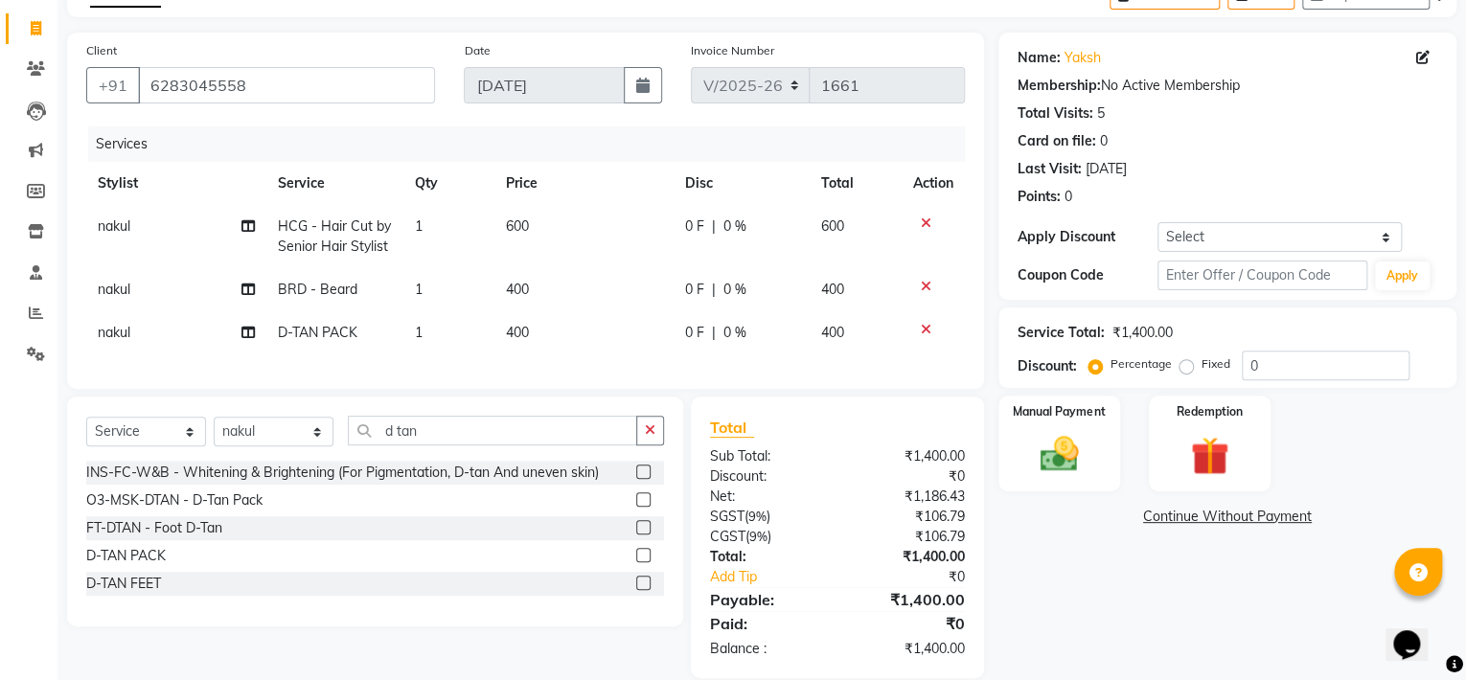
click at [537, 225] on td "600" at bounding box center [583, 236] width 179 height 63
select select "83139"
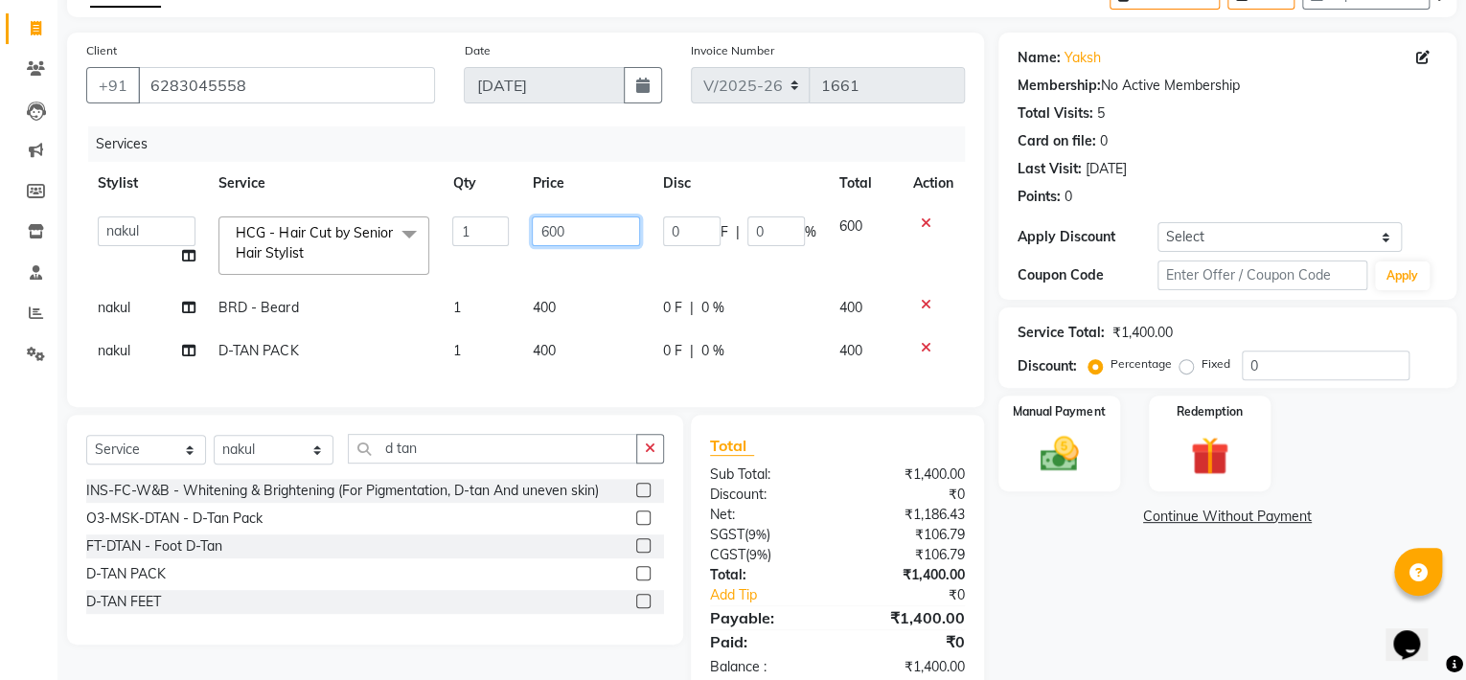
click at [568, 230] on input "600" at bounding box center [585, 232] width 107 height 30
type input "6"
type input "300"
click at [563, 307] on td "400" at bounding box center [585, 307] width 130 height 43
select select "83139"
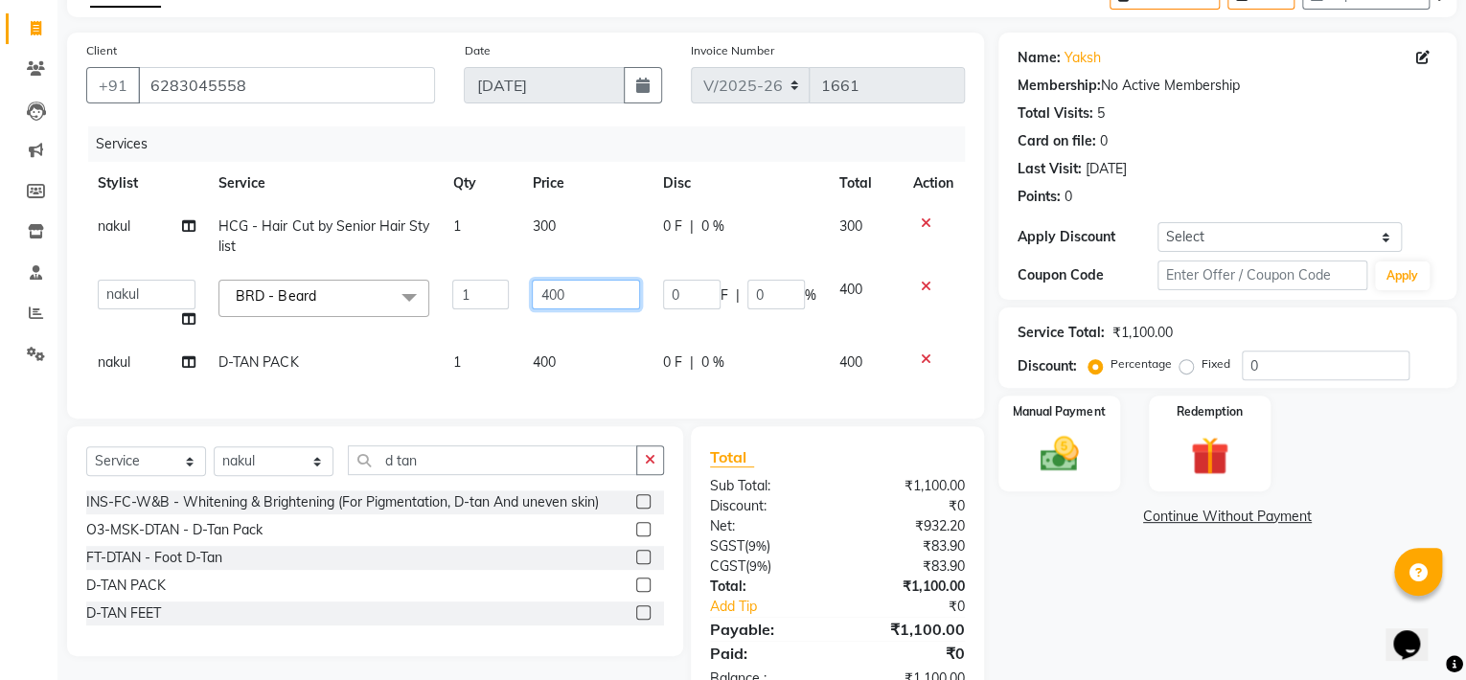
click at [566, 289] on input "400" at bounding box center [585, 295] width 107 height 30
type input "4"
type input "150"
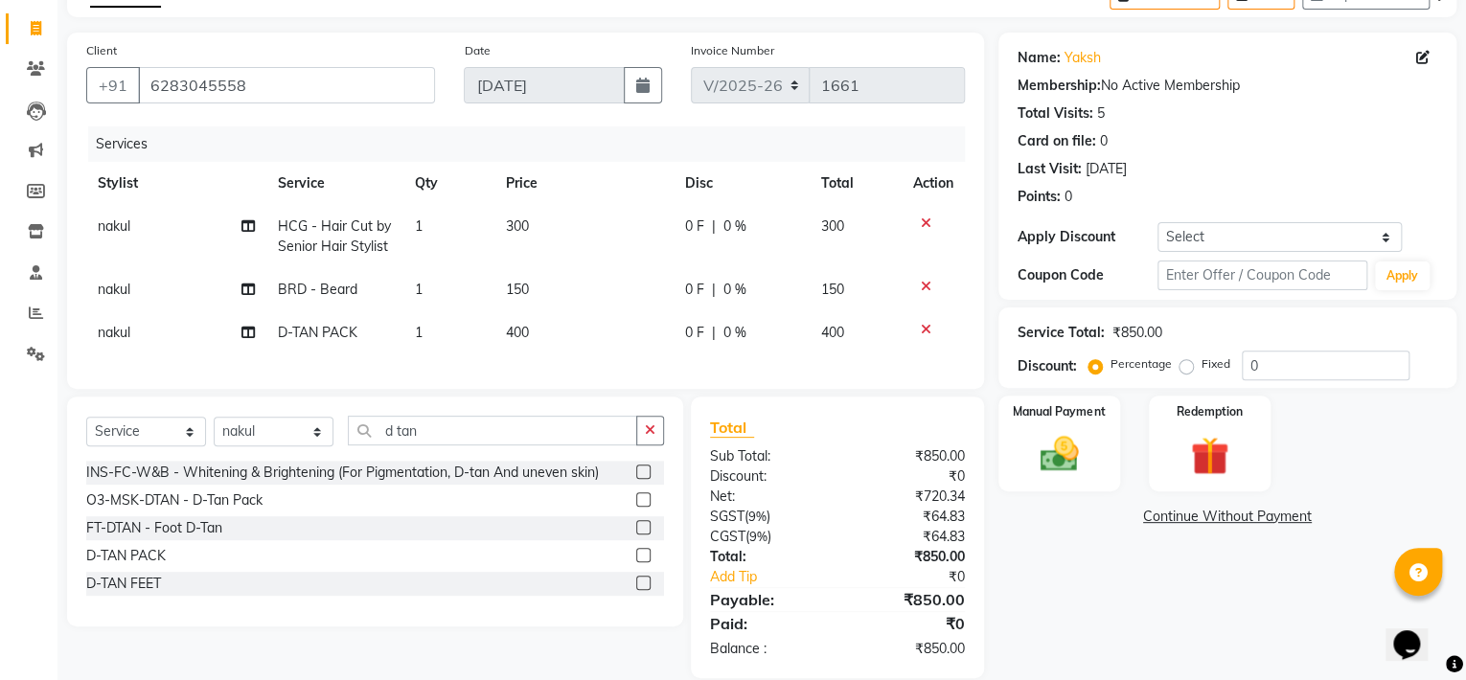
scroll to position [153, 0]
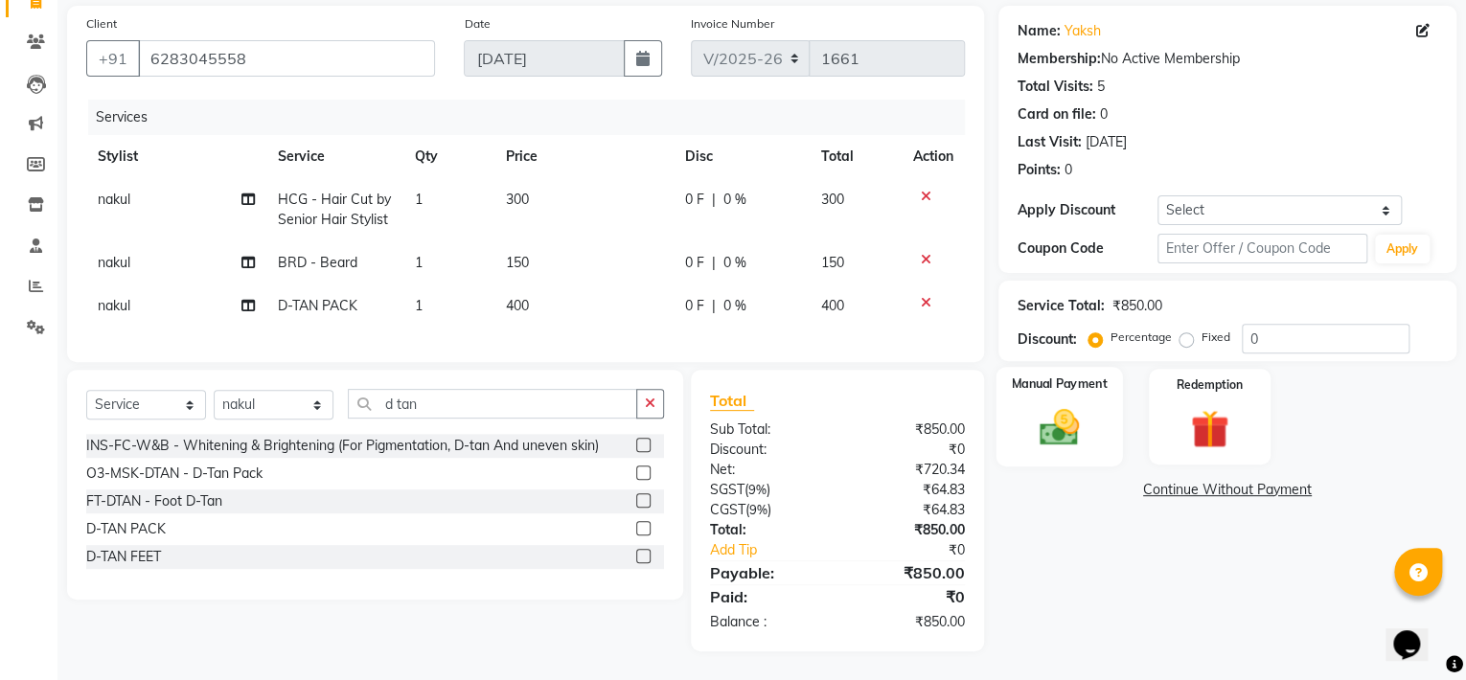
click at [1100, 425] on div "Manual Payment" at bounding box center [1058, 417] width 126 height 100
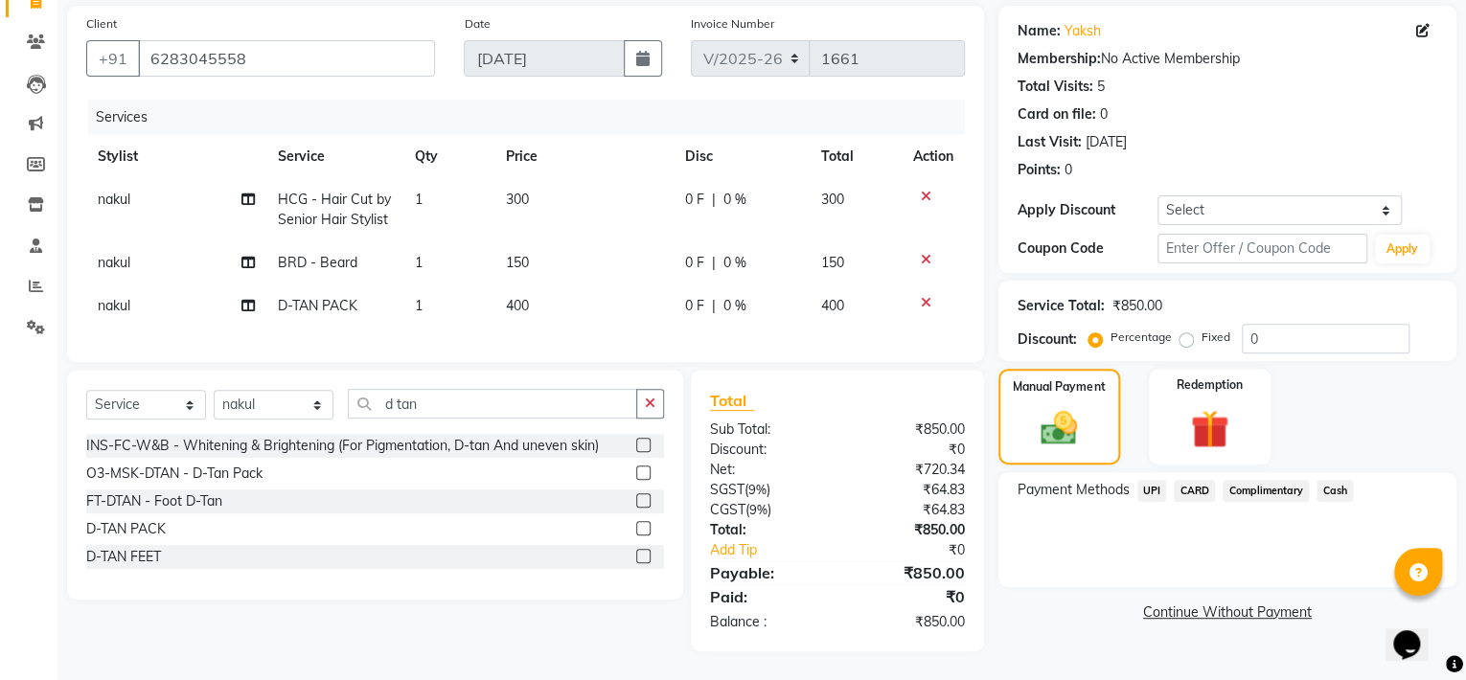
click at [1151, 480] on span "UPI" at bounding box center [1152, 491] width 30 height 22
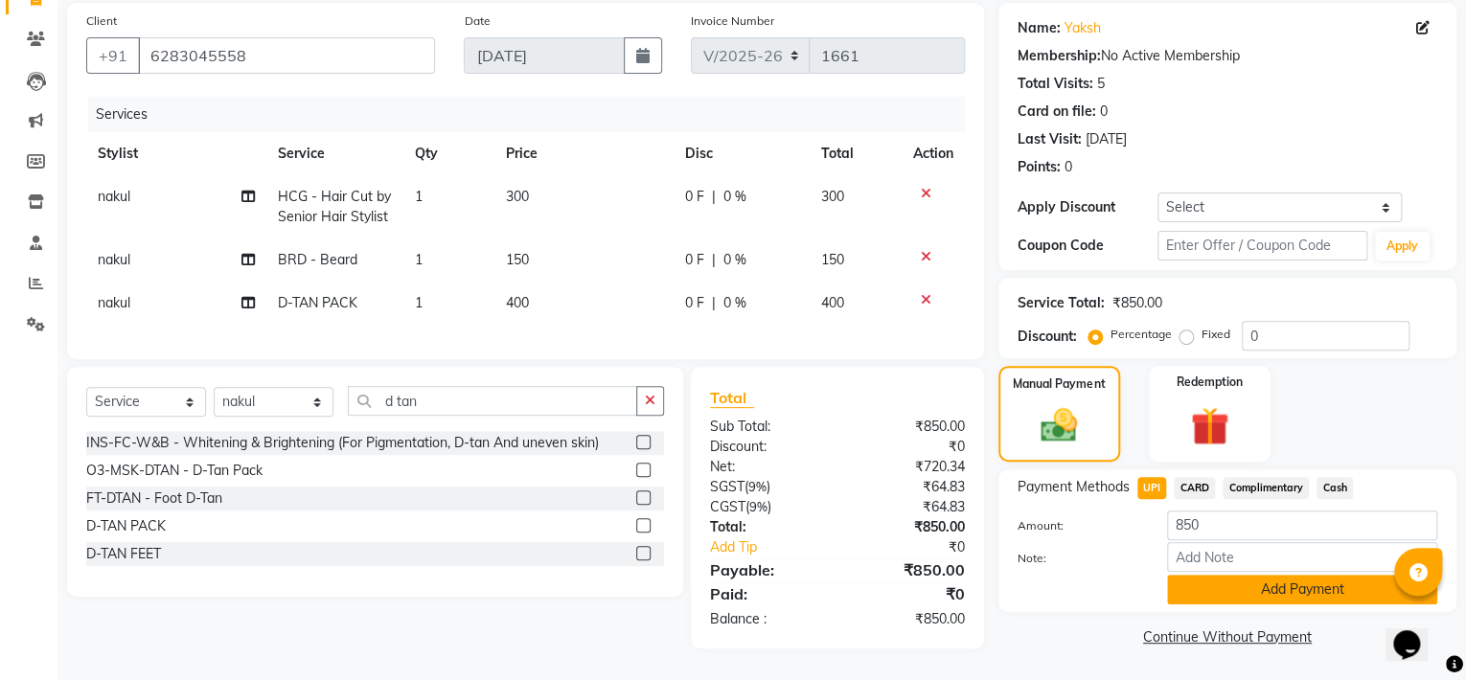
click at [1252, 581] on button "Add Payment" at bounding box center [1302, 590] width 270 height 30
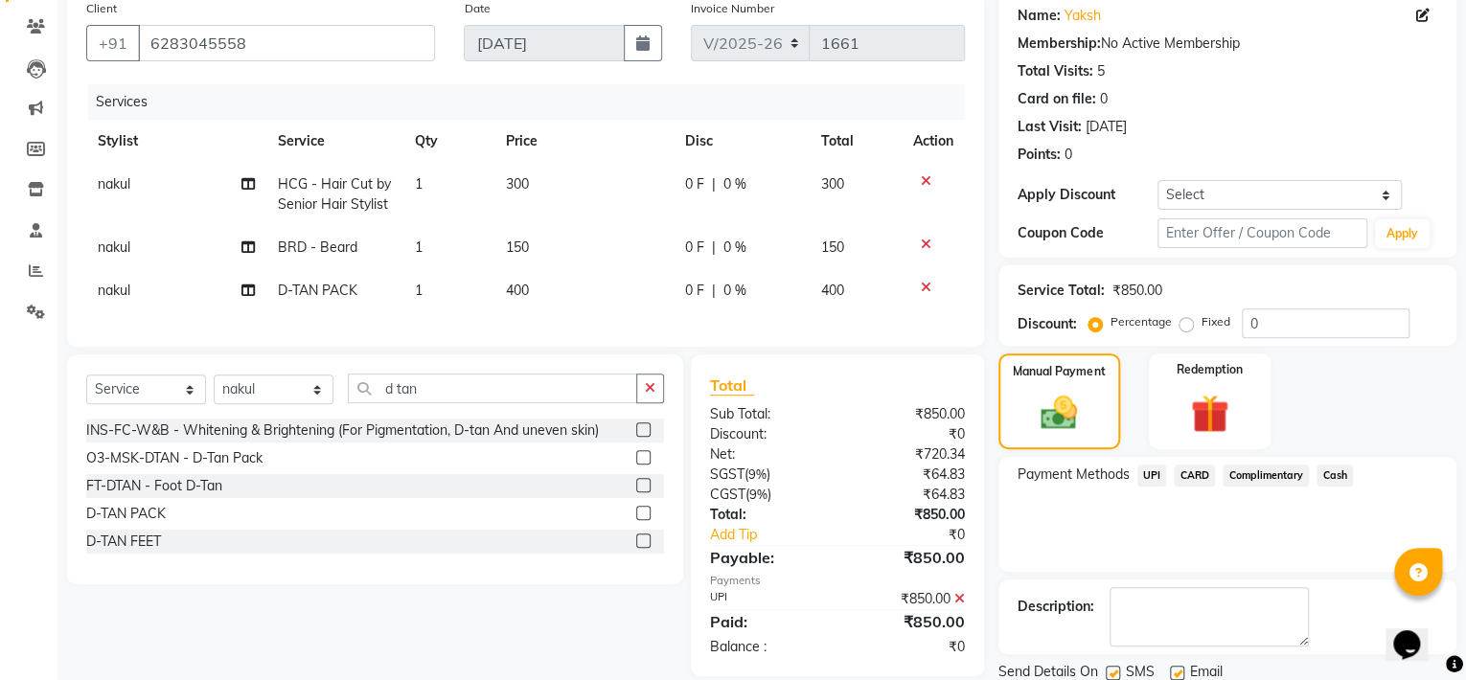
scroll to position [219, 0]
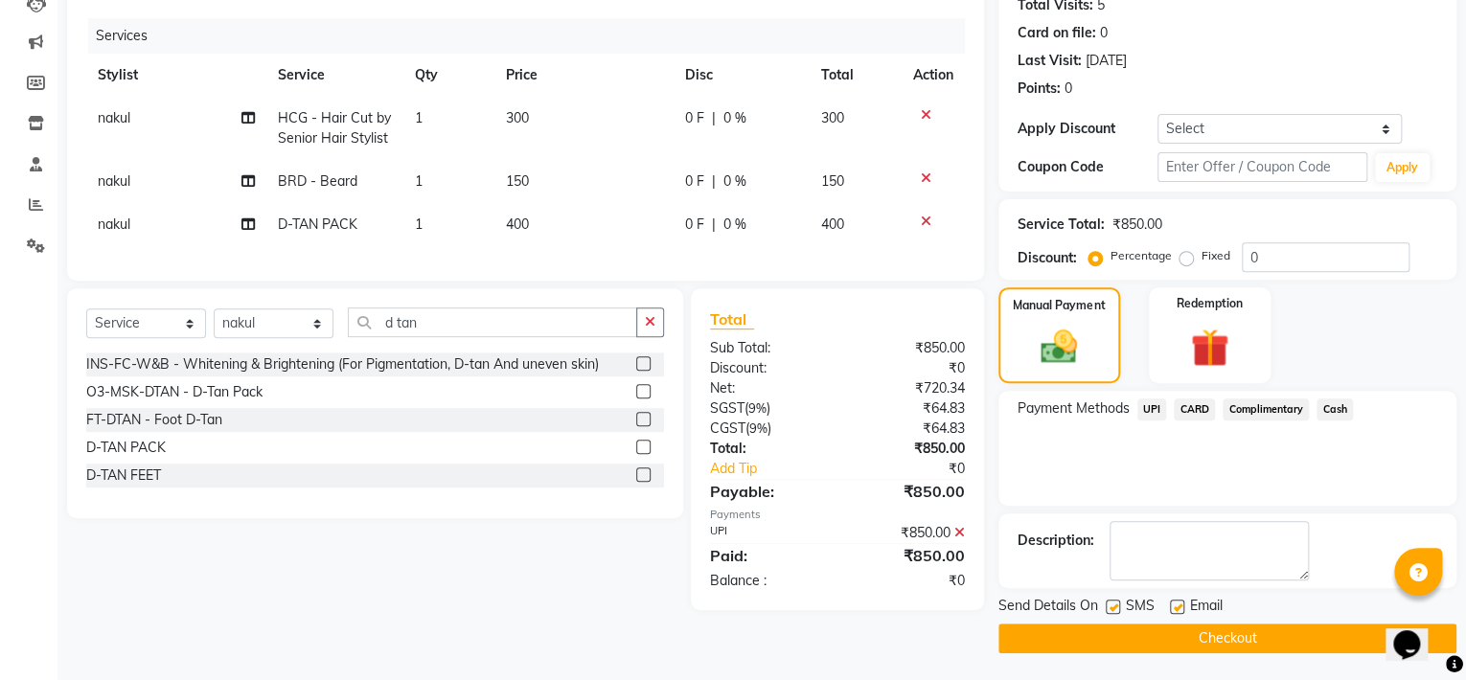
click at [1175, 637] on button "Checkout" at bounding box center [1227, 639] width 458 height 30
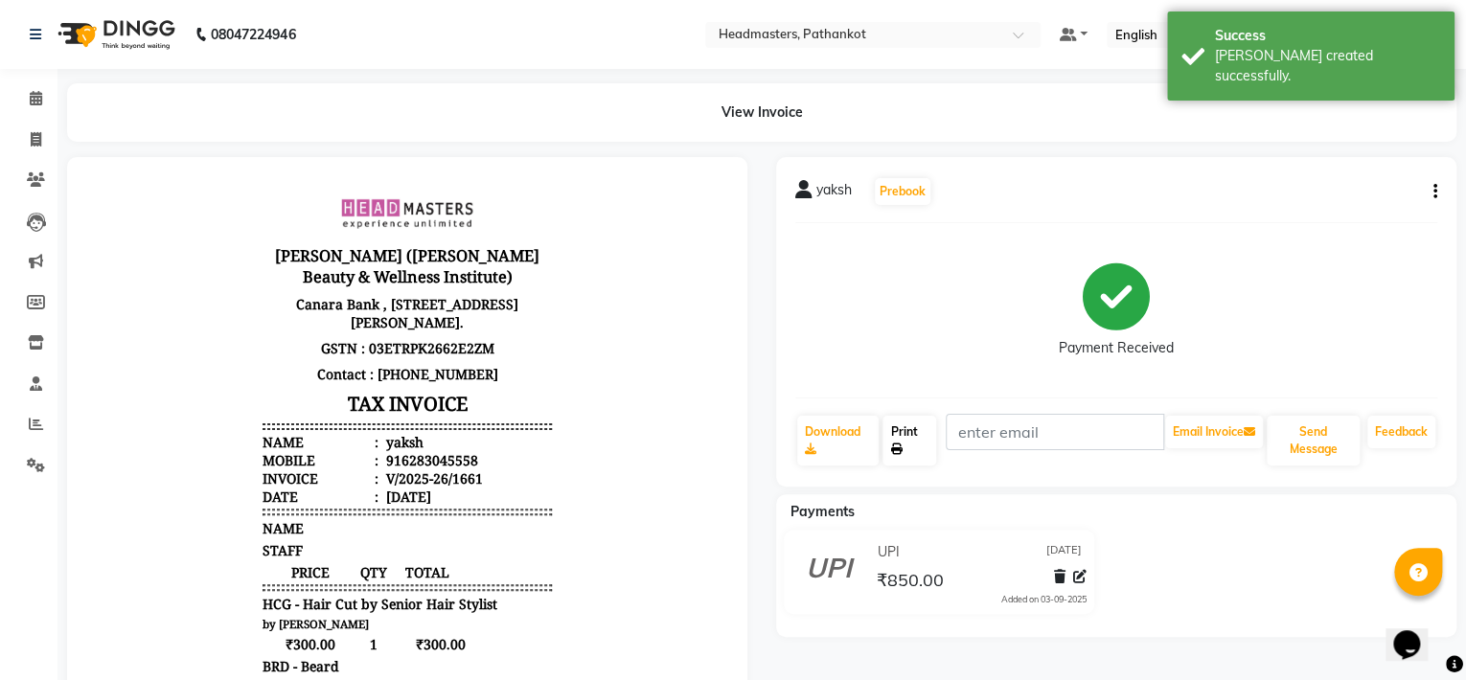
click at [910, 439] on link "Print" at bounding box center [909, 441] width 54 height 50
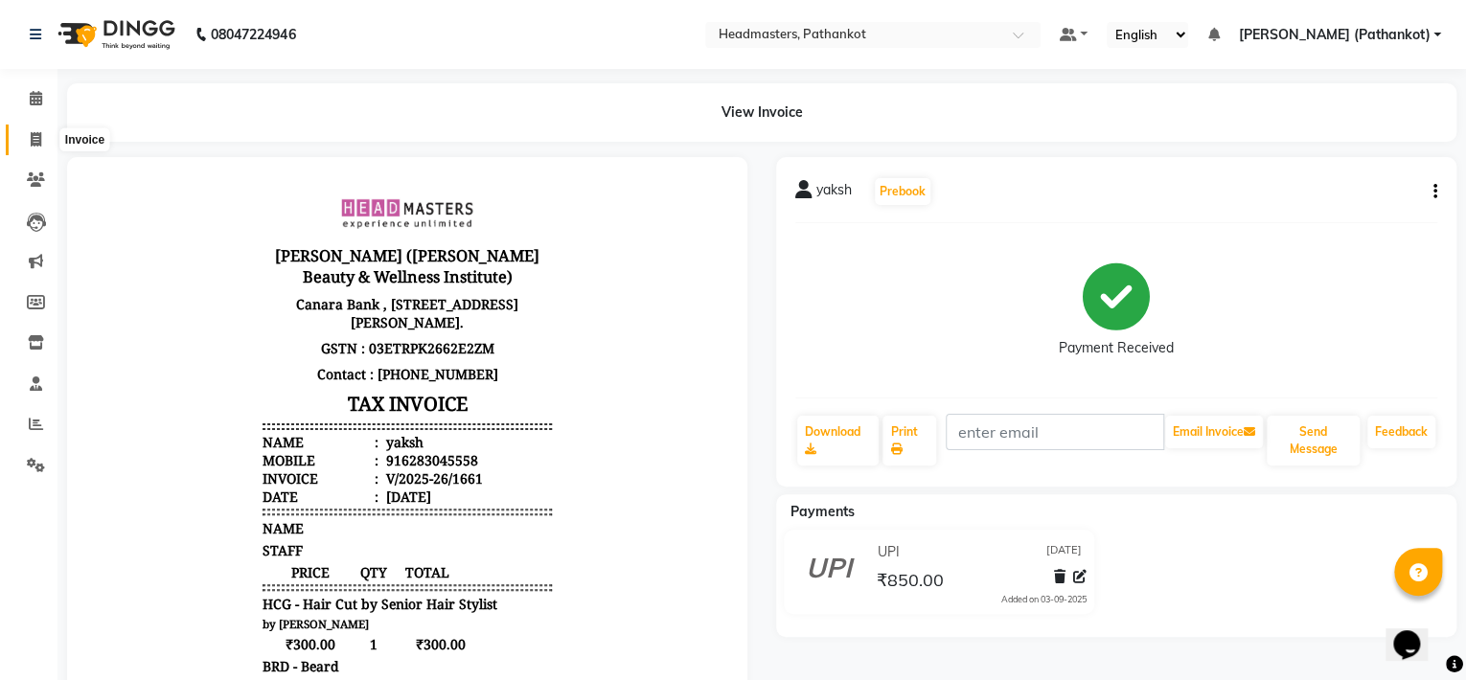
click at [35, 142] on icon at bounding box center [36, 139] width 11 height 14
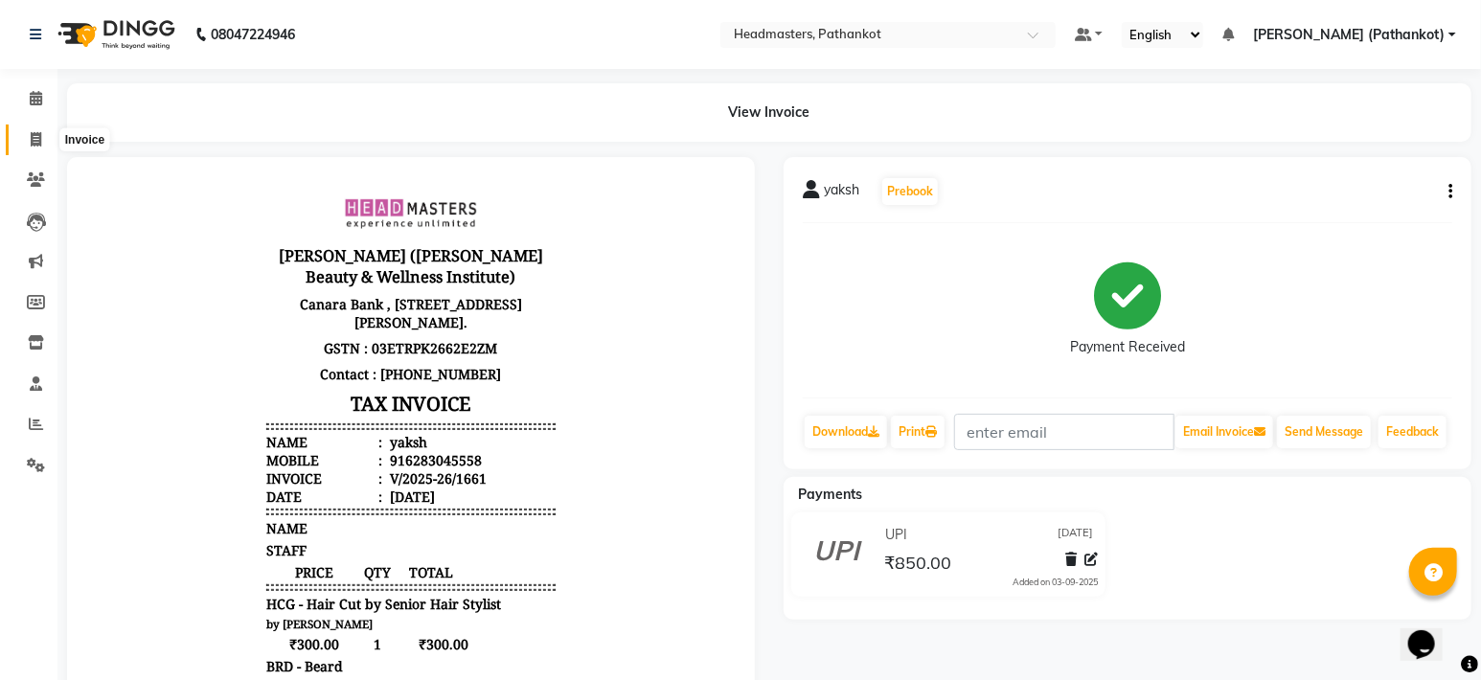
select select "service"
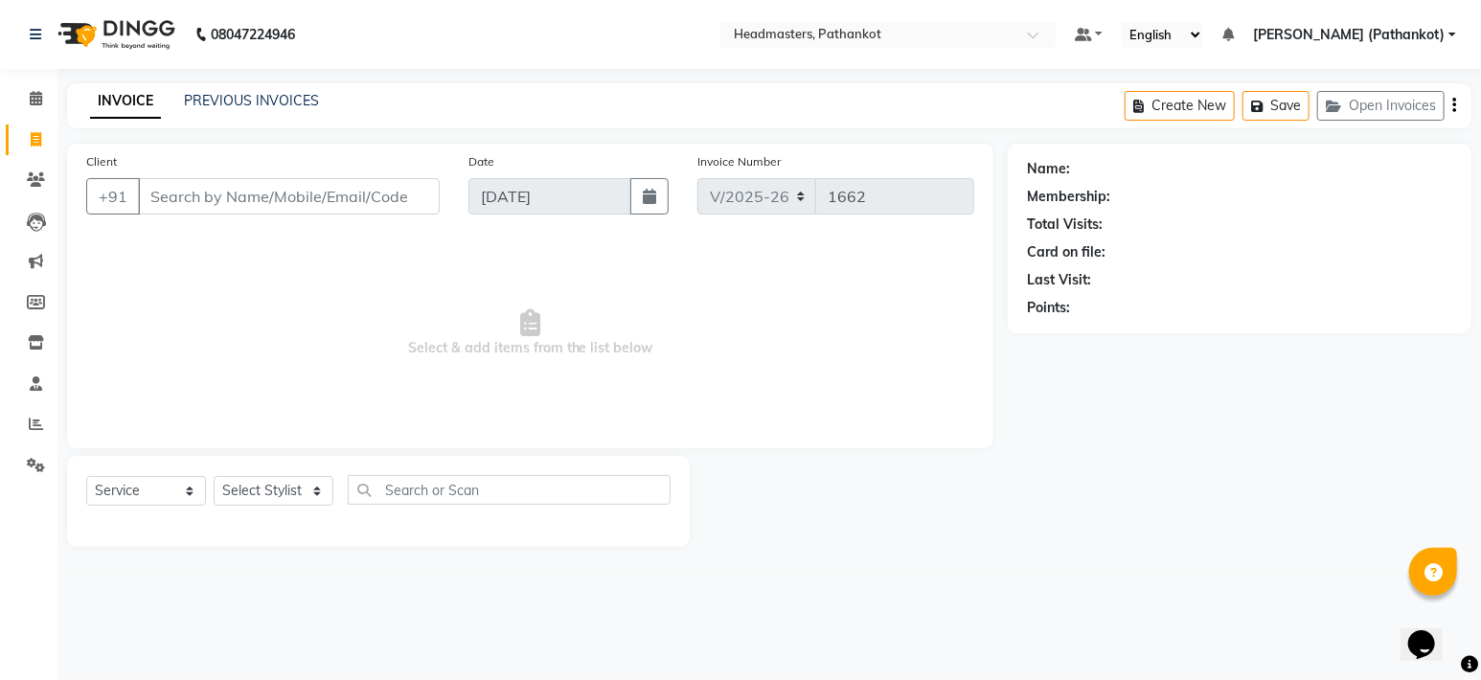
click at [165, 192] on input "Client" at bounding box center [289, 196] width 302 height 36
select select "66904"
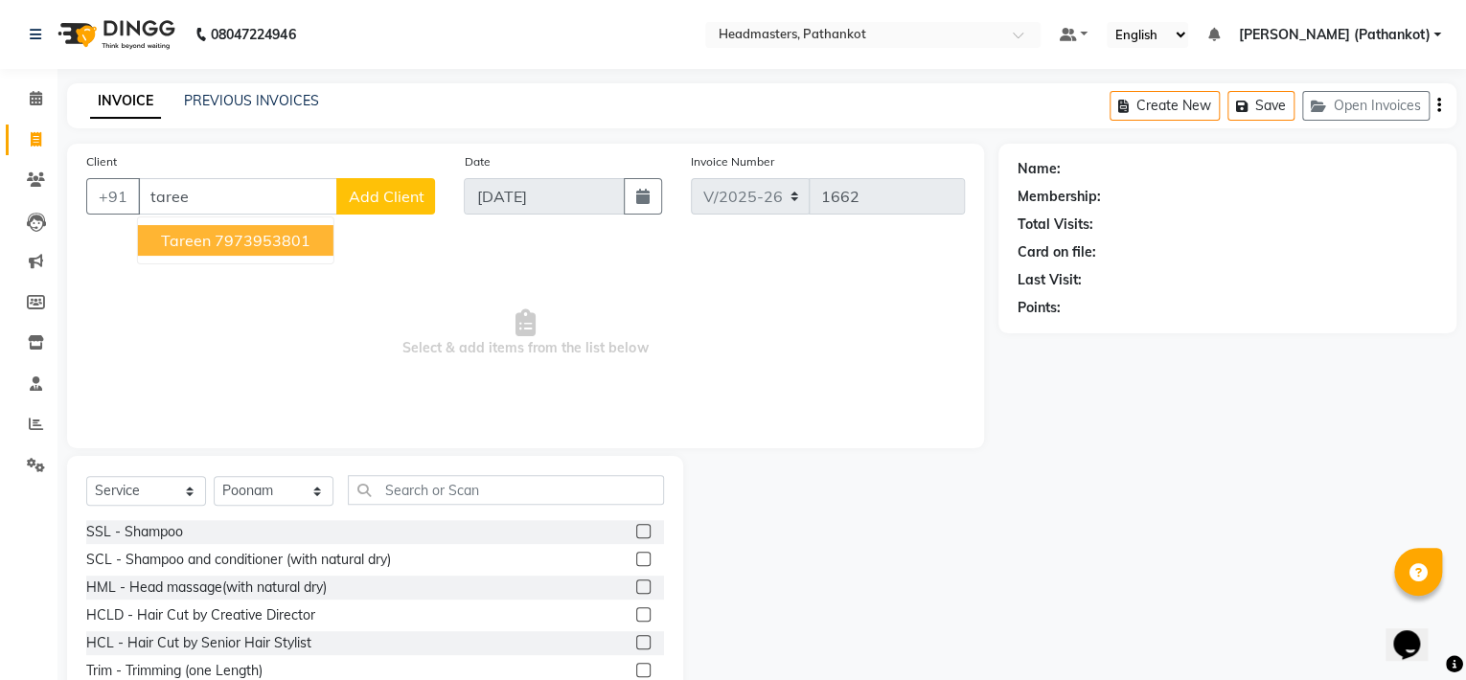
click at [229, 238] on ngb-highlight "7973953801" at bounding box center [263, 240] width 96 height 19
type input "7973953801"
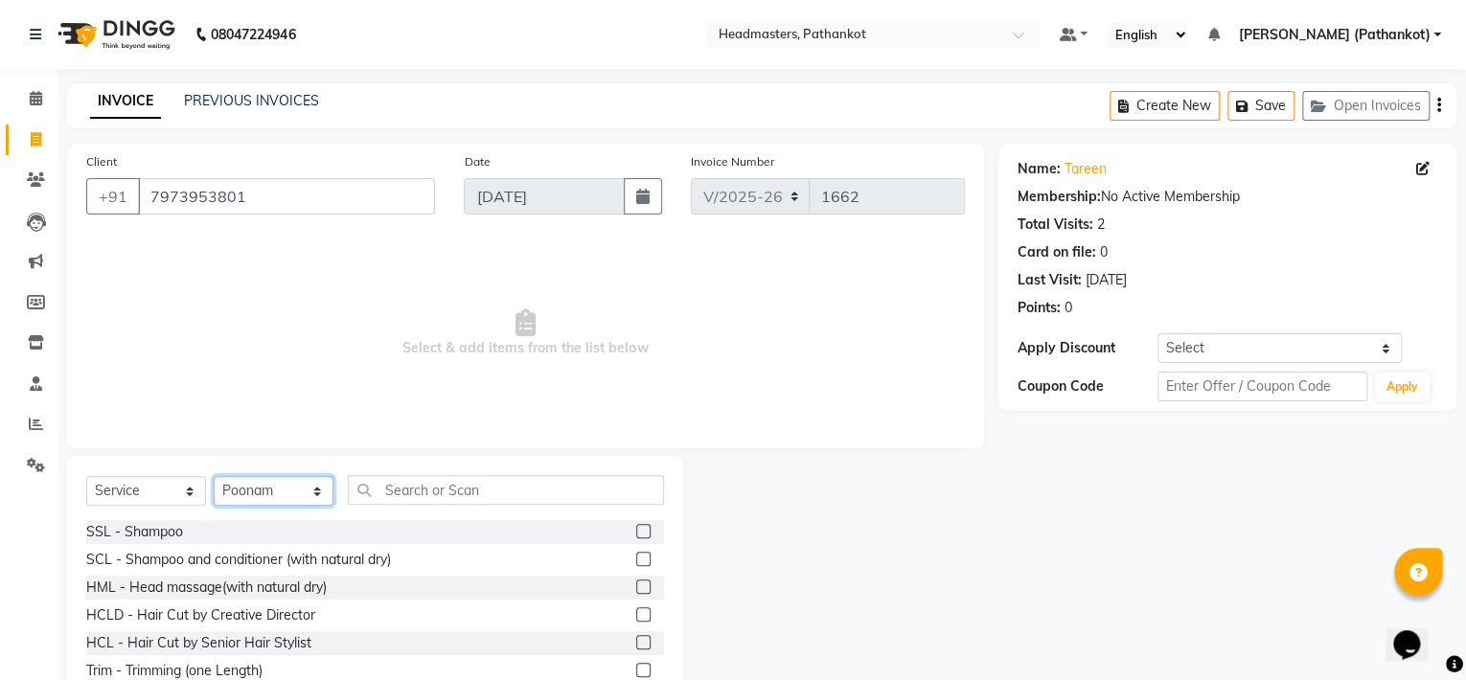
click at [281, 492] on select "Select Stylist Amir HEAD MASTERS jassi jasvir Singh JB Joel Monika sharma Monik…" at bounding box center [274, 491] width 120 height 30
click at [214, 477] on select "Select Stylist Amir HEAD MASTERS jassi jasvir Singh JB Joel Monika sharma Monik…" at bounding box center [274, 491] width 120 height 30
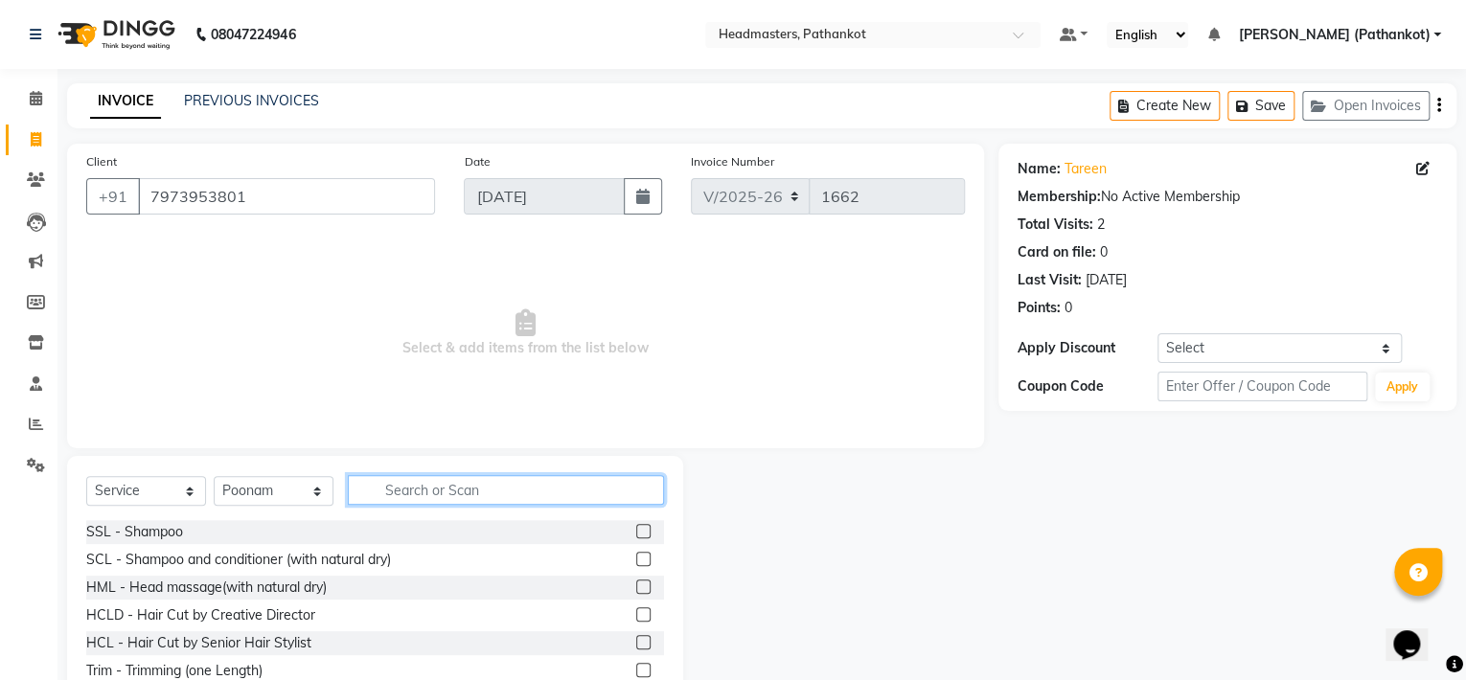
click at [395, 490] on input "text" at bounding box center [506, 490] width 316 height 30
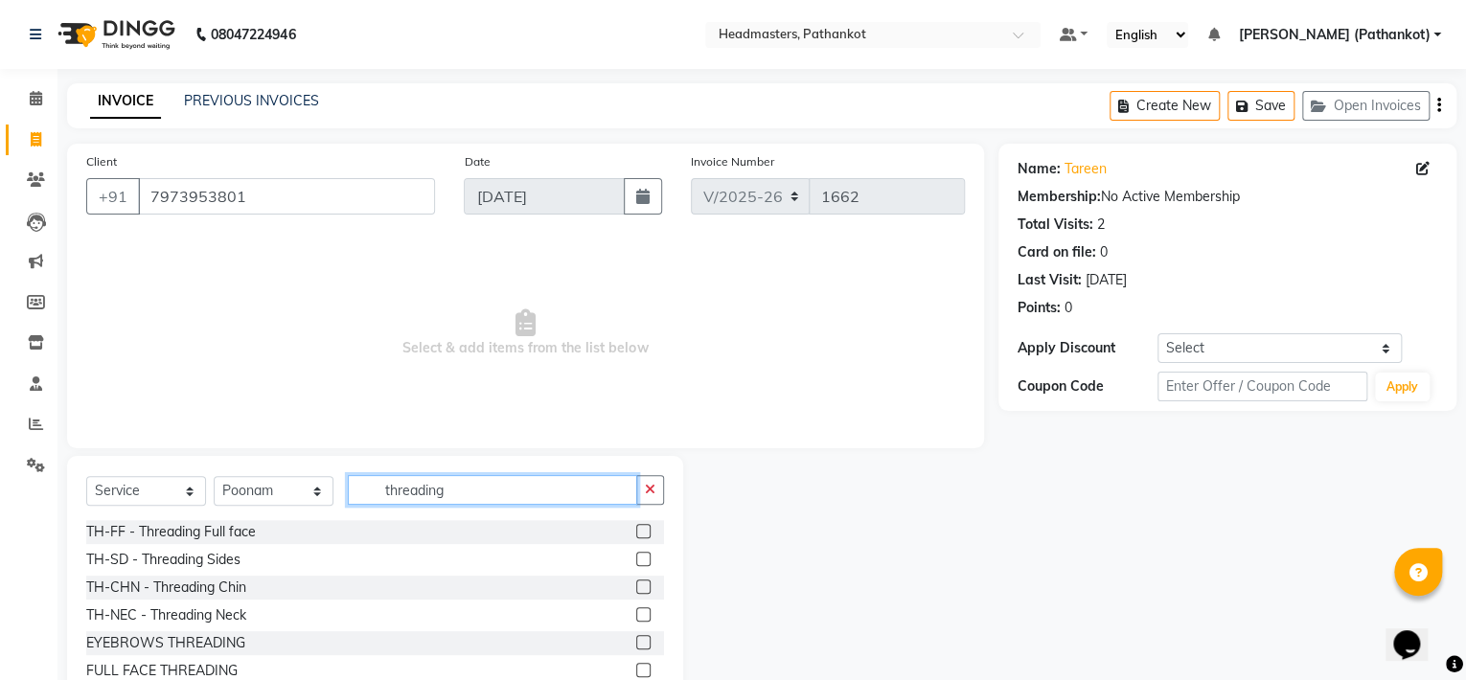
scroll to position [62, 0]
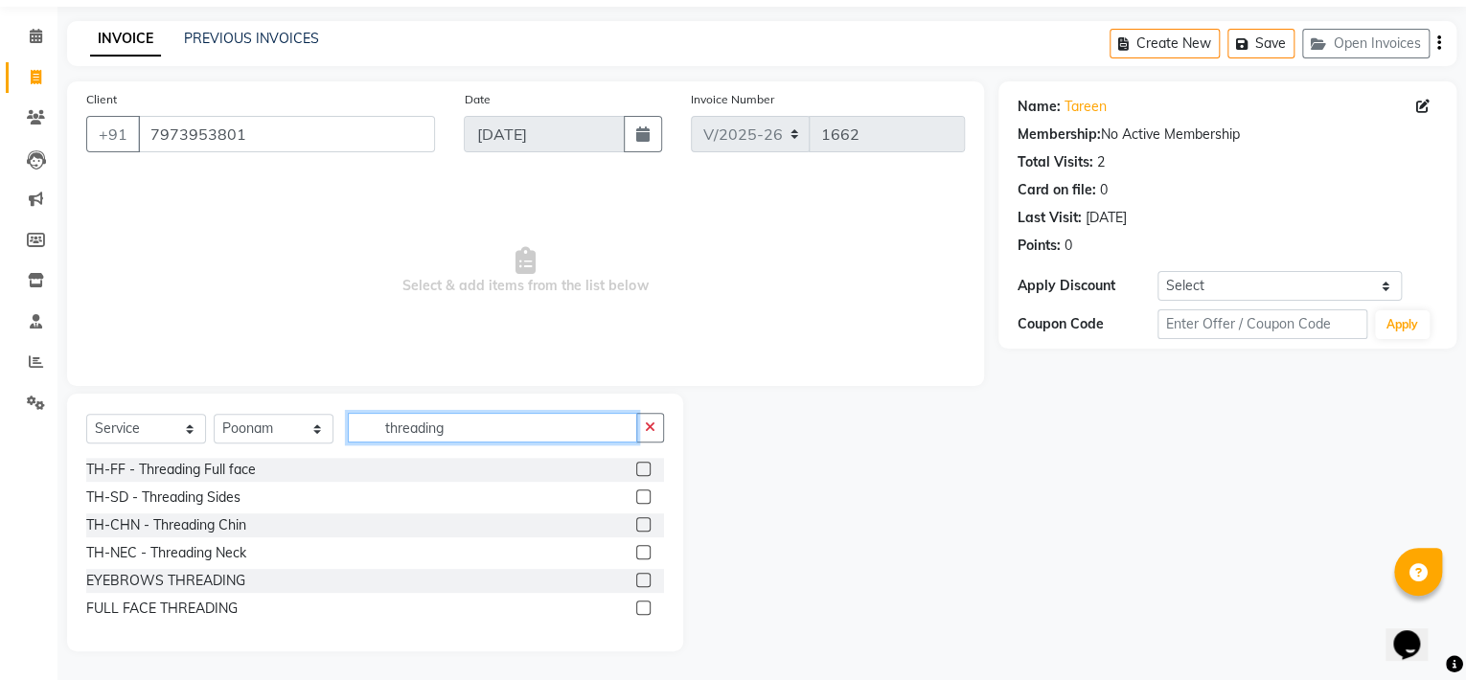
type input "threading"
click at [642, 579] on label at bounding box center [643, 580] width 14 height 14
click at [642, 579] on input "checkbox" at bounding box center [642, 581] width 12 height 12
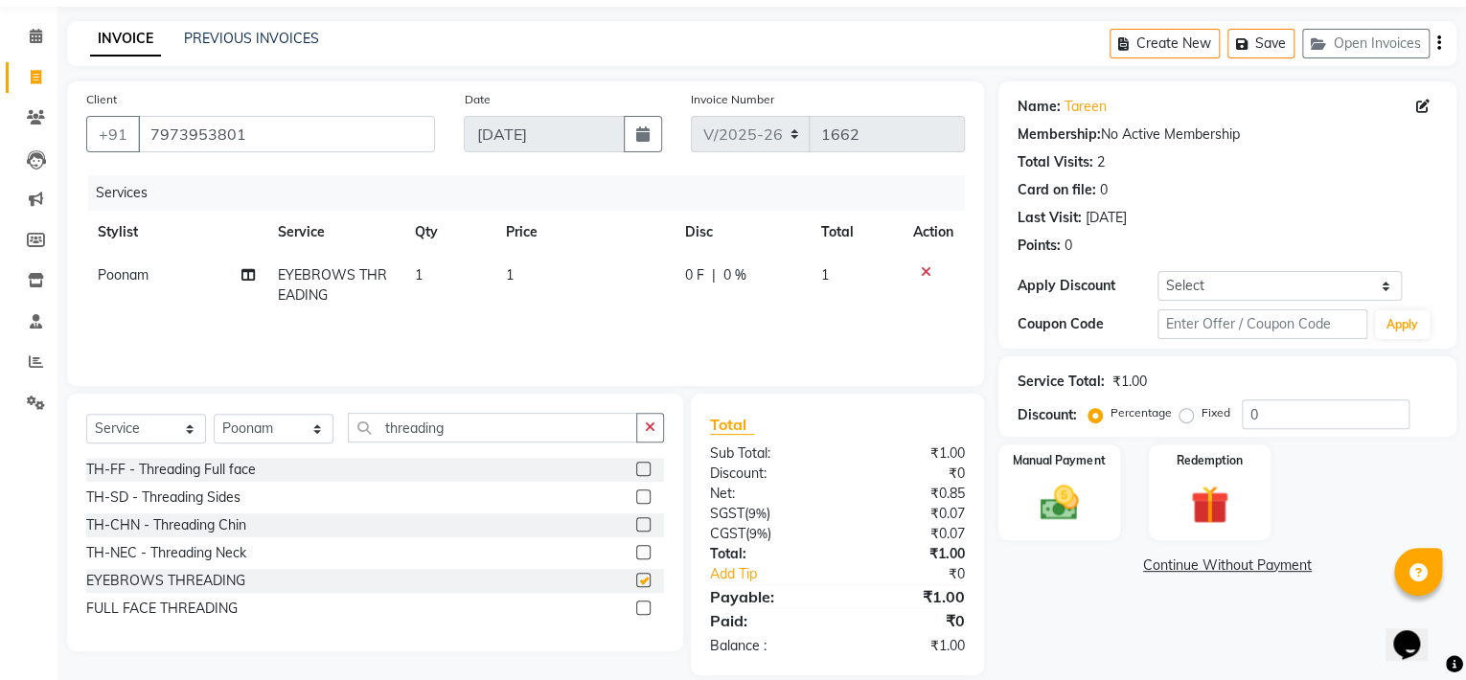
checkbox input "false"
click at [513, 274] on span "1" at bounding box center [510, 274] width 8 height 17
select select "66904"
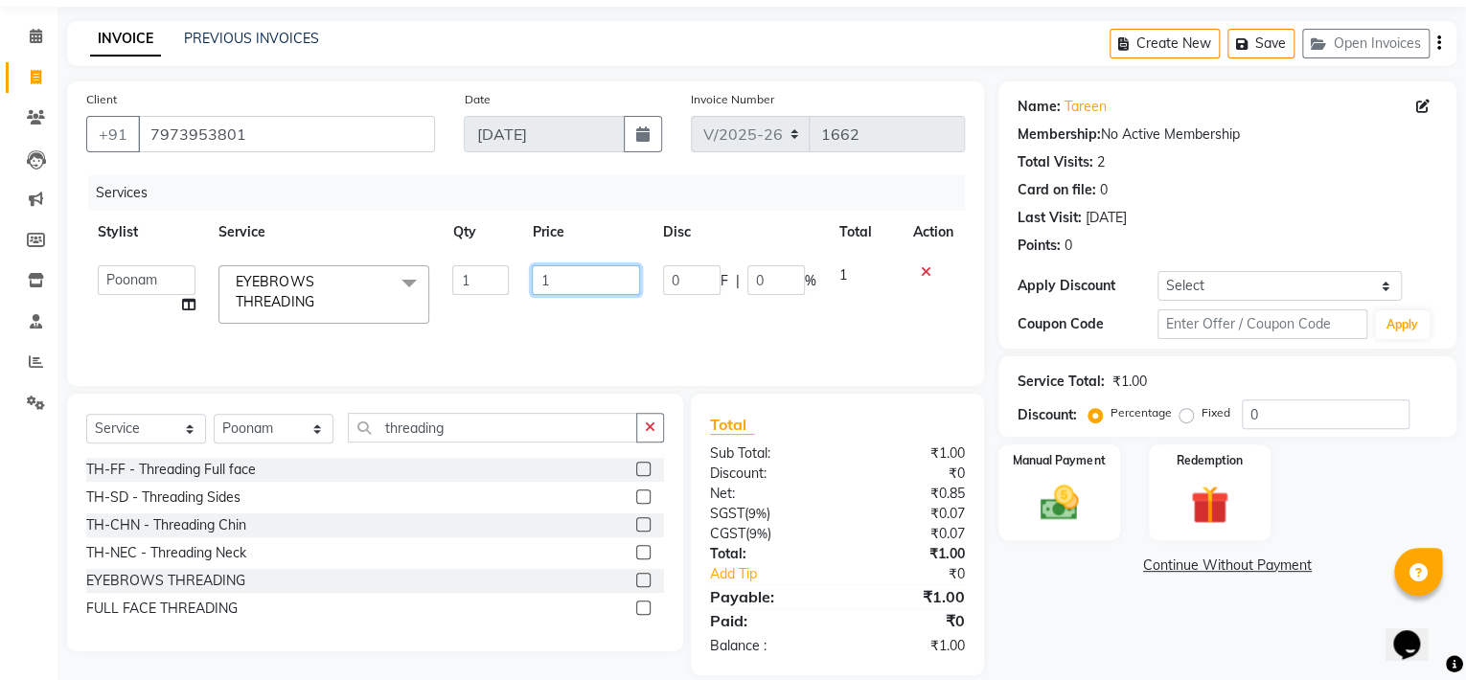
click at [550, 281] on input "1" at bounding box center [585, 280] width 107 height 30
type input "160"
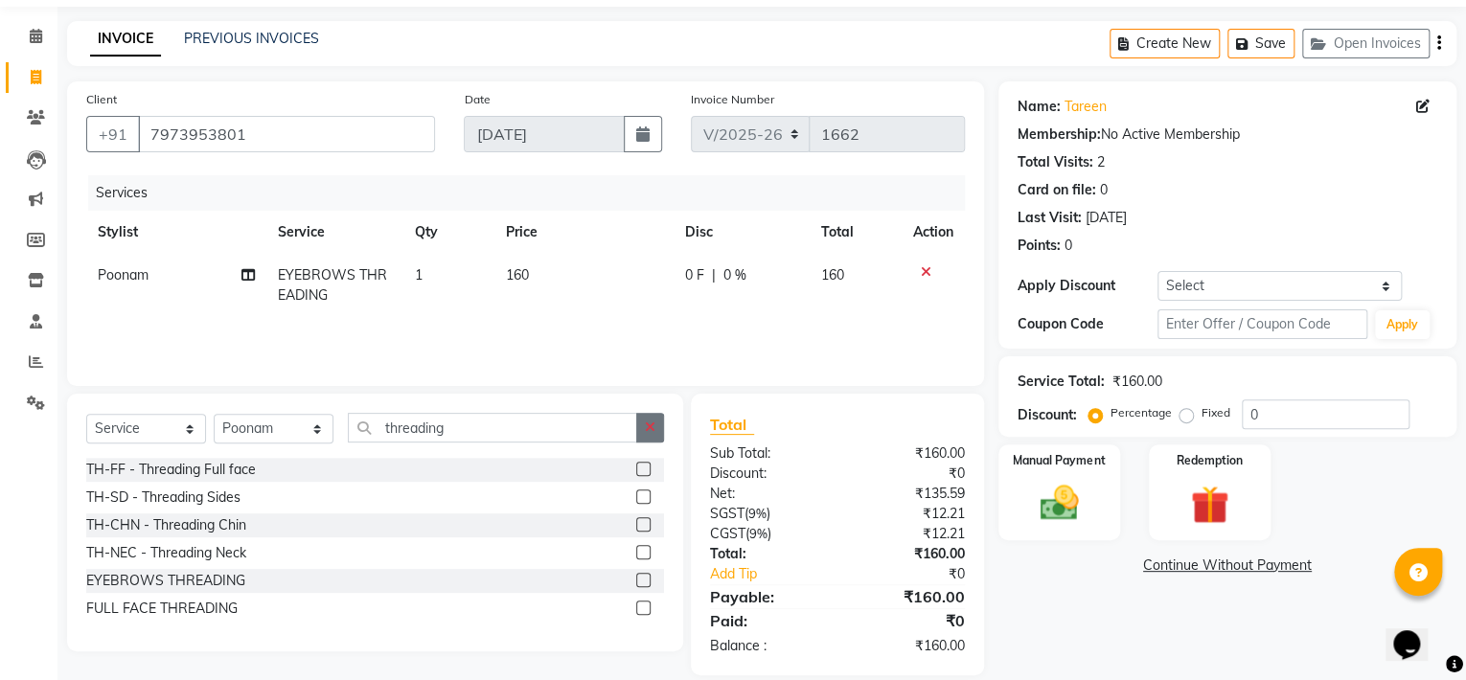
click at [648, 429] on icon "button" at bounding box center [650, 427] width 11 height 13
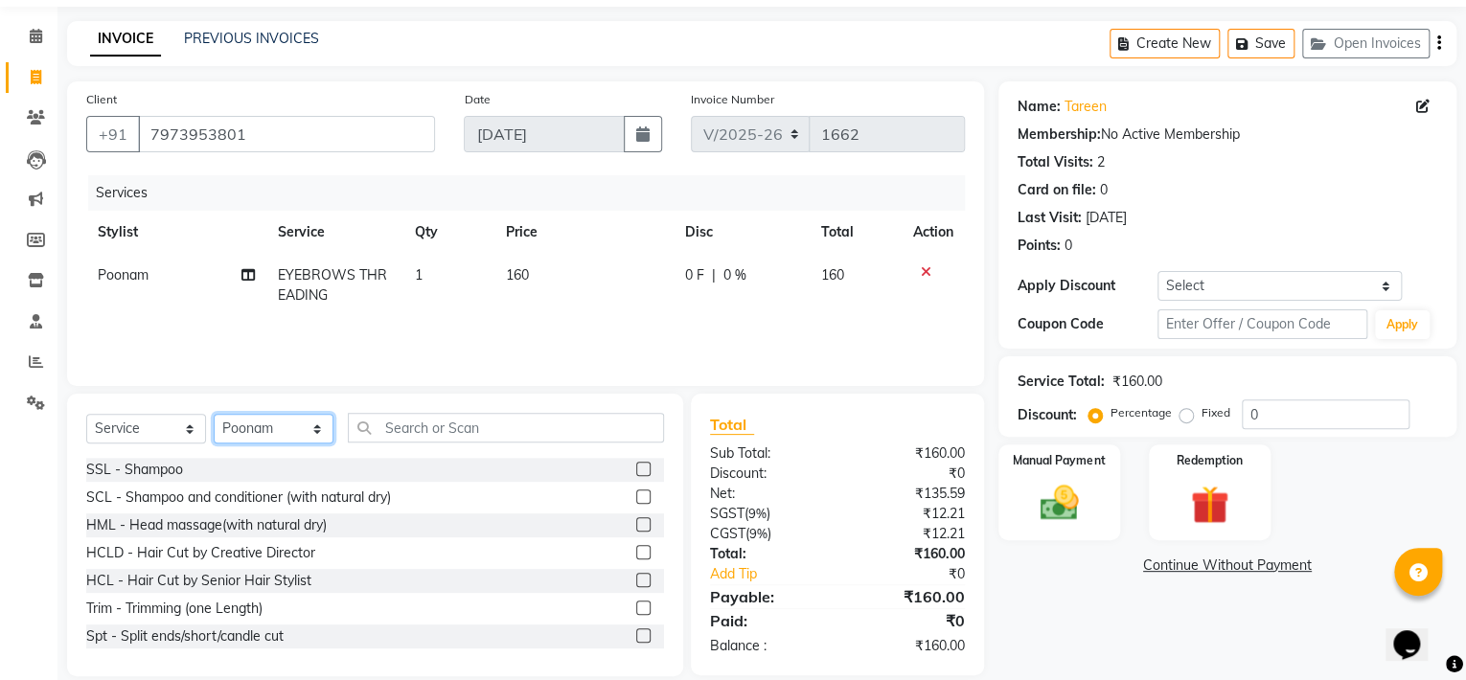
click at [276, 432] on select "Select Stylist Amir HEAD MASTERS jassi jasvir Singh JB Joel Monika sharma Monik…" at bounding box center [274, 429] width 120 height 30
select select "66910"
click at [214, 415] on select "Select Stylist Amir HEAD MASTERS jassi jasvir Singh JB Joel Monika sharma Monik…" at bounding box center [274, 429] width 120 height 30
click at [636, 576] on label at bounding box center [643, 580] width 14 height 14
click at [636, 576] on input "checkbox" at bounding box center [642, 581] width 12 height 12
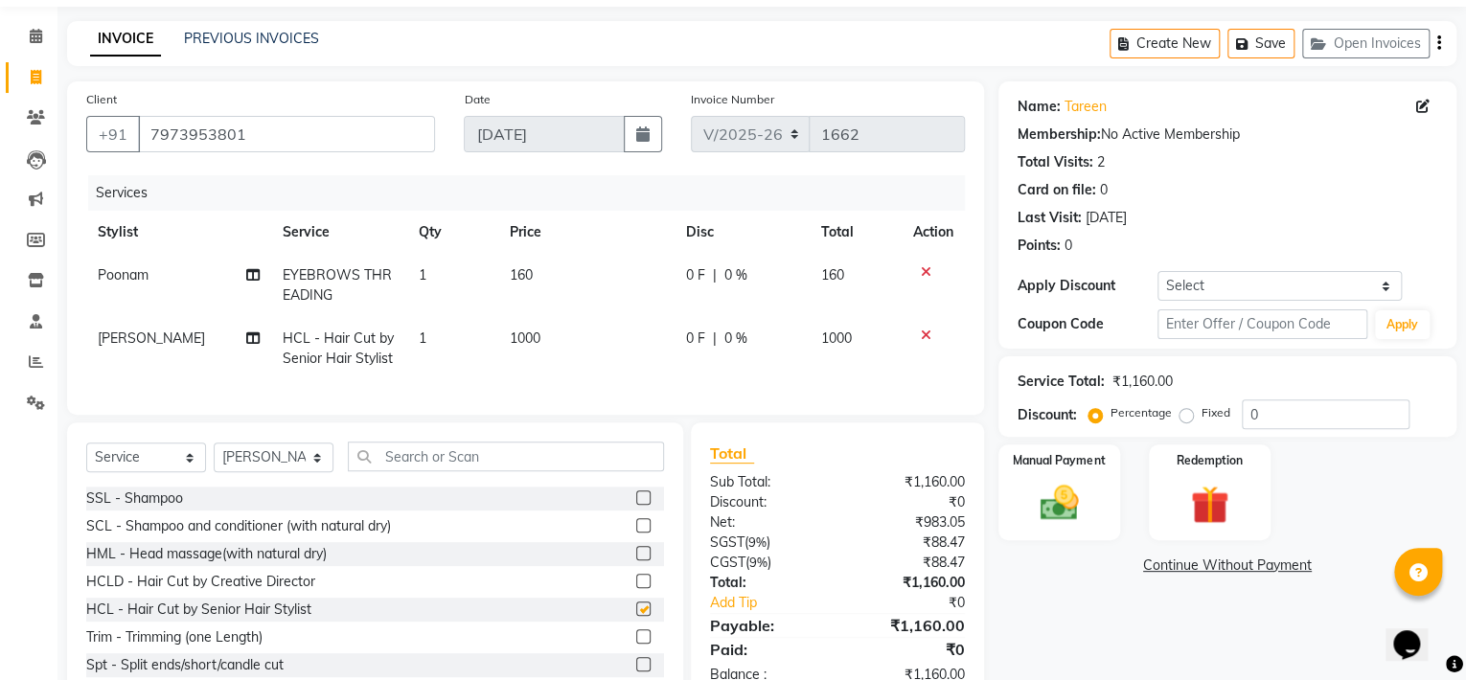
checkbox input "false"
click at [542, 333] on td "1000" at bounding box center [585, 348] width 177 height 63
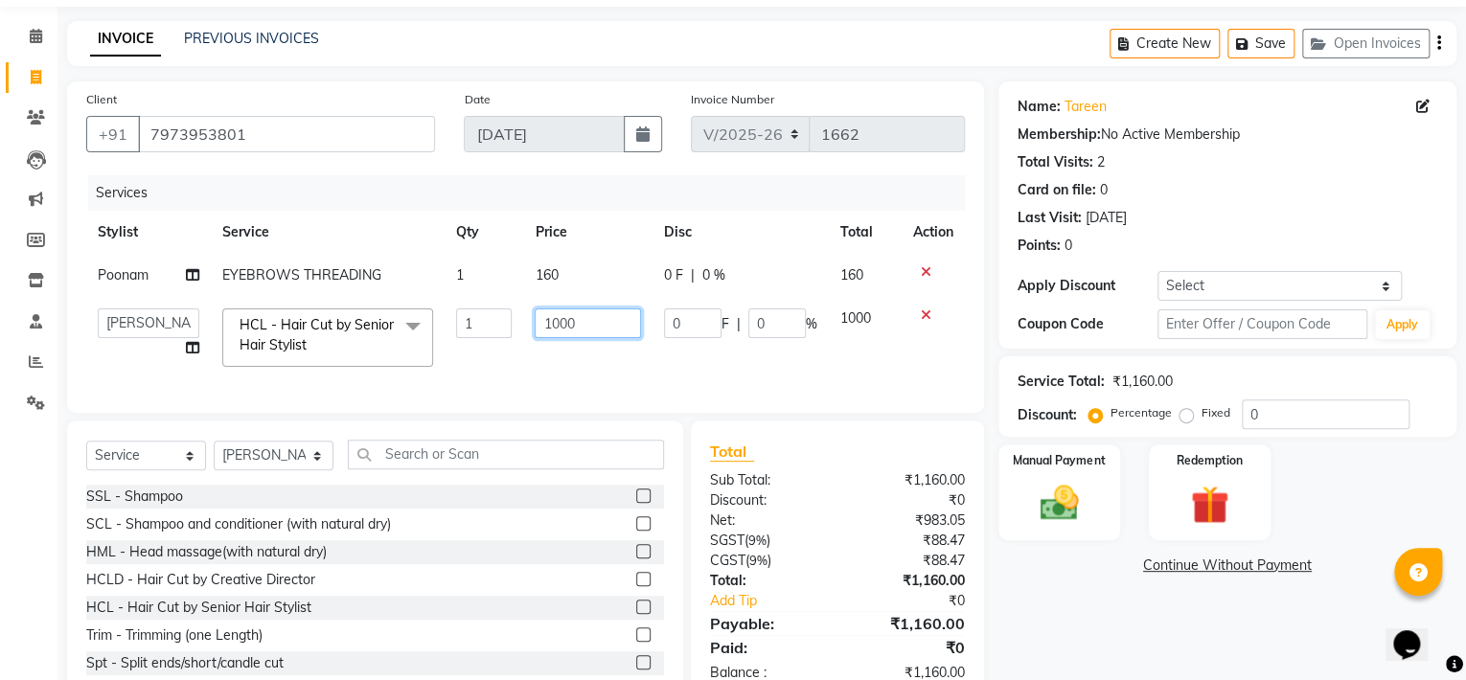
click at [581, 322] on input "1000" at bounding box center [587, 324] width 105 height 30
type input "1"
type input "500"
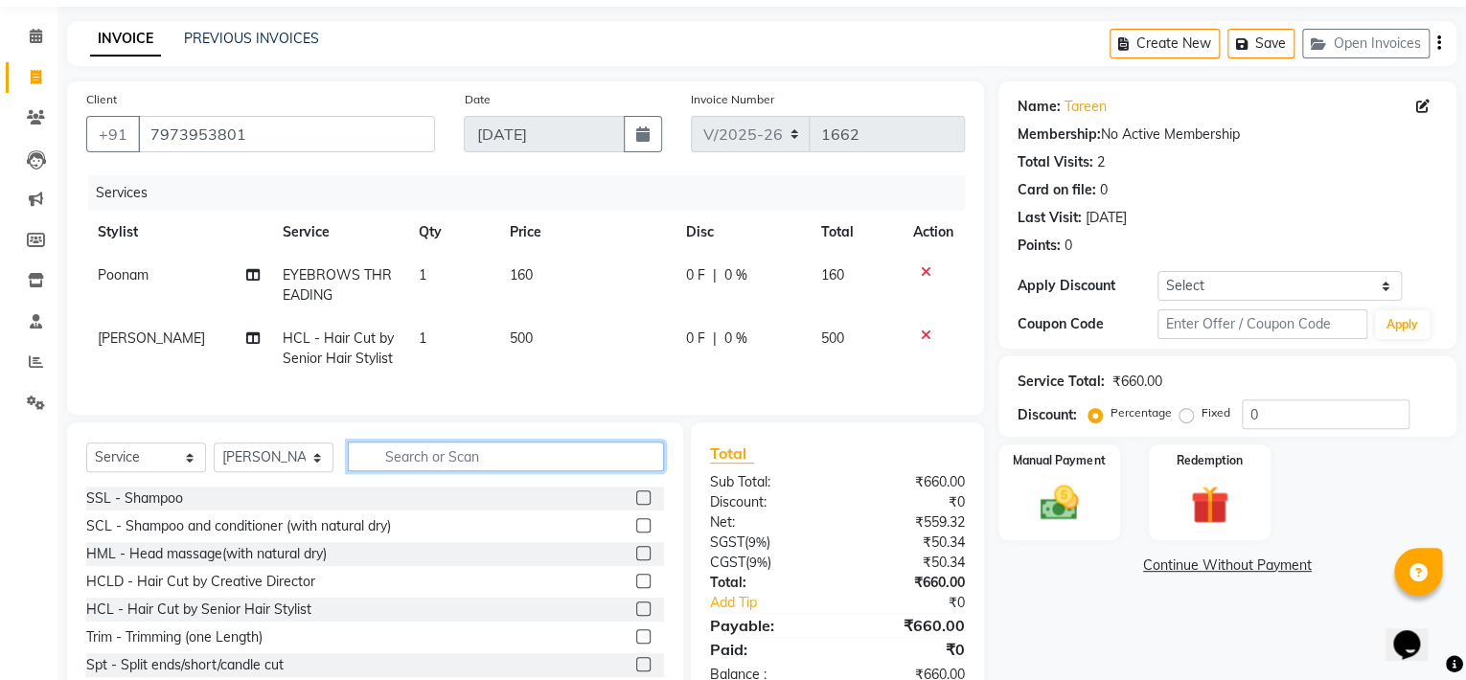
click at [491, 471] on input "text" at bounding box center [506, 457] width 316 height 30
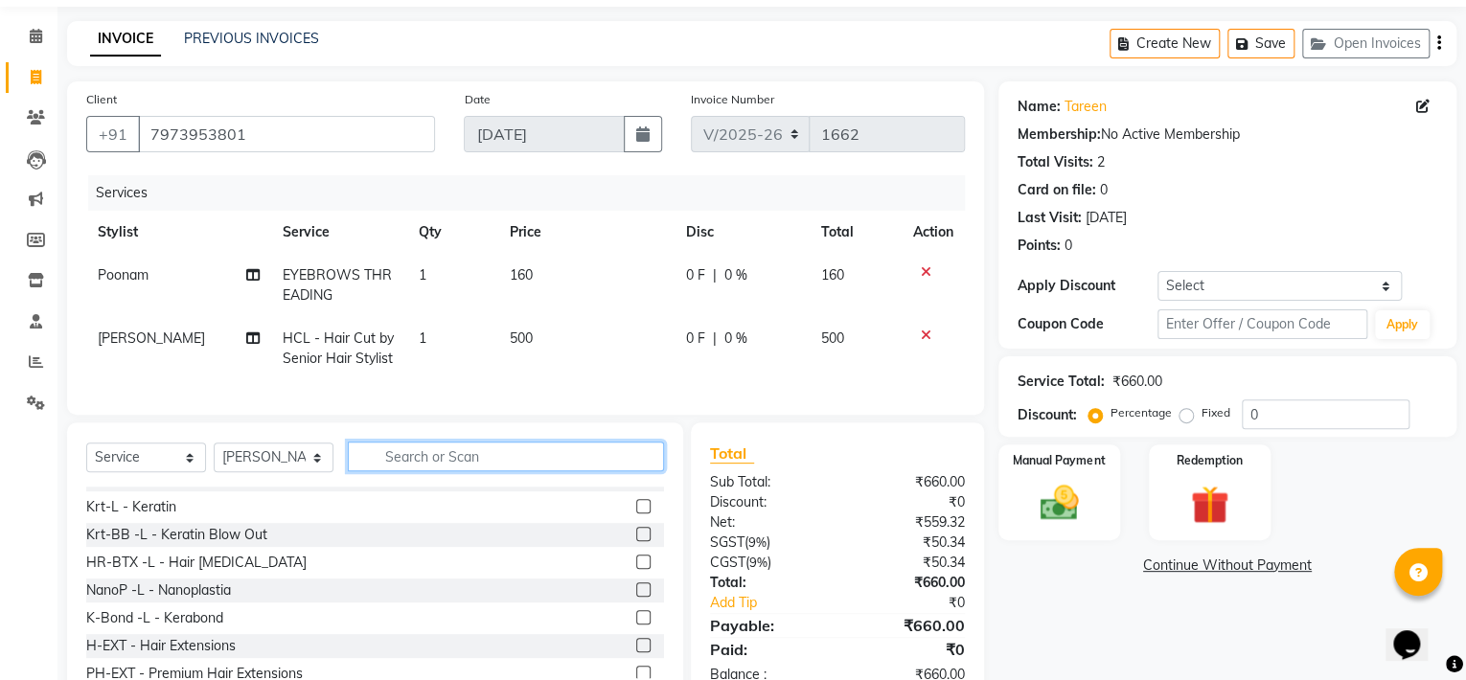
scroll to position [479, 0]
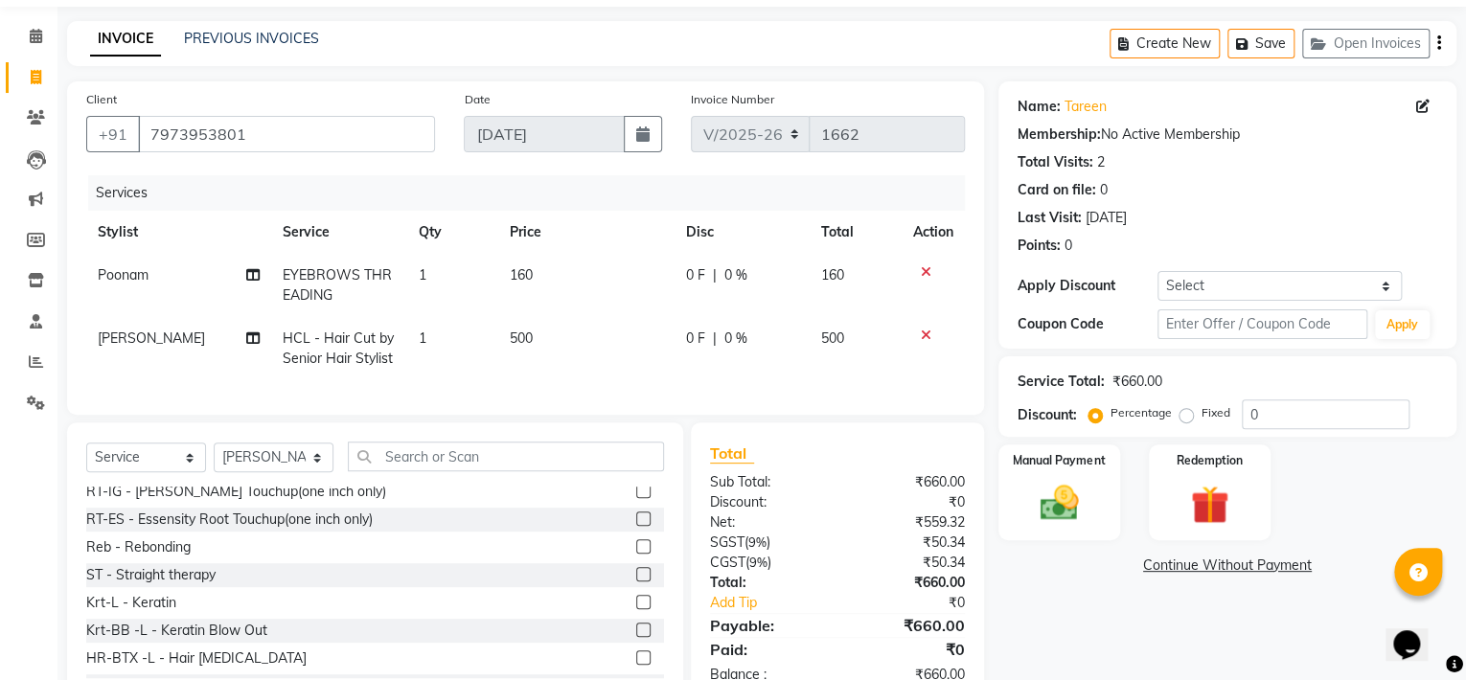
click at [636, 609] on label at bounding box center [643, 602] width 14 height 14
click at [636, 609] on input "checkbox" at bounding box center [642, 603] width 12 height 12
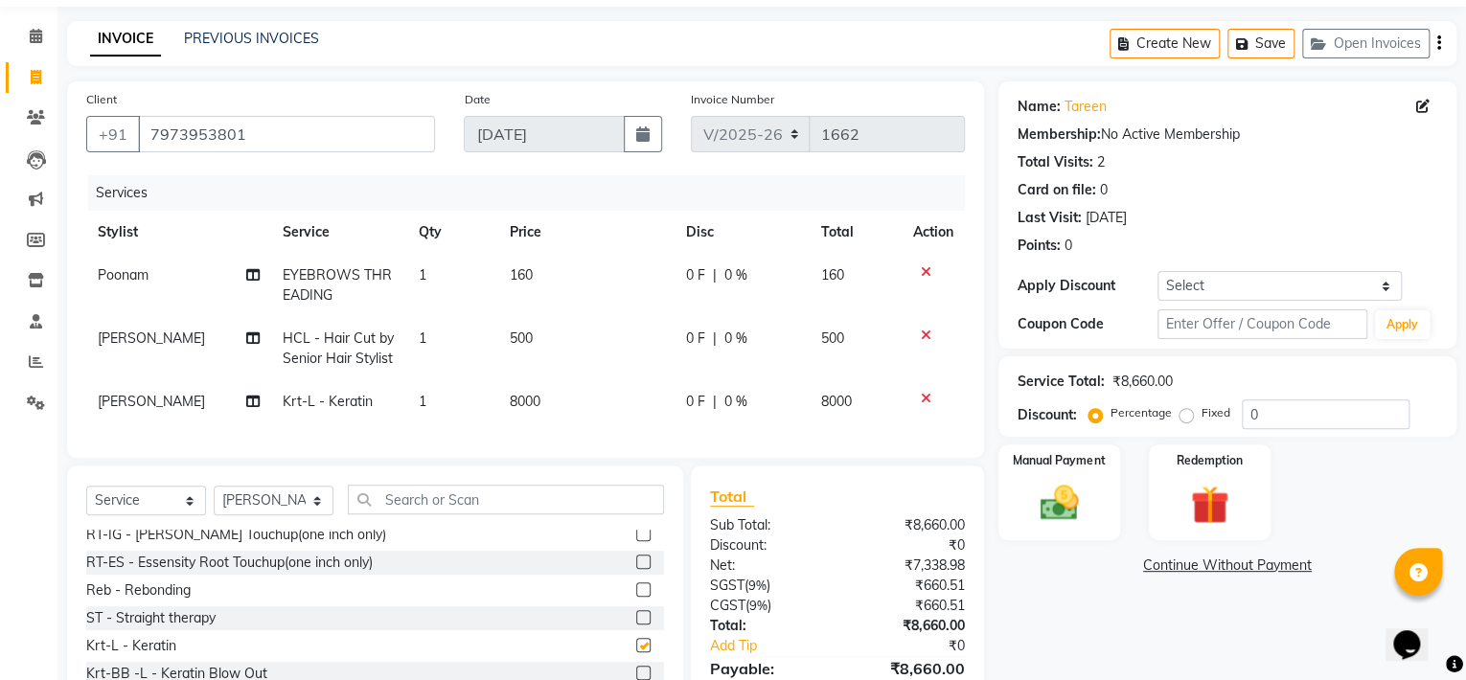
checkbox input "false"
click at [552, 399] on td "8000" at bounding box center [585, 401] width 177 height 43
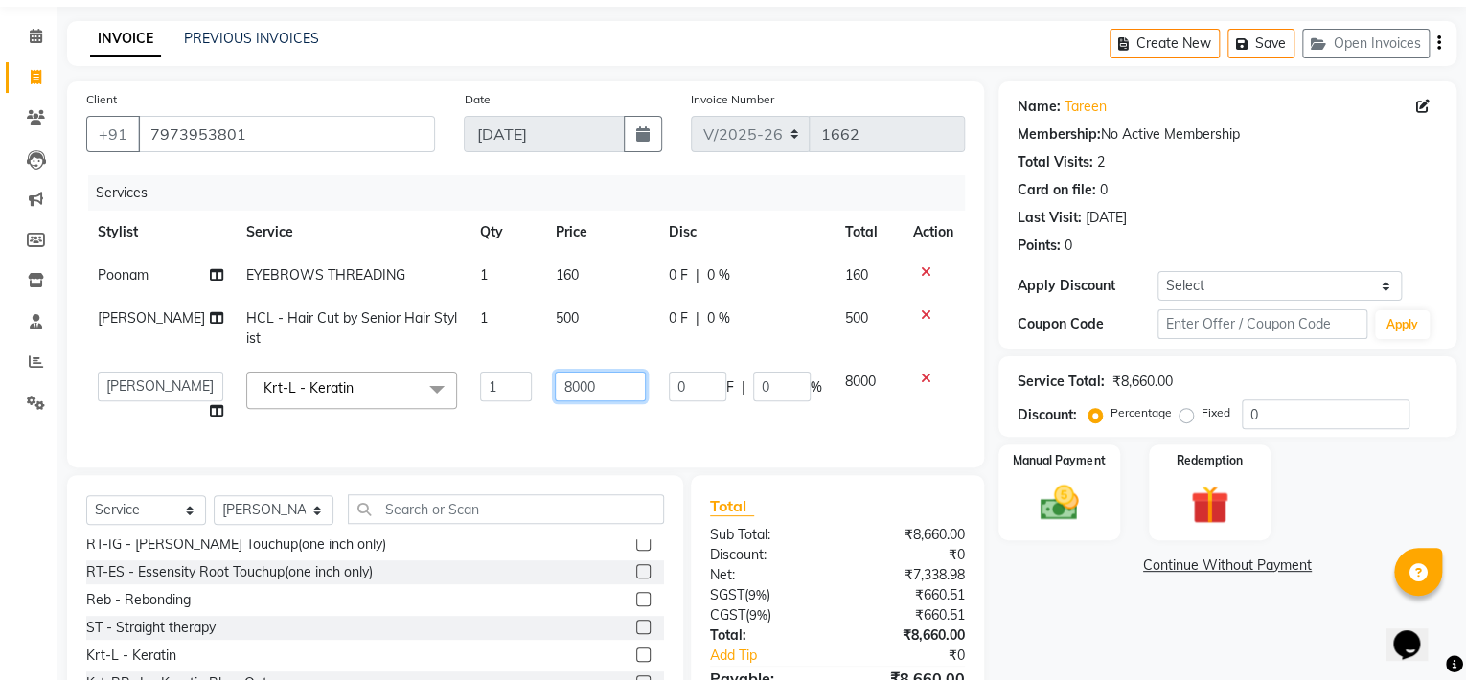
click at [579, 383] on input "8000" at bounding box center [600, 387] width 91 height 30
type input "8"
type input "6500"
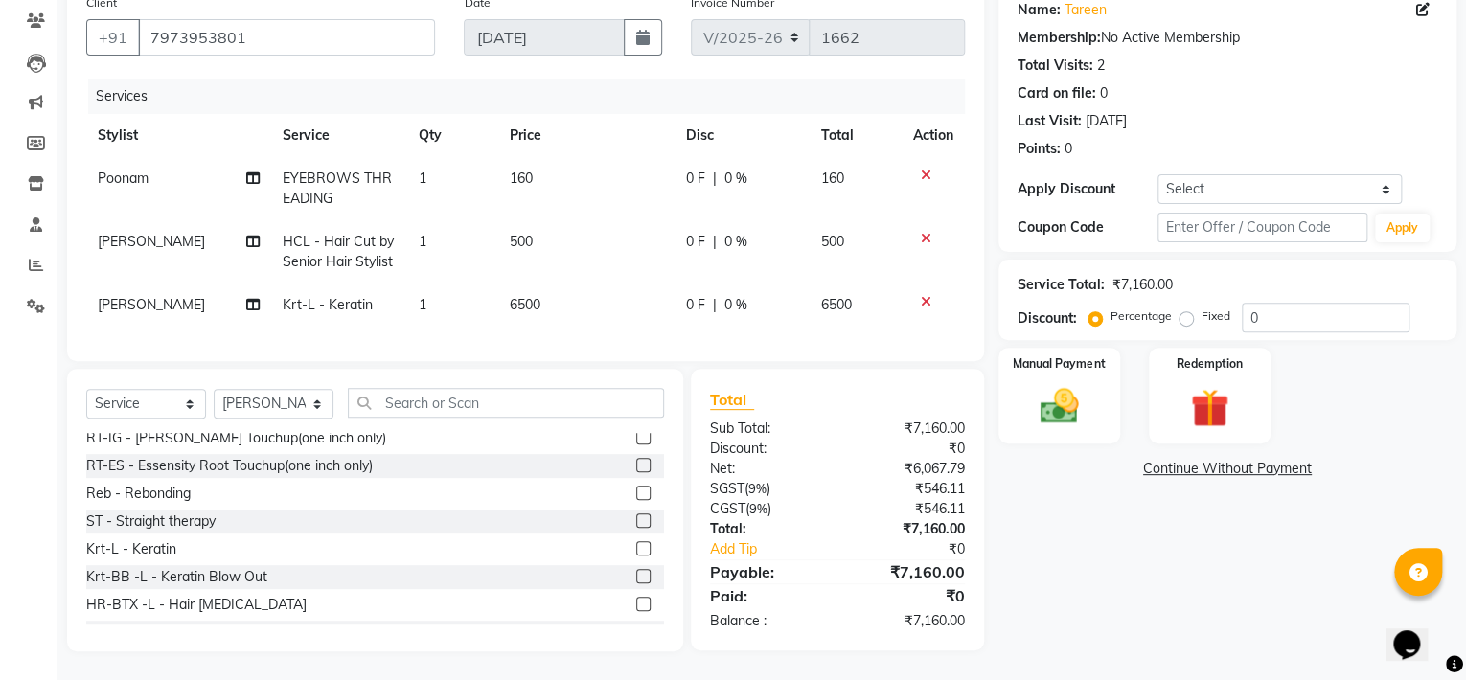
scroll to position [383, 0]
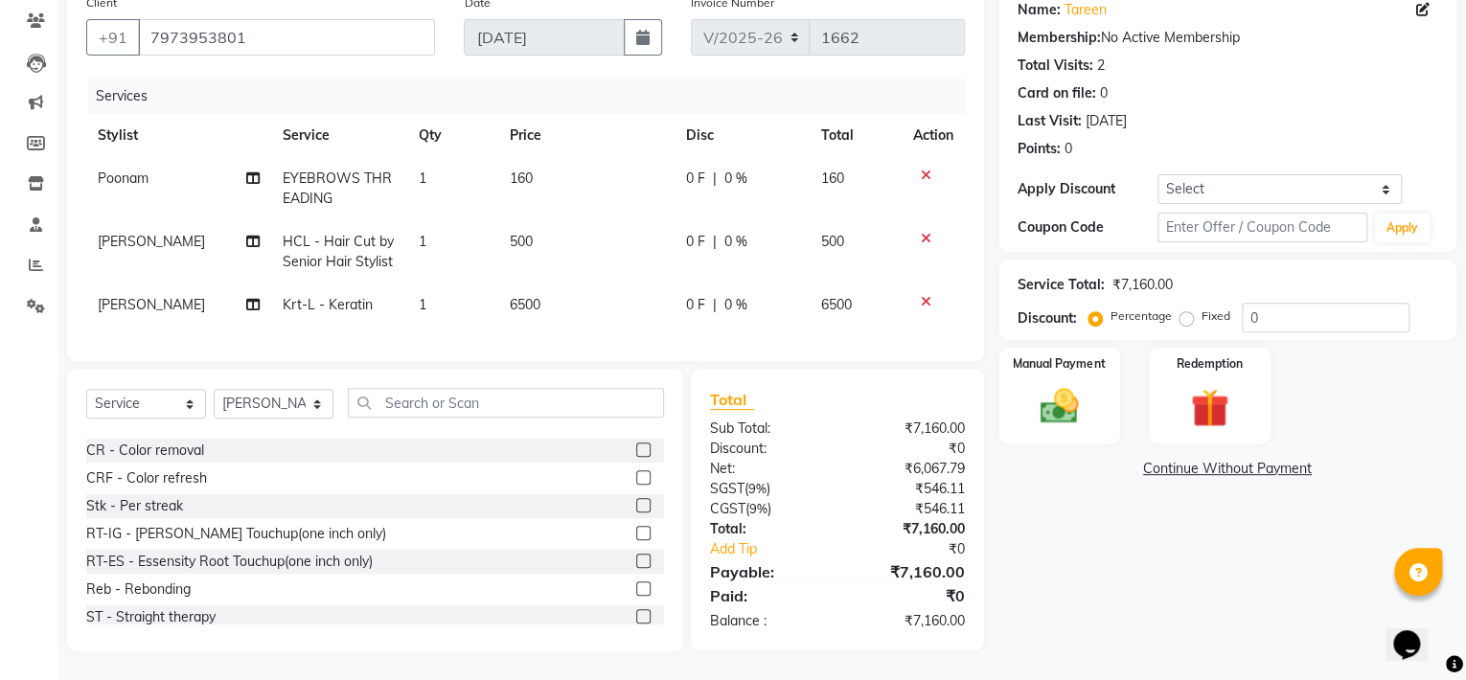
click at [636, 529] on label at bounding box center [643, 533] width 14 height 14
click at [636, 529] on input "checkbox" at bounding box center [642, 534] width 12 height 12
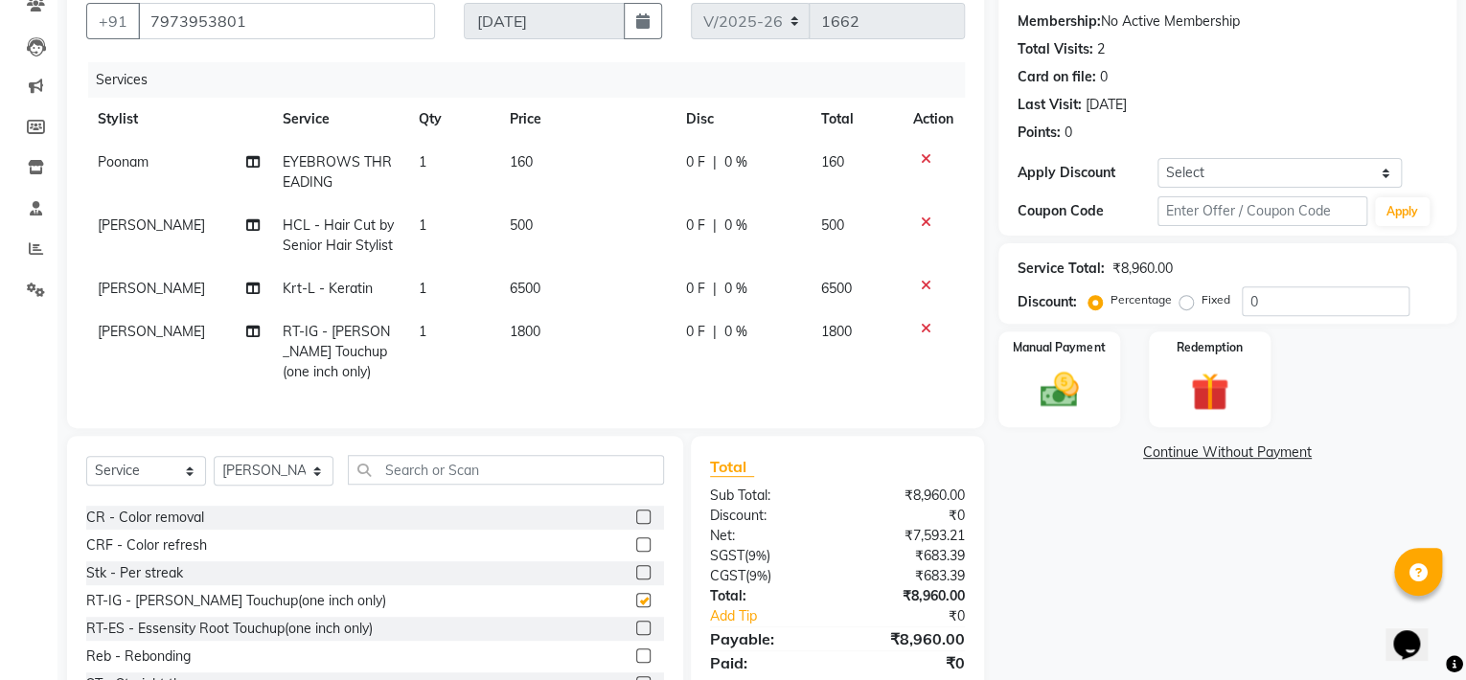
checkbox input "false"
click at [547, 330] on td "1800" at bounding box center [585, 351] width 177 height 83
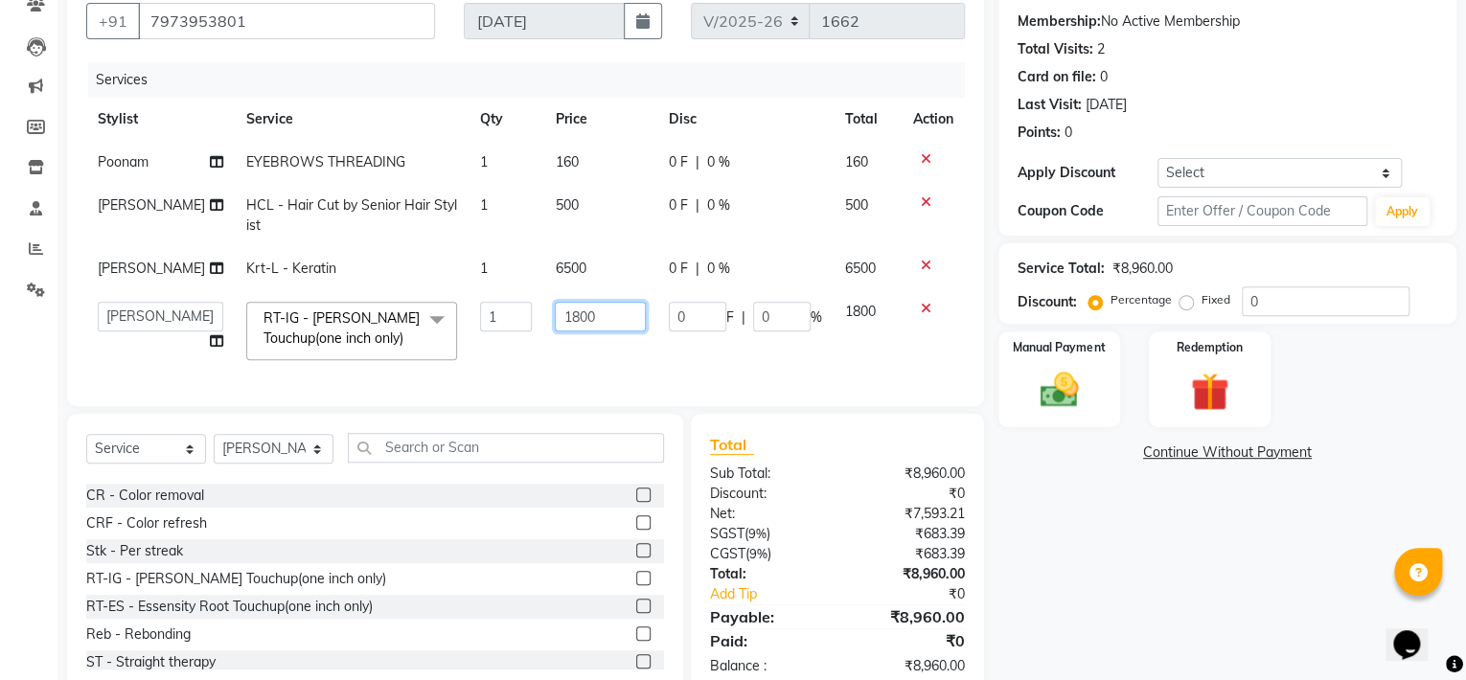
click at [586, 315] on input "1800" at bounding box center [600, 317] width 91 height 30
type input "1000"
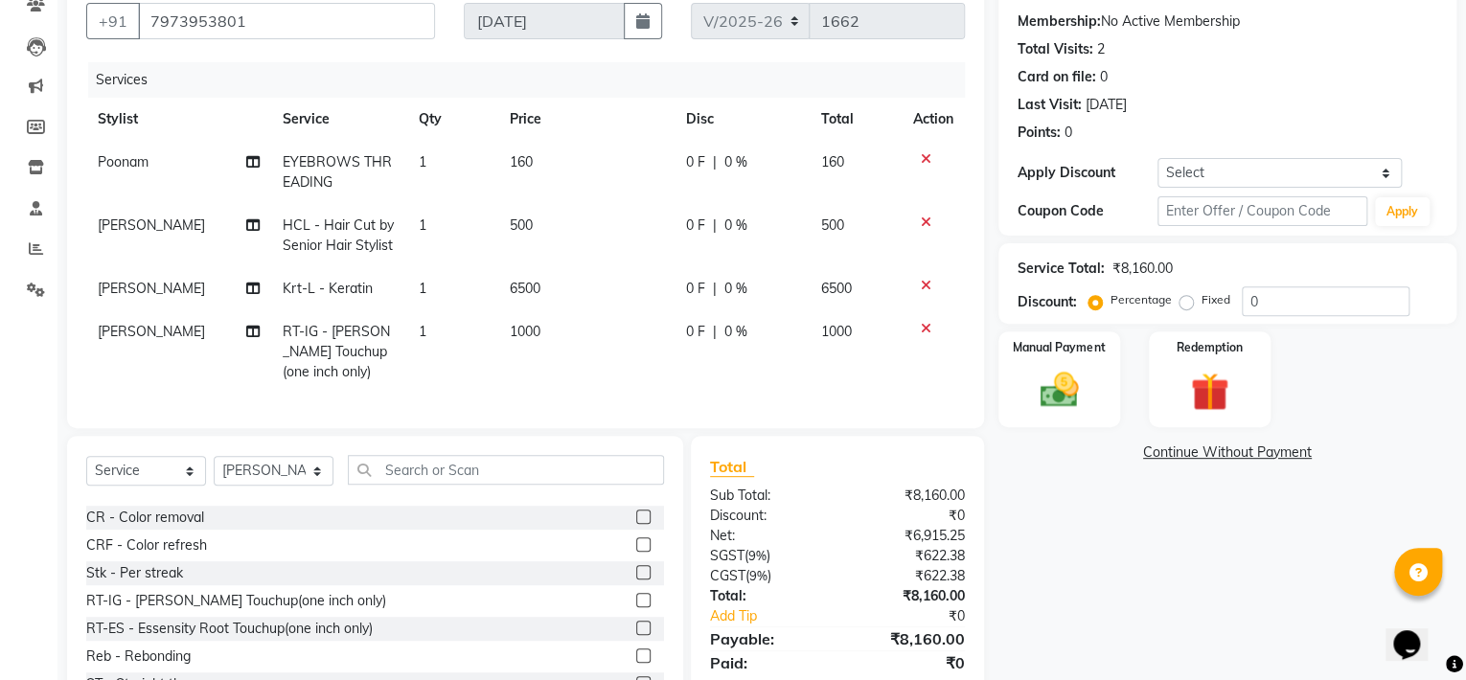
scroll to position [259, 0]
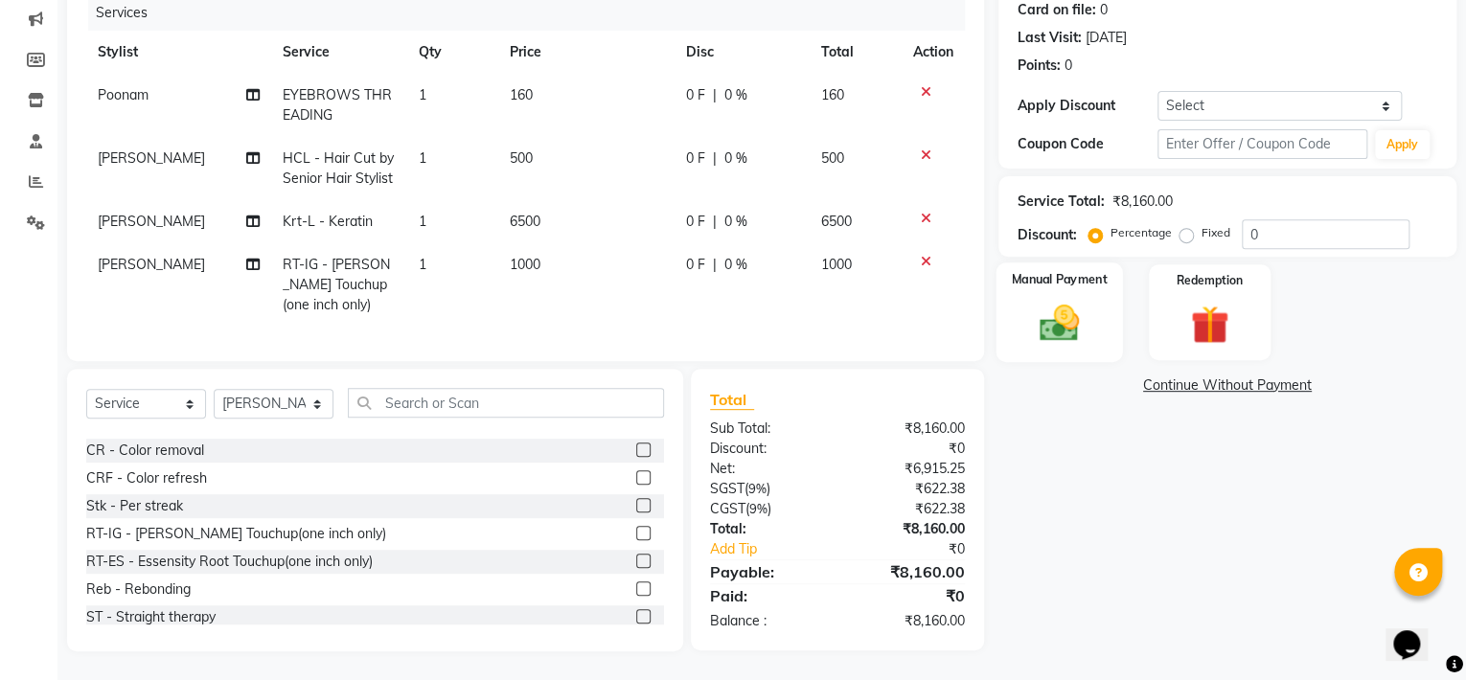
click at [1086, 322] on img at bounding box center [1058, 324] width 65 height 46
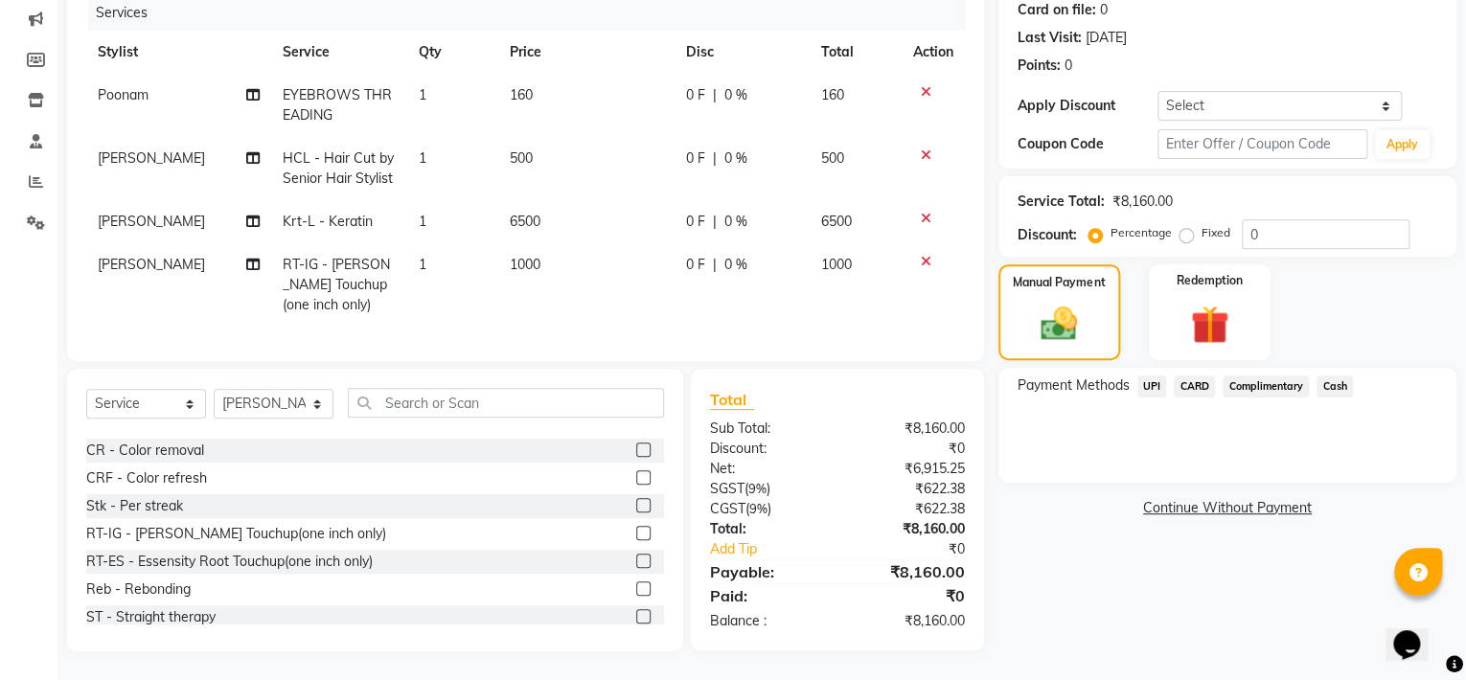
click at [1148, 376] on span "UPI" at bounding box center [1152, 387] width 30 height 22
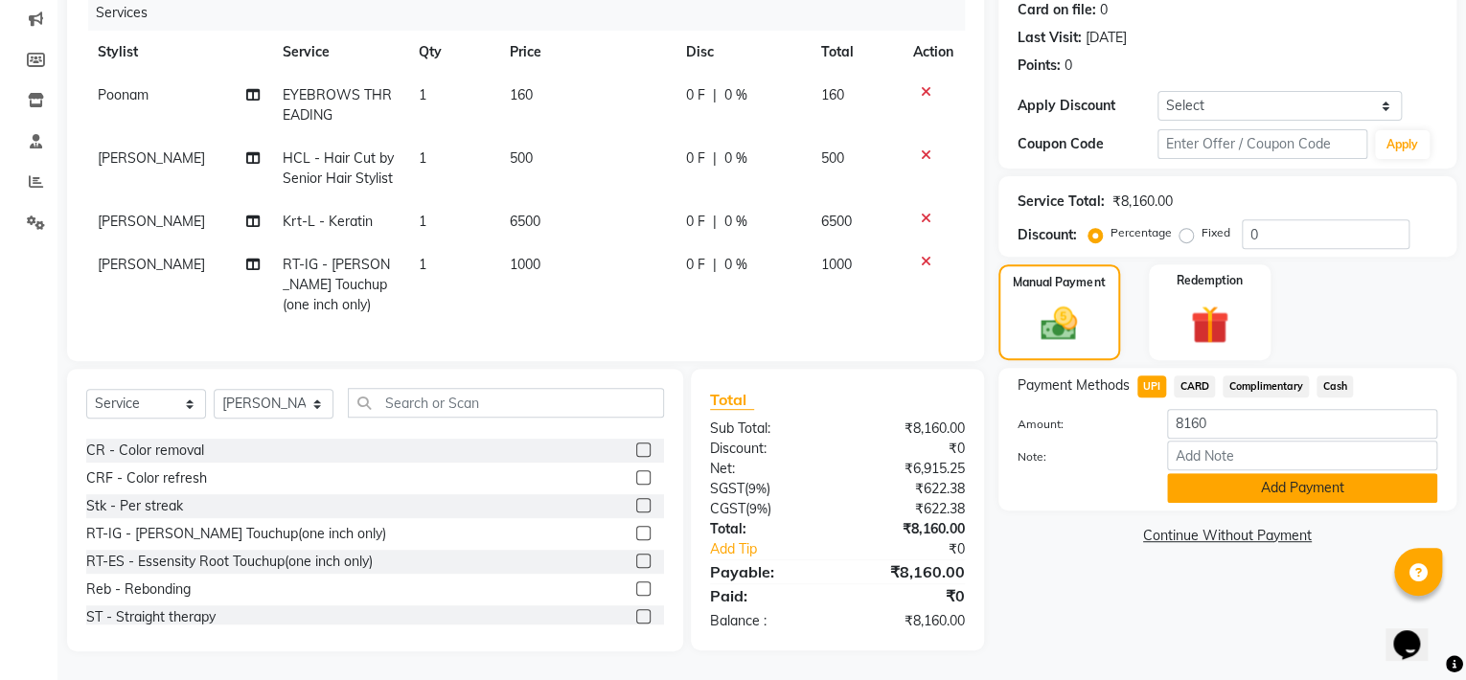
click at [1211, 473] on button "Add Payment" at bounding box center [1302, 488] width 270 height 30
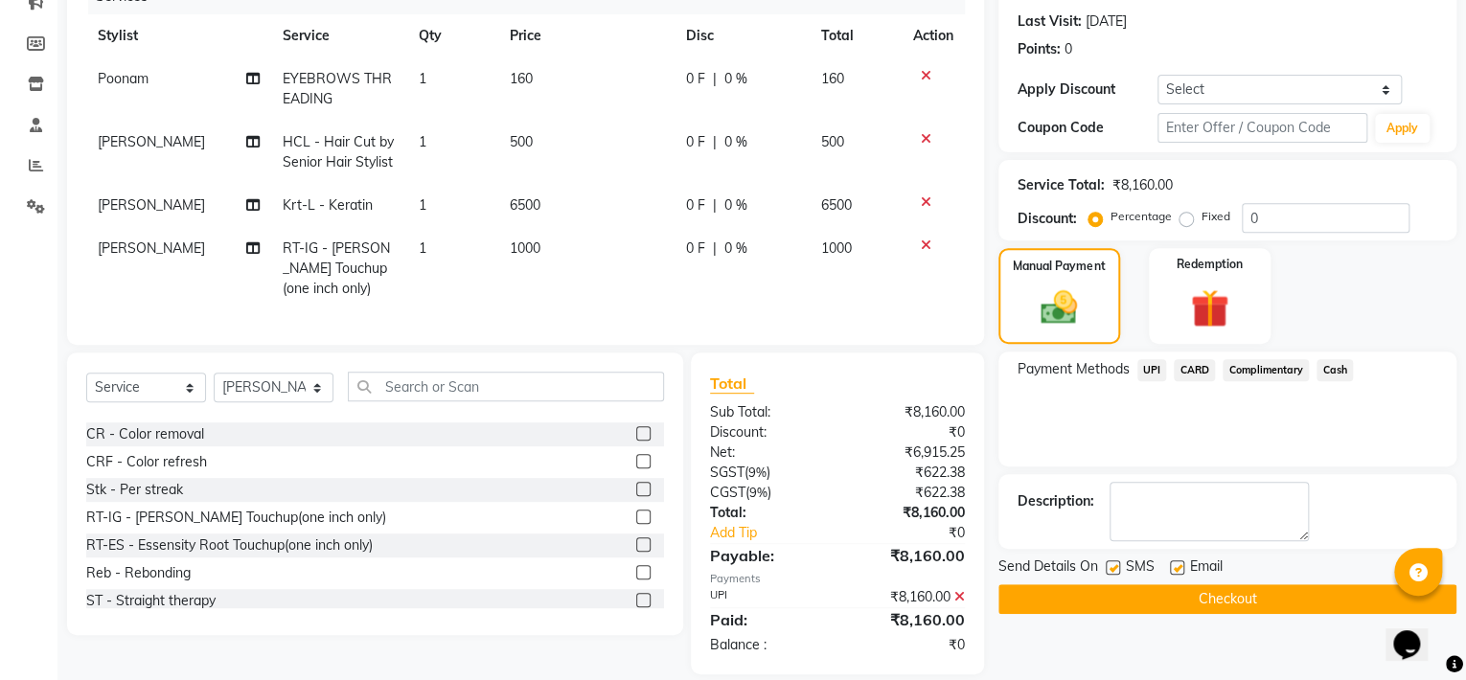
scroll to position [298, 0]
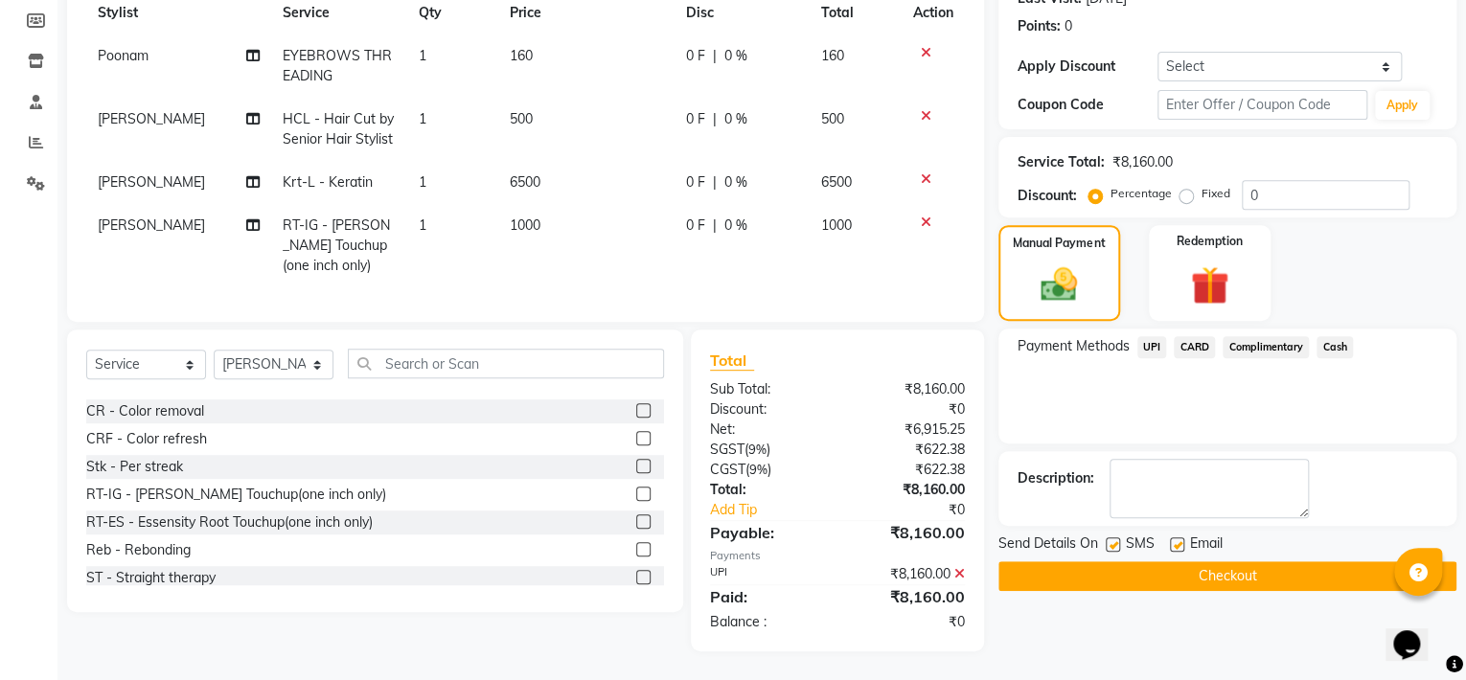
click at [1196, 563] on button "Checkout" at bounding box center [1227, 576] width 458 height 30
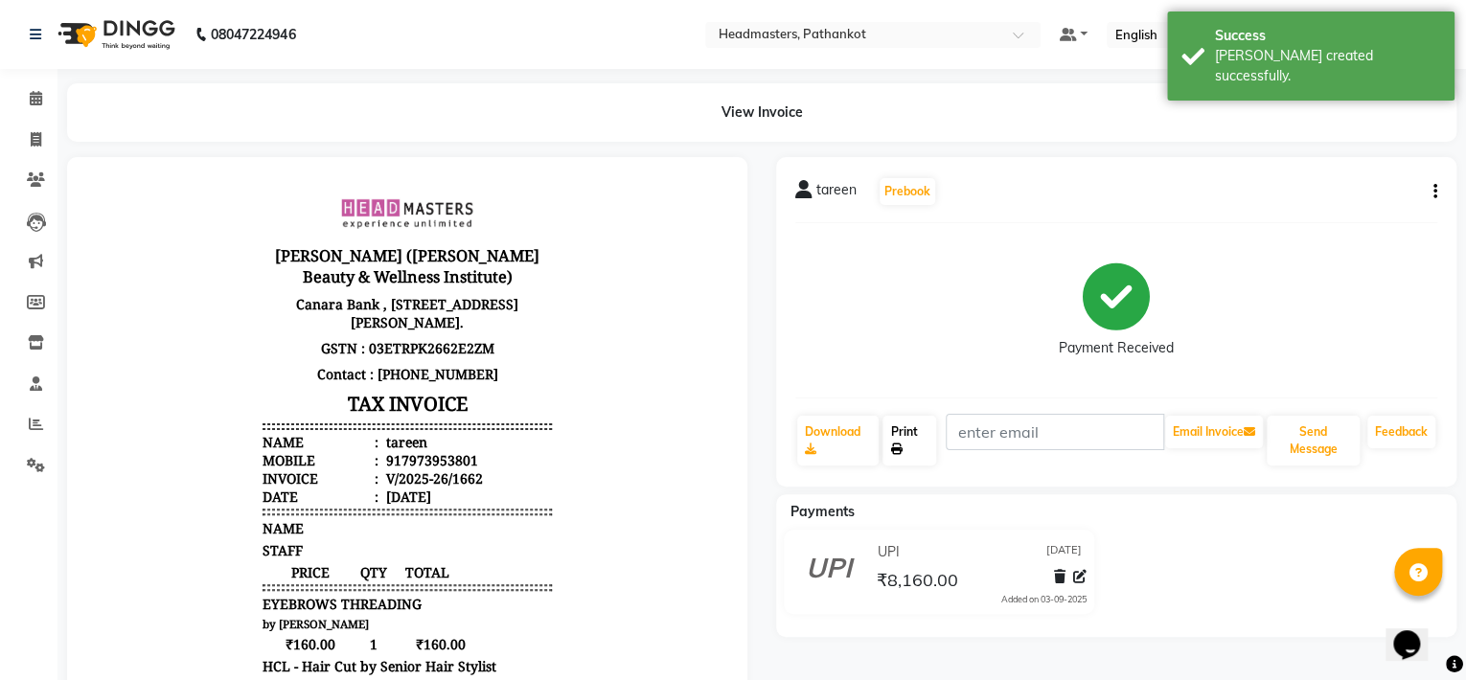
click at [921, 447] on link "Print" at bounding box center [909, 441] width 54 height 50
